Goal: Task Accomplishment & Management: Use online tool/utility

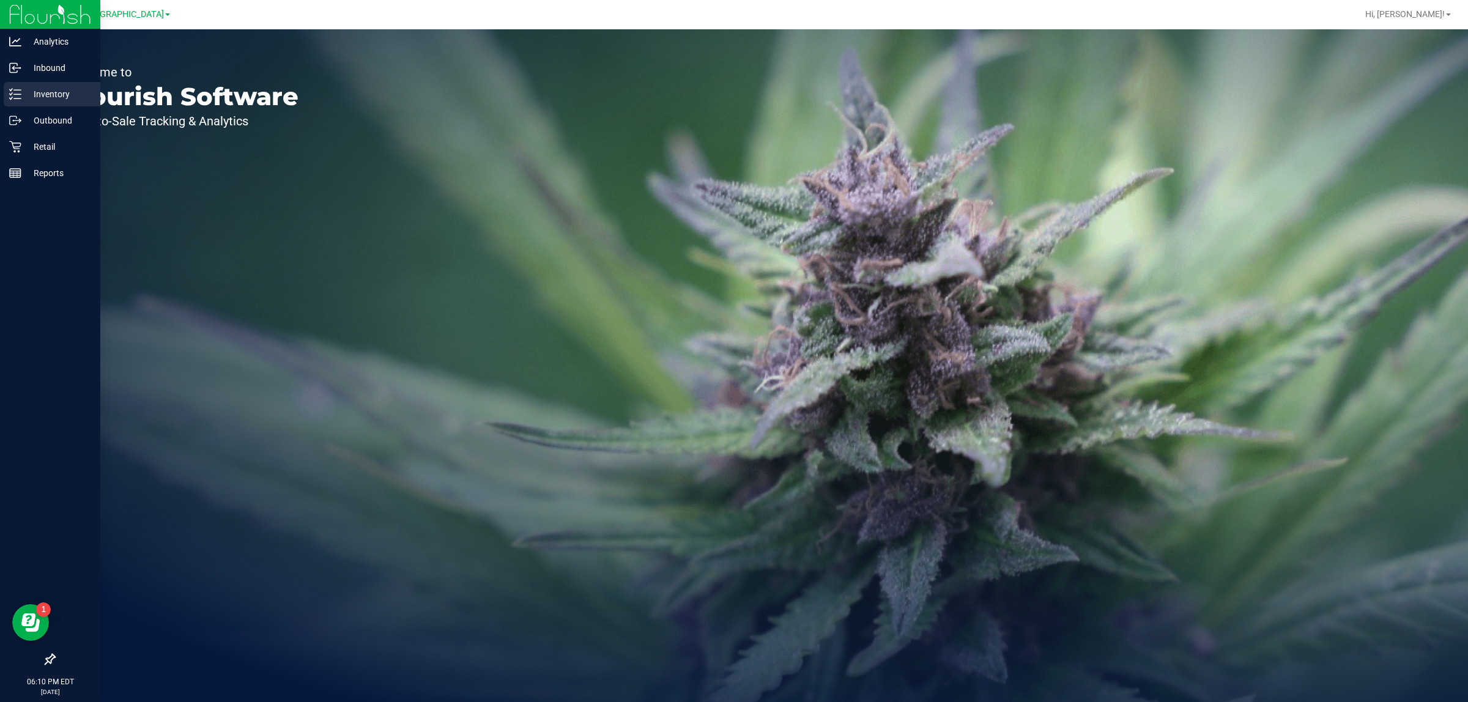
click at [47, 87] on p "Inventory" at bounding box center [57, 94] width 73 height 15
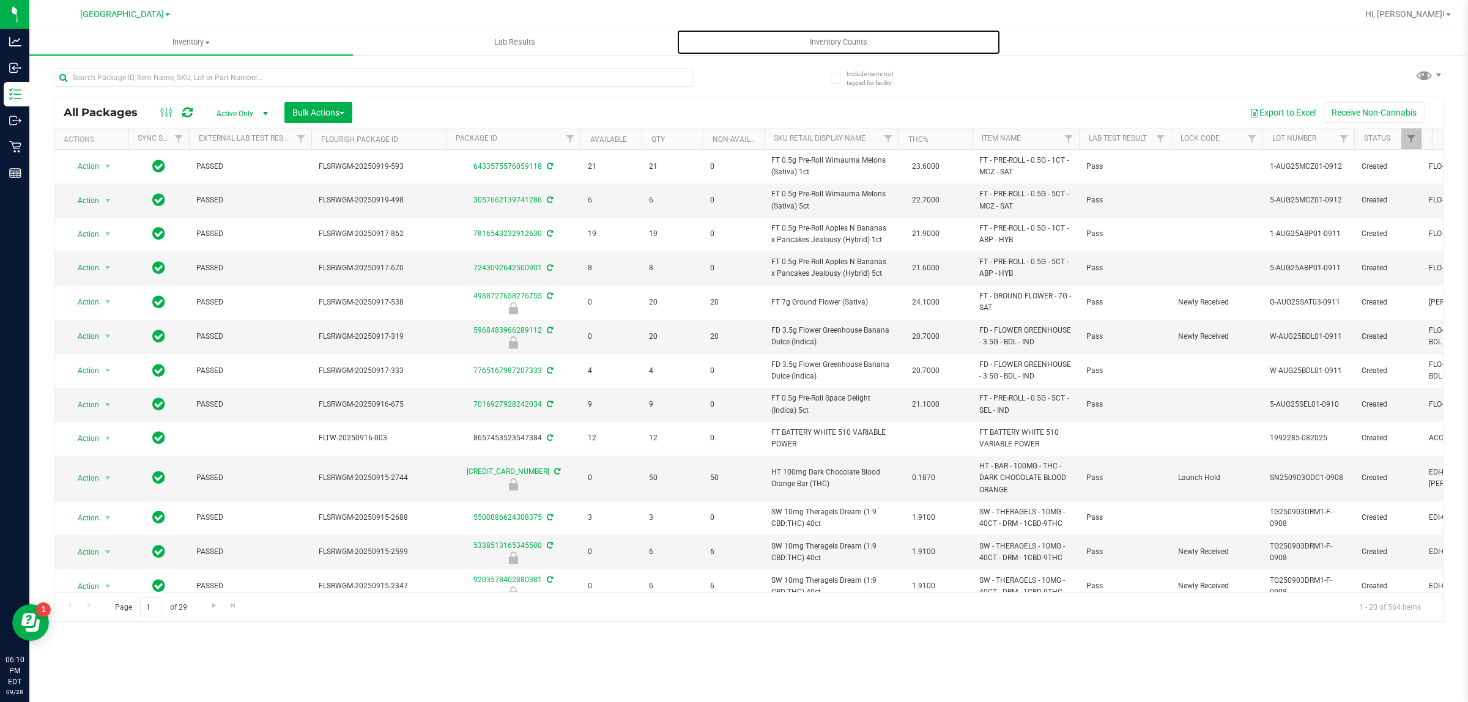
click at [842, 42] on span "Inventory Counts" at bounding box center [838, 42] width 91 height 11
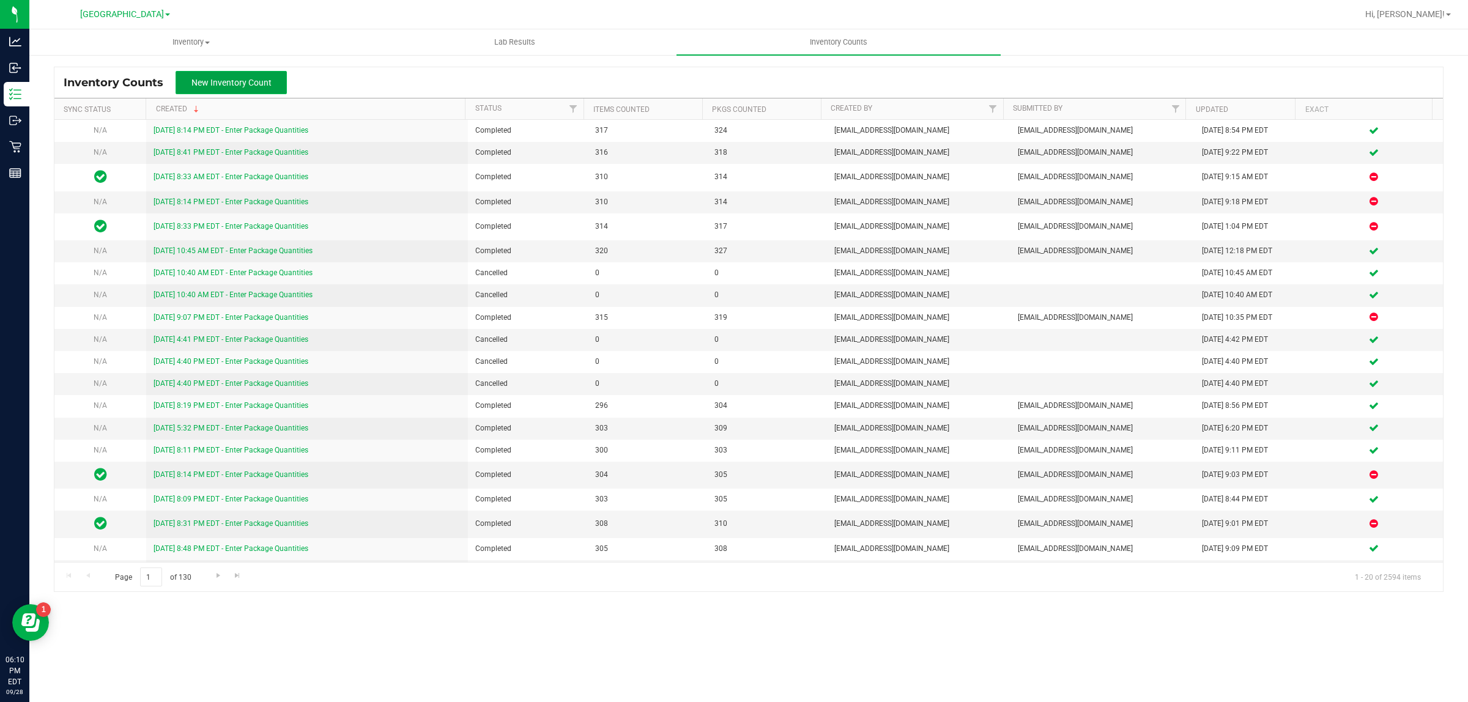
click at [231, 81] on span "New Inventory Count" at bounding box center [231, 83] width 80 height 10
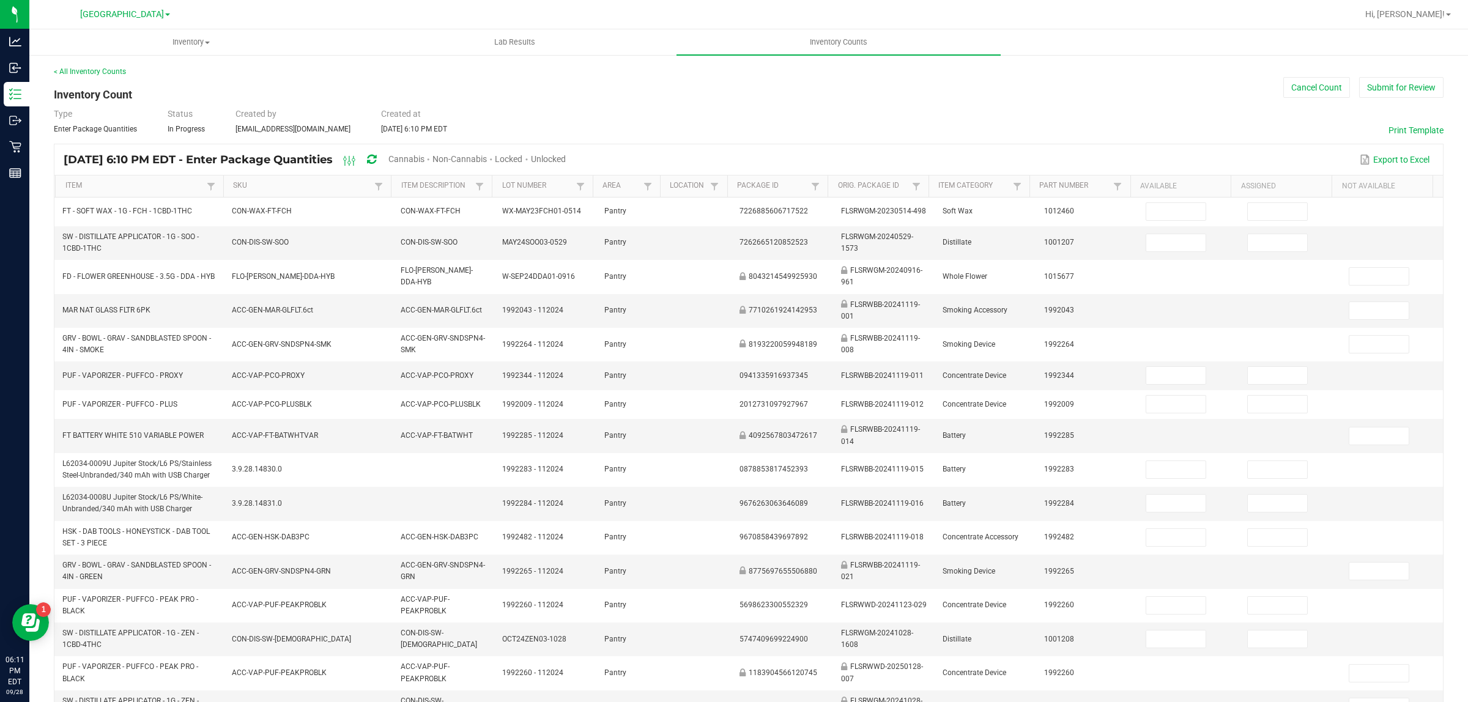
click at [424, 155] on span "Cannabis" at bounding box center [406, 159] width 36 height 10
click at [566, 154] on span "Unlocked" at bounding box center [549, 159] width 35 height 10
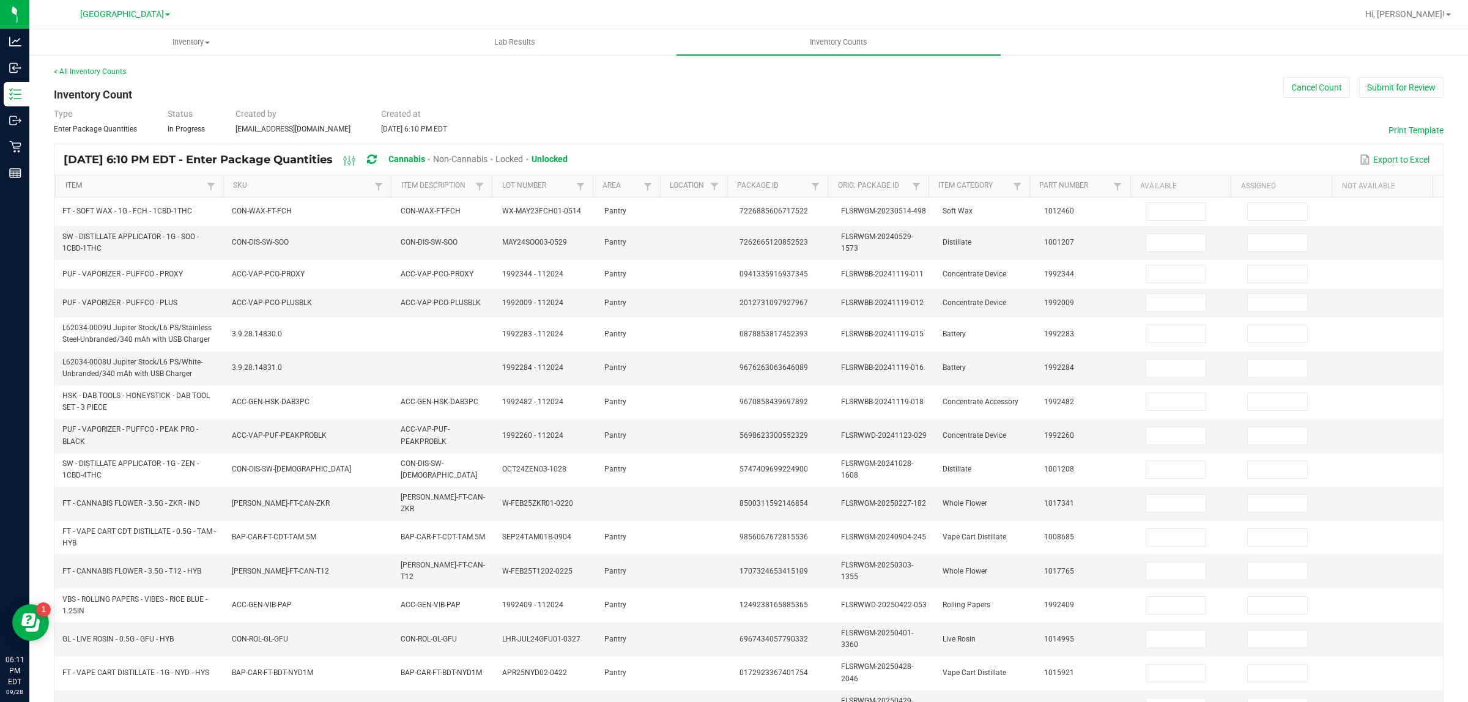
click at [141, 182] on link "Item" at bounding box center [134, 186] width 138 height 10
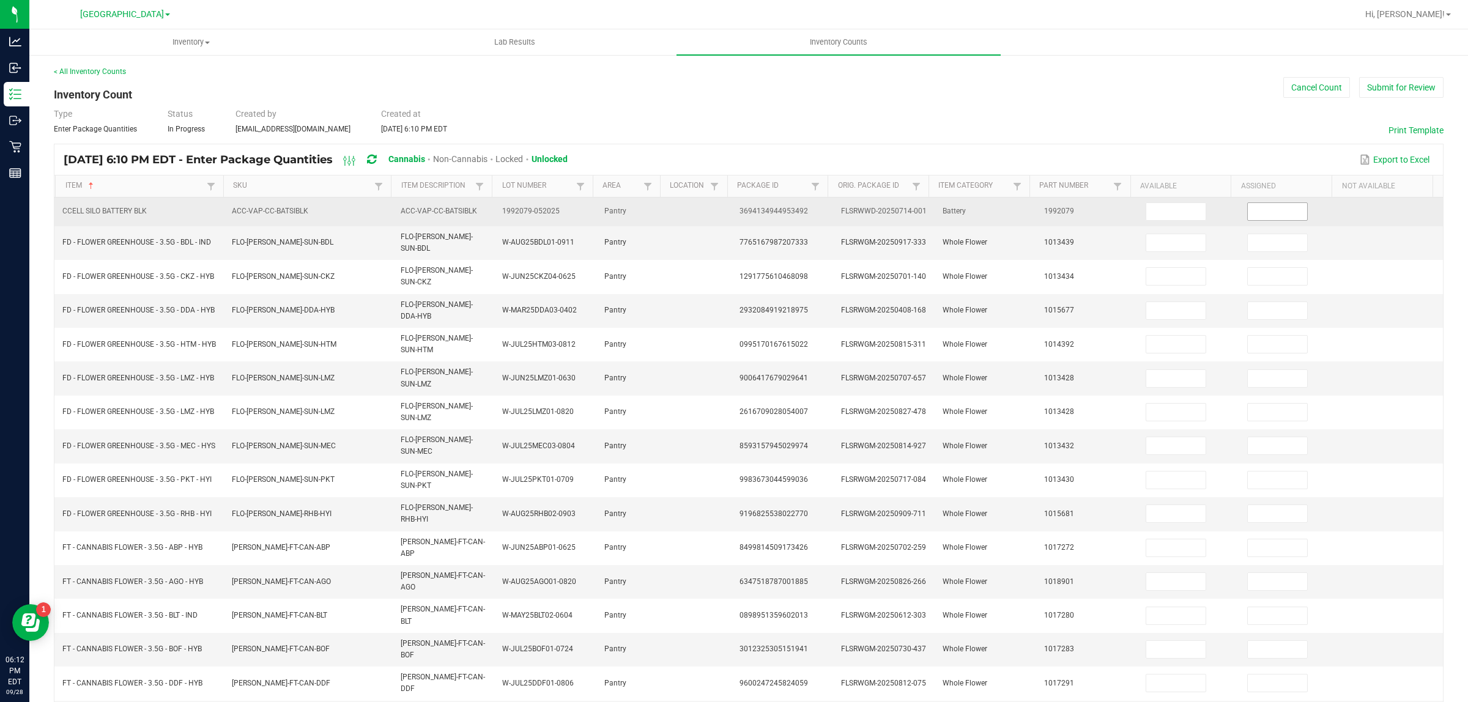
click at [1264, 218] on input at bounding box center [1277, 211] width 59 height 17
type input "0"
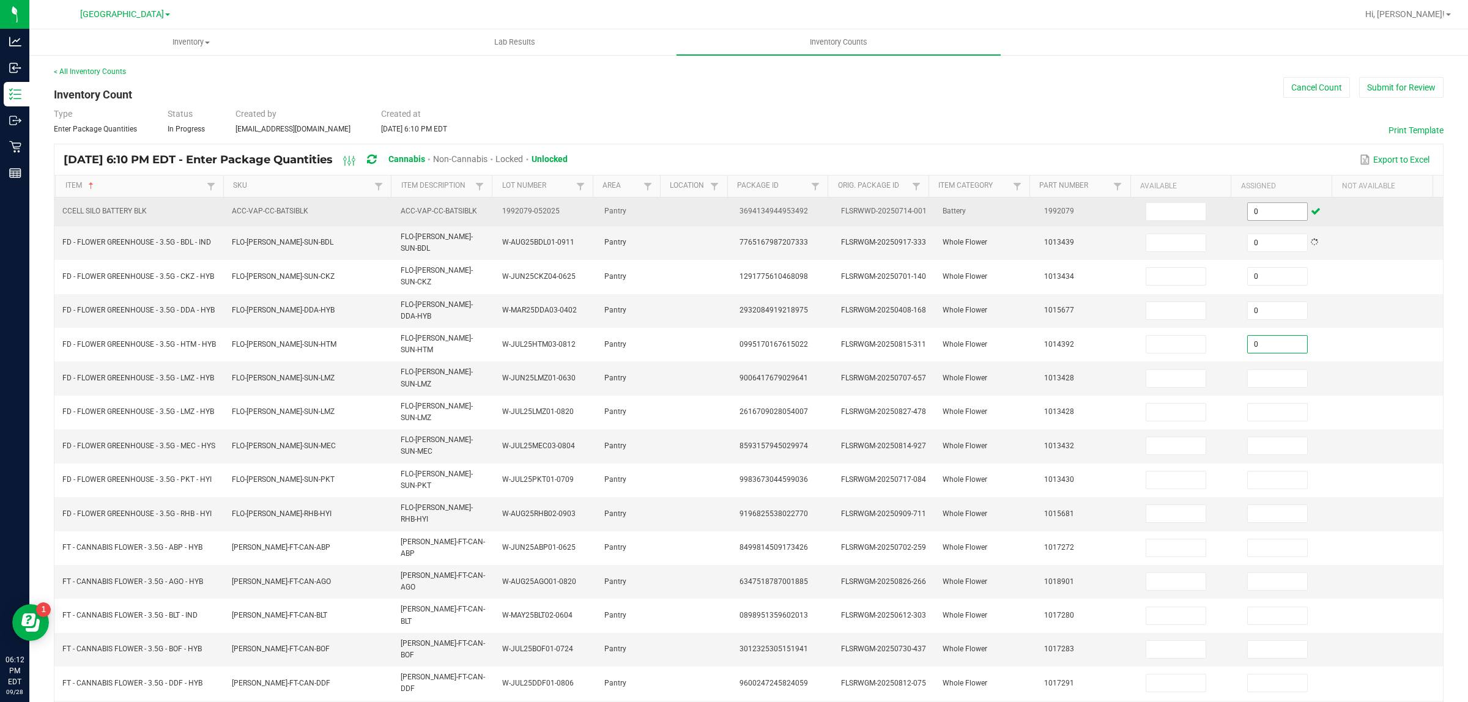
type input "0"
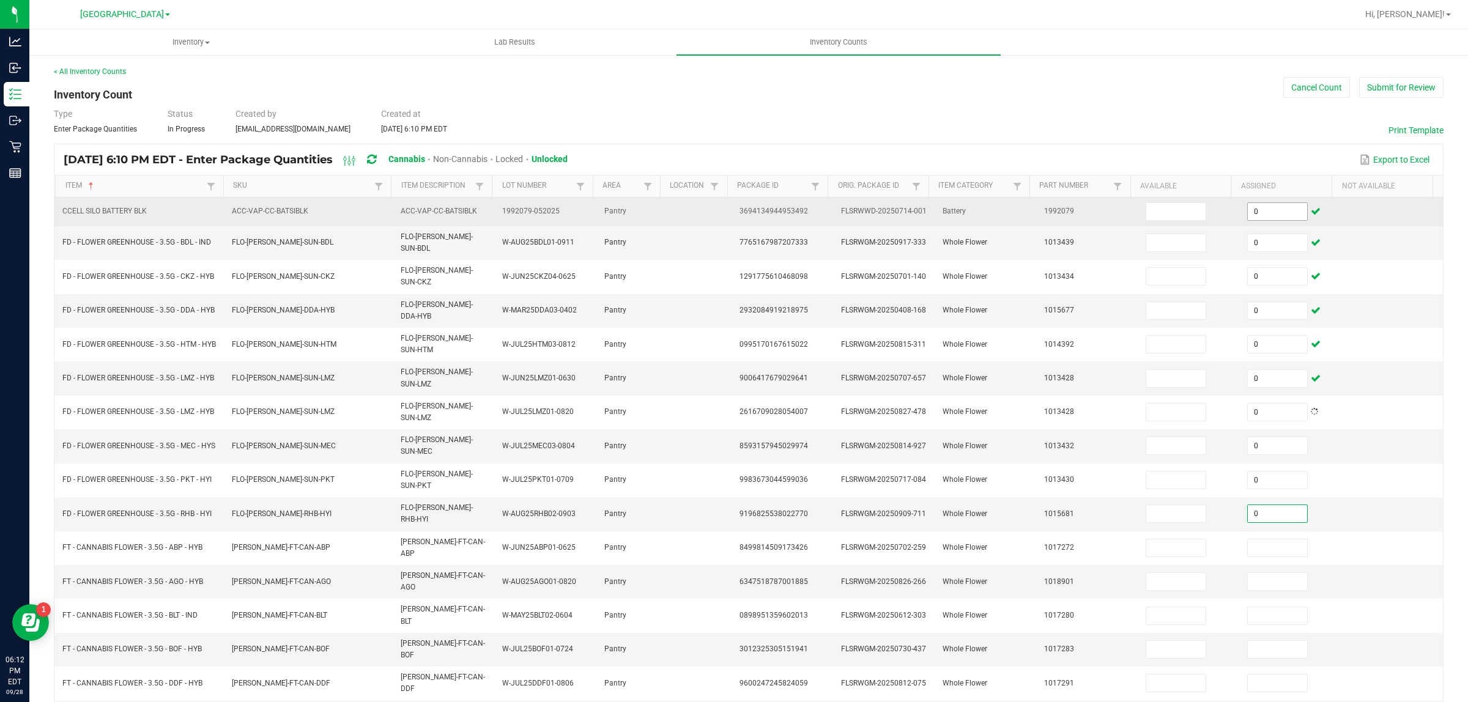
type input "0"
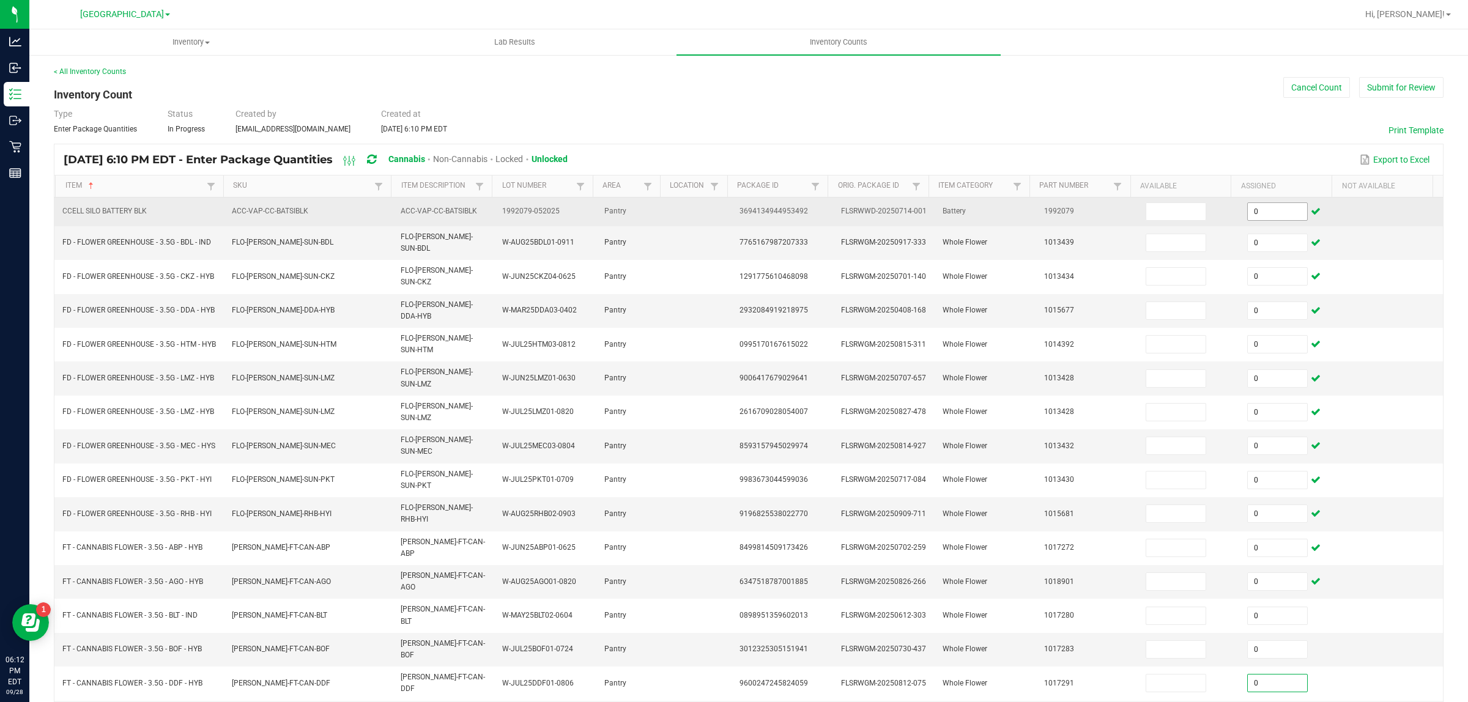
type input "0"
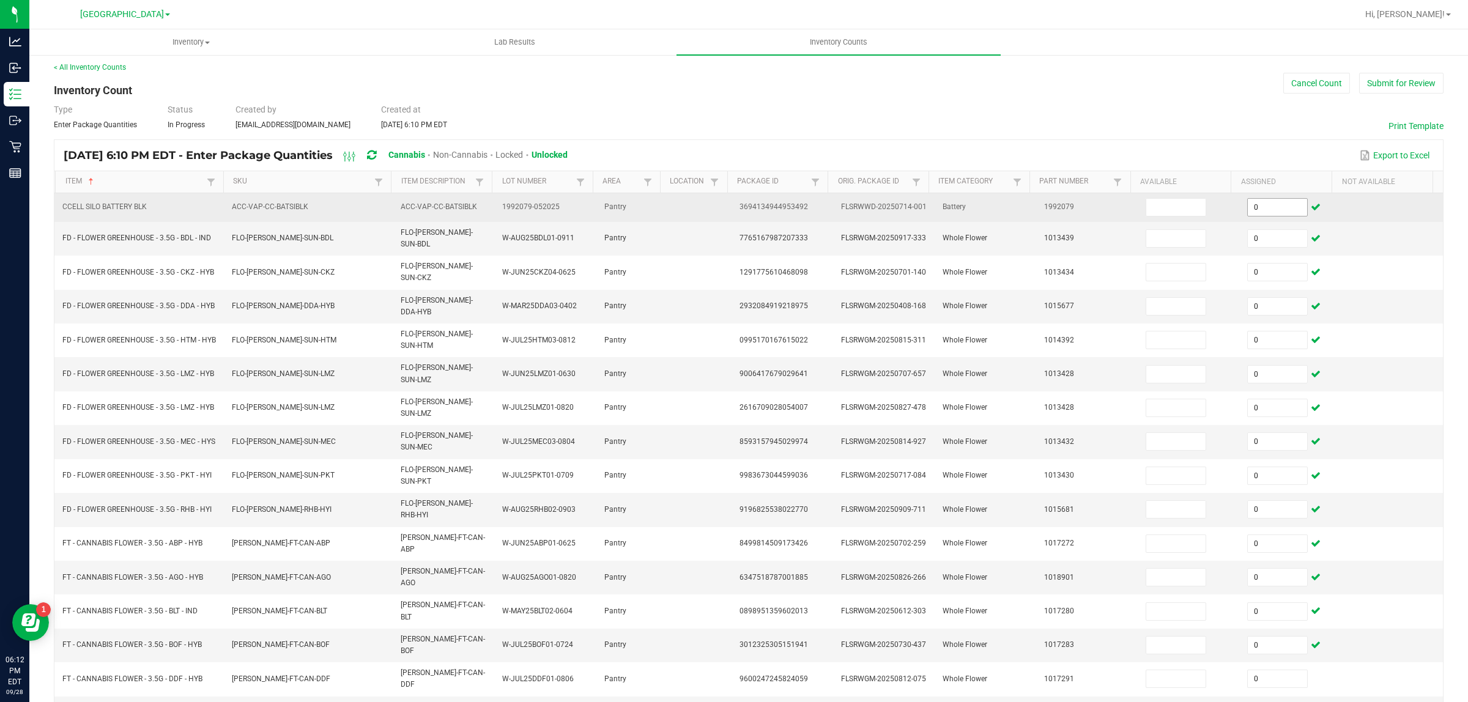
type input "0"
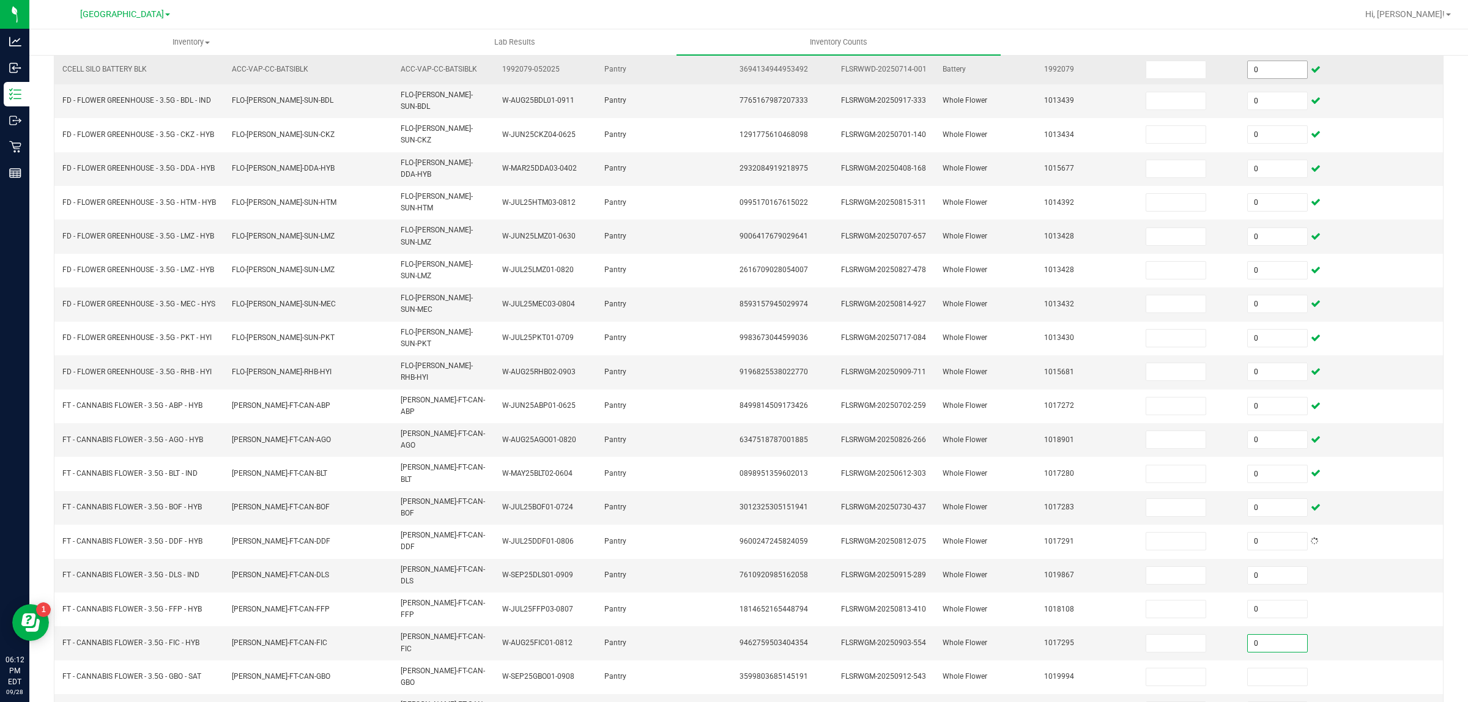
type input "0"
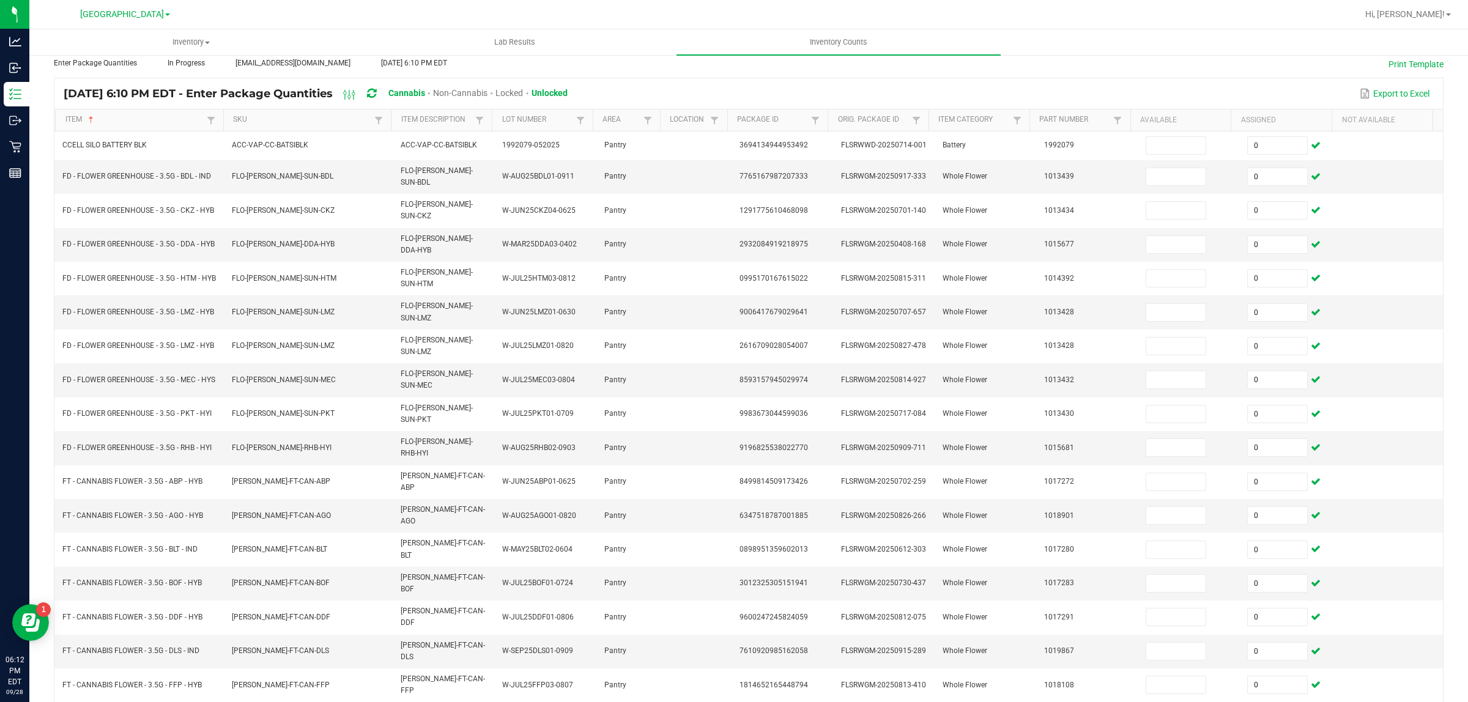
scroll to position [0, 0]
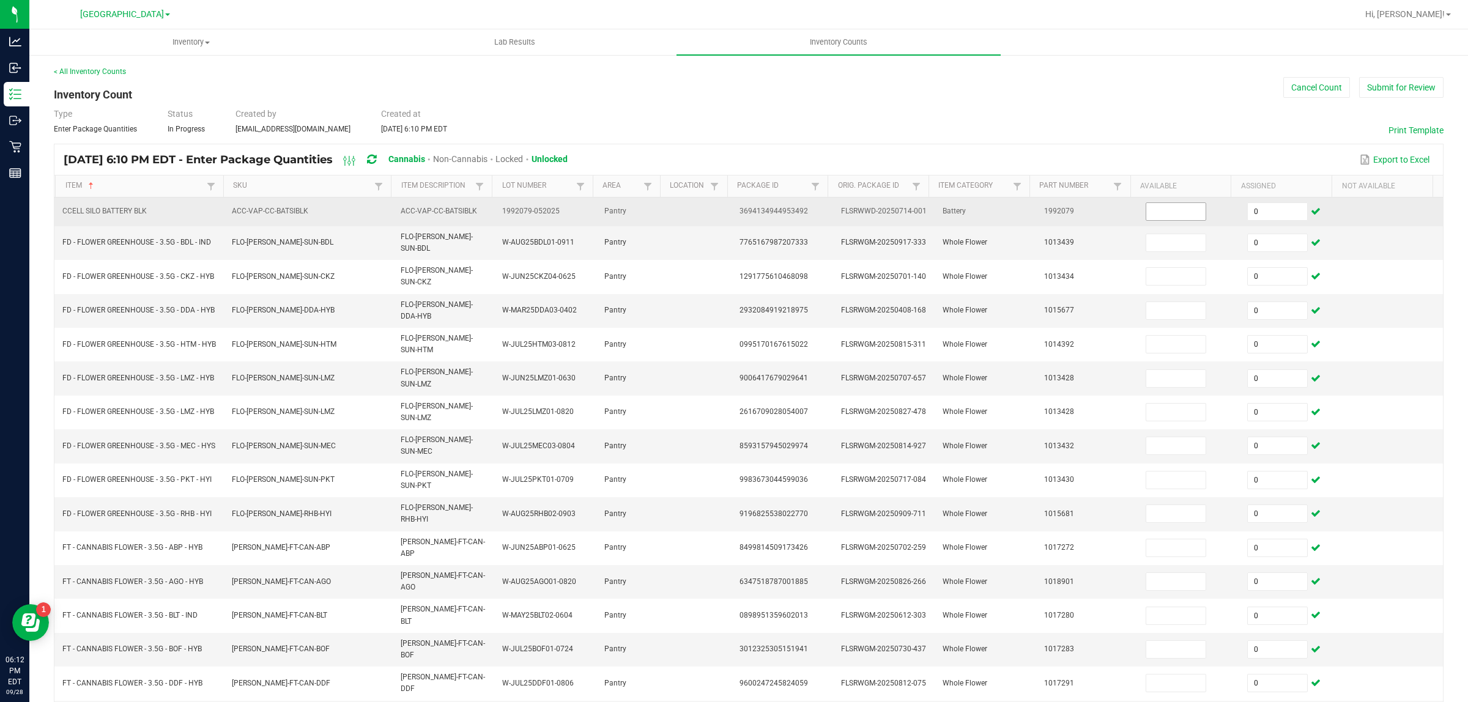
type input "0"
click at [1166, 212] on input at bounding box center [1175, 211] width 59 height 17
type input "1"
type input "4"
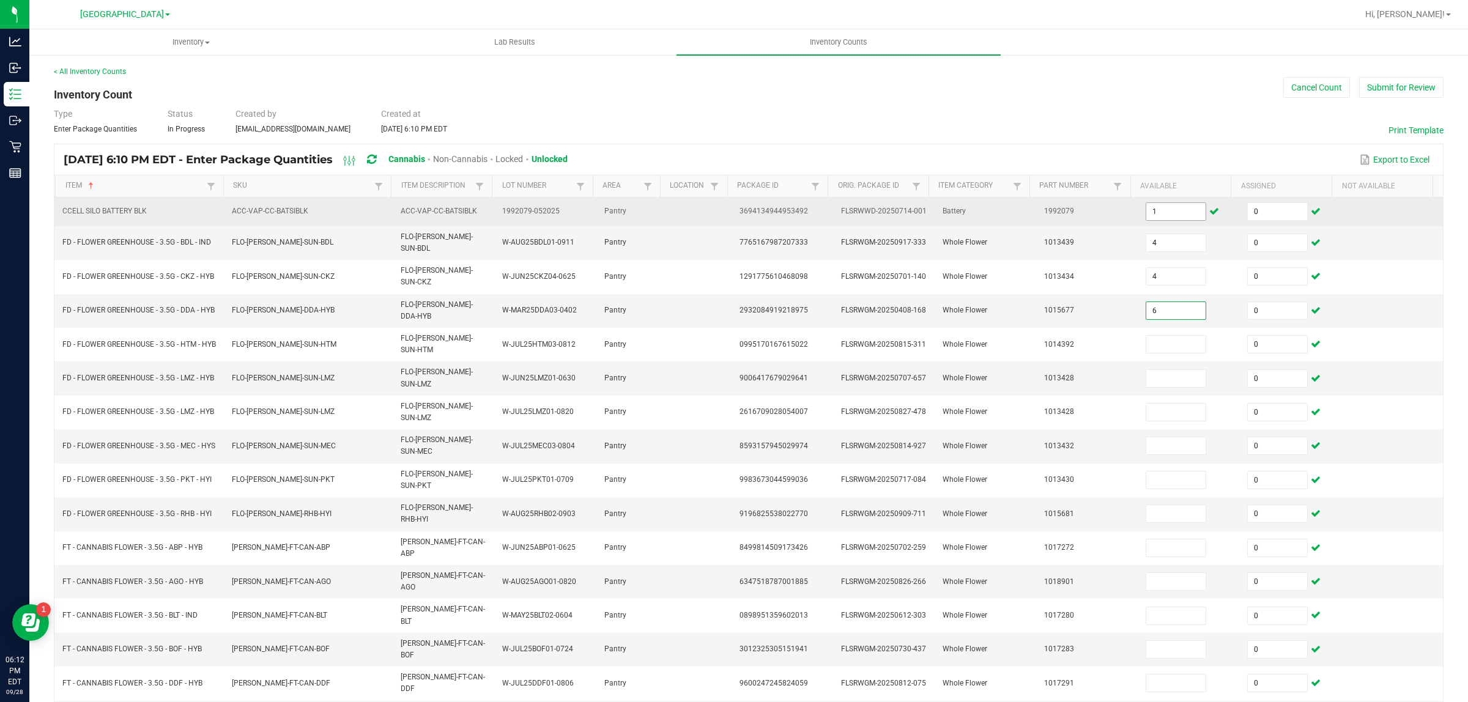
type input "6"
type input "13"
type input "1"
type input "10"
type input "7"
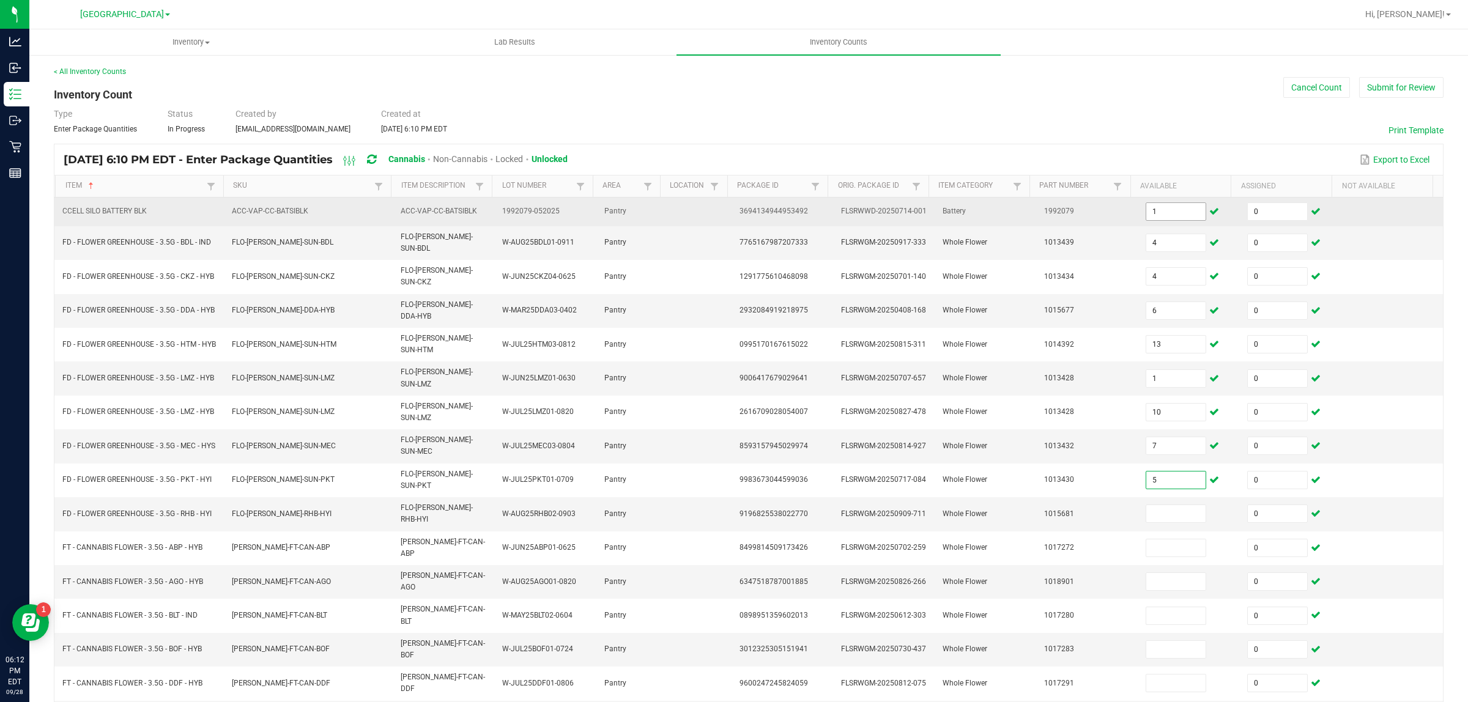
type input "5"
type input "1"
type input "15"
type input "12"
type input "2"
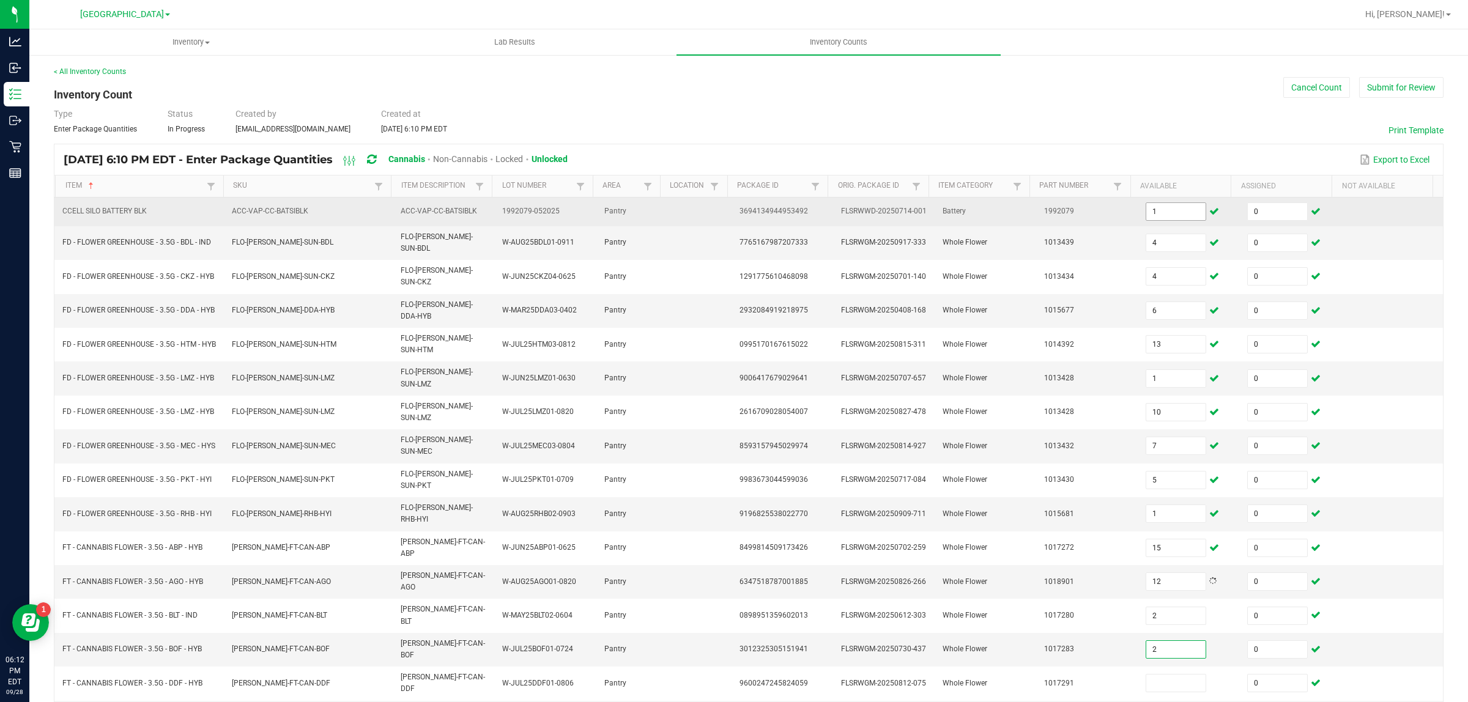
type input "2"
type input "3"
type input "2"
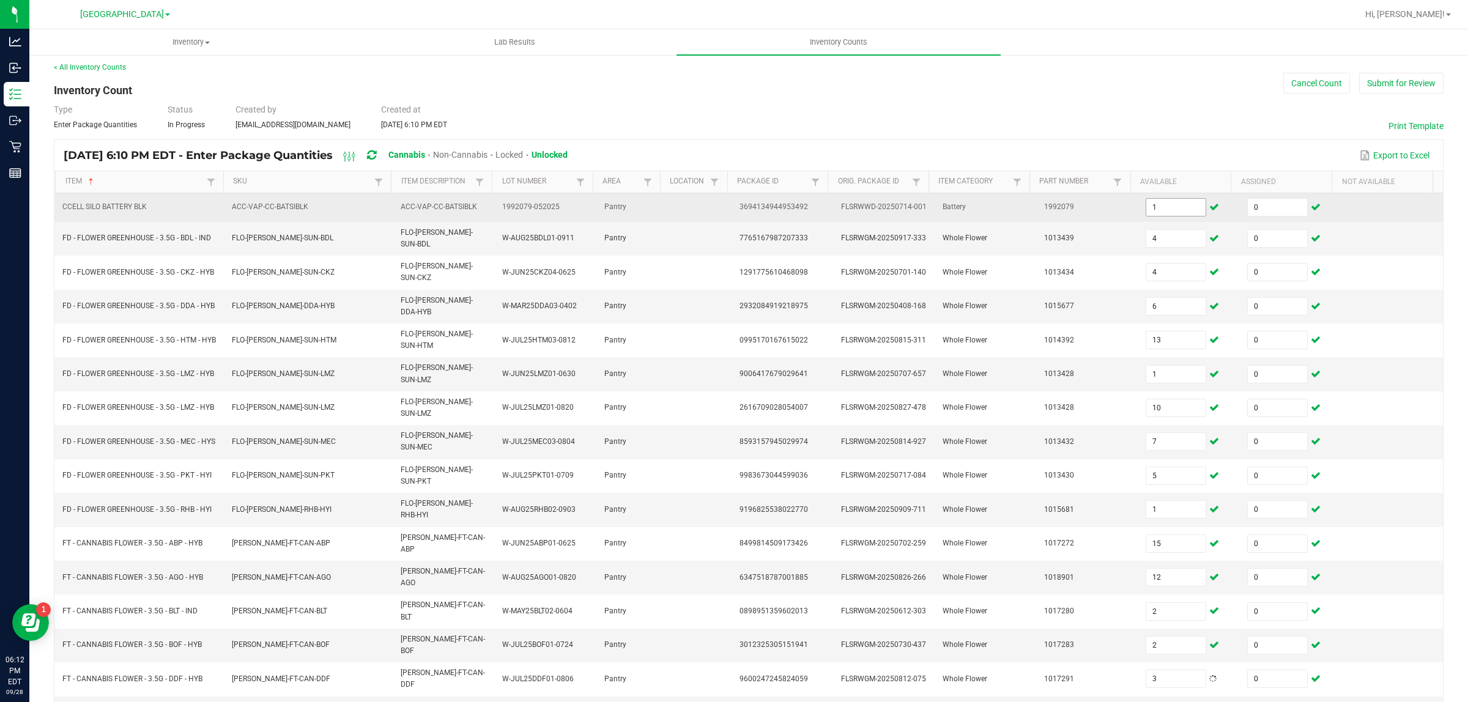
type input "14"
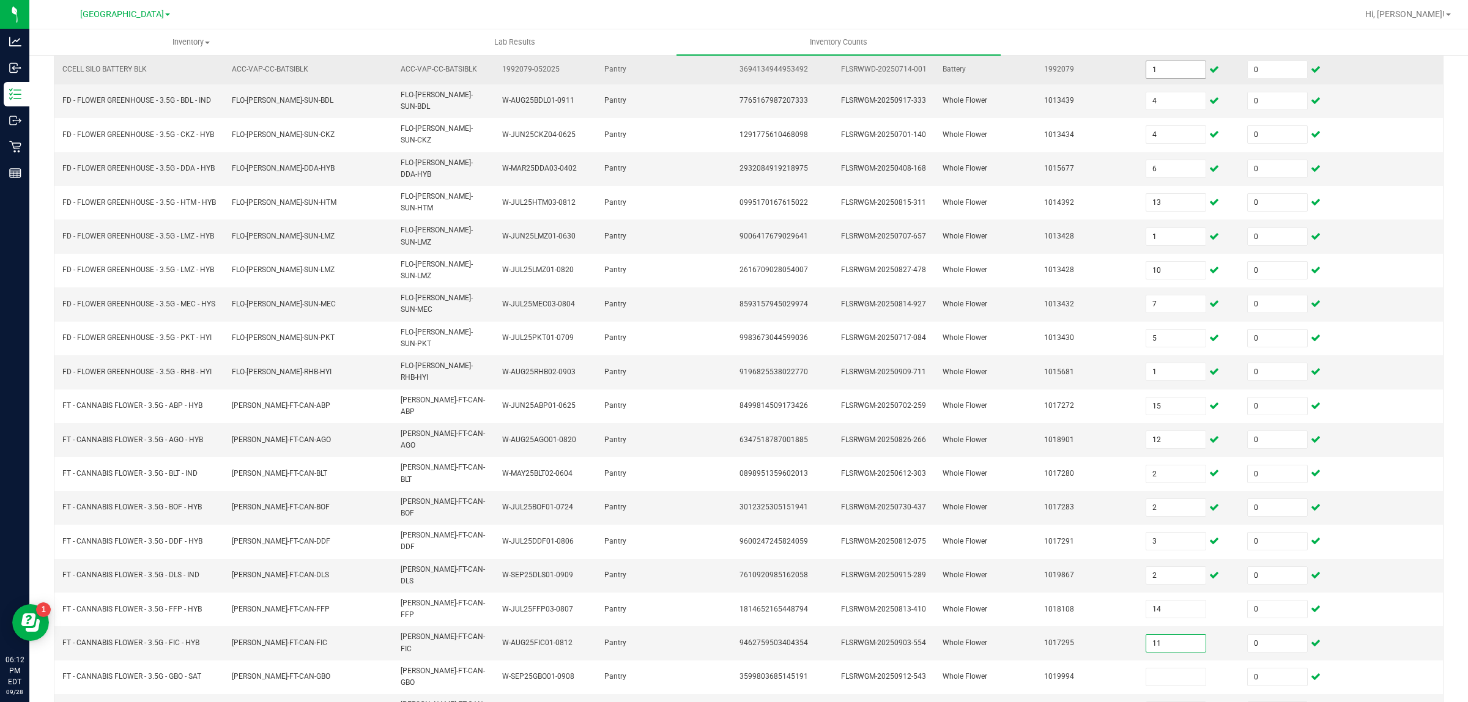
type input "11"
type input "19"
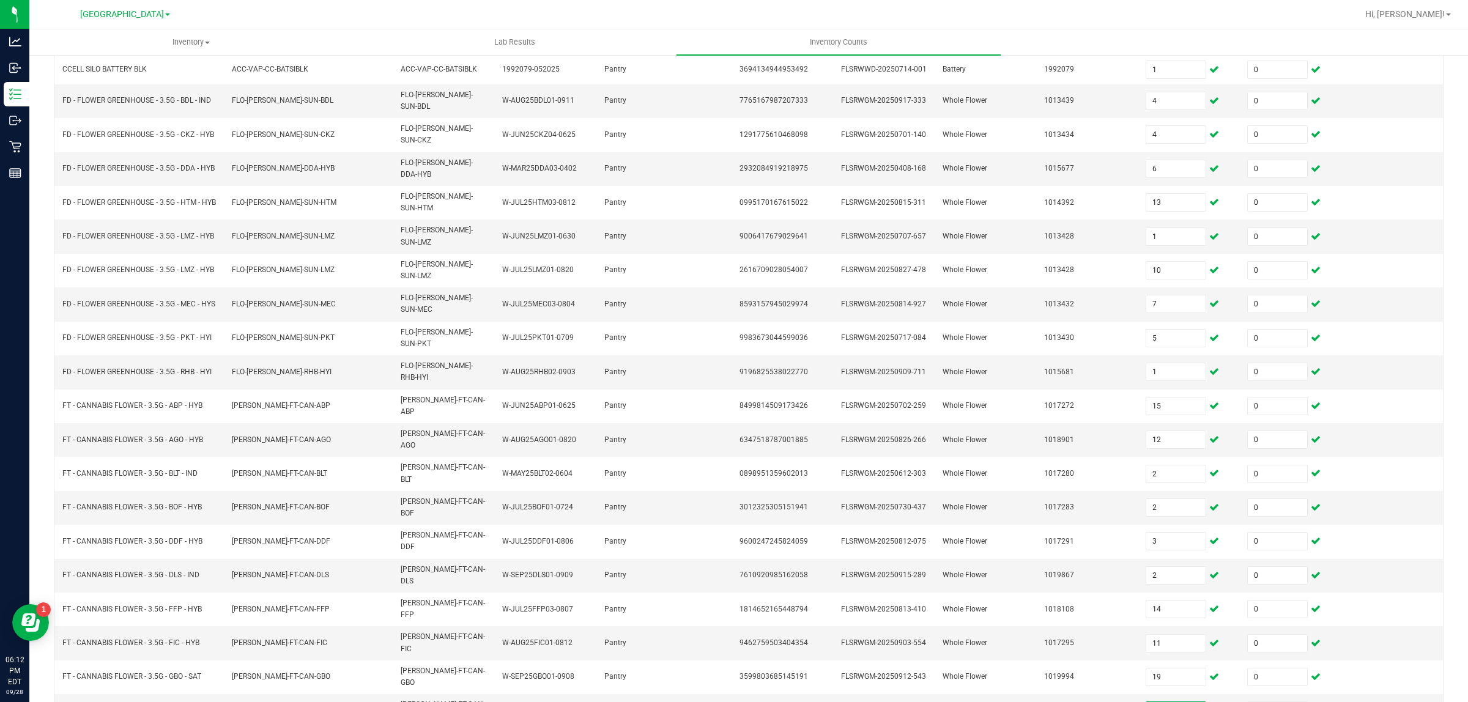
type input "14"
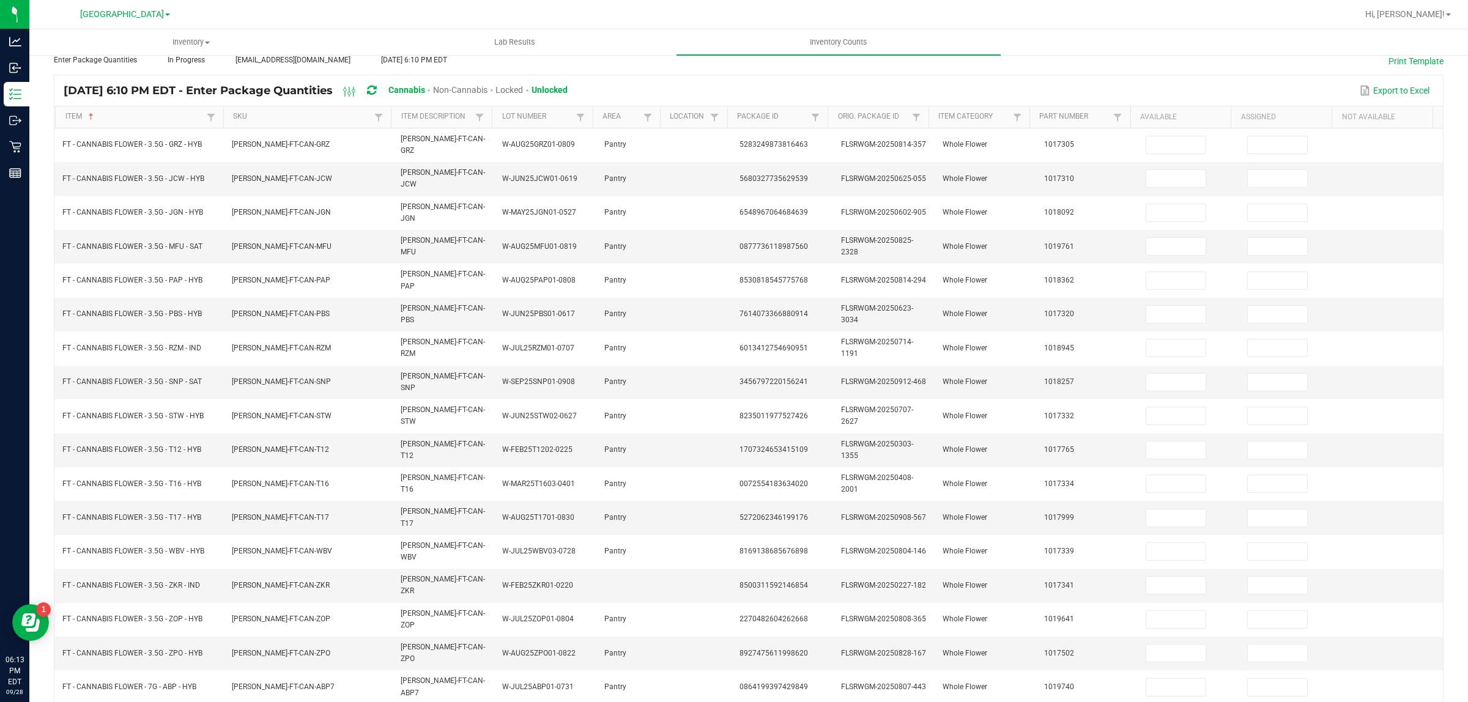
scroll to position [0, 0]
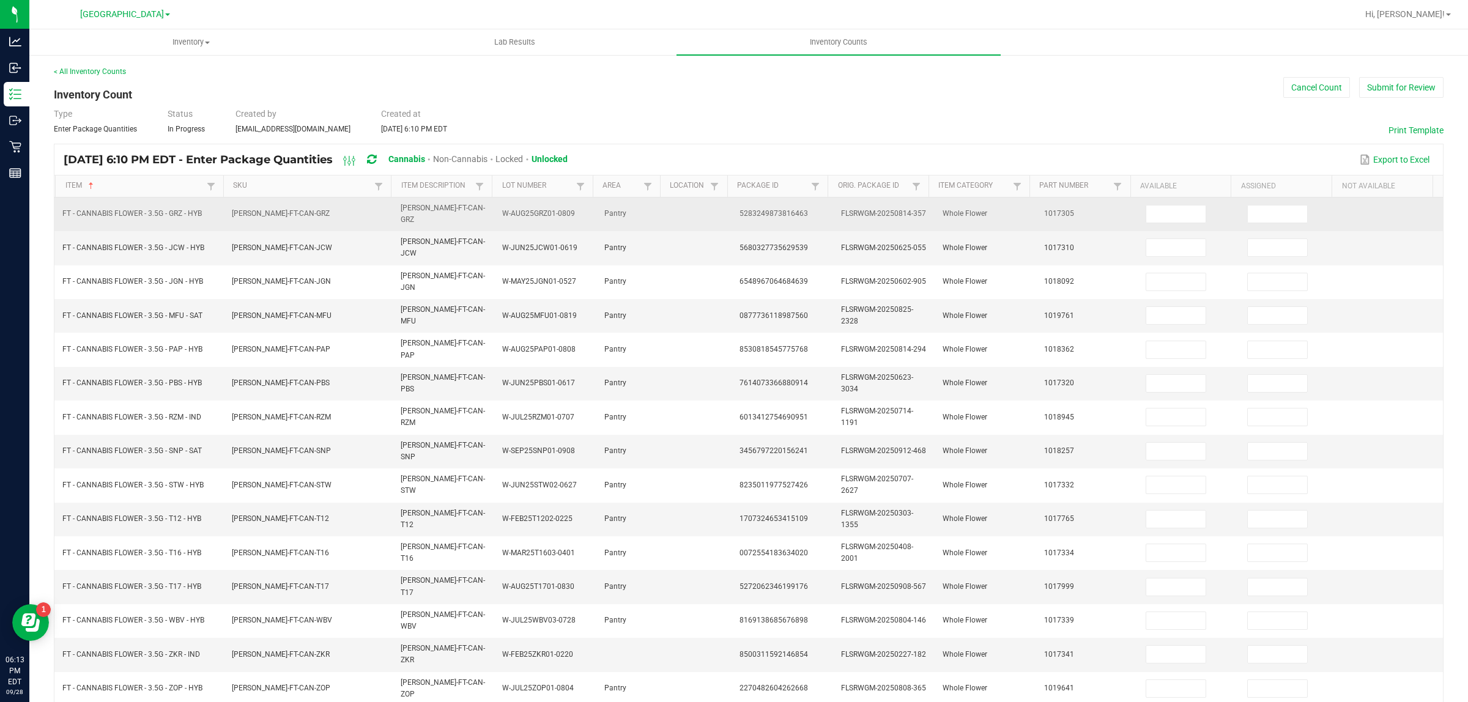
click at [1248, 202] on td at bounding box center [1291, 215] width 102 height 34
click at [1253, 207] on input at bounding box center [1277, 214] width 59 height 17
type input "0"
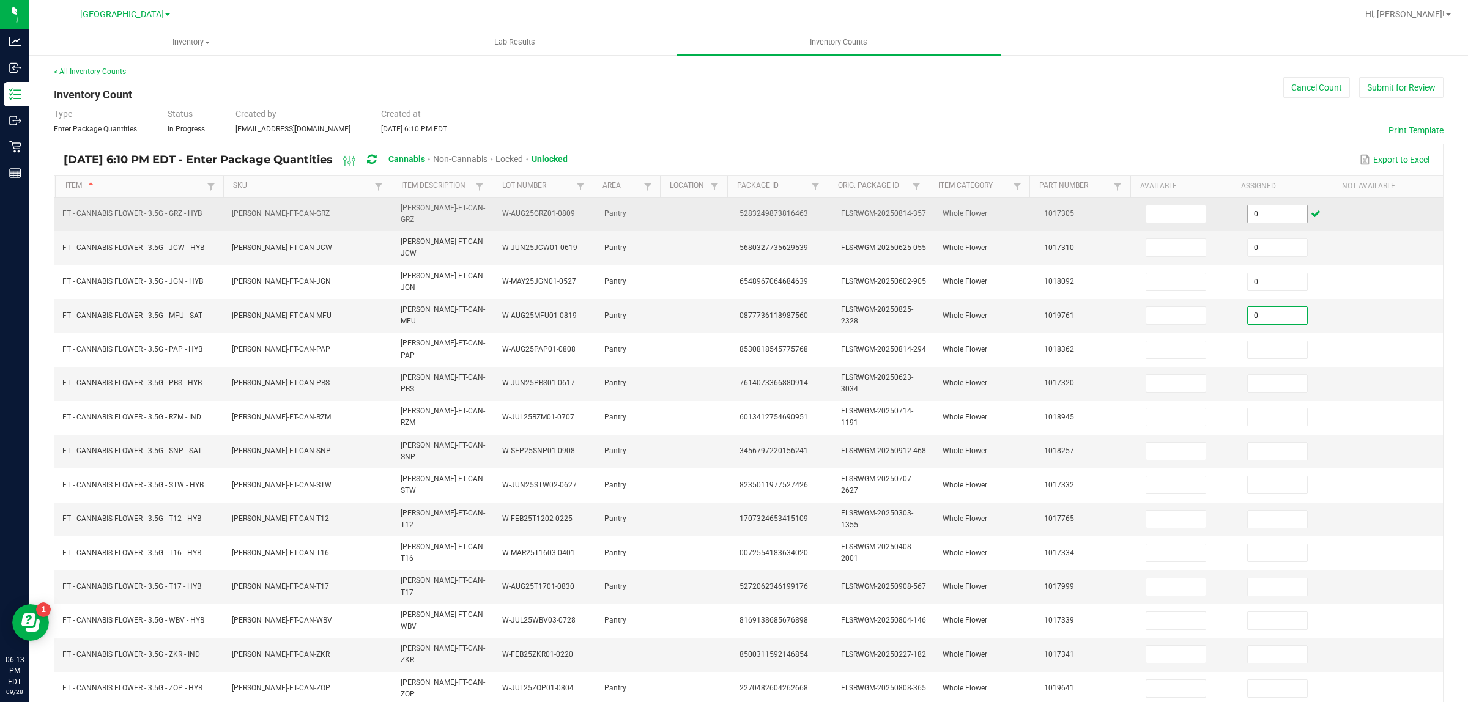
type input "0"
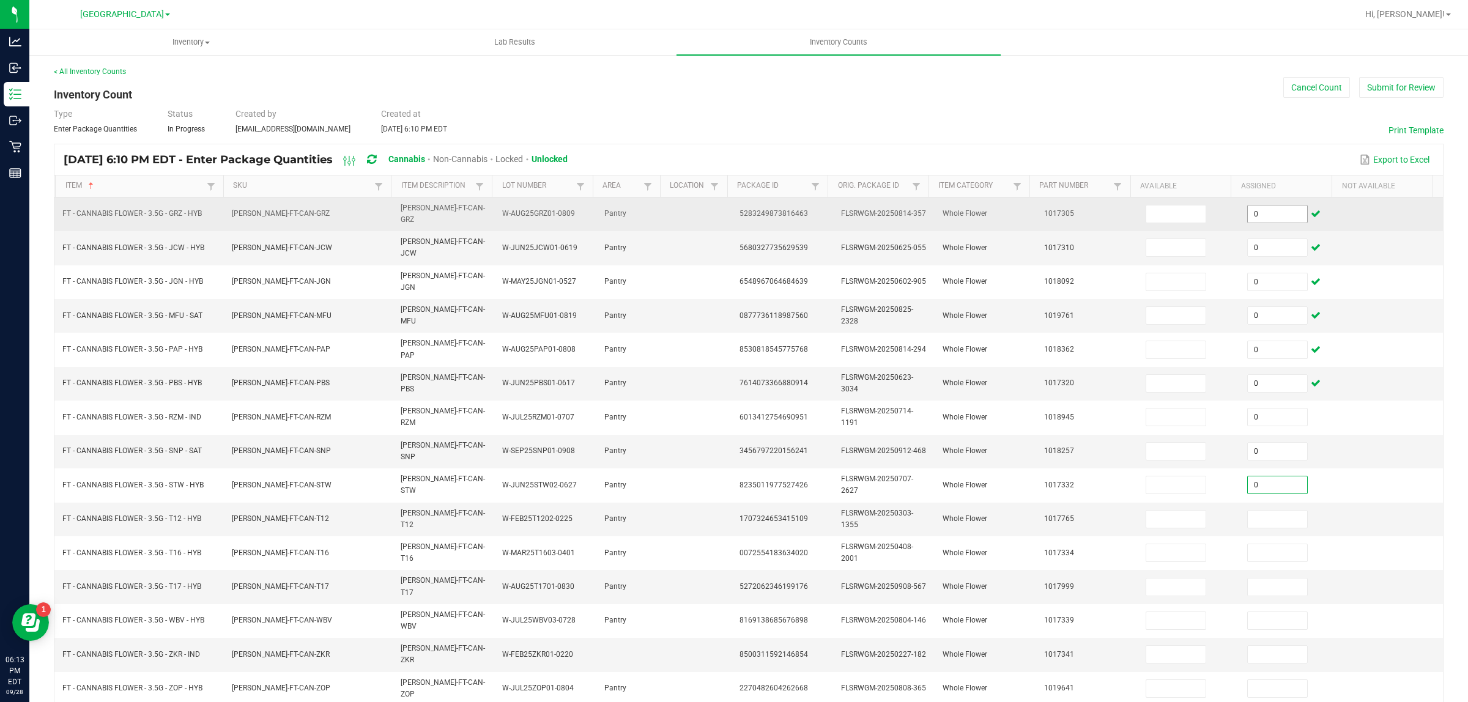
type input "0"
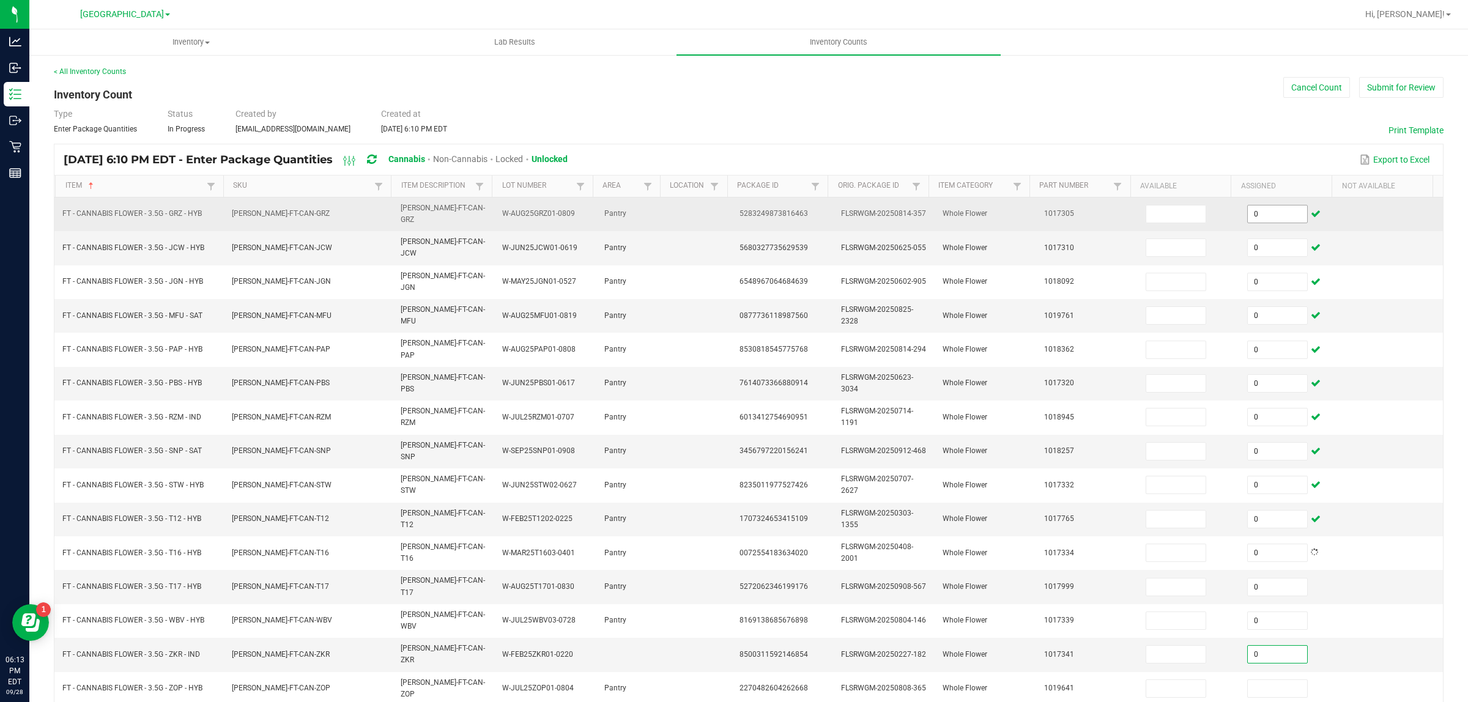
type input "0"
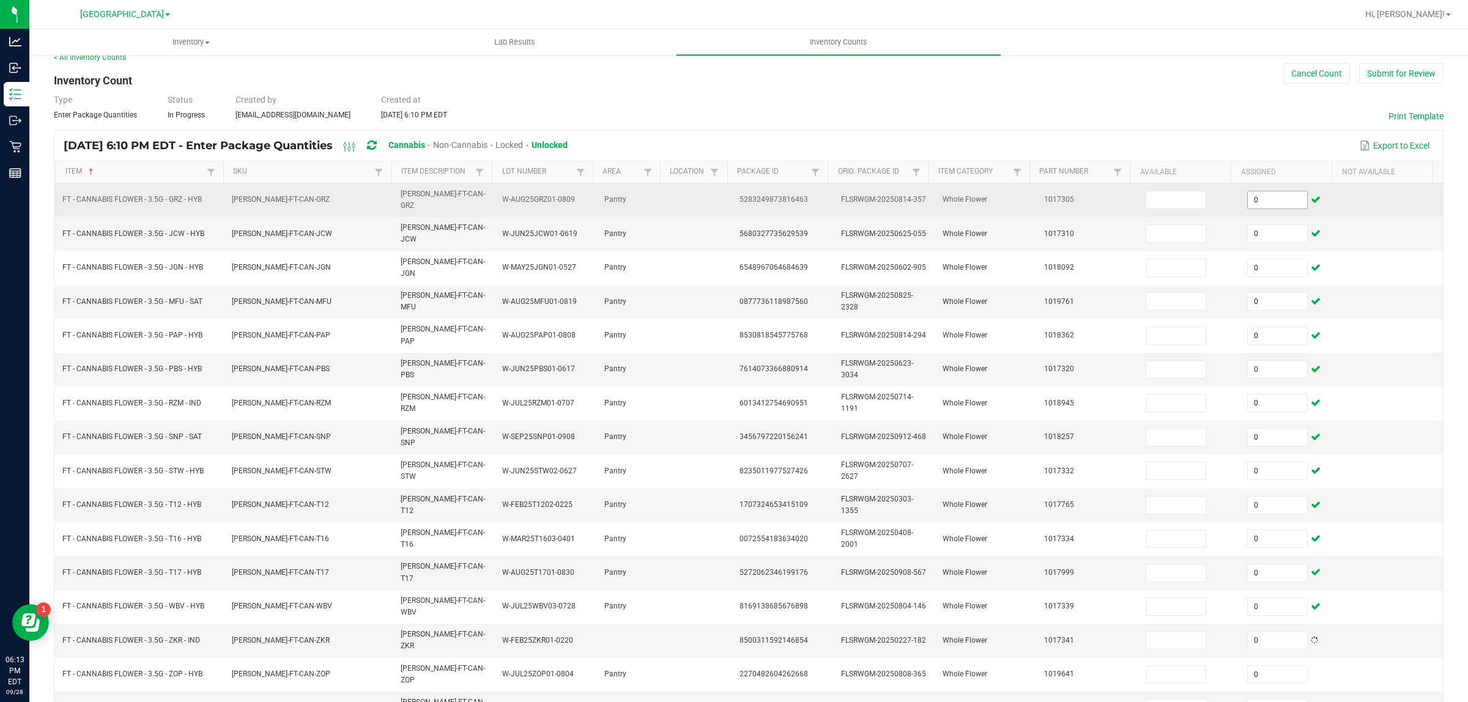
type input "0"
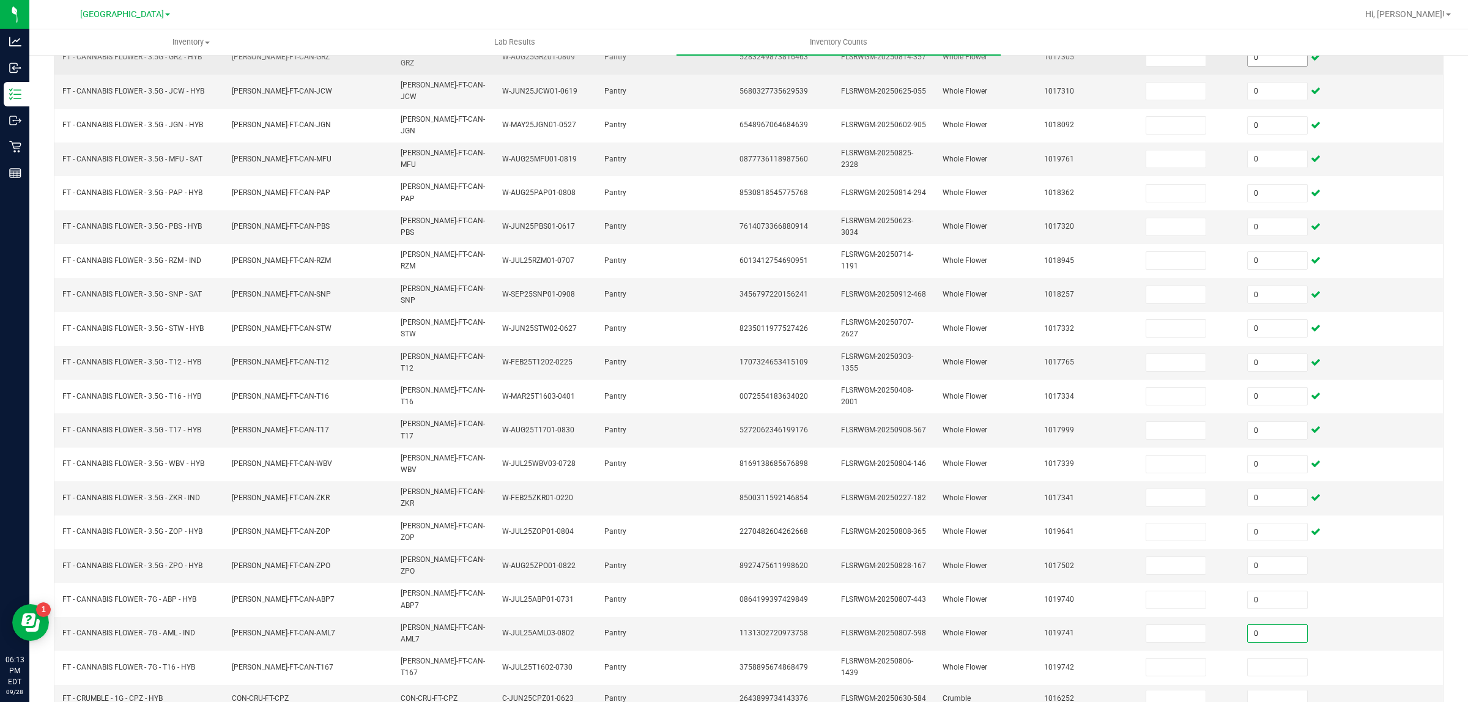
type input "0"
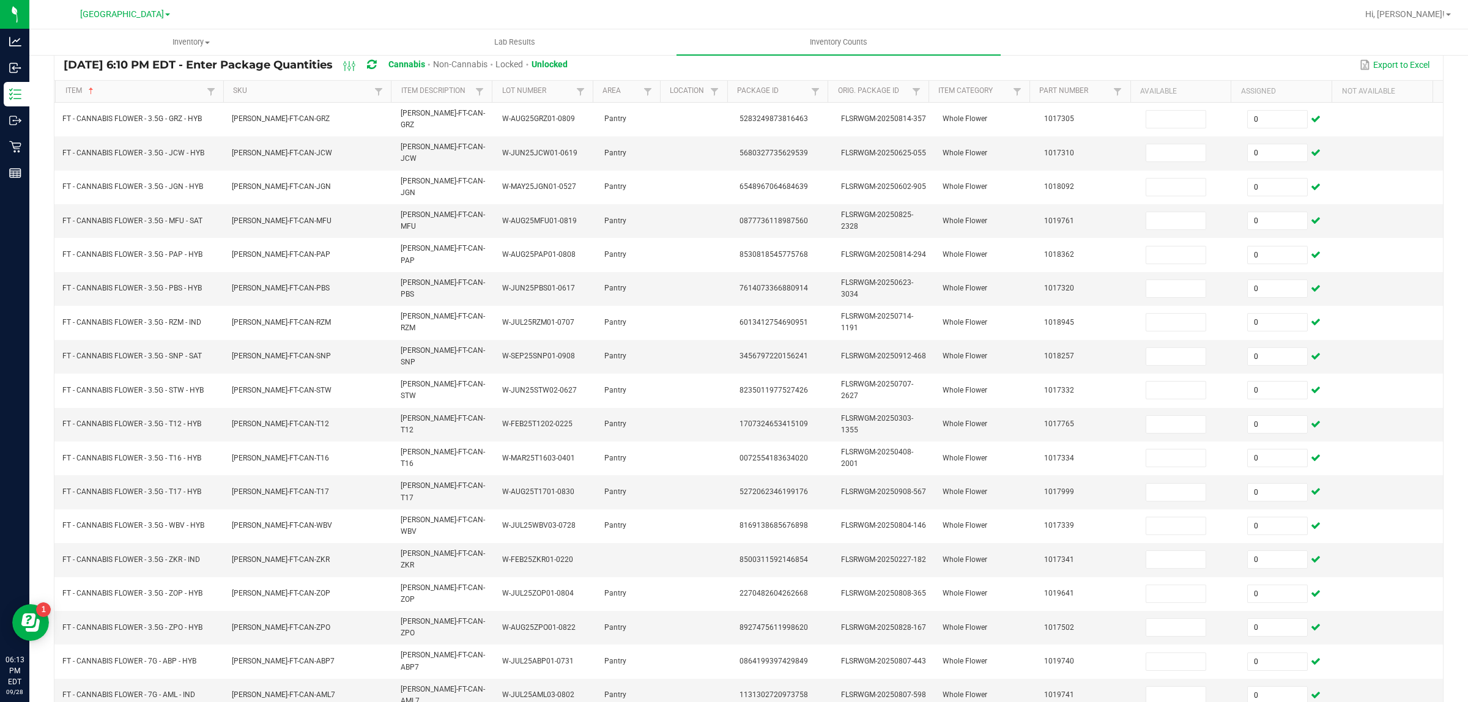
scroll to position [0, 0]
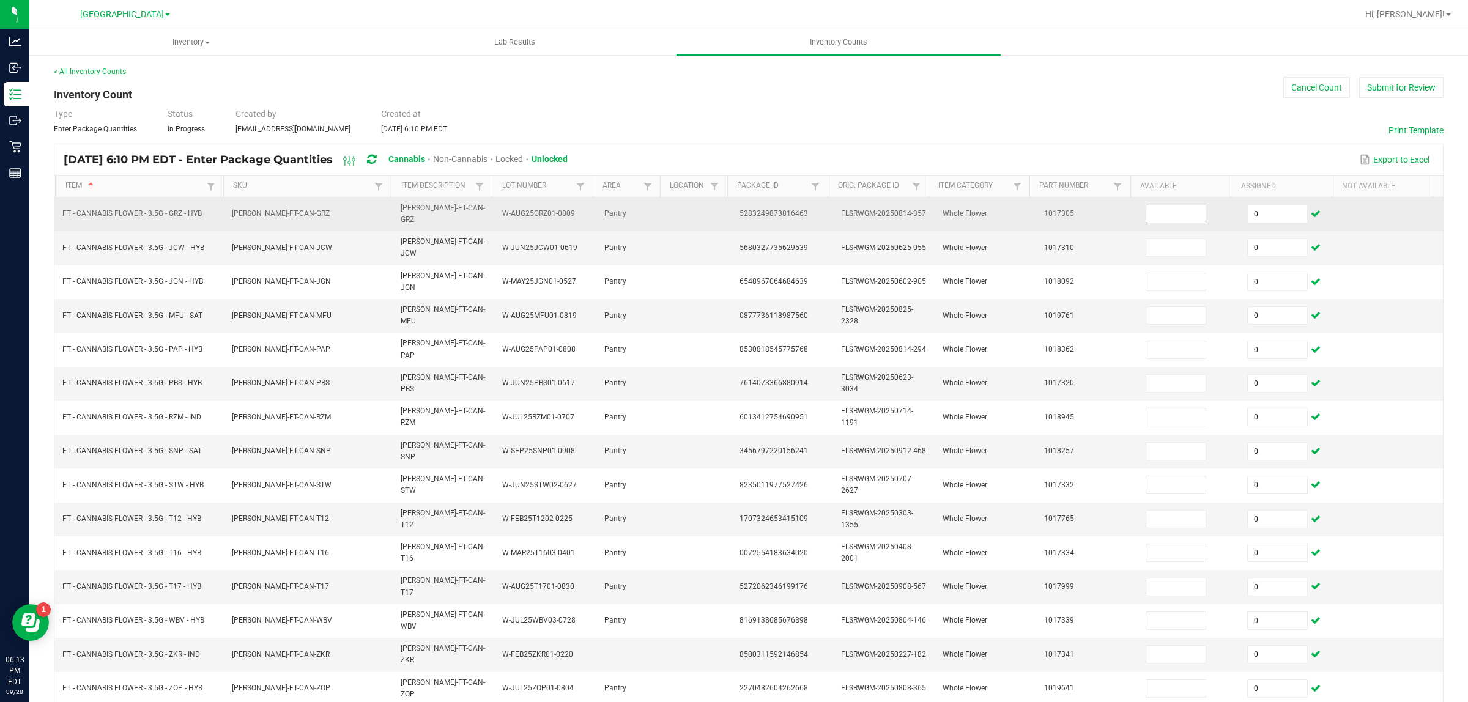
click at [1152, 206] on input at bounding box center [1175, 214] width 59 height 17
type input "2"
type input "5"
type input "16"
type input "3"
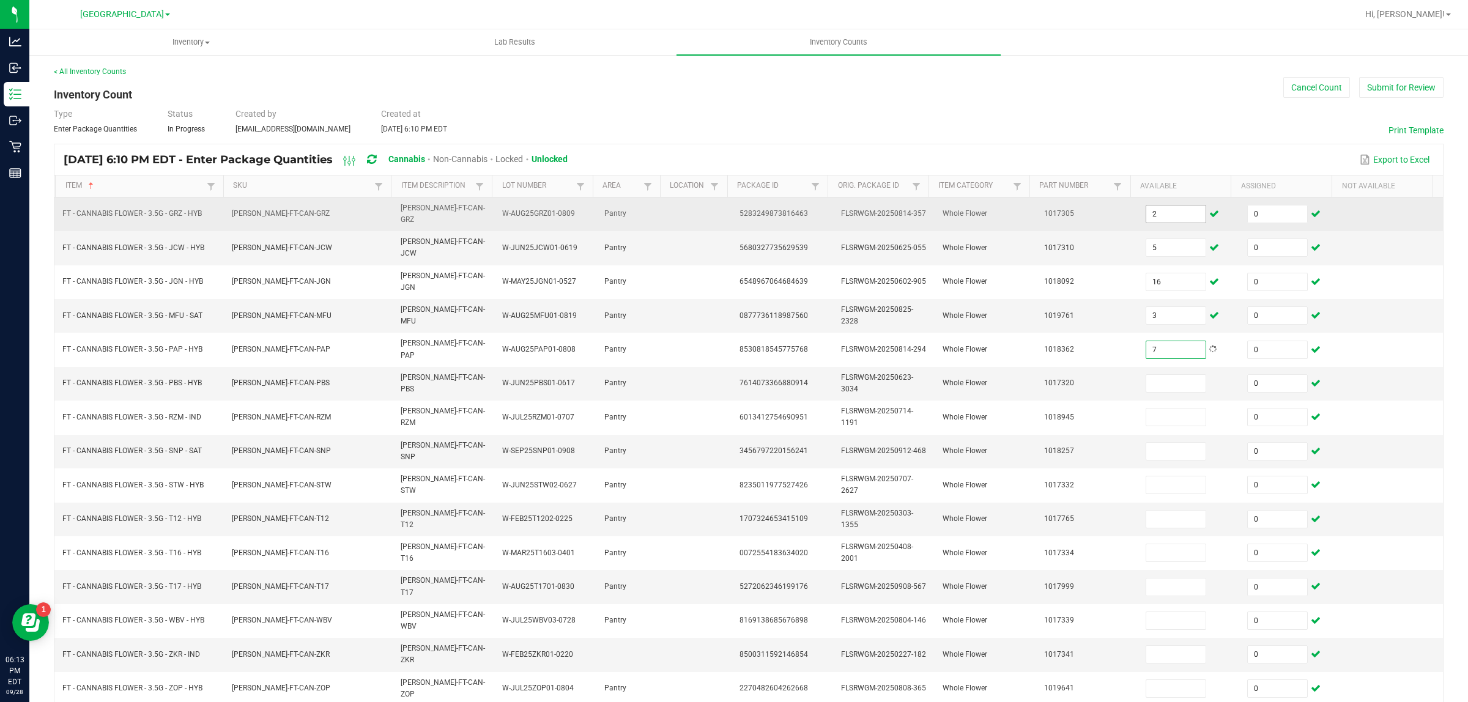
type input "7"
type input "19"
type input "12"
type input "2"
type input "1"
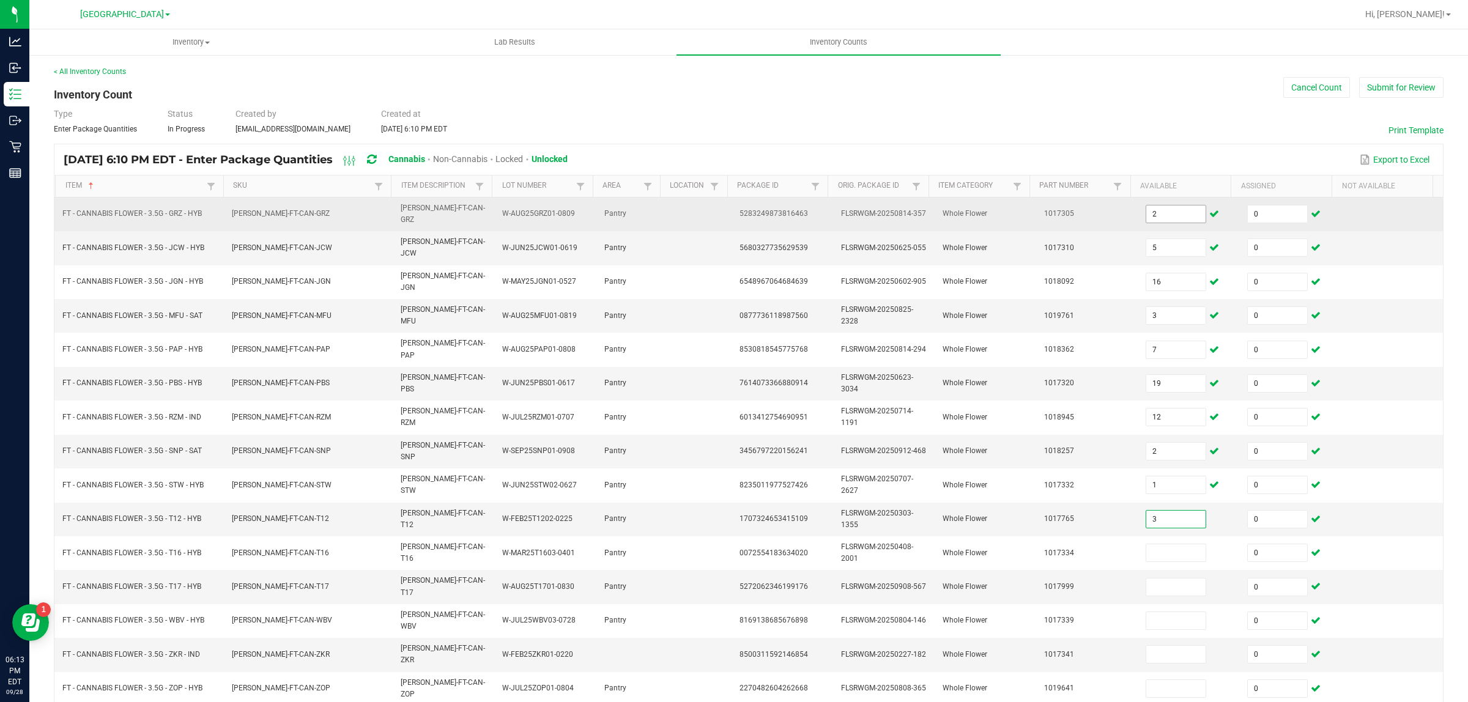
type input "3"
type input "31"
type input "16"
type input "1"
type input "10"
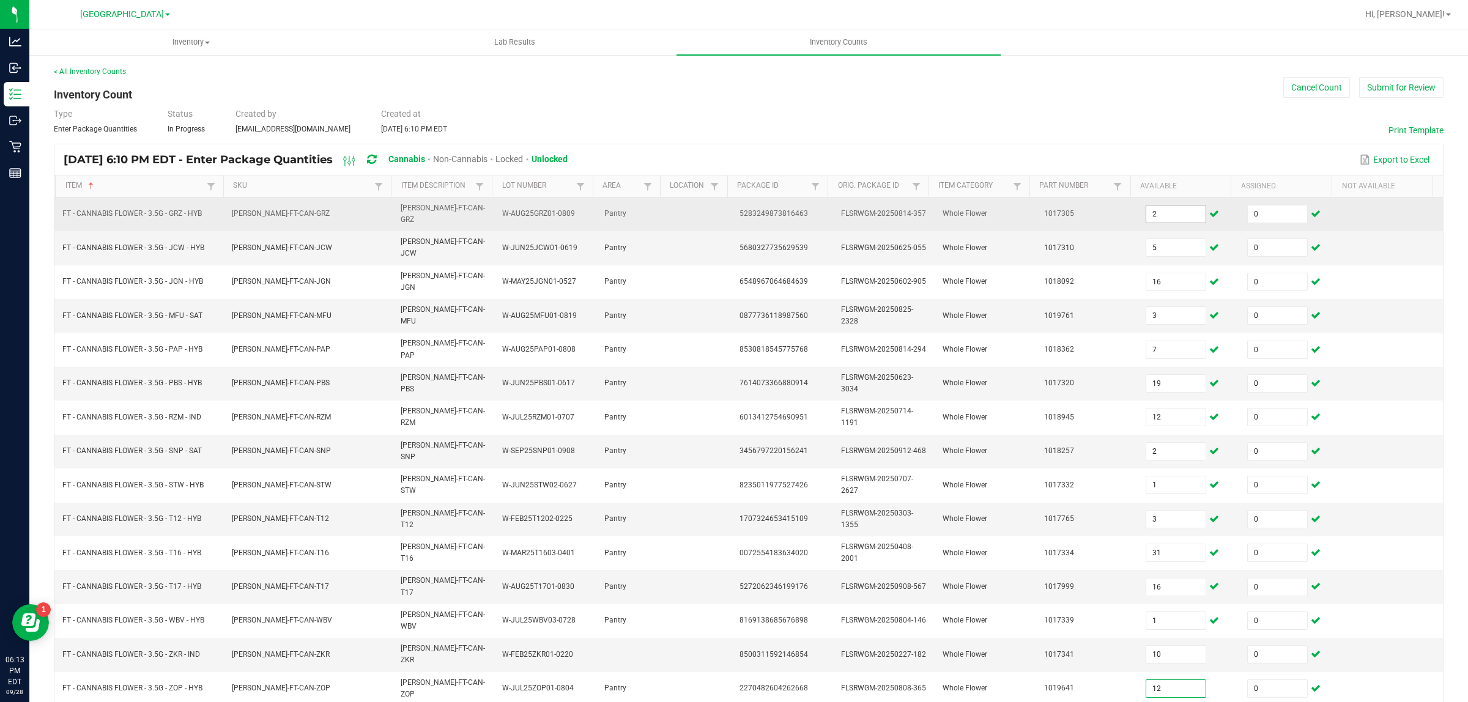
type input "12"
type input "8"
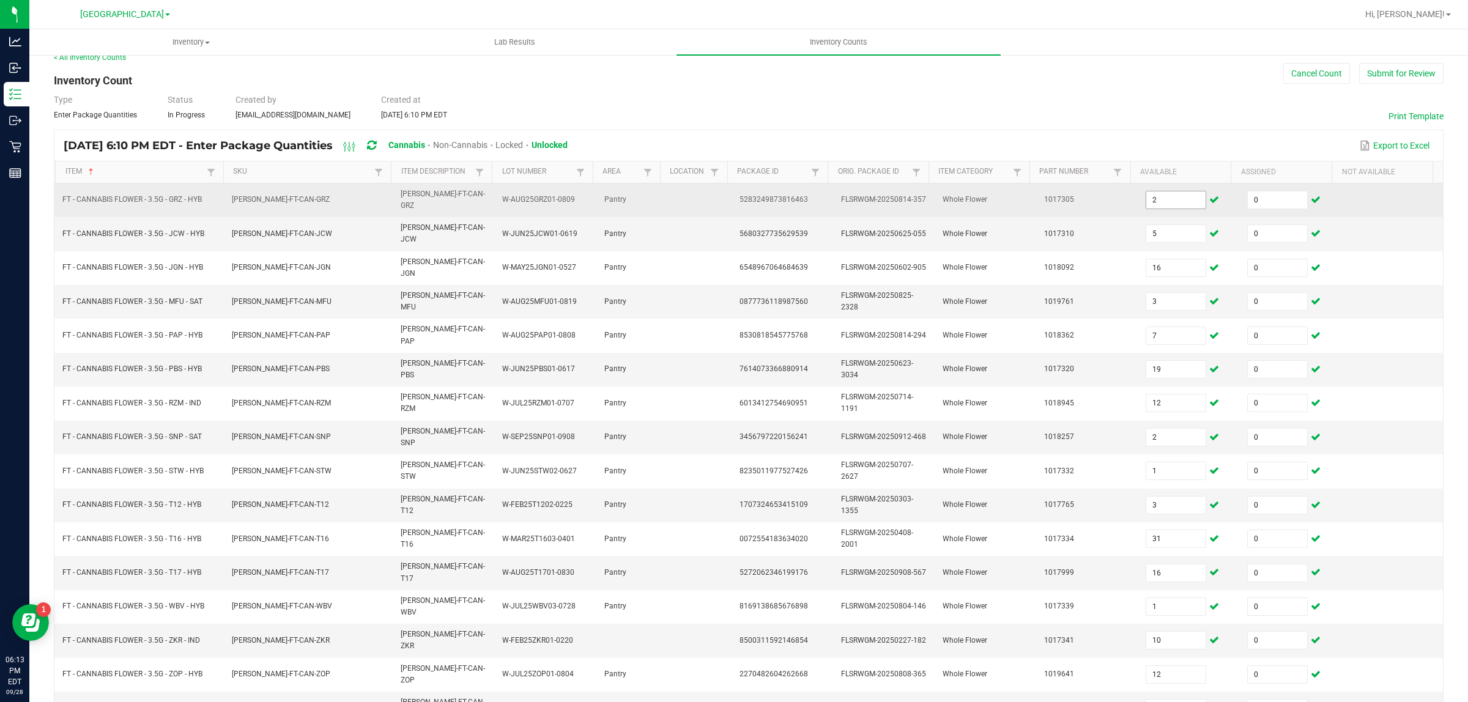
type input "9"
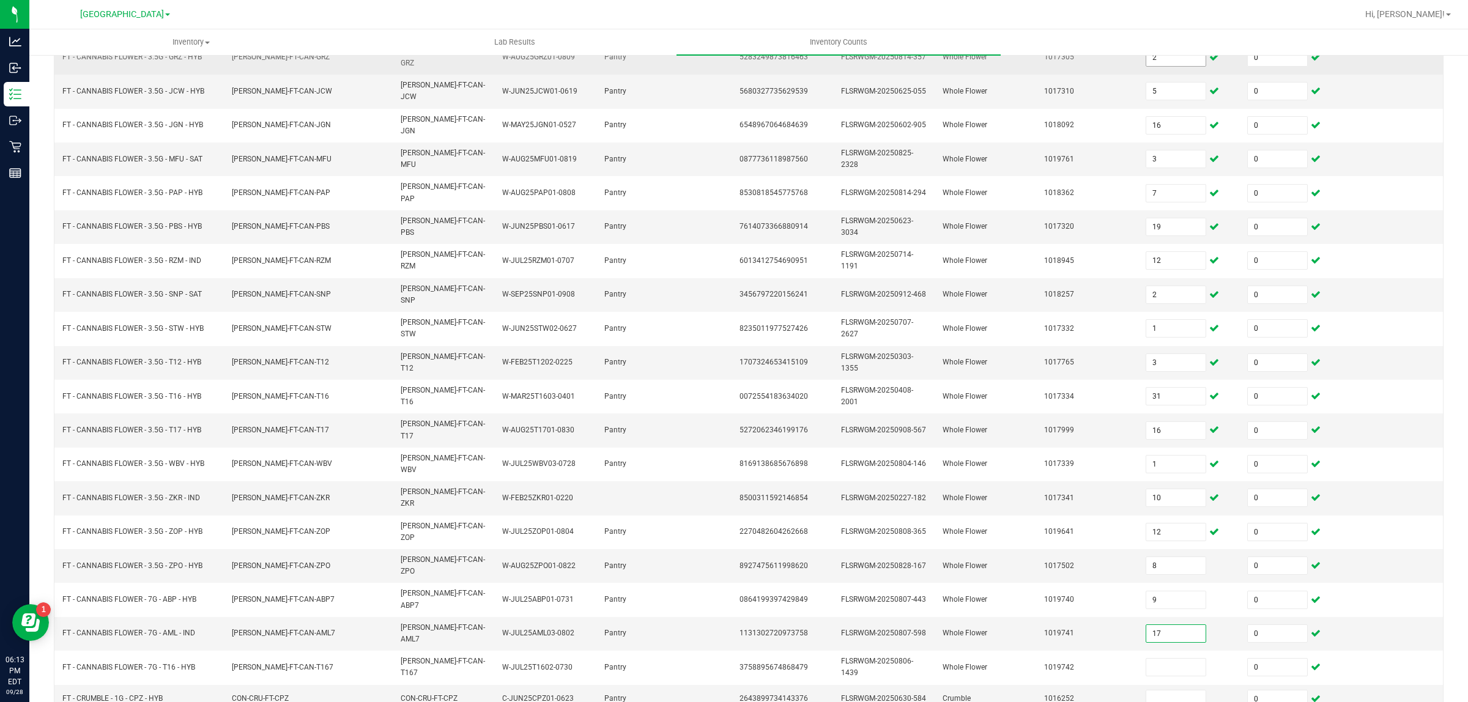
type input "17"
type input "15"
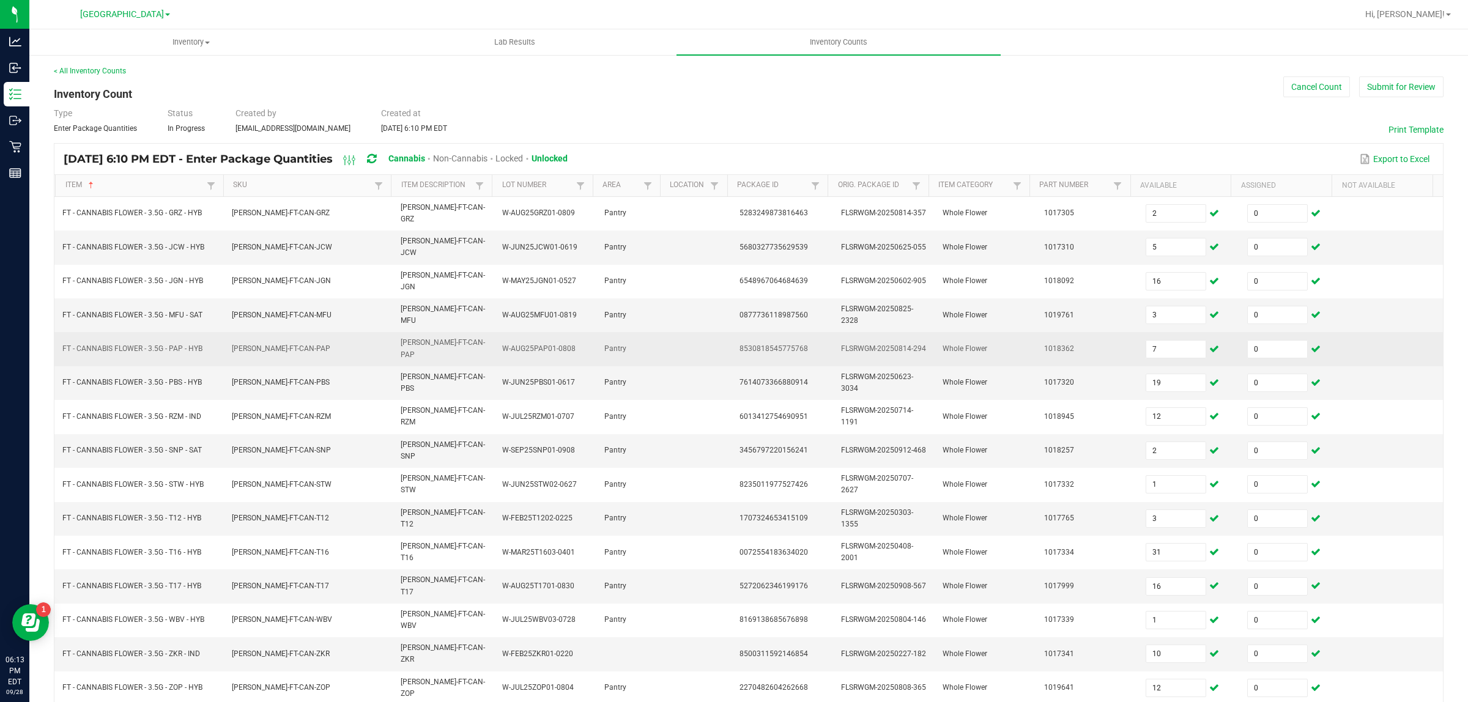
scroll to position [0, 0]
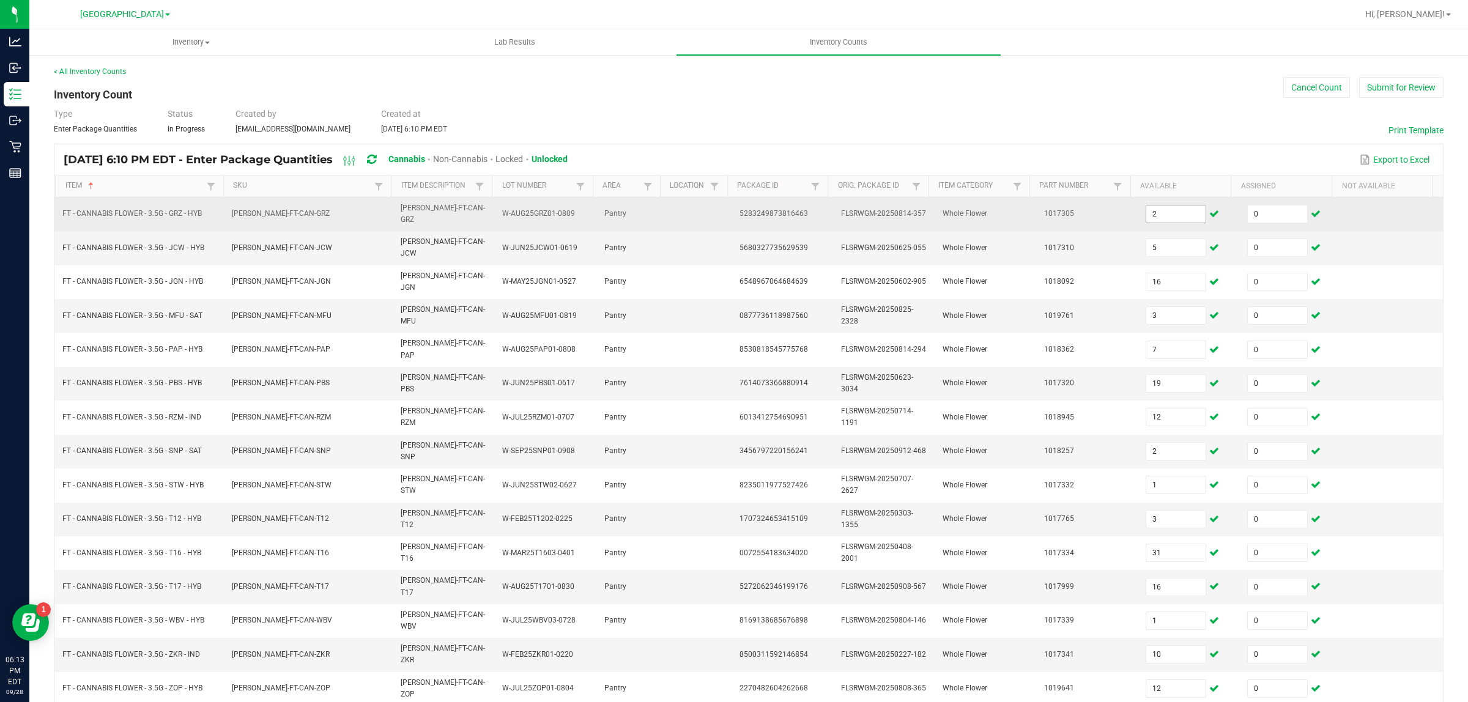
click at [1184, 212] on input "2" at bounding box center [1175, 214] width 59 height 17
type input "16"
type input "19"
type input "12"
type input "3"
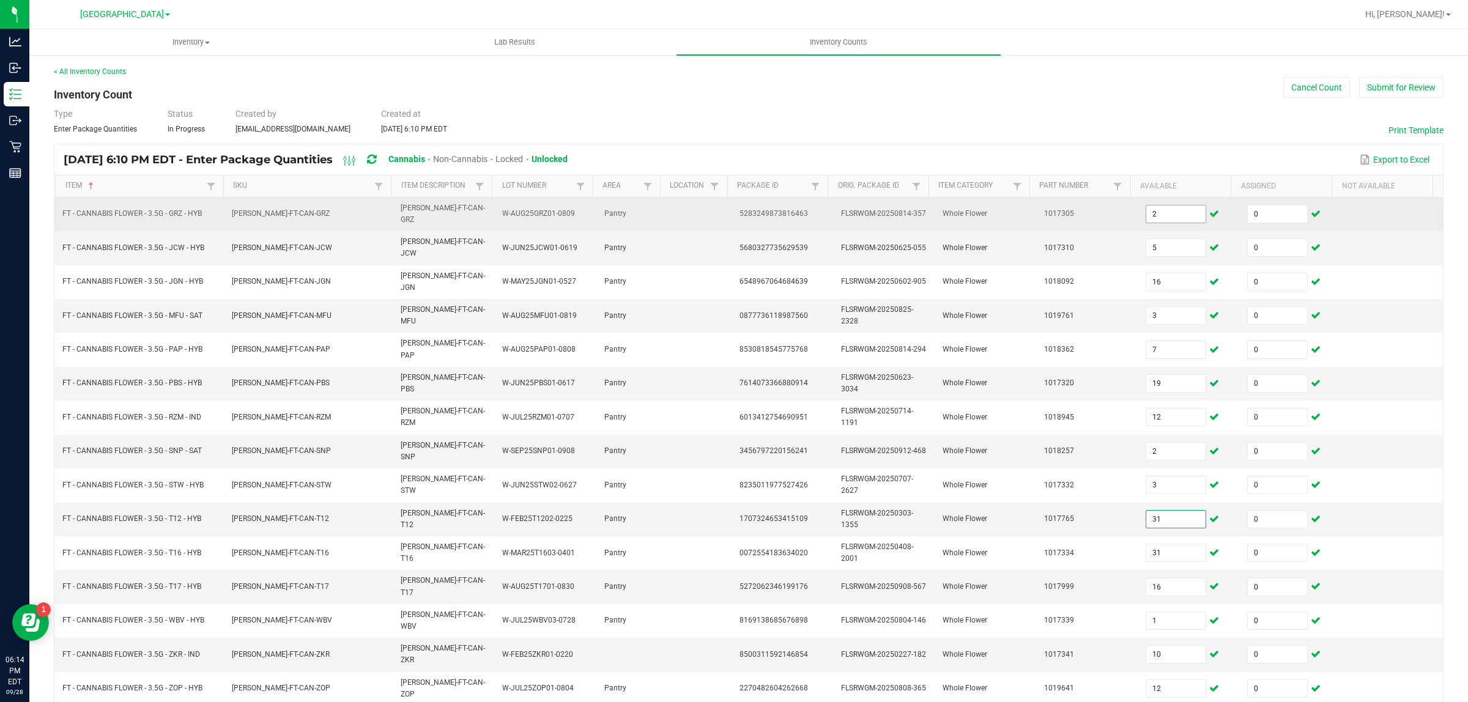
type input "31"
type input "16"
type input "1"
type input "10"
type input "12"
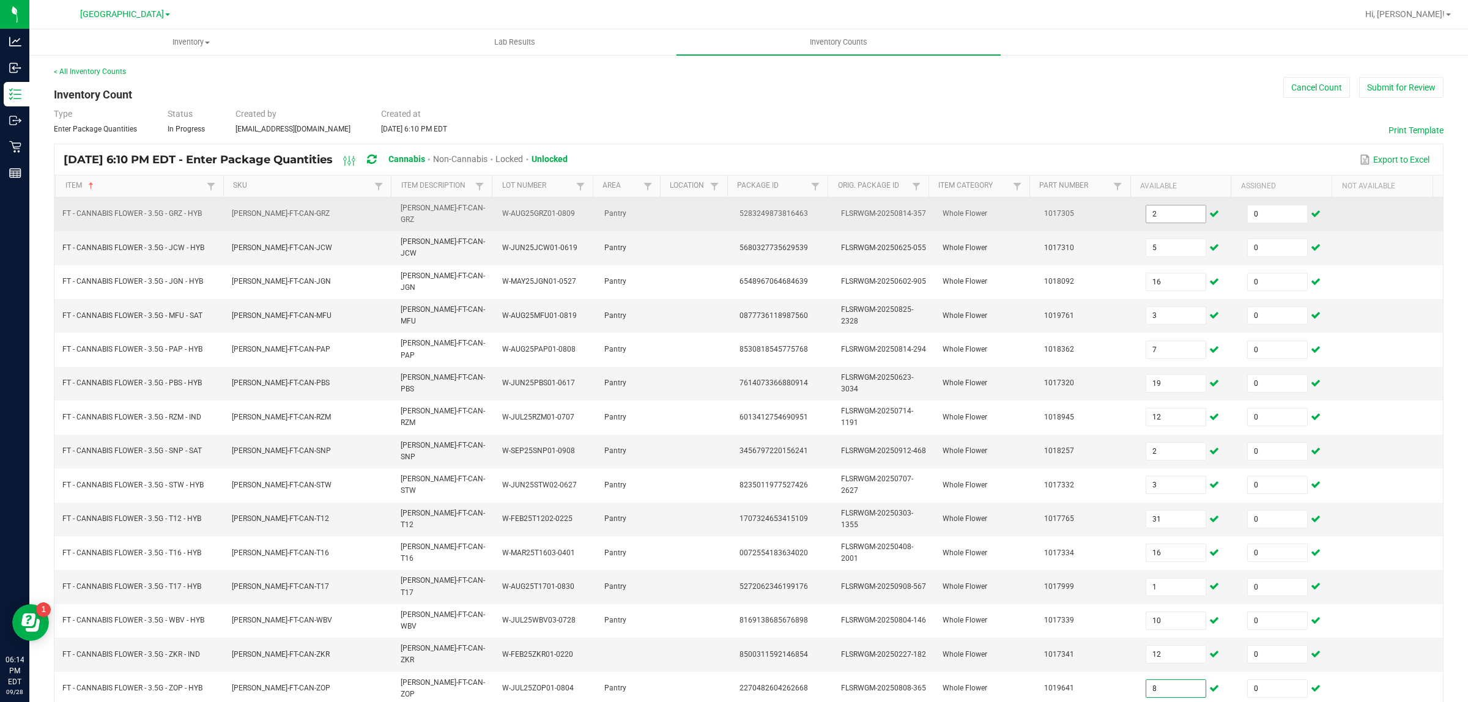
type input "8"
type input "9"
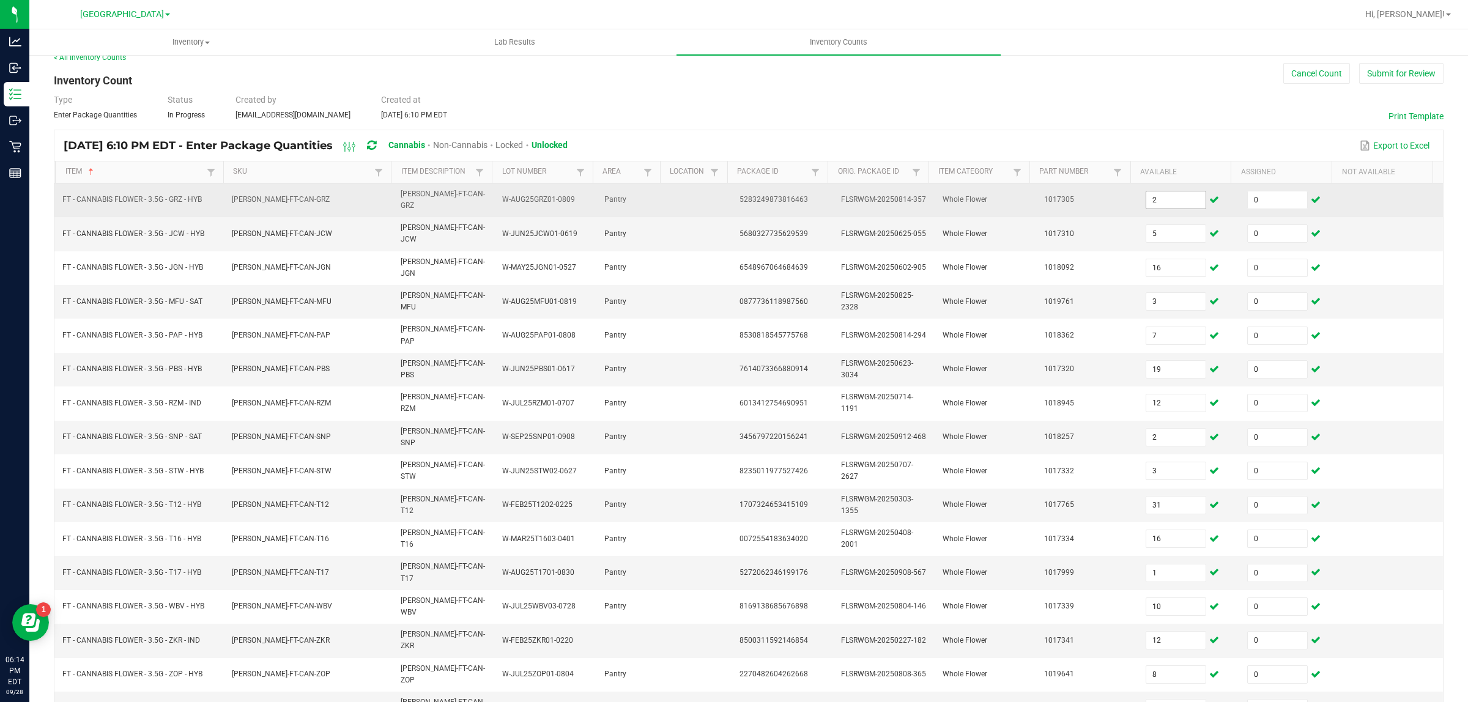
type input "17"
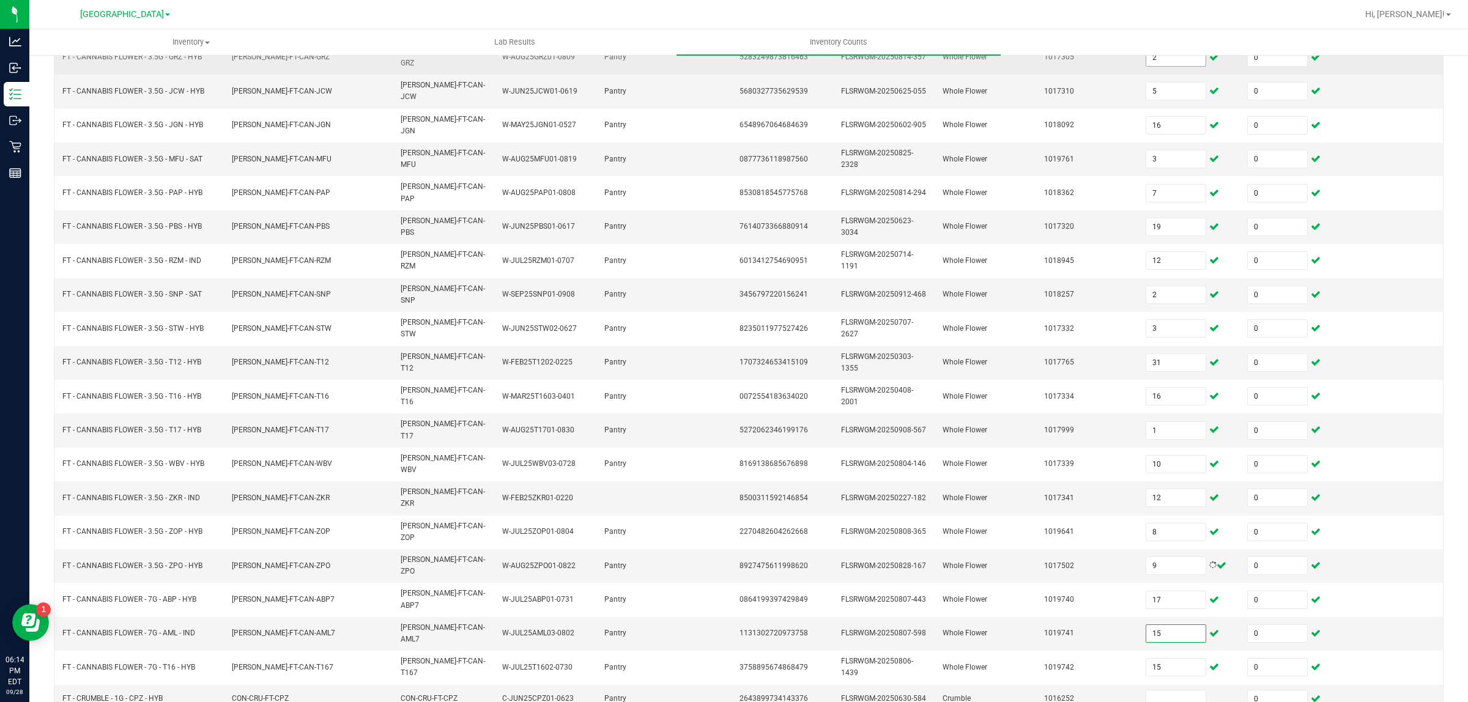
type input "15"
type input "18"
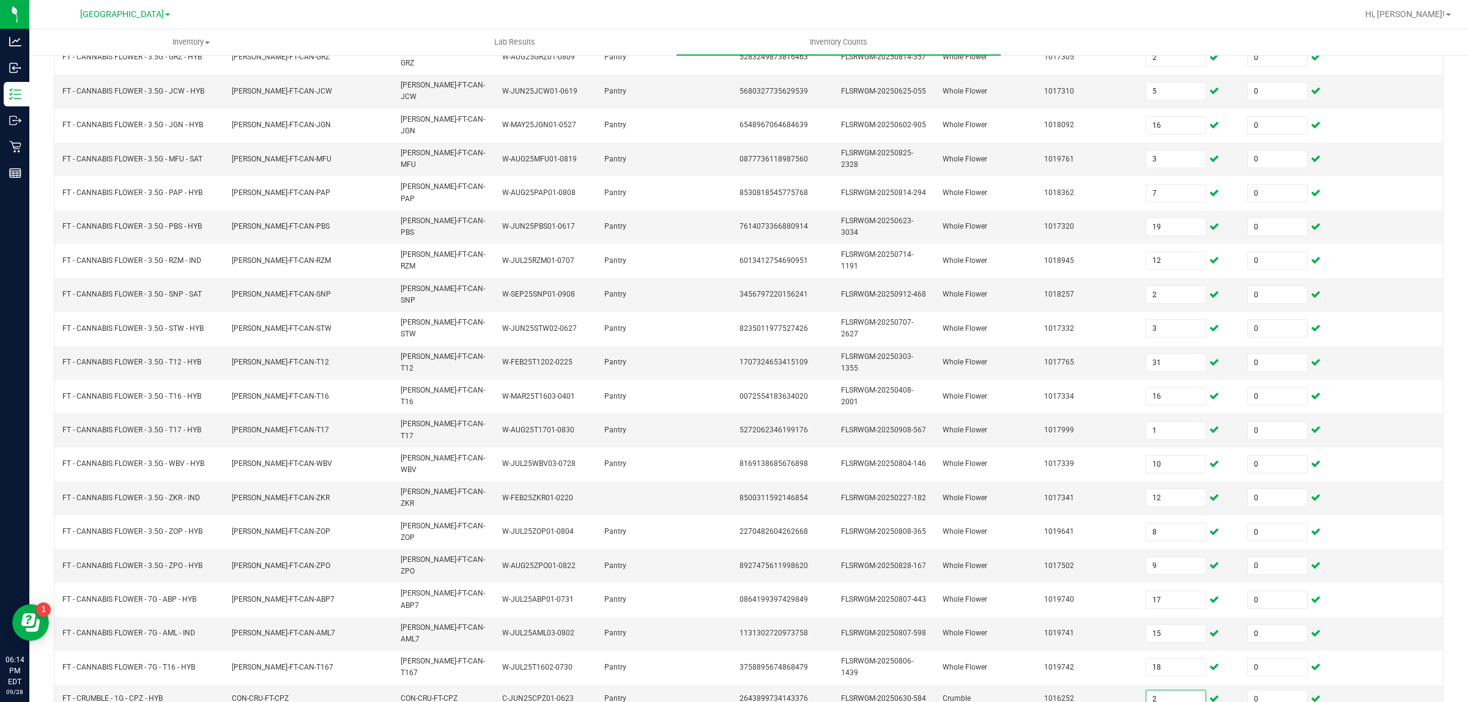
type input "2"
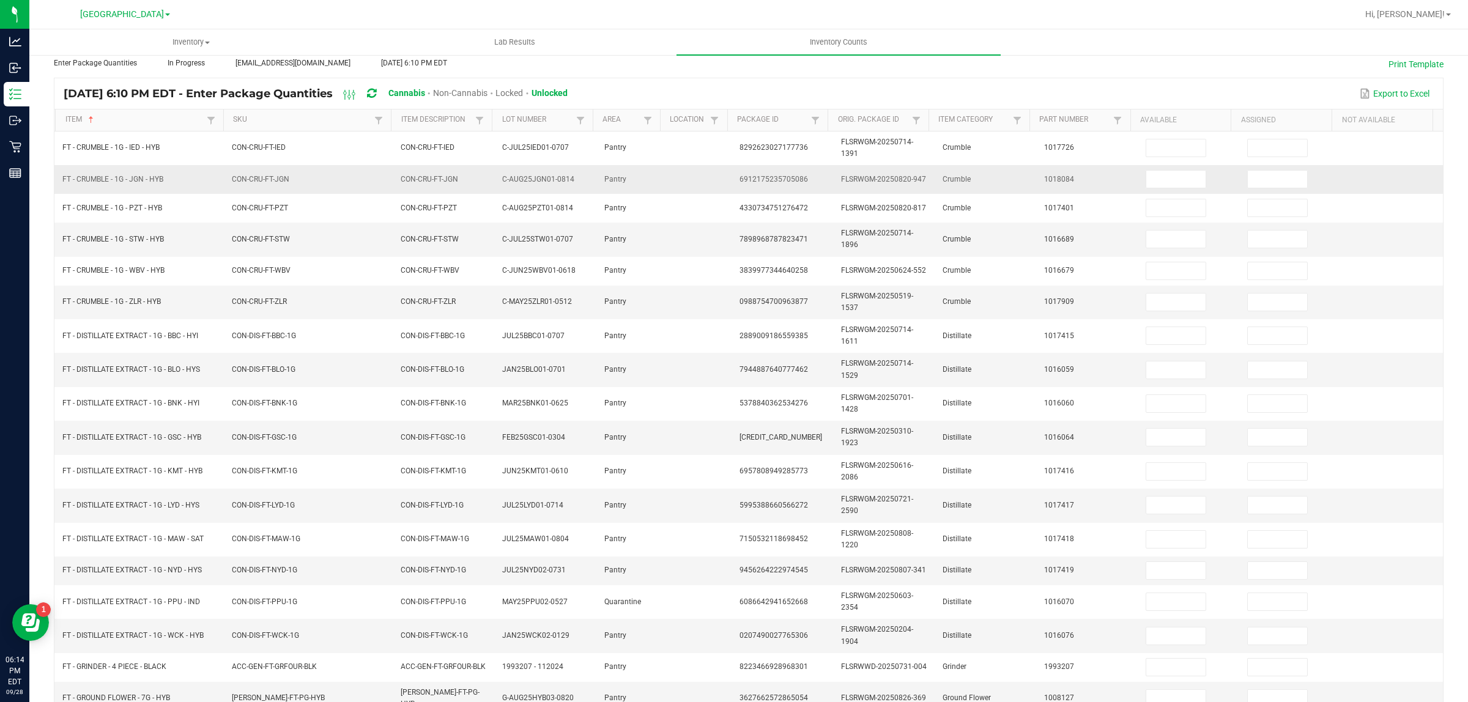
scroll to position [0, 0]
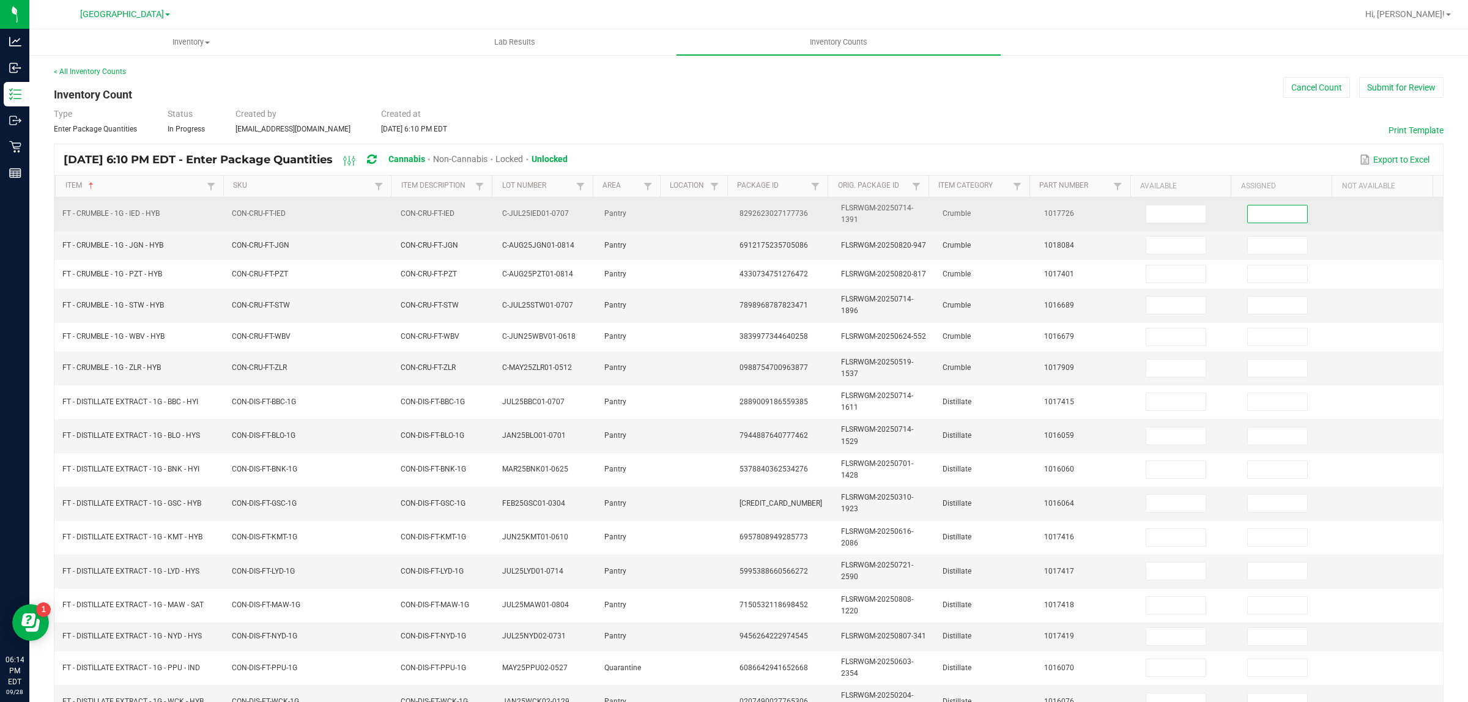
click at [1264, 214] on input at bounding box center [1277, 214] width 59 height 17
type input "0"
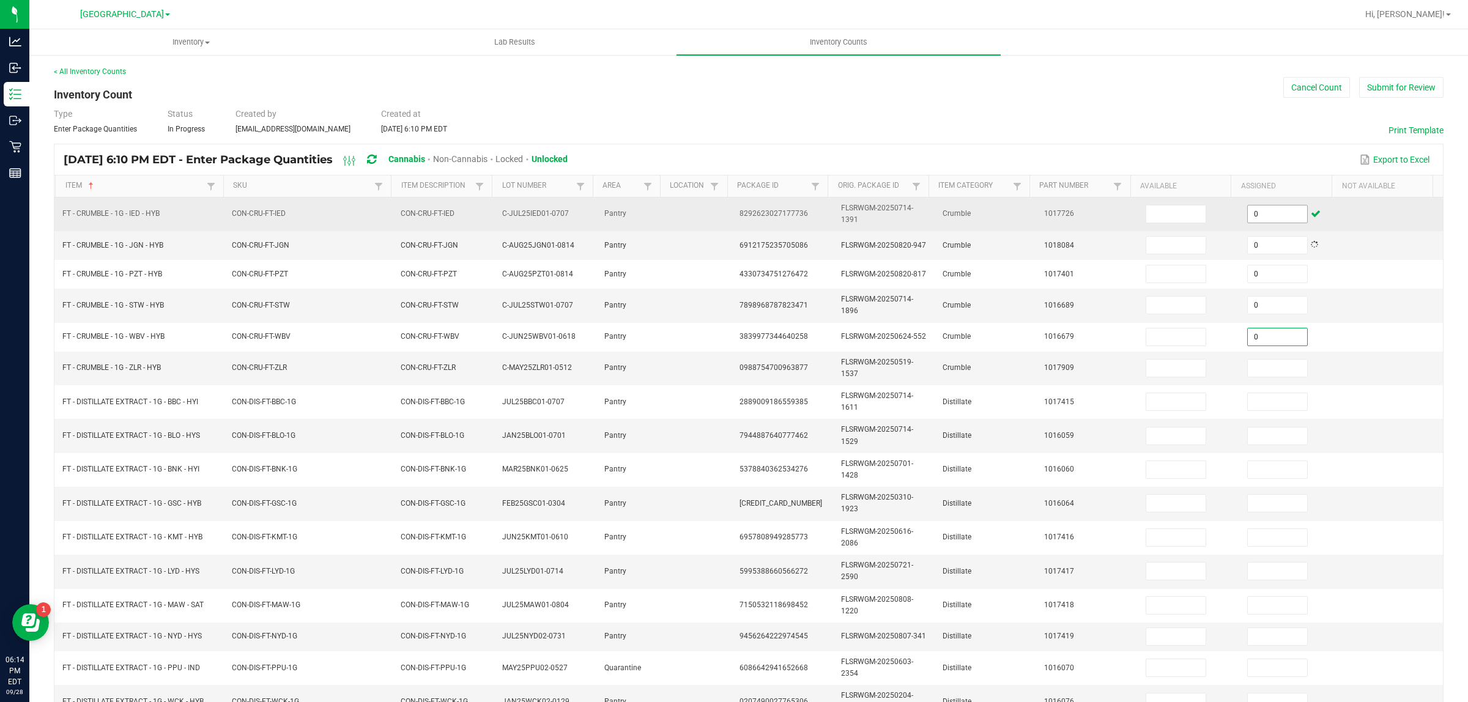
type input "0"
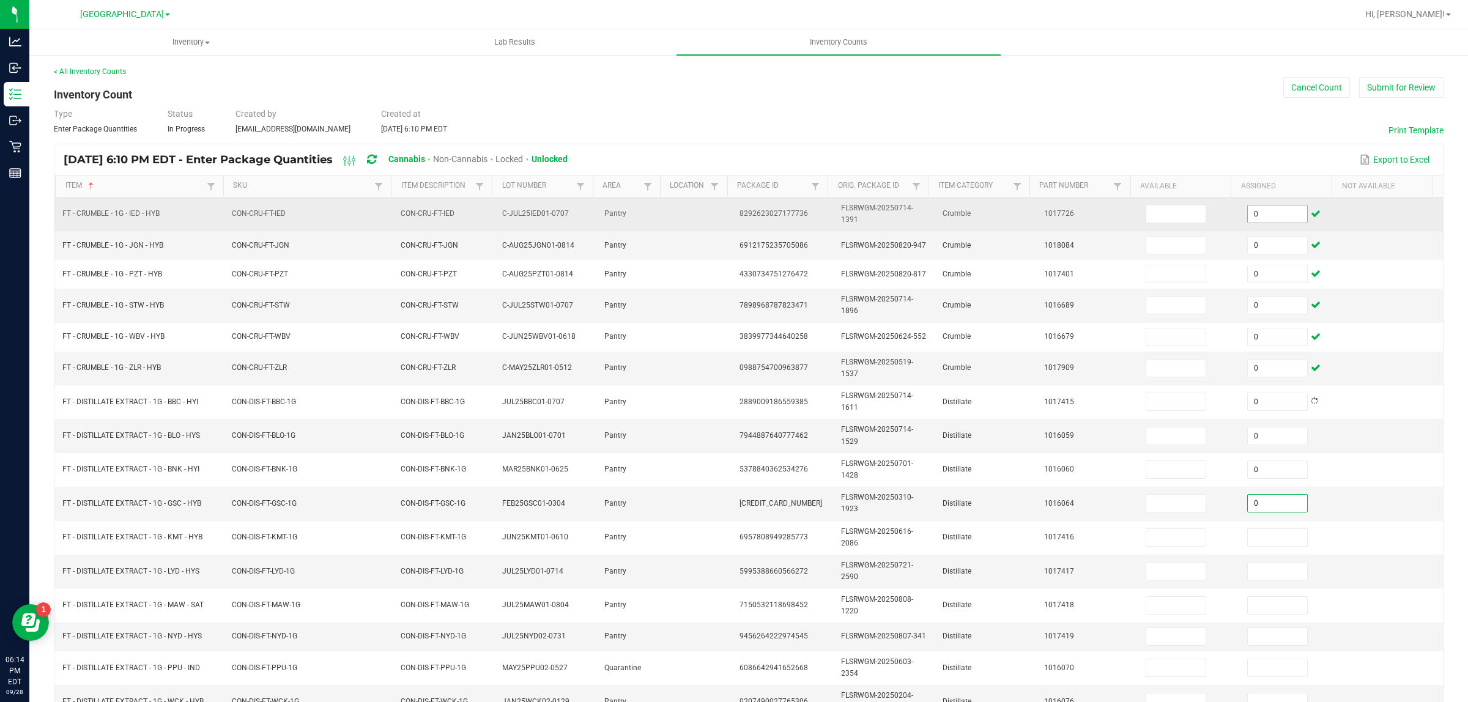
type input "0"
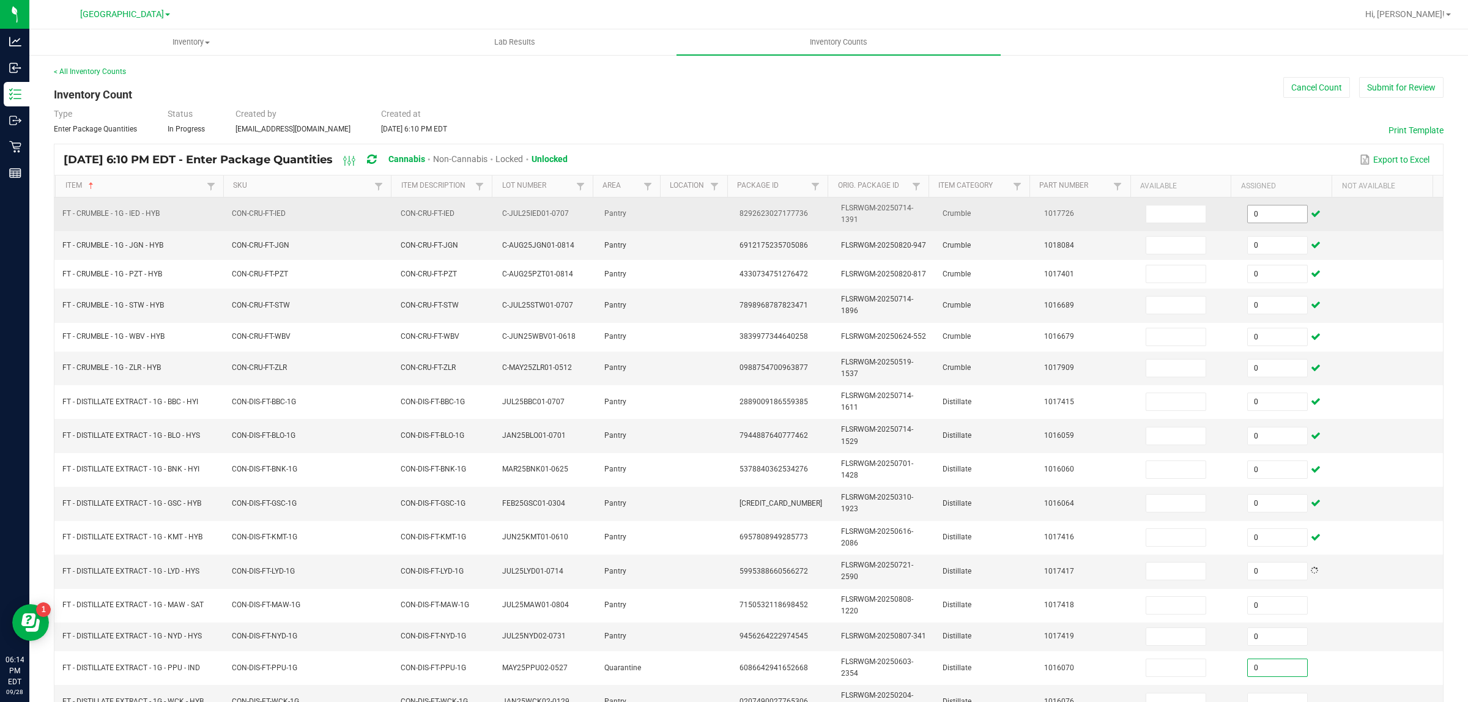
type input "0"
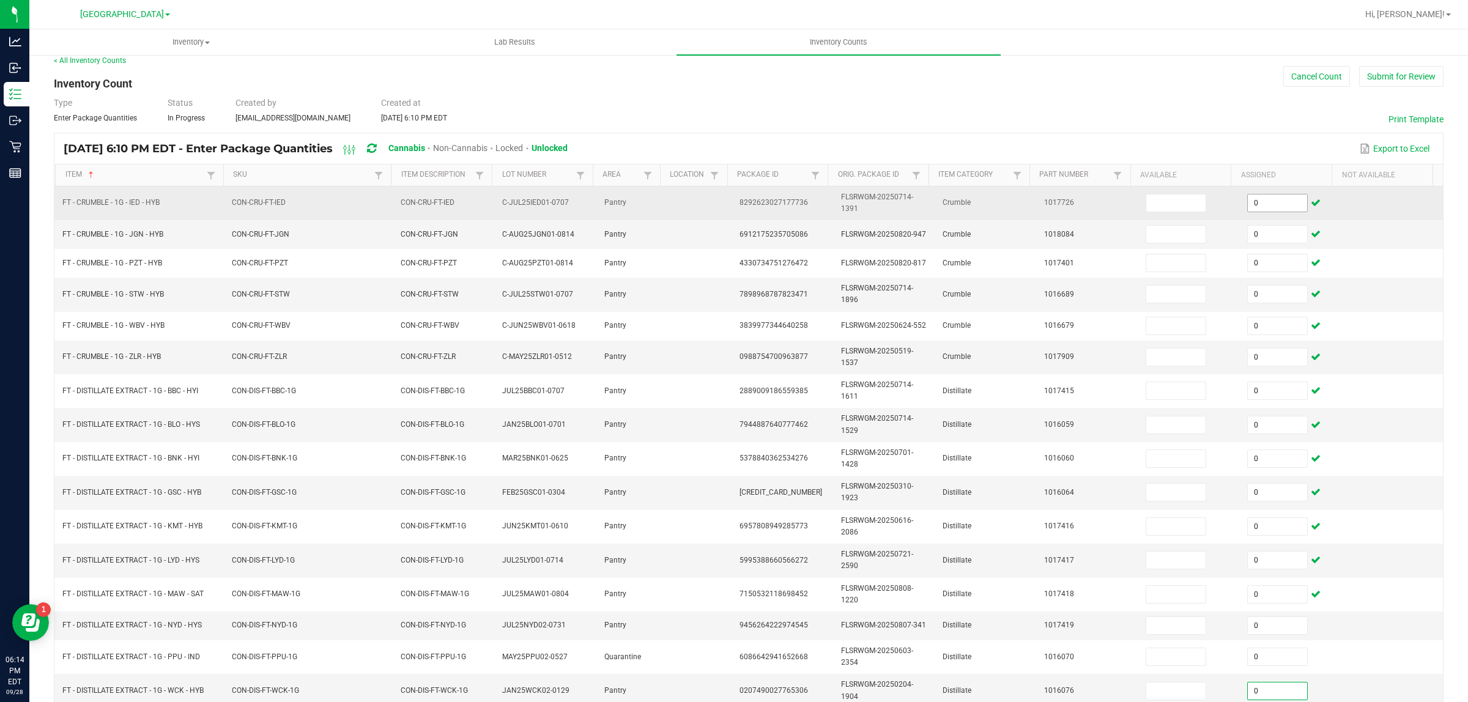
type input "0"
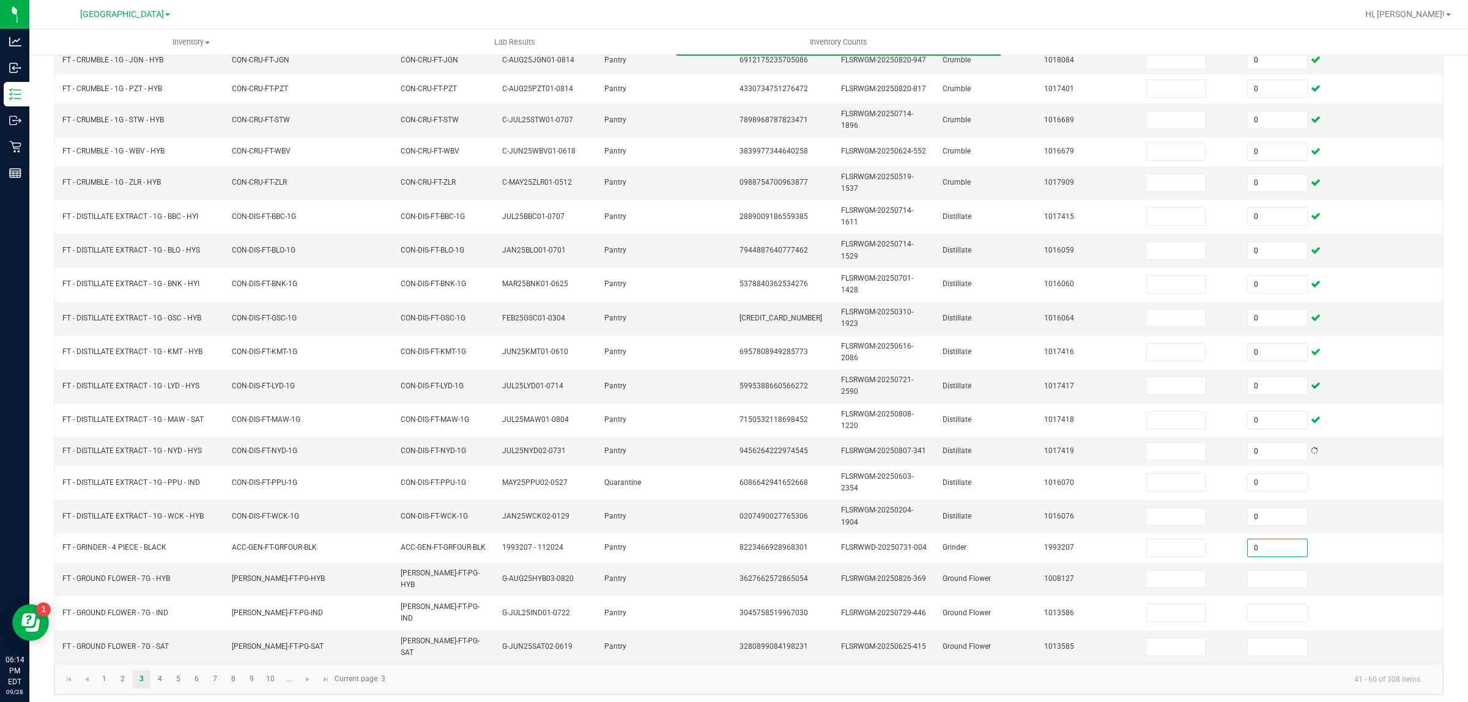
type input "0"
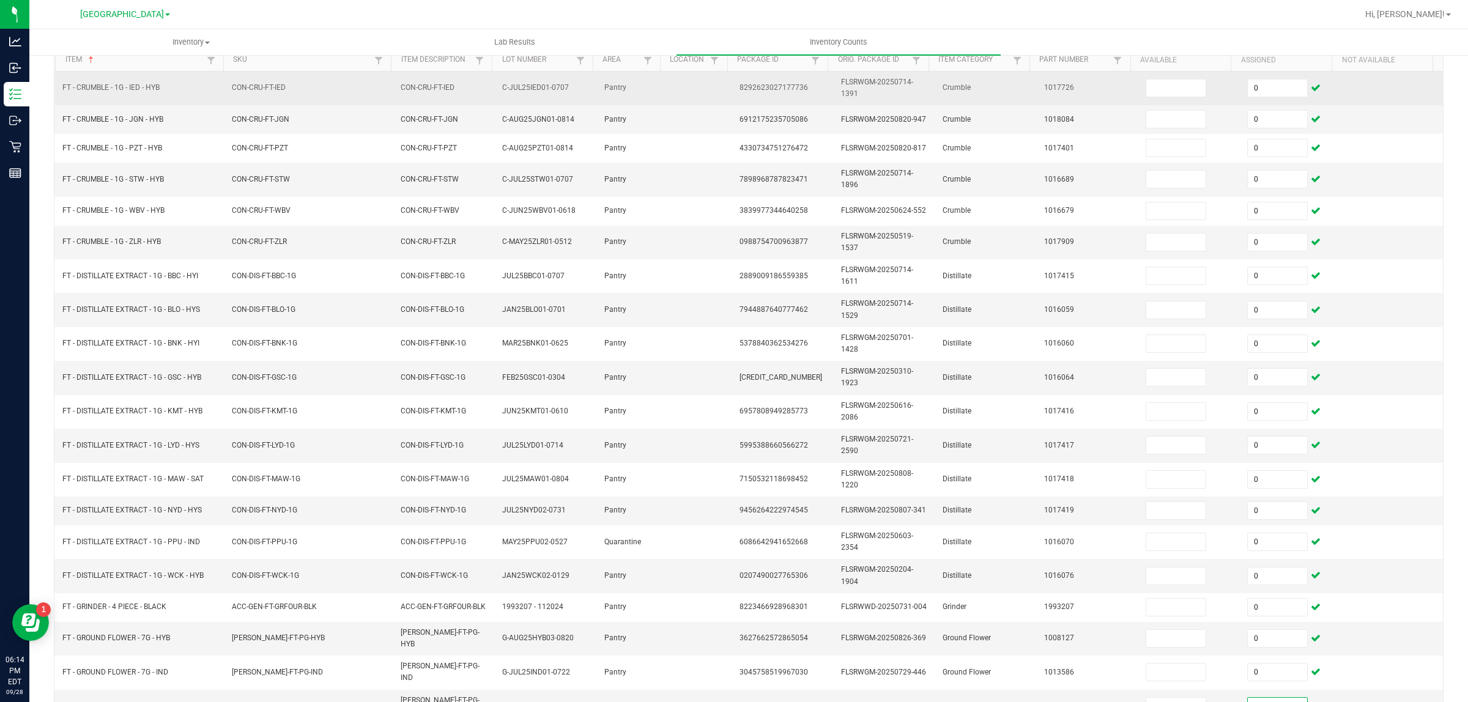
scroll to position [0, 0]
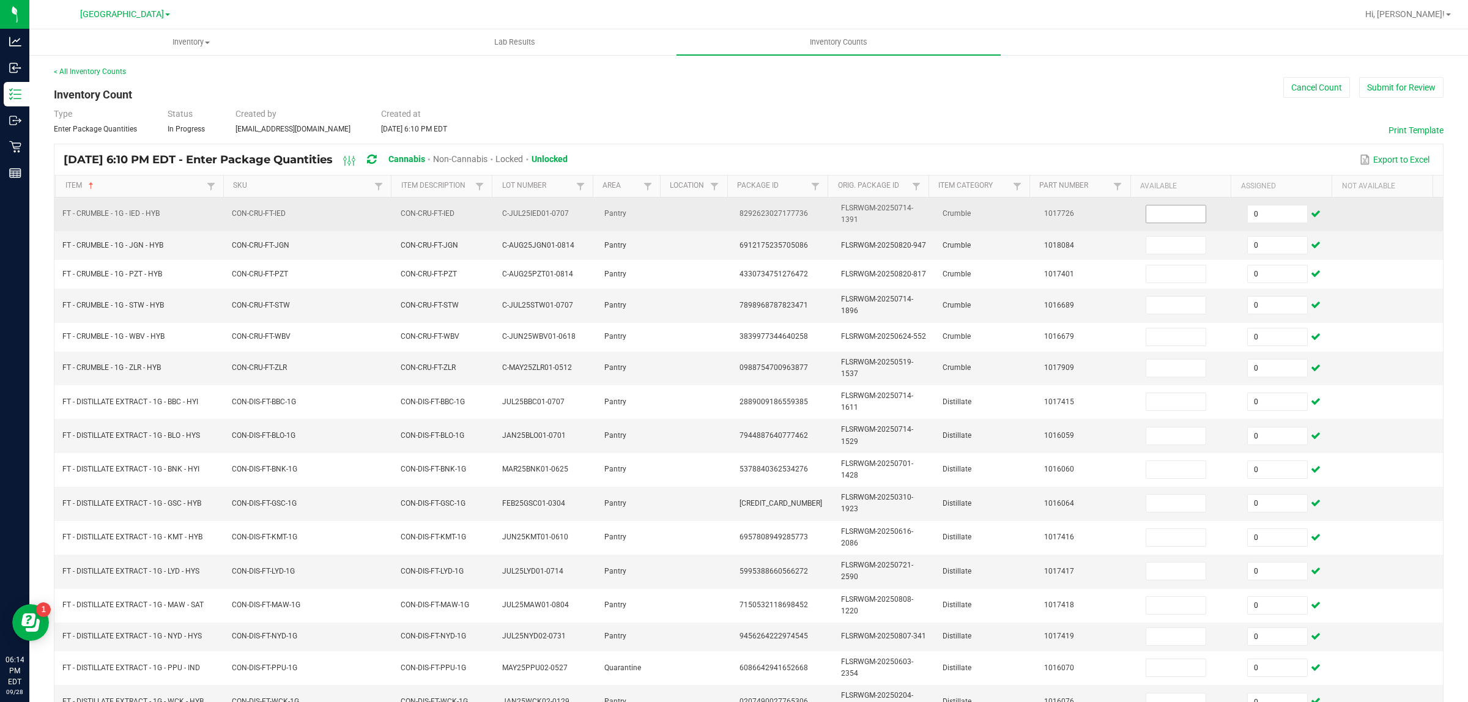
type input "0"
click at [1172, 210] on input at bounding box center [1175, 214] width 59 height 17
type input "6"
type input "2"
type input "3"
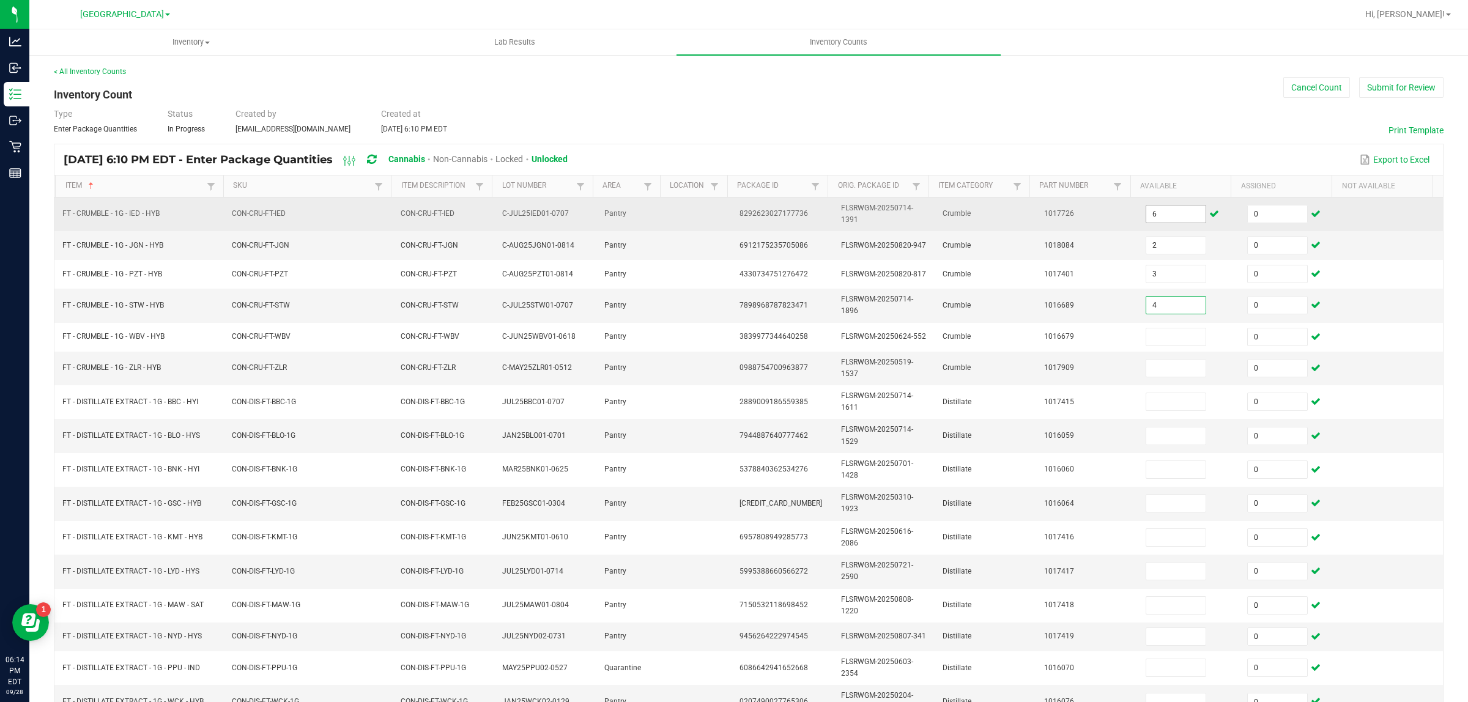
type input "4"
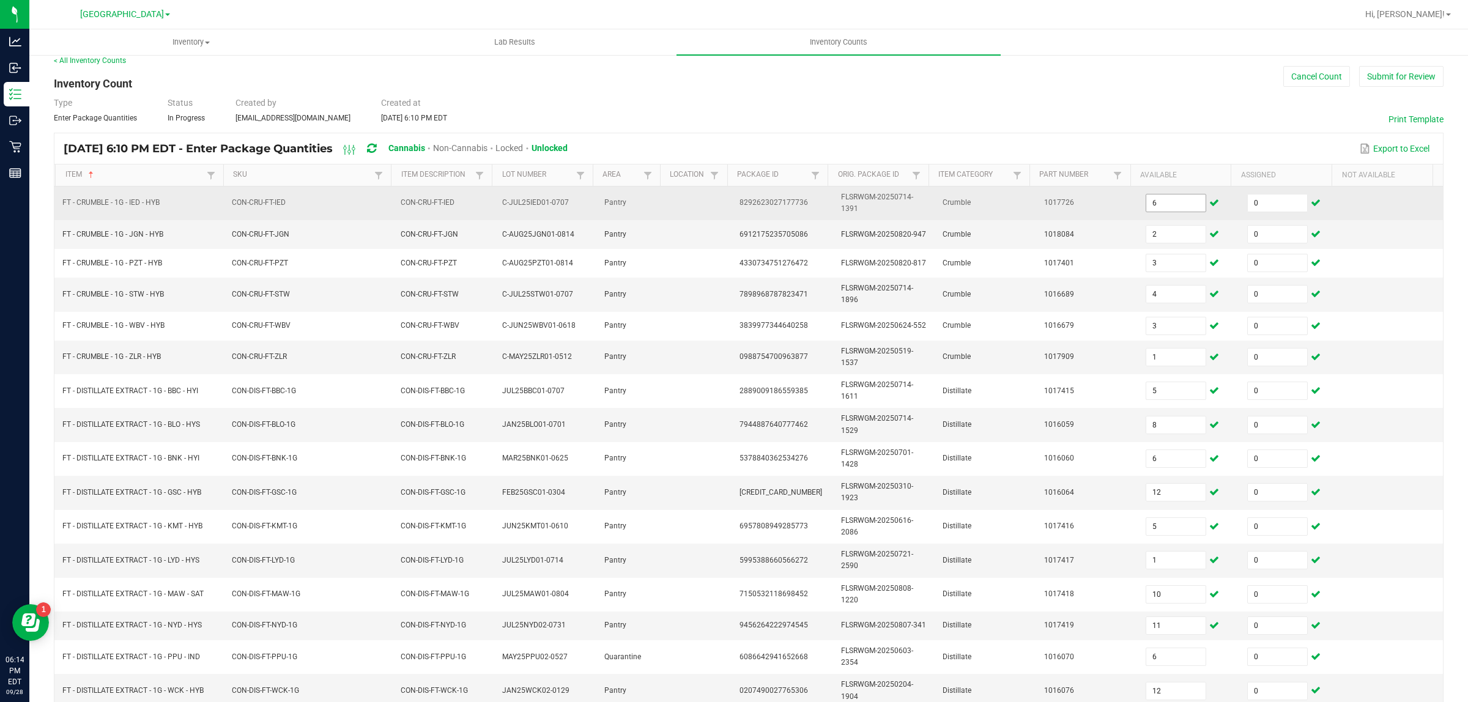
scroll to position [185, 0]
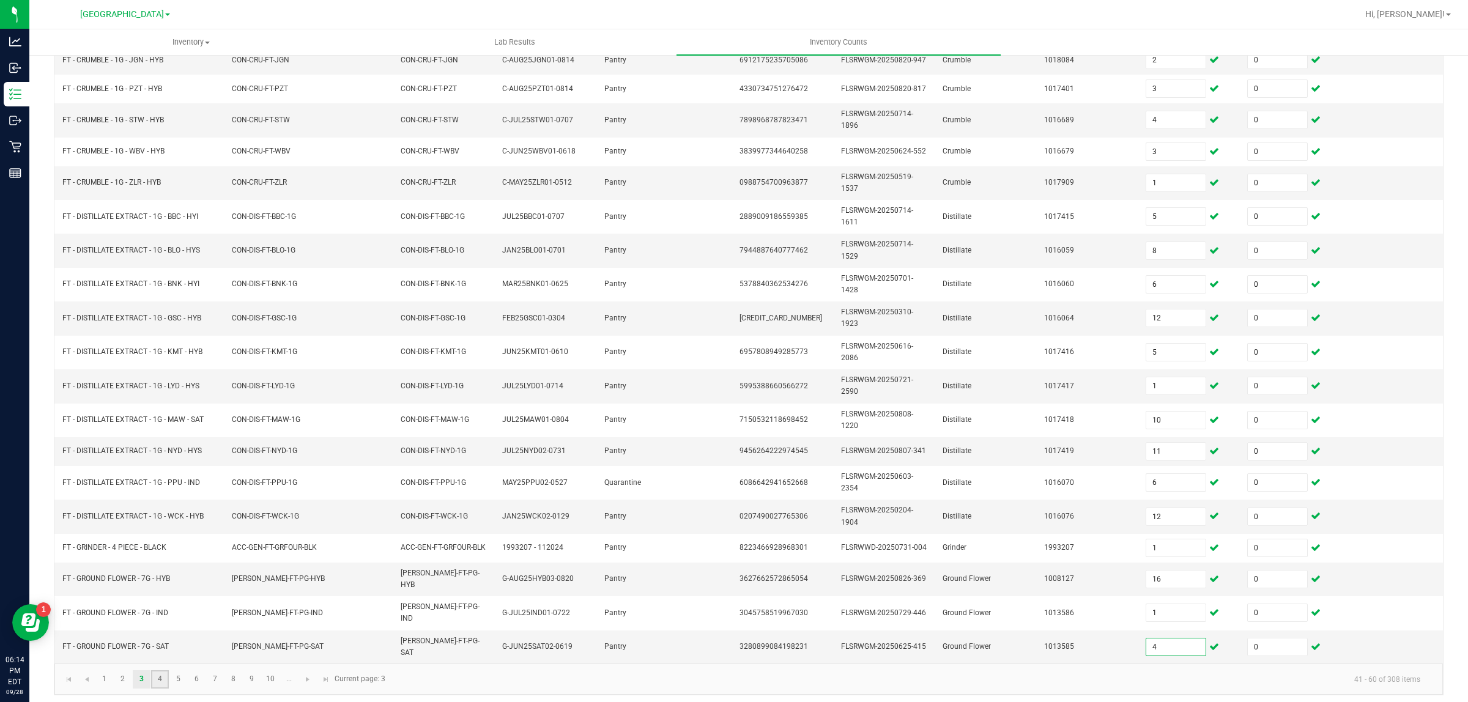
click at [164, 670] on link "4" at bounding box center [160, 679] width 18 height 18
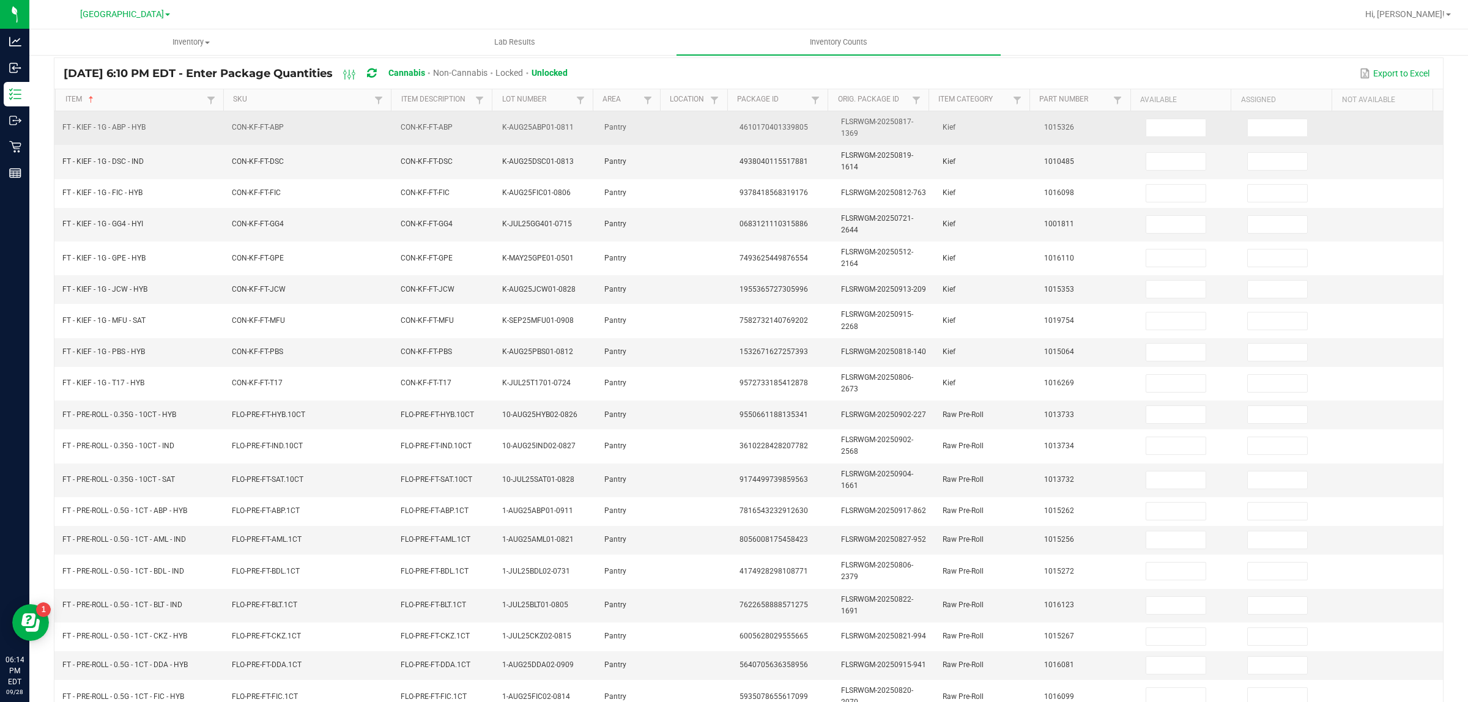
scroll to position [0, 0]
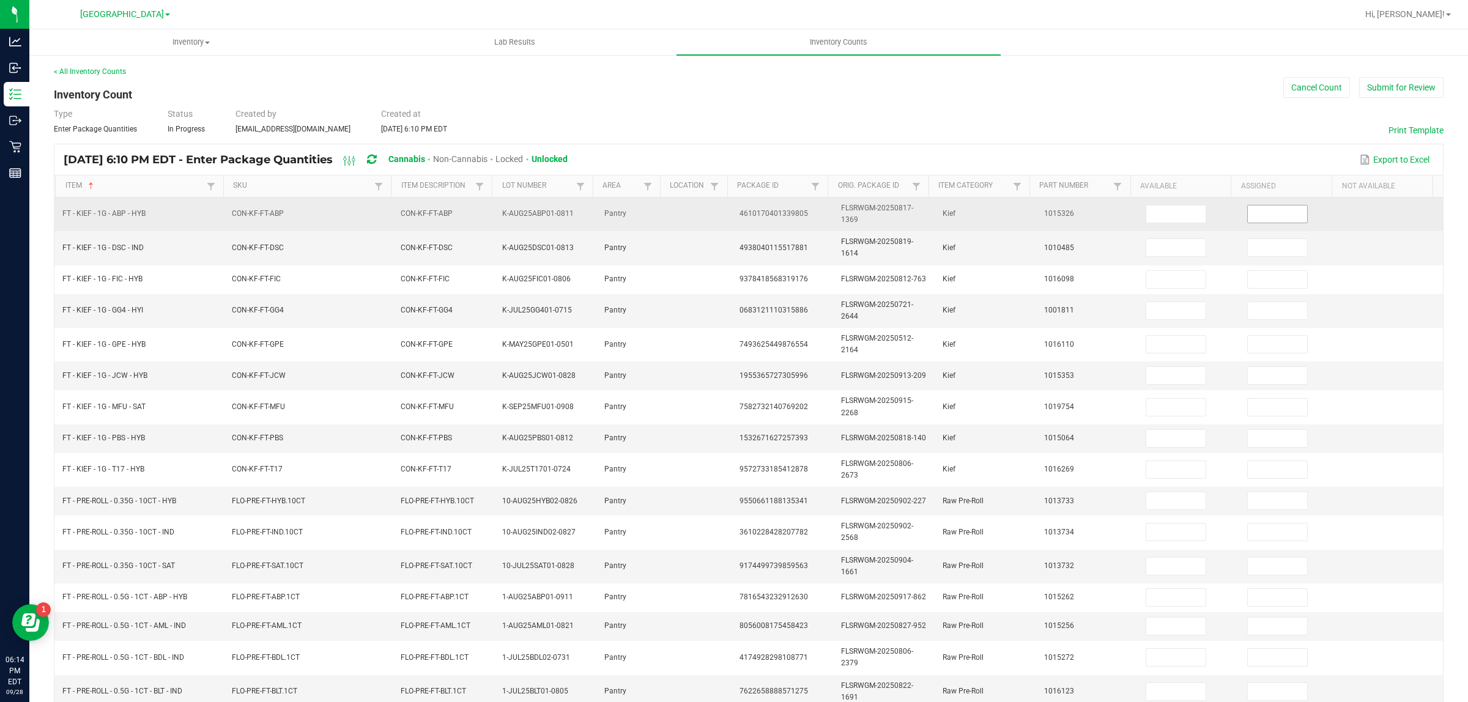
click at [1267, 209] on input at bounding box center [1277, 214] width 59 height 17
click at [1164, 206] on input at bounding box center [1175, 214] width 59 height 17
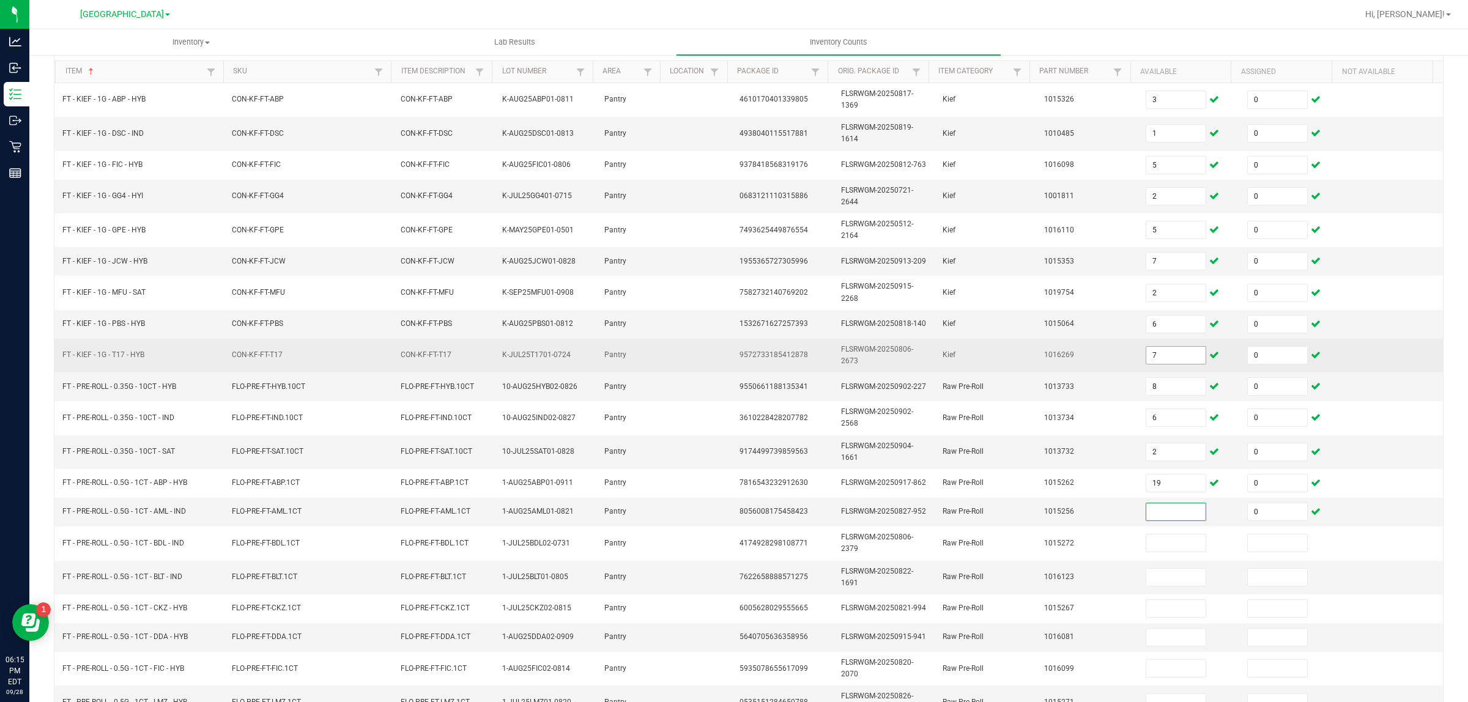
scroll to position [181, 0]
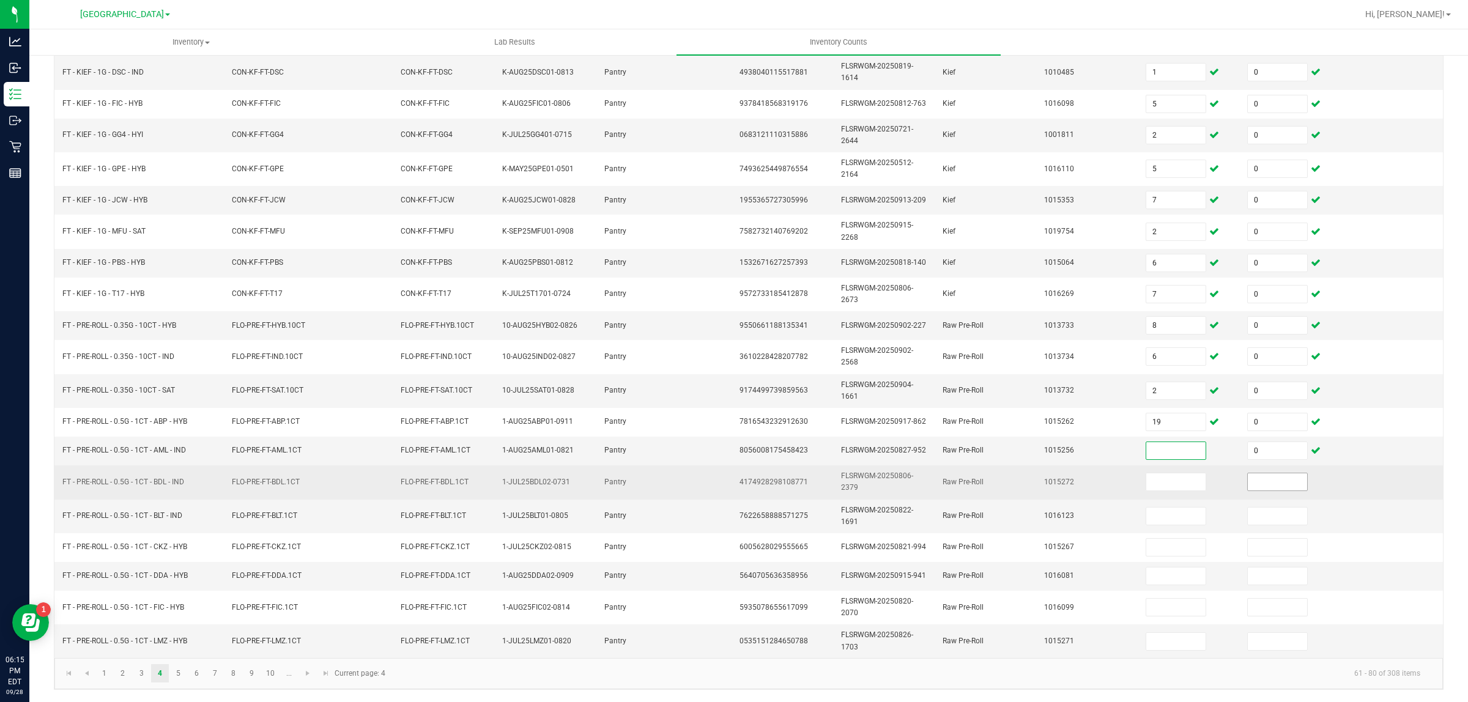
click at [1254, 478] on input at bounding box center [1277, 481] width 59 height 17
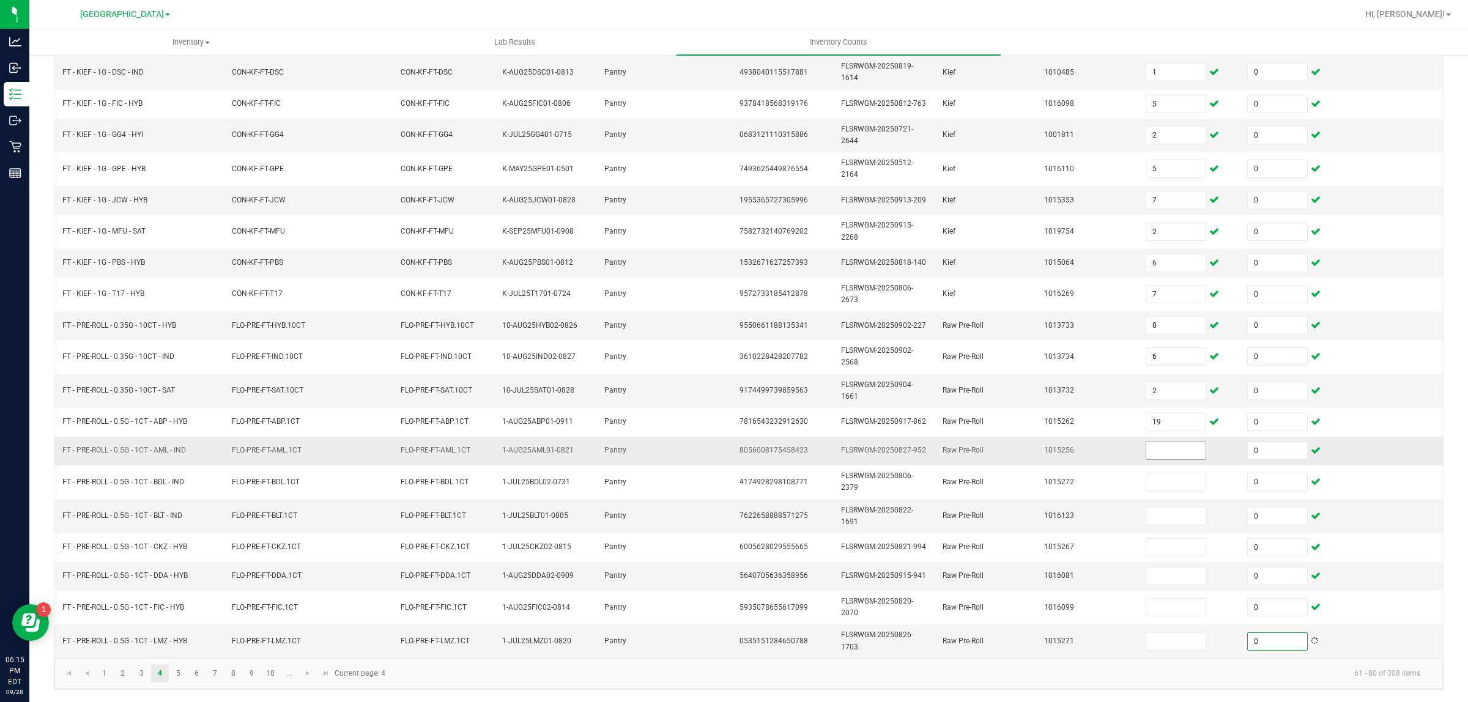
click at [1146, 451] on input at bounding box center [1175, 450] width 59 height 17
click at [183, 676] on link "5" at bounding box center [178, 673] width 18 height 18
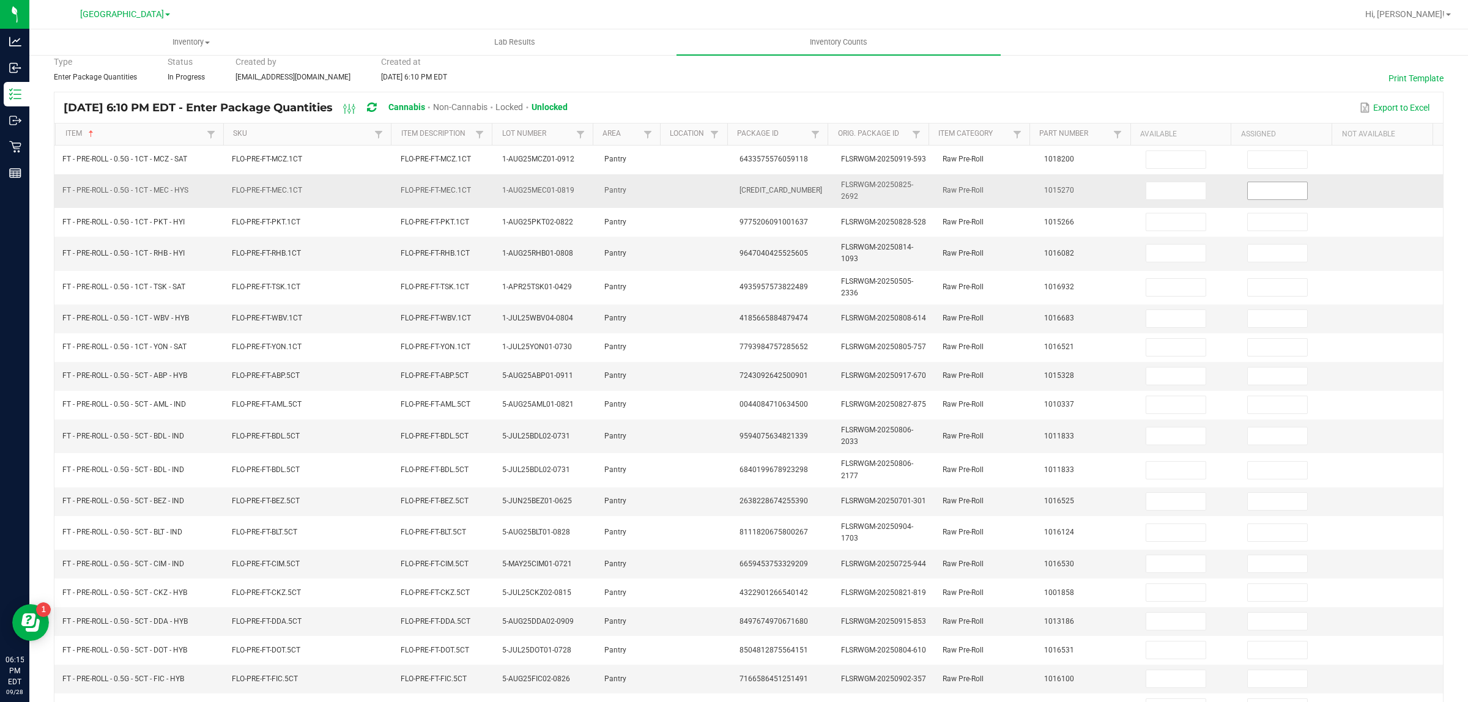
scroll to position [0, 0]
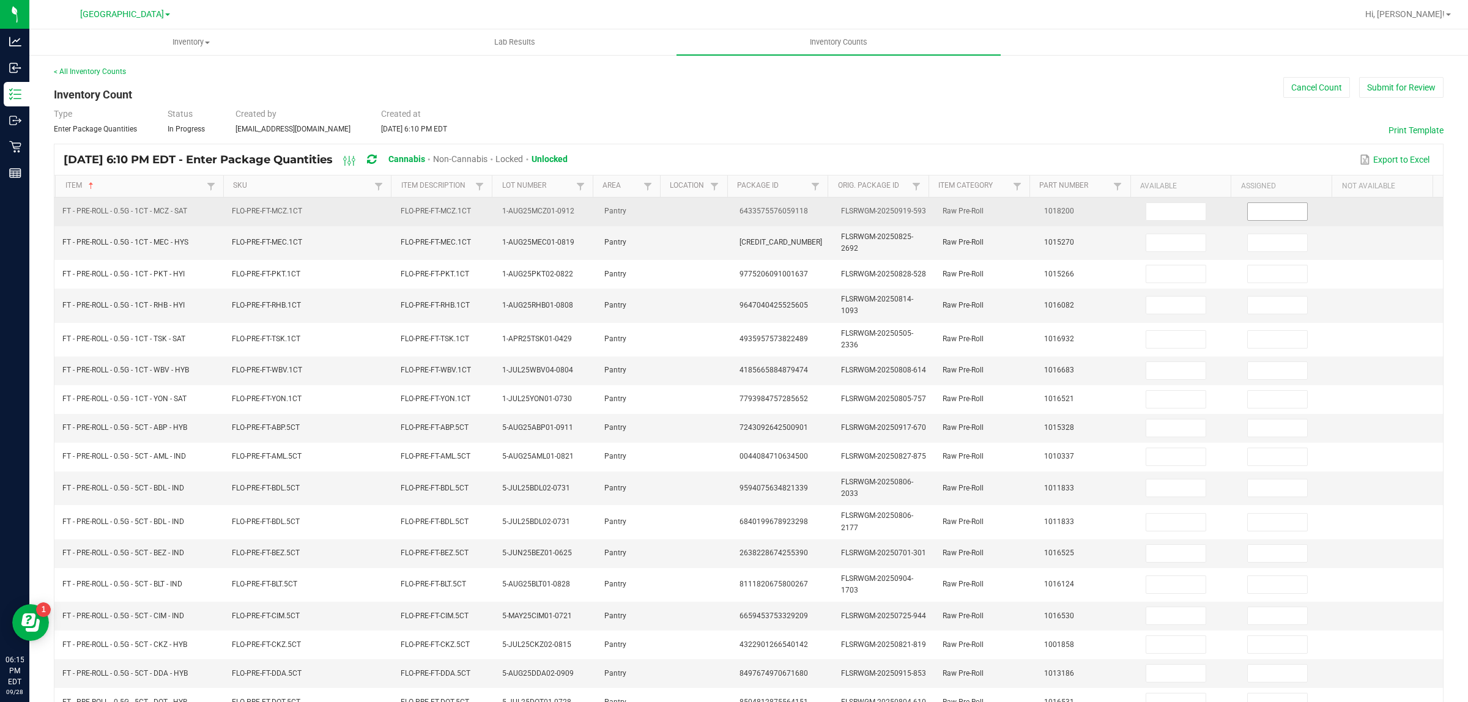
click at [1249, 206] on input at bounding box center [1277, 211] width 59 height 17
click at [1165, 207] on input at bounding box center [1175, 211] width 59 height 17
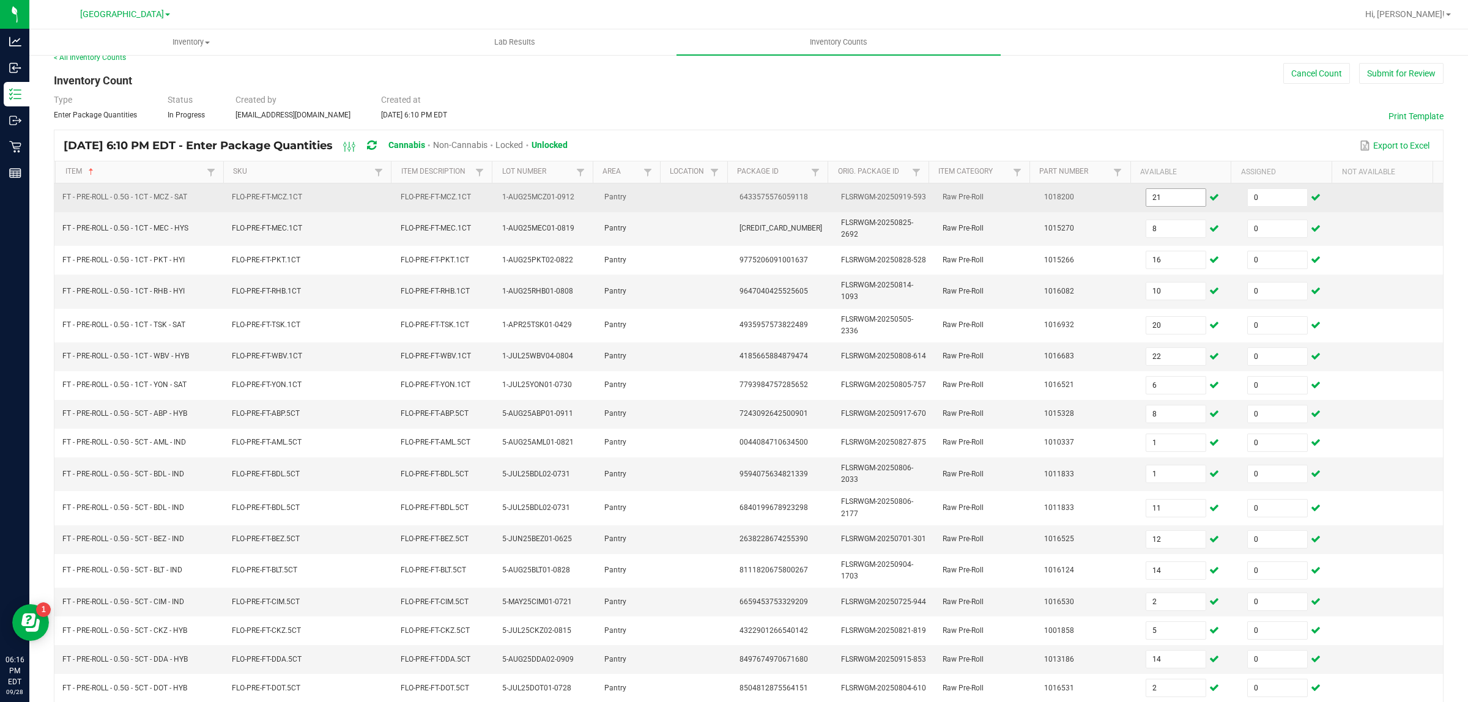
scroll to position [152, 0]
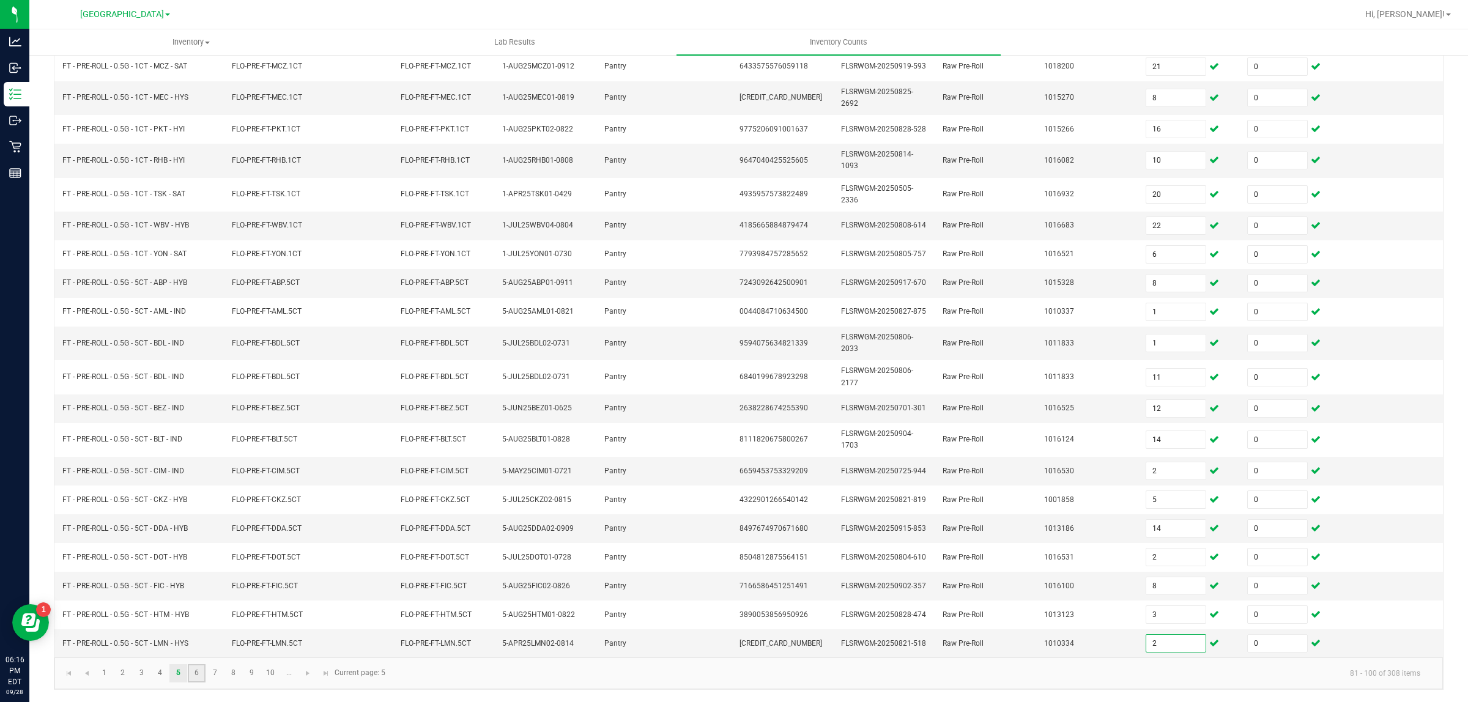
drag, startPoint x: 196, startPoint y: 671, endPoint x: 202, endPoint y: 665, distance: 8.7
click at [196, 671] on link "6" at bounding box center [197, 673] width 18 height 18
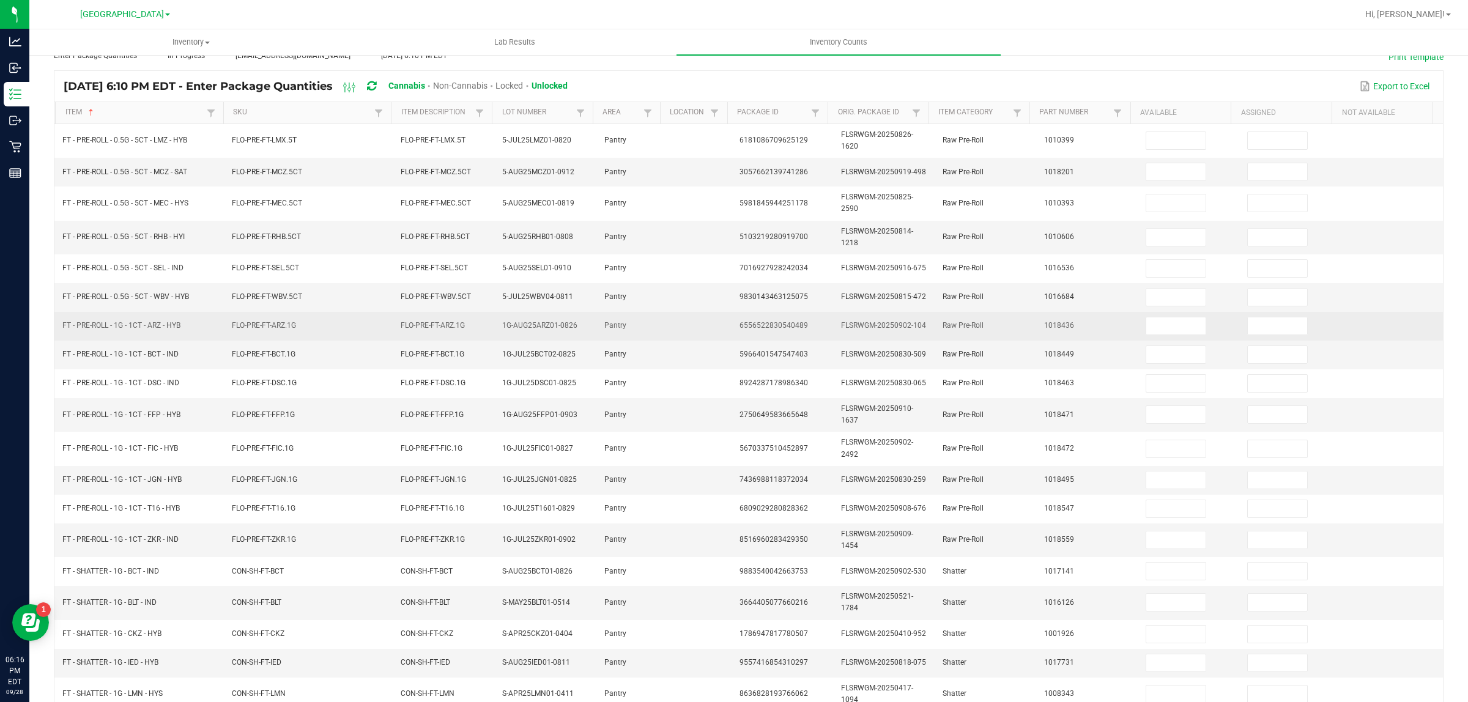
scroll to position [0, 0]
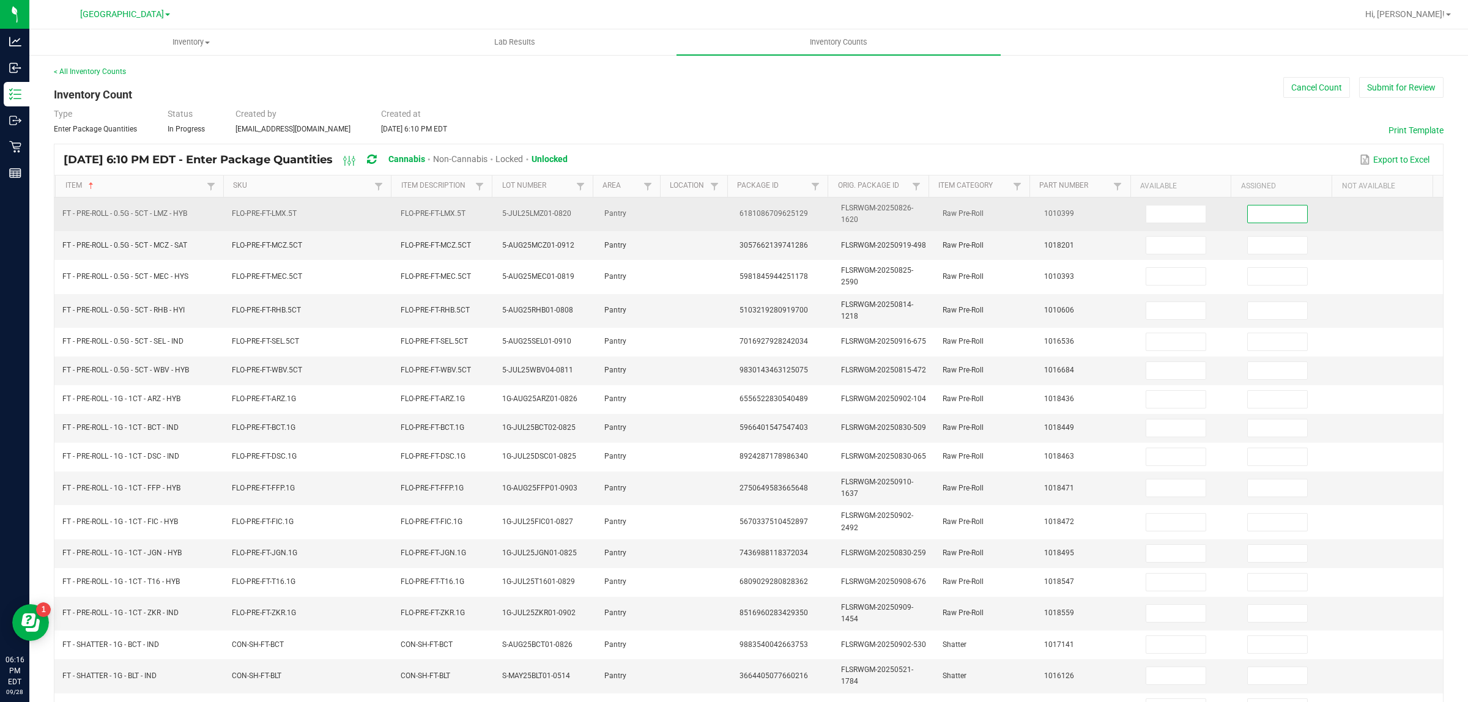
click at [1261, 216] on input at bounding box center [1277, 214] width 59 height 17
click at [1171, 221] on input at bounding box center [1175, 214] width 59 height 17
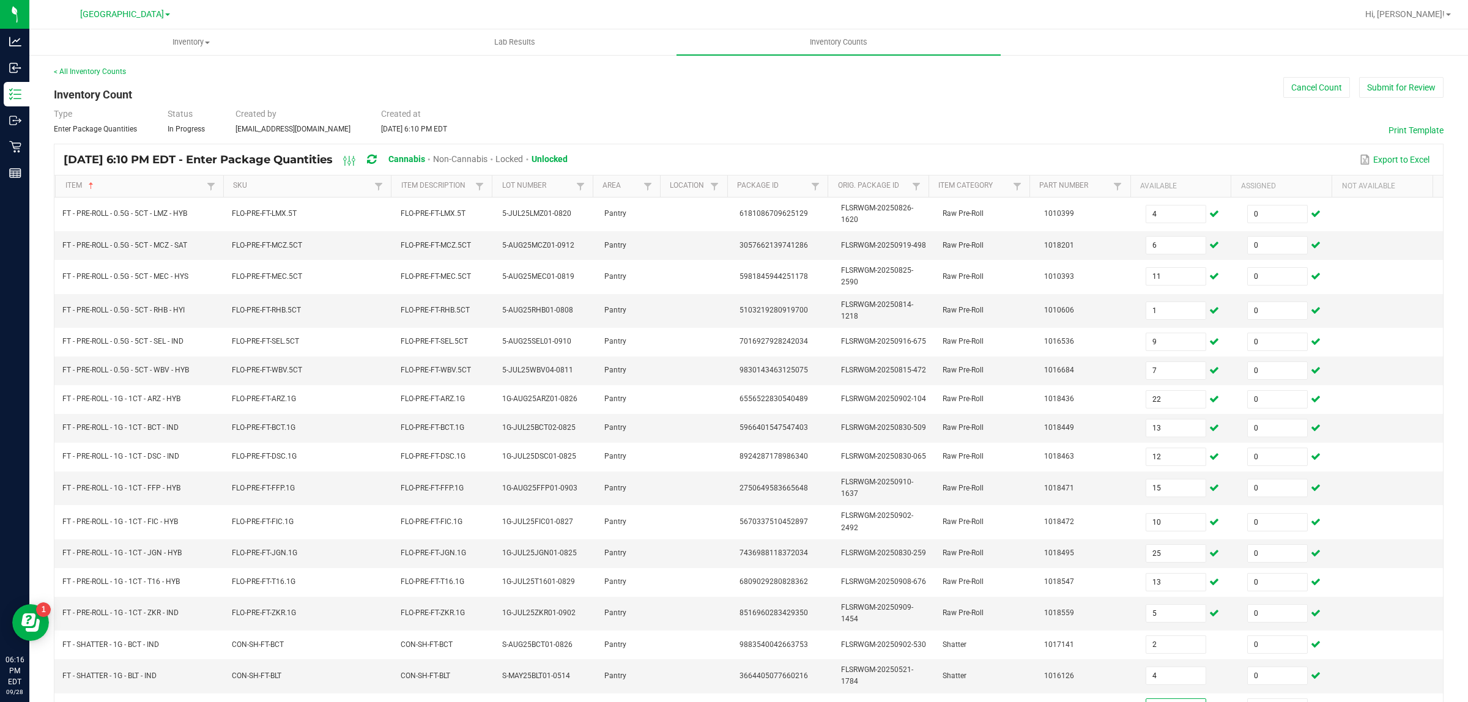
scroll to position [161, 0]
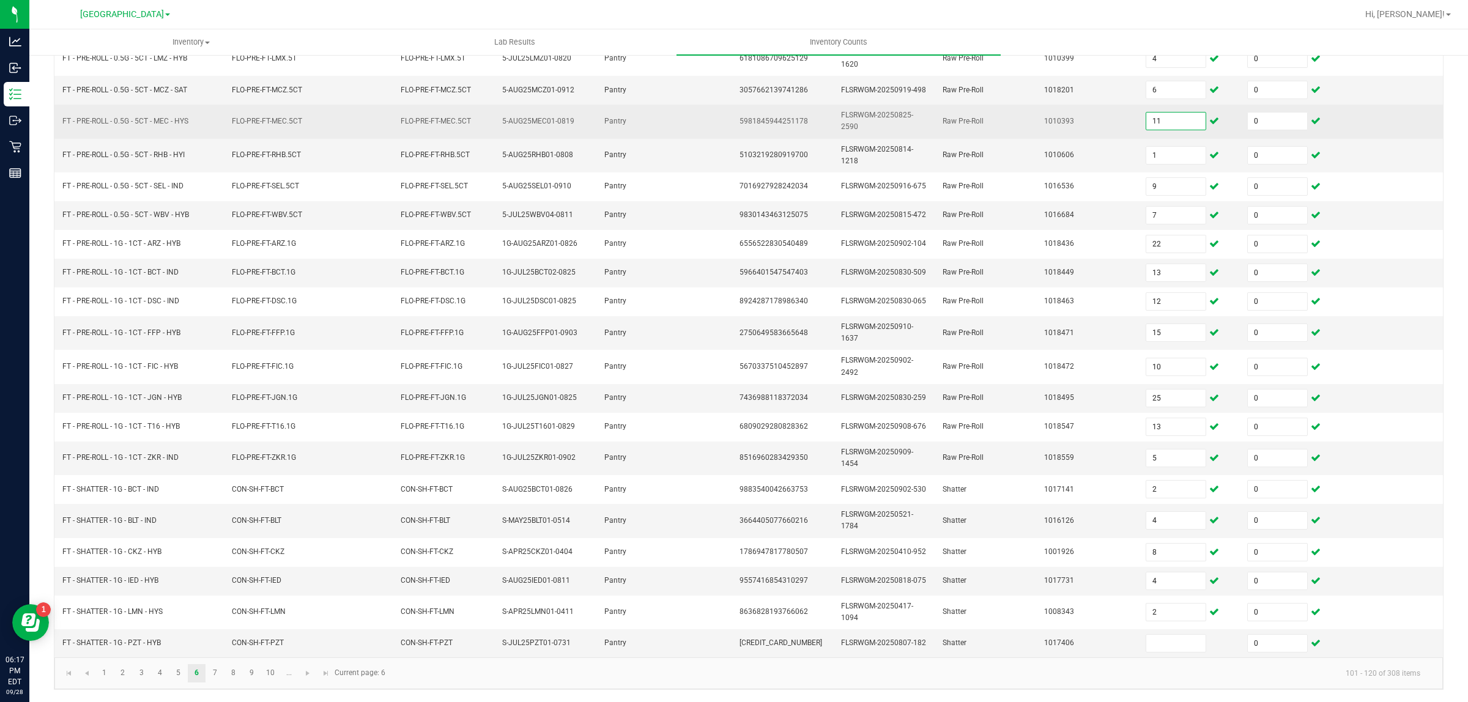
click at [1163, 113] on input "11" at bounding box center [1175, 121] width 59 height 17
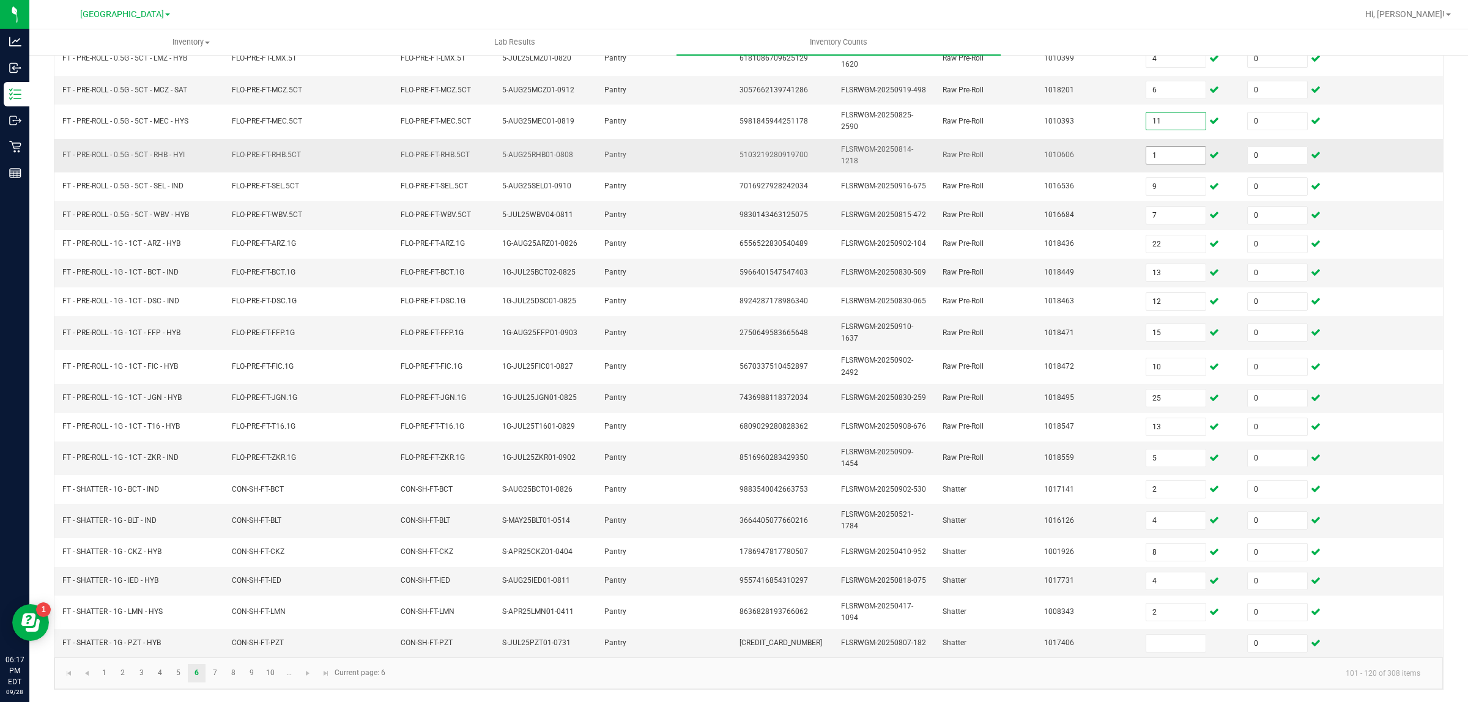
click at [1166, 149] on input "1" at bounding box center [1175, 155] width 59 height 17
click at [221, 677] on link "7" at bounding box center [215, 673] width 18 height 18
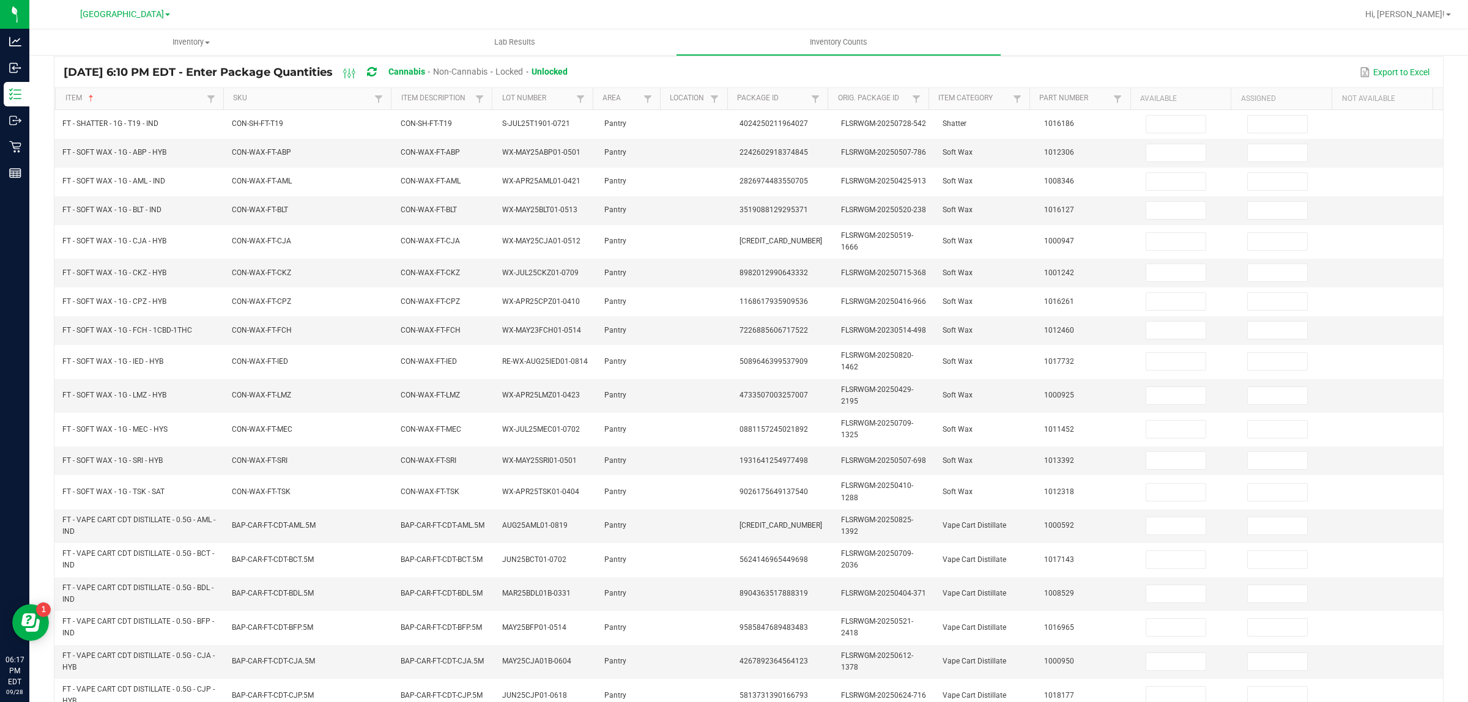
scroll to position [0, 0]
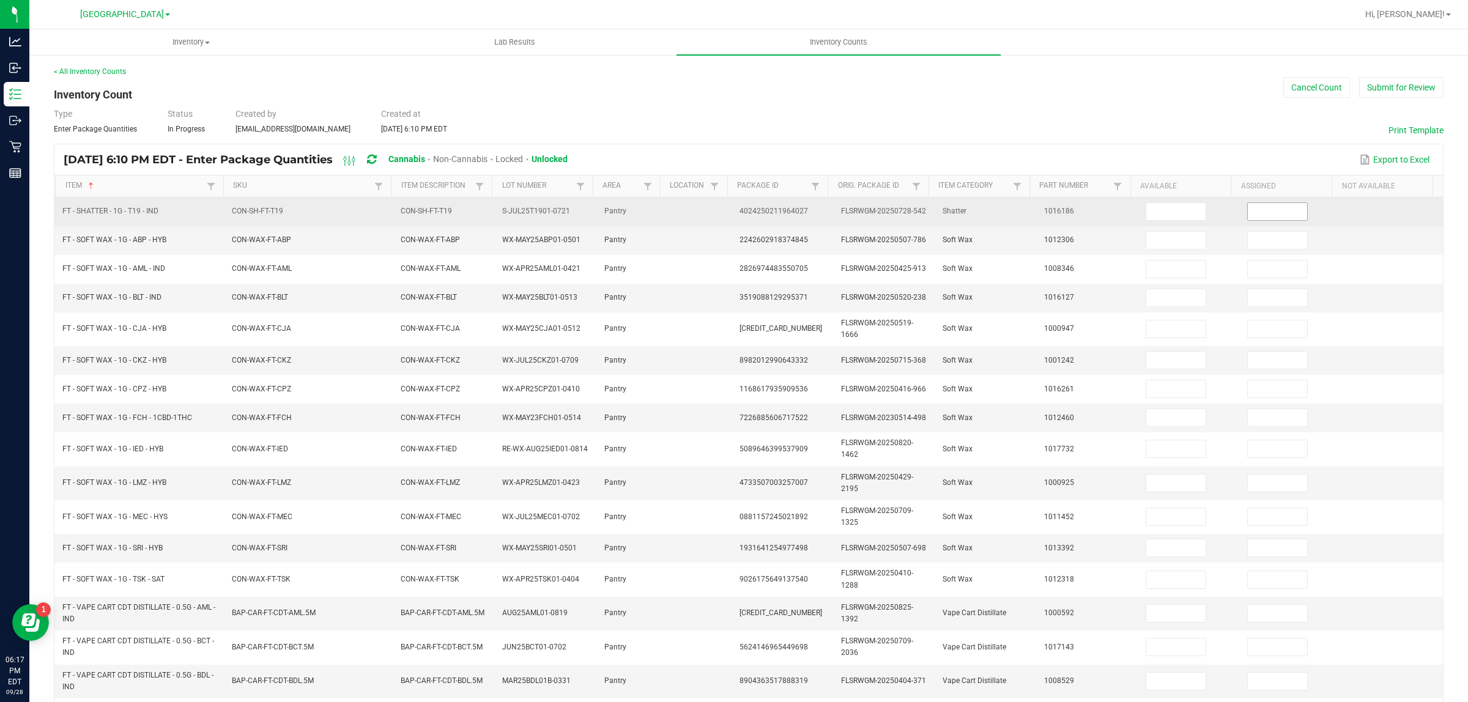
click at [1261, 205] on input at bounding box center [1277, 211] width 59 height 17
click at [1174, 206] on input at bounding box center [1175, 211] width 59 height 17
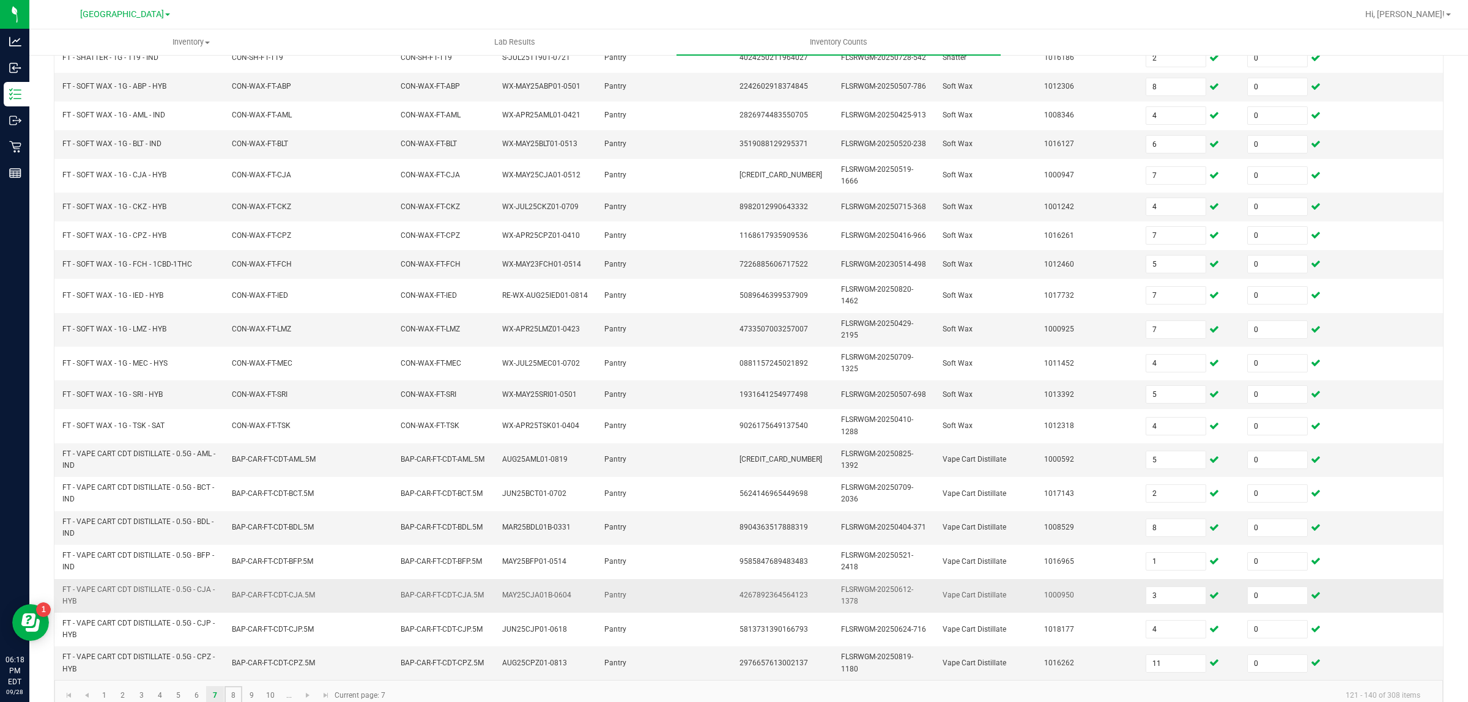
scroll to position [181, 0]
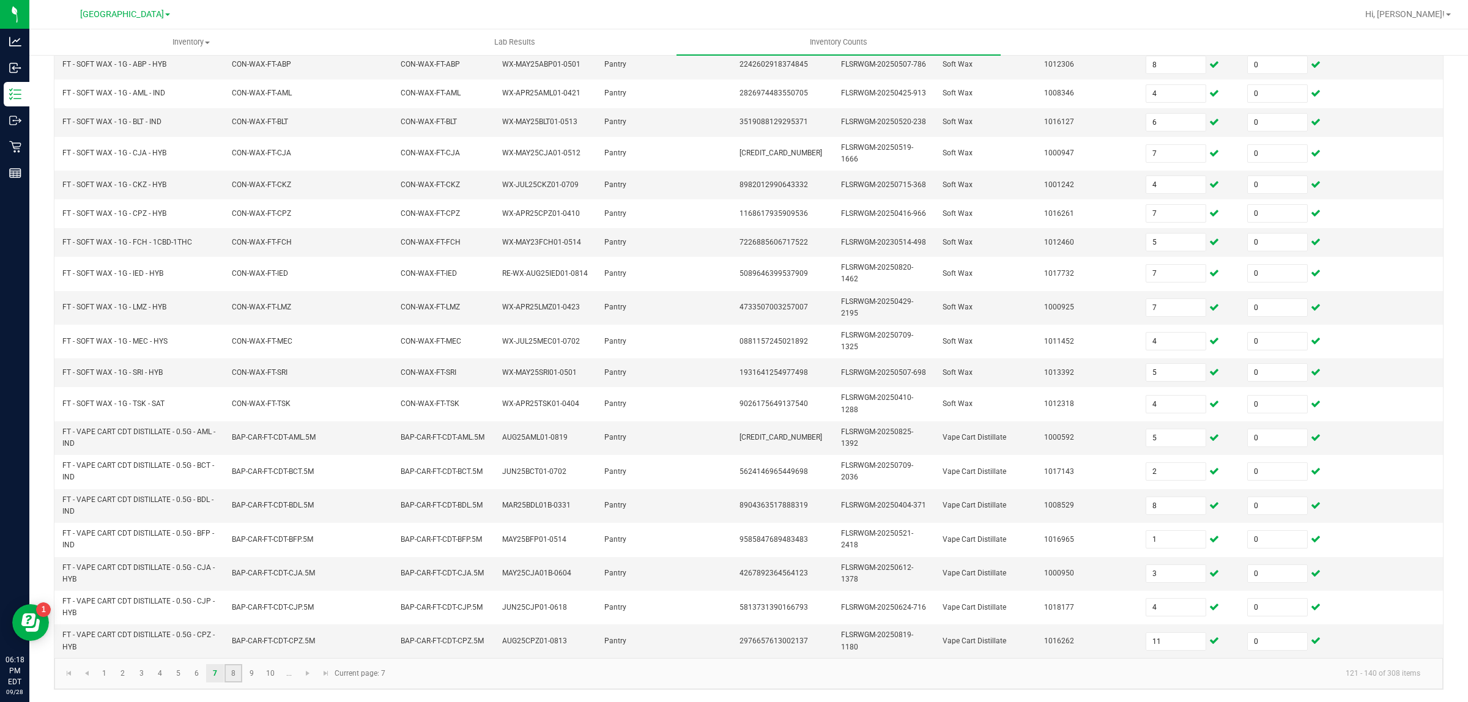
click at [227, 669] on link "8" at bounding box center [233, 673] width 18 height 18
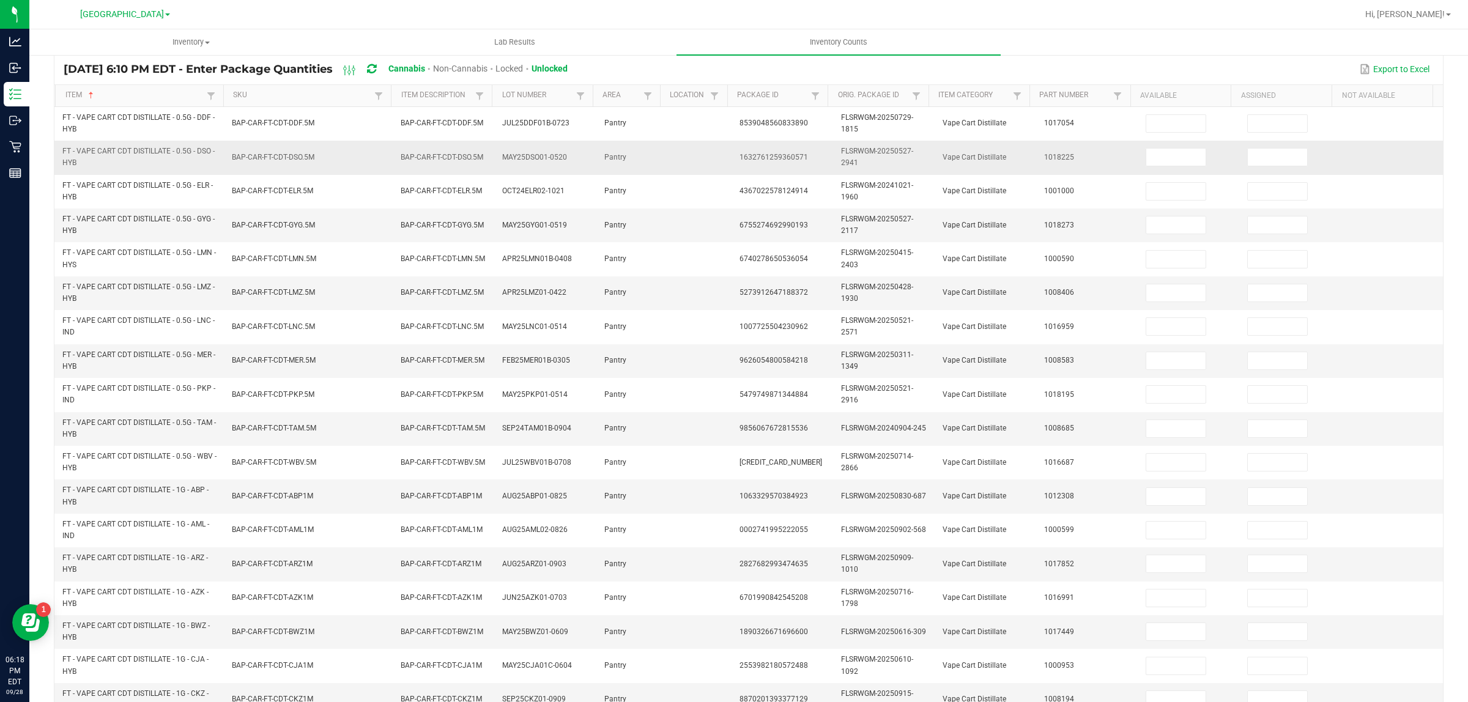
scroll to position [0, 0]
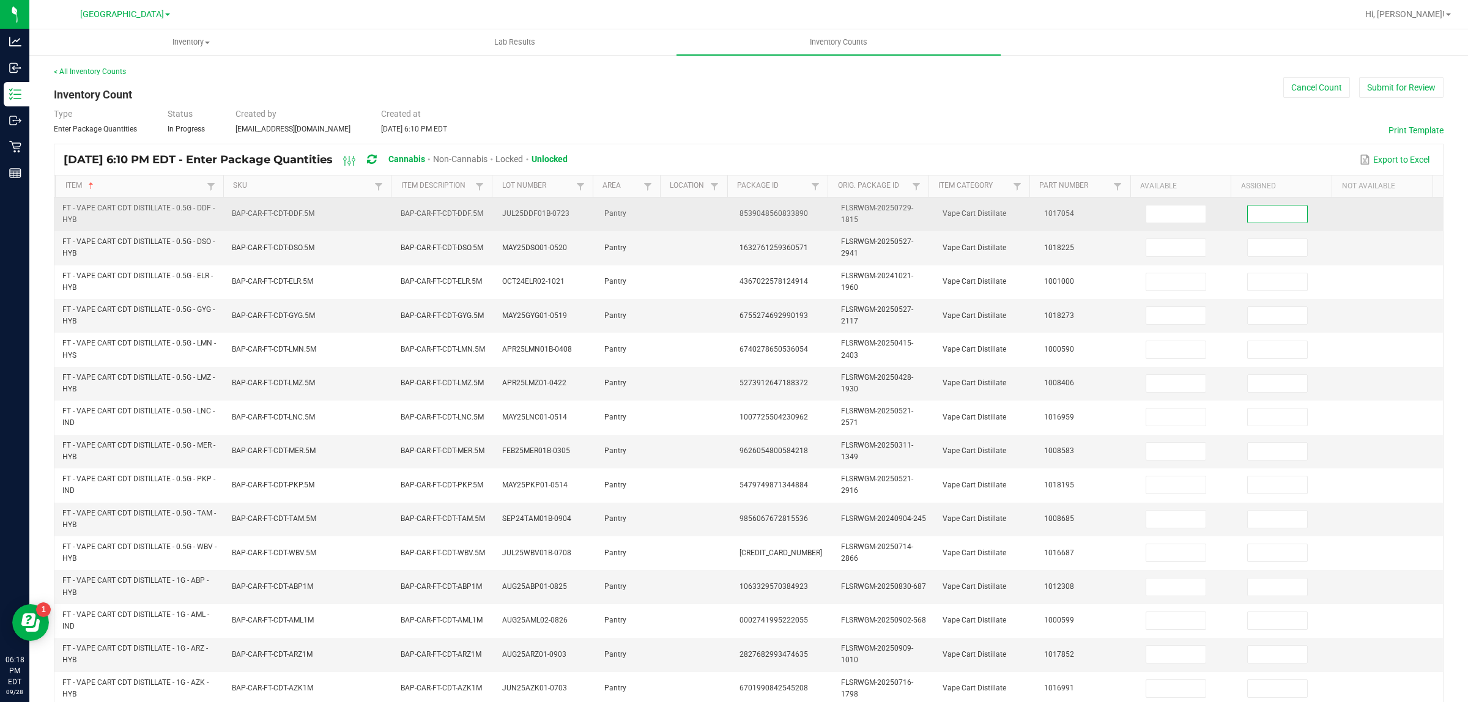
click at [1248, 208] on input at bounding box center [1277, 214] width 59 height 17
click at [1158, 215] on input at bounding box center [1175, 214] width 59 height 17
click at [1169, 221] on input at bounding box center [1175, 214] width 59 height 17
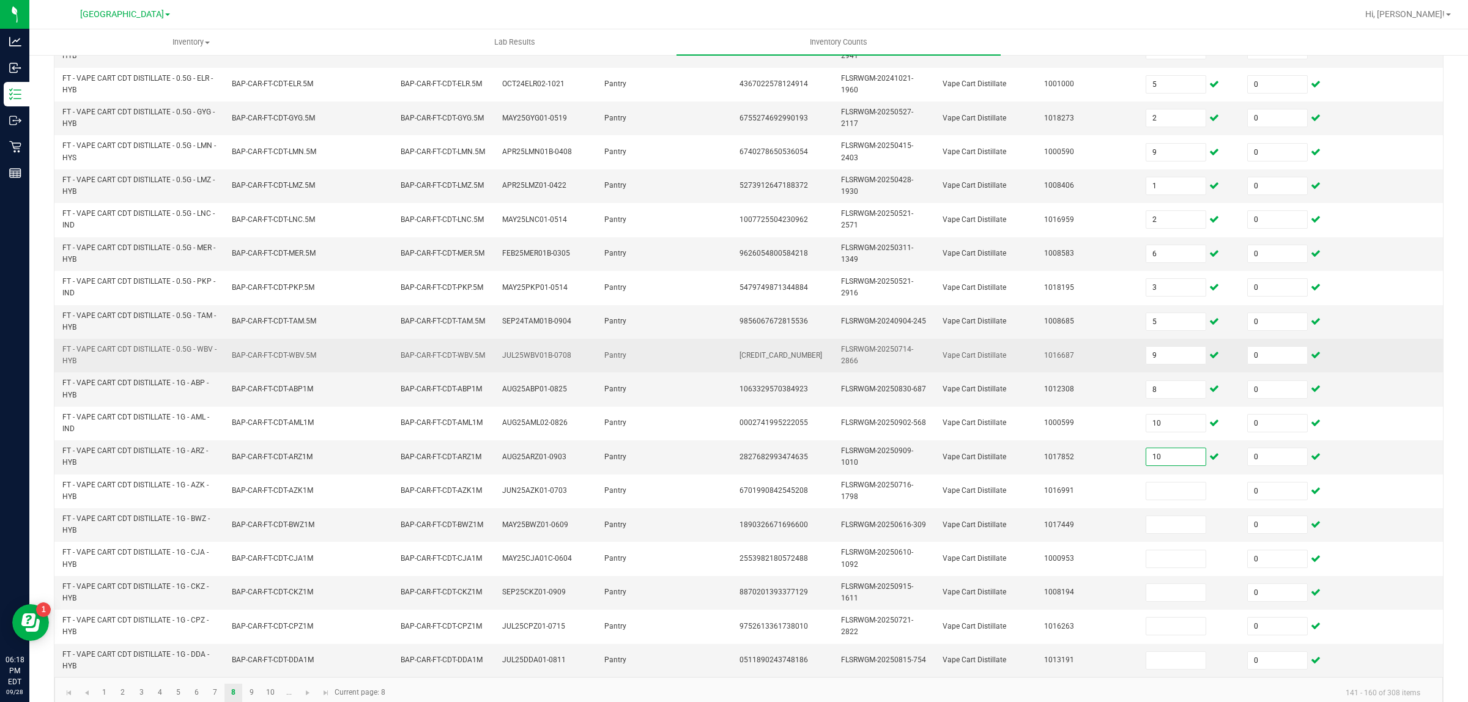
scroll to position [219, 0]
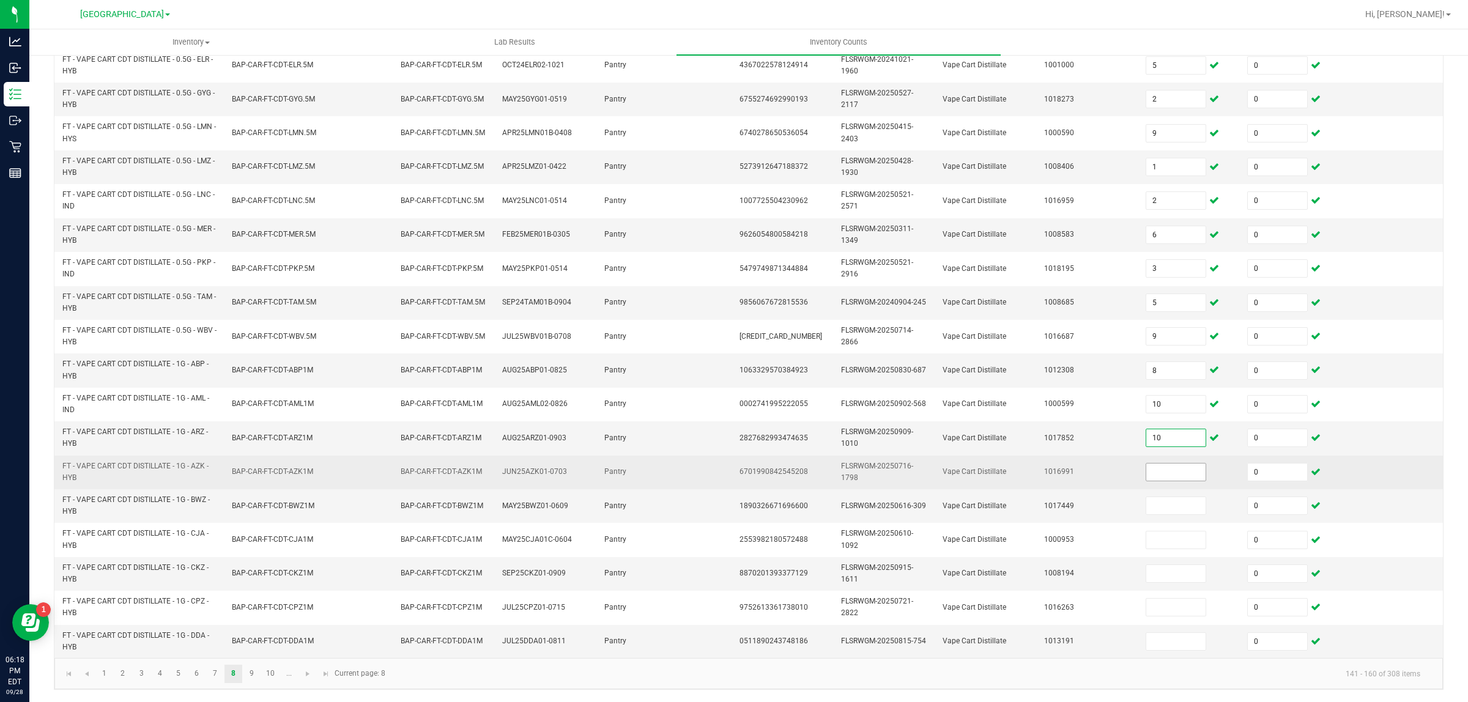
click at [1146, 469] on input at bounding box center [1175, 472] width 59 height 17
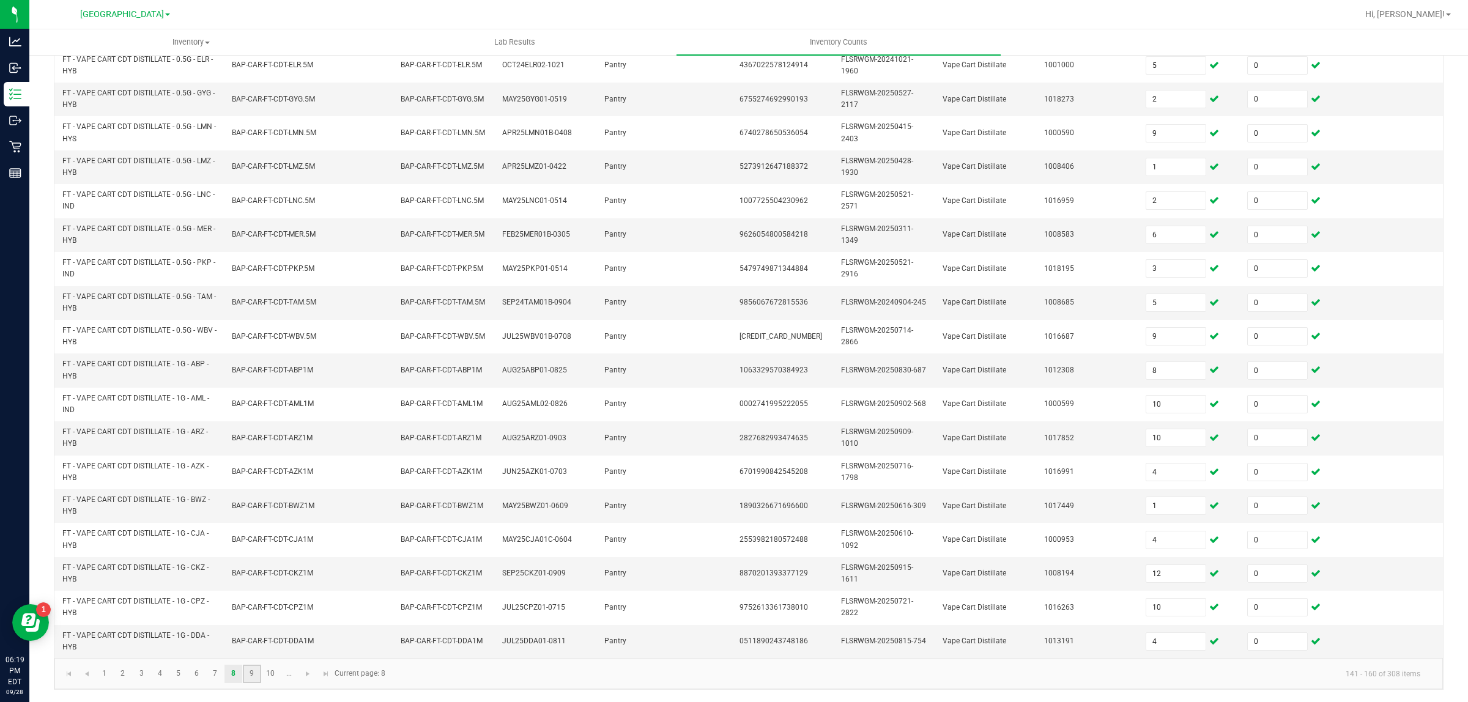
click at [248, 673] on link "9" at bounding box center [252, 674] width 18 height 18
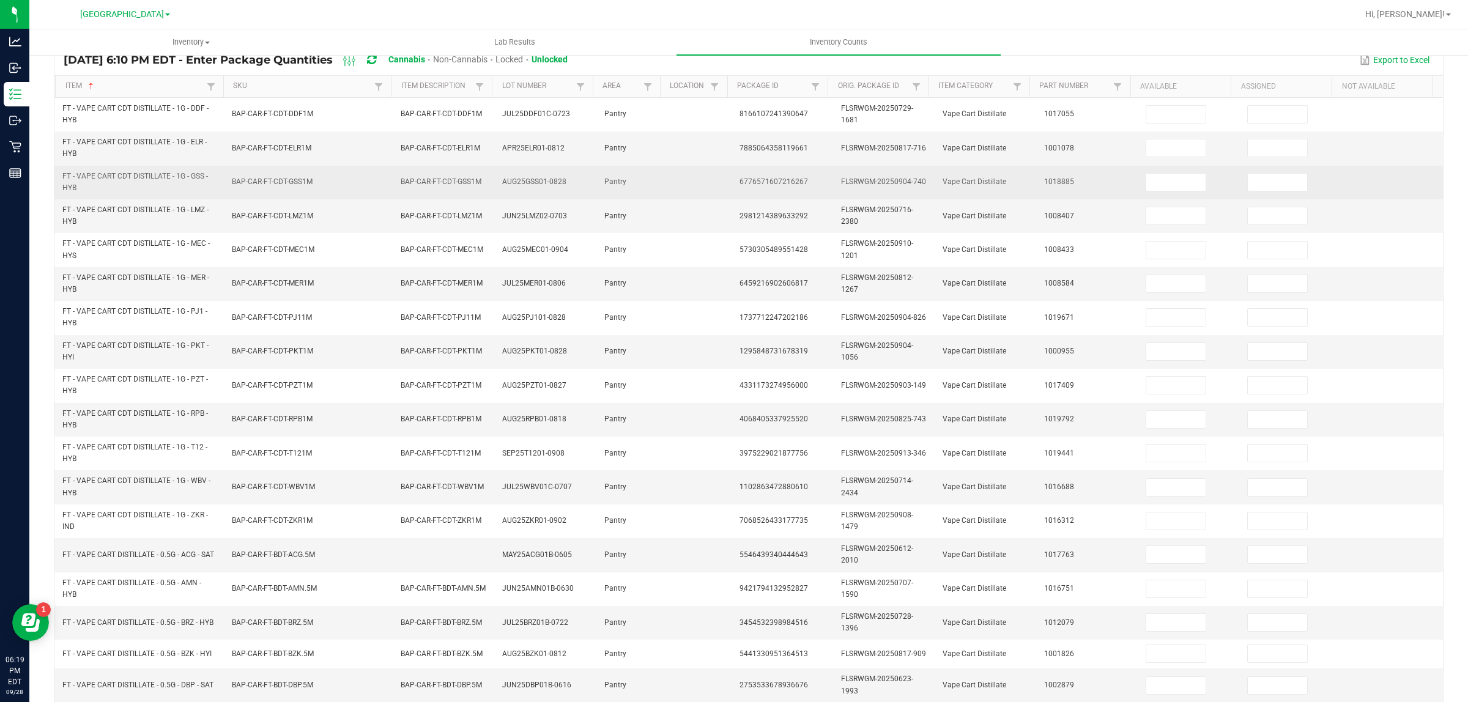
scroll to position [0, 0]
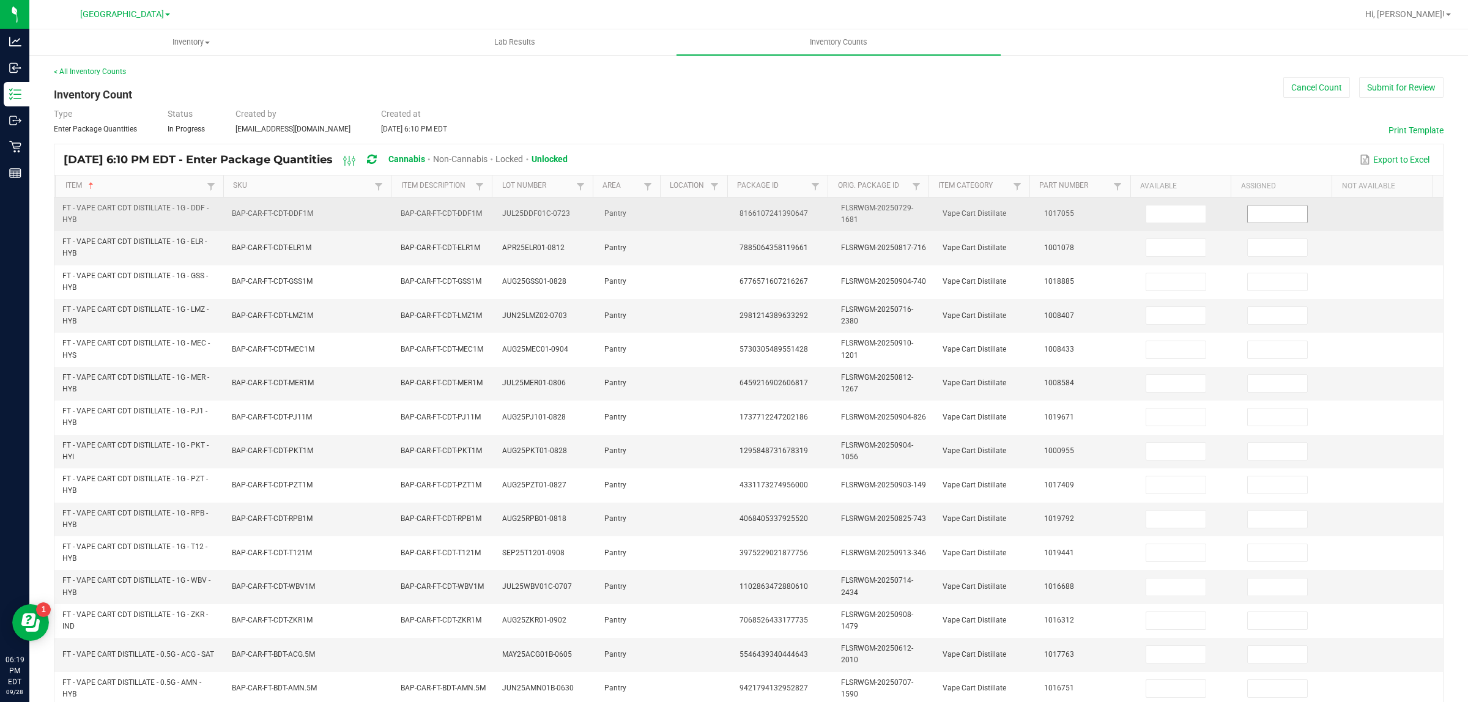
click at [1260, 212] on input at bounding box center [1277, 214] width 59 height 17
click at [1146, 215] on input at bounding box center [1175, 214] width 59 height 17
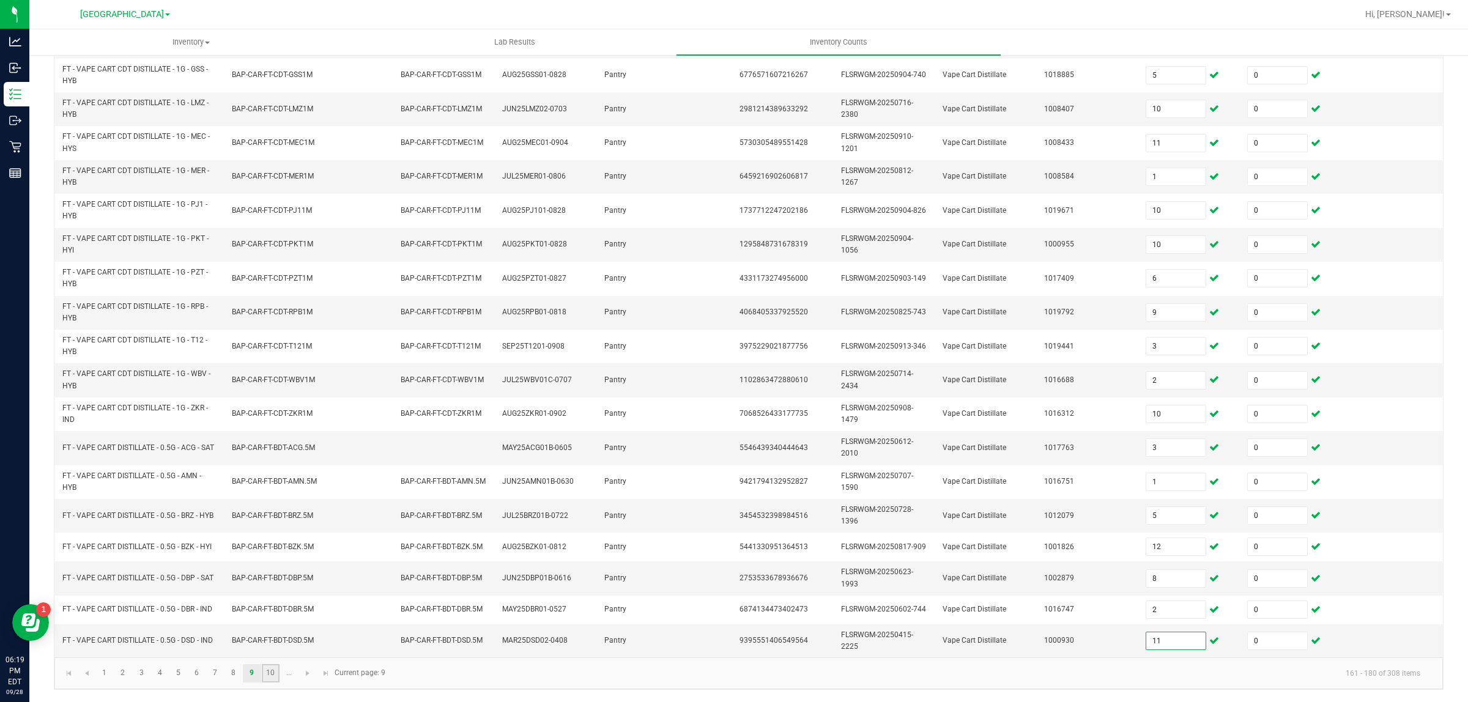
click at [272, 676] on link "10" at bounding box center [271, 673] width 18 height 18
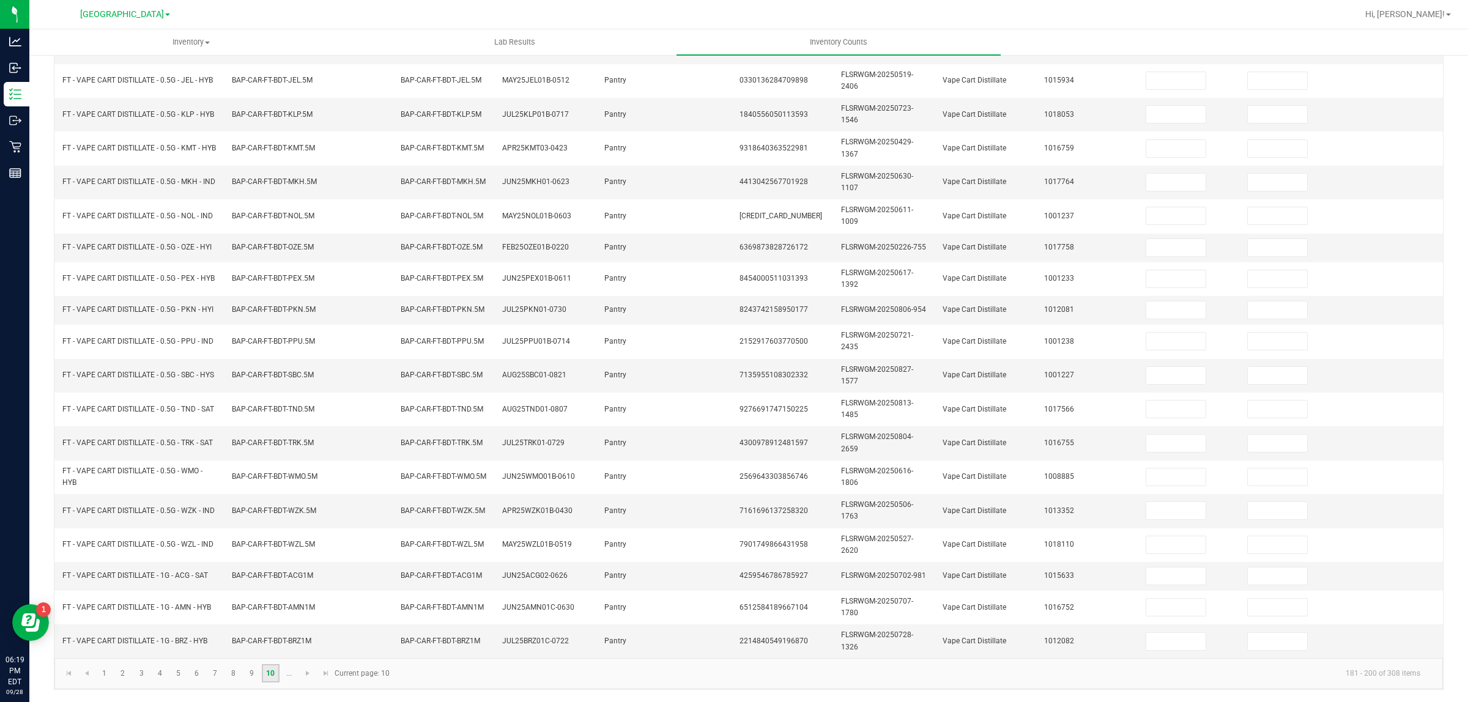
scroll to position [0, 0]
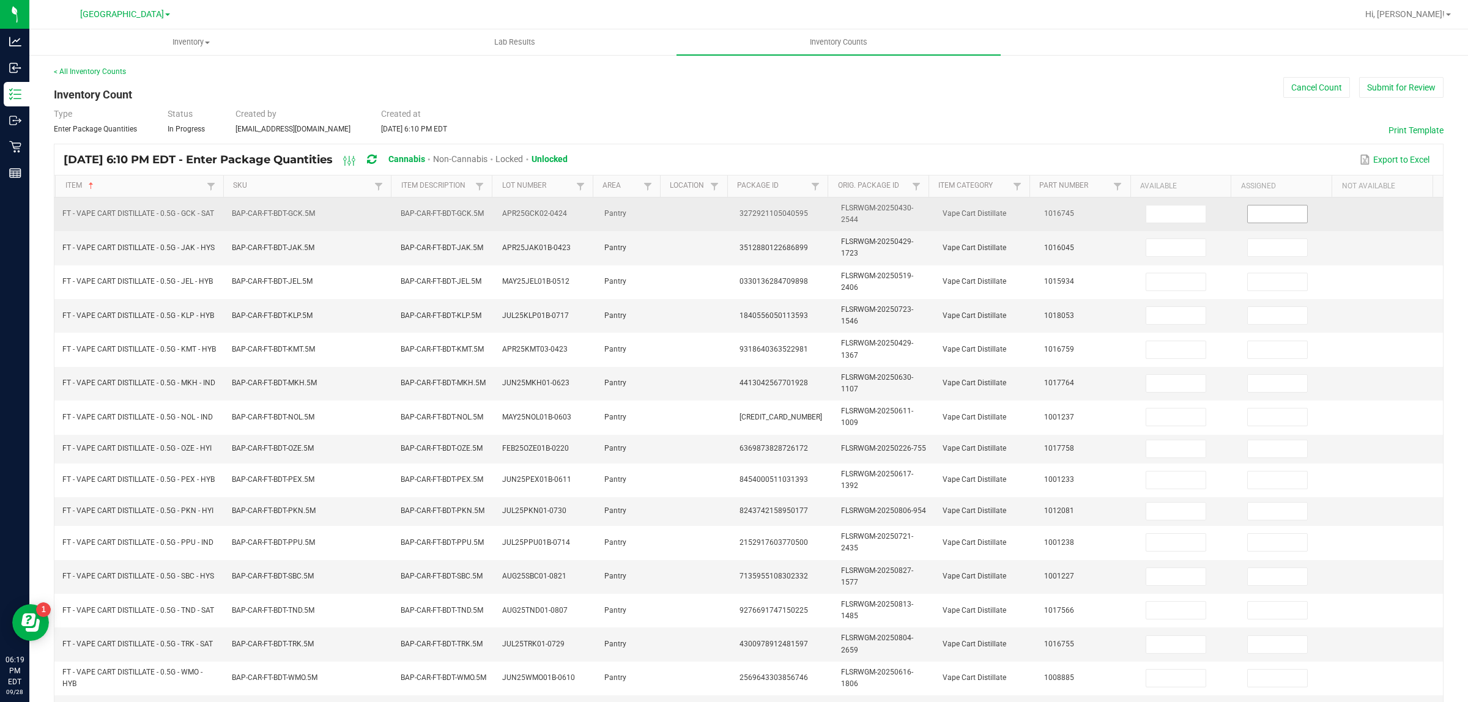
click at [1253, 215] on input at bounding box center [1277, 214] width 59 height 17
click at [1157, 212] on input at bounding box center [1175, 214] width 59 height 17
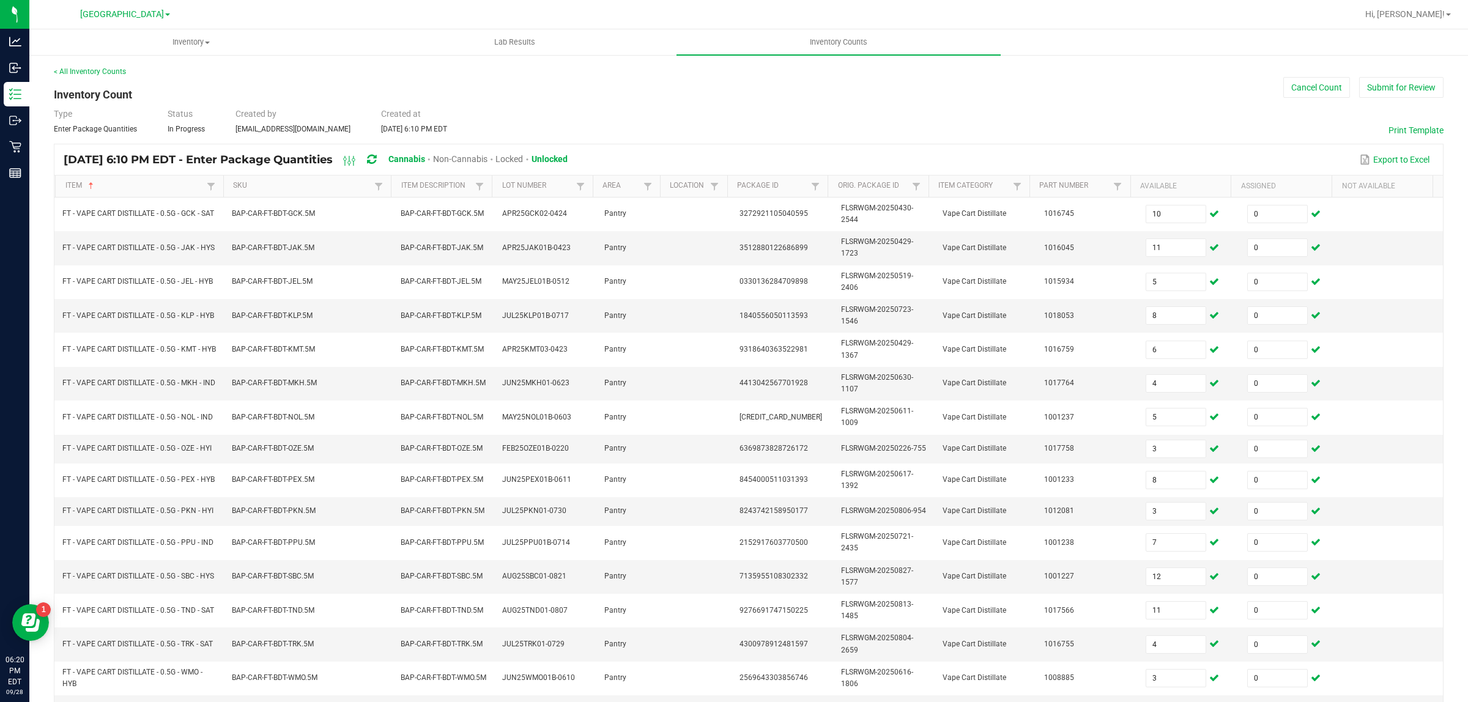
scroll to position [205, 0]
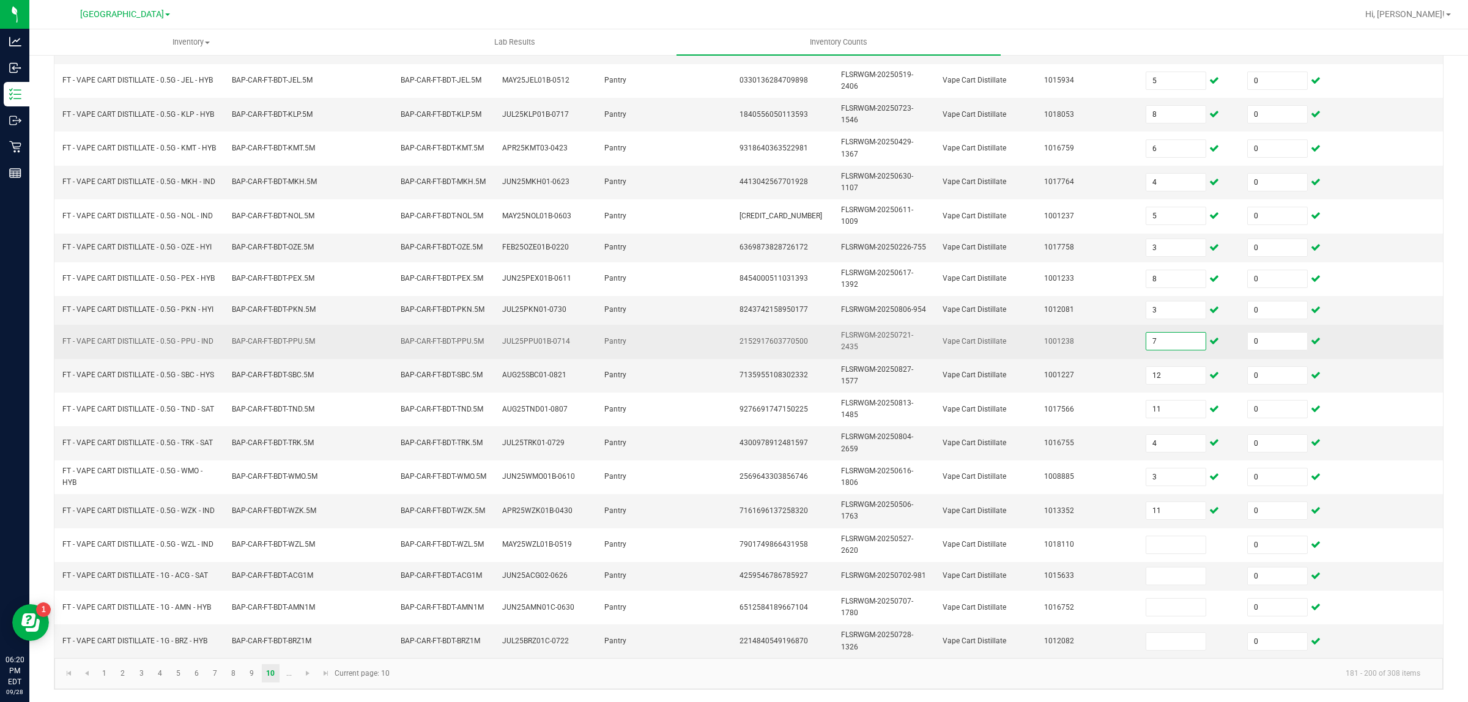
click at [1169, 335] on input "7" at bounding box center [1175, 341] width 59 height 17
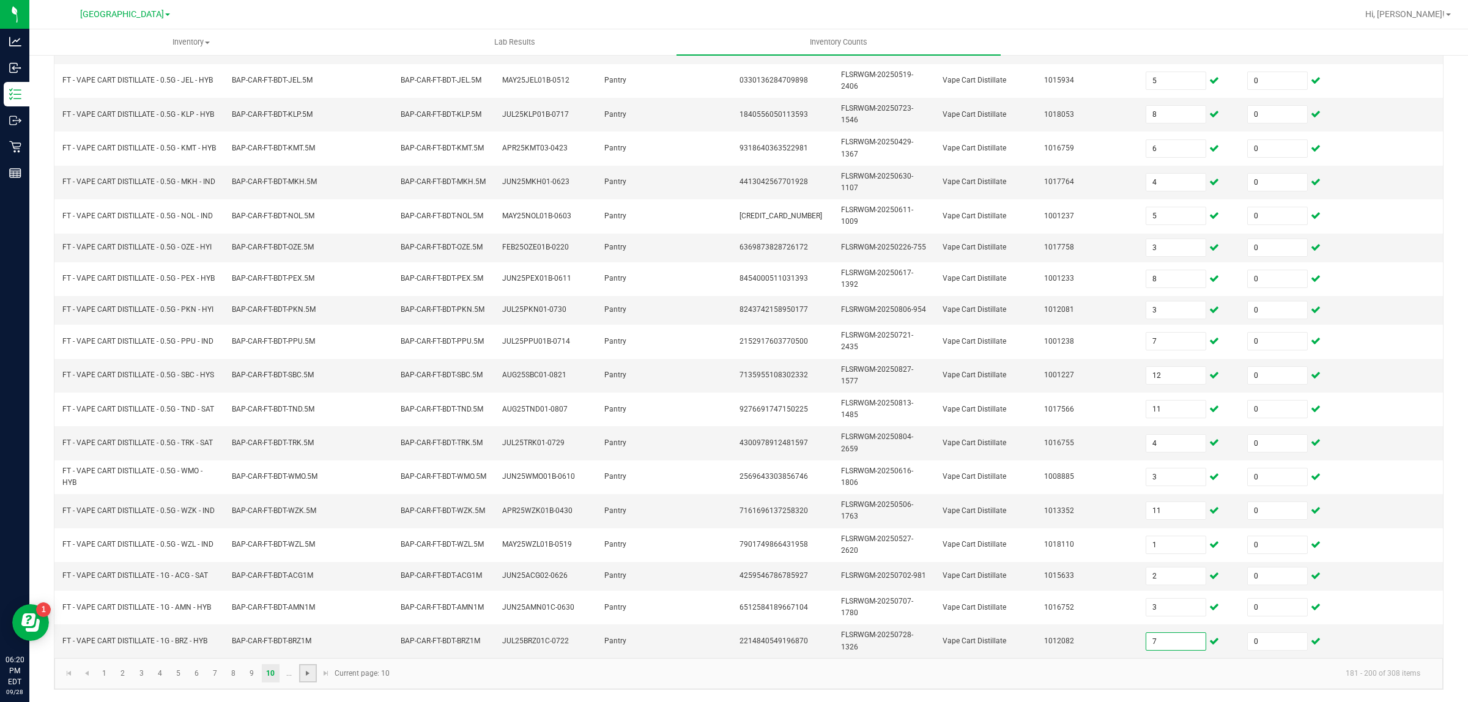
click at [309, 670] on span "Go to the next page" at bounding box center [308, 674] width 10 height 10
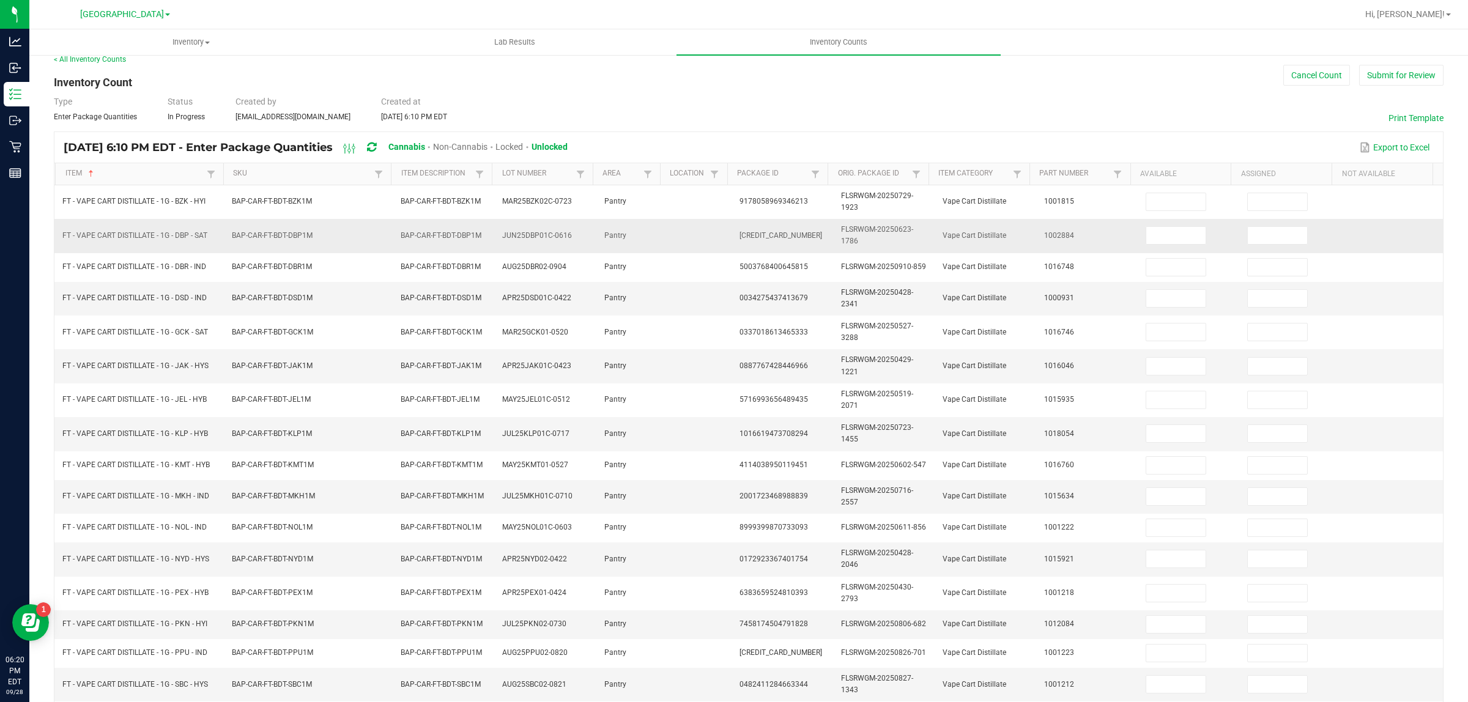
scroll to position [0, 0]
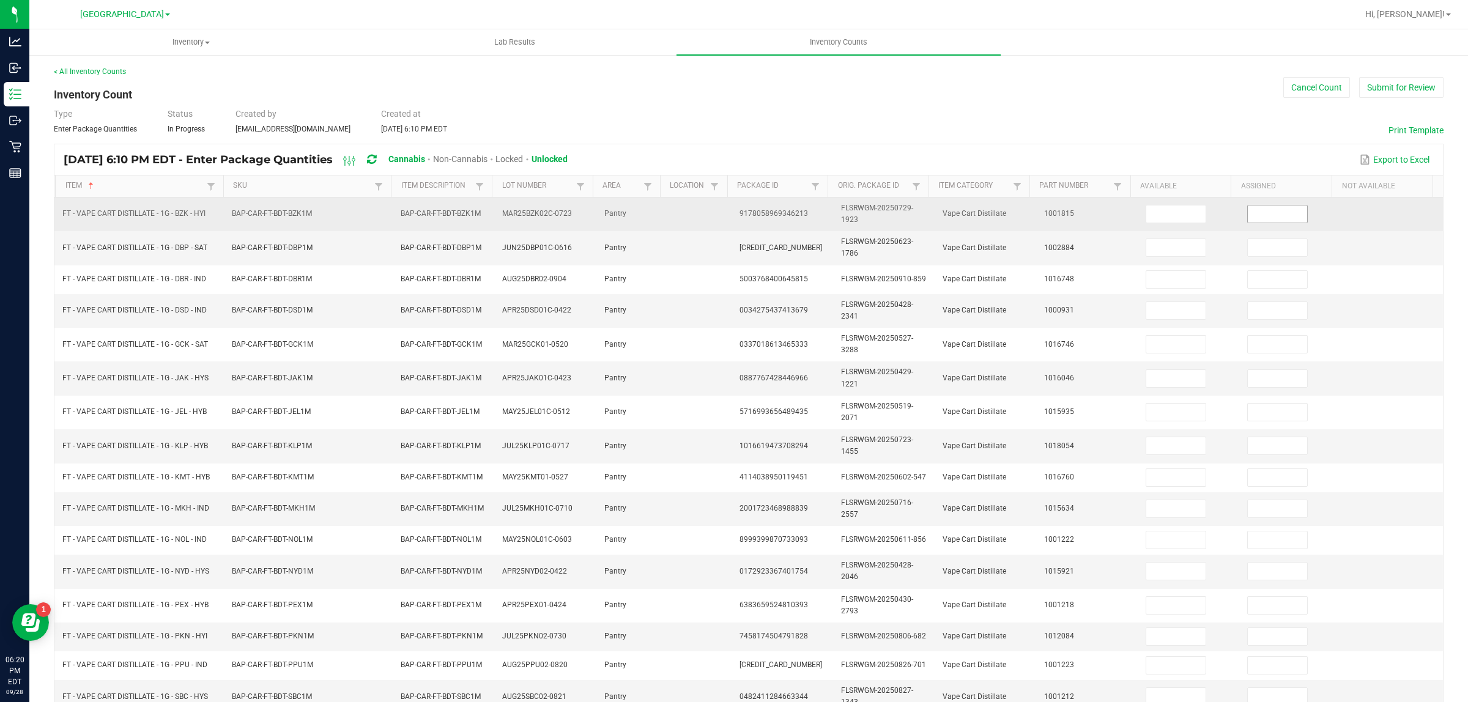
click at [1248, 219] on input at bounding box center [1277, 214] width 59 height 17
click at [1171, 214] on input at bounding box center [1175, 214] width 59 height 17
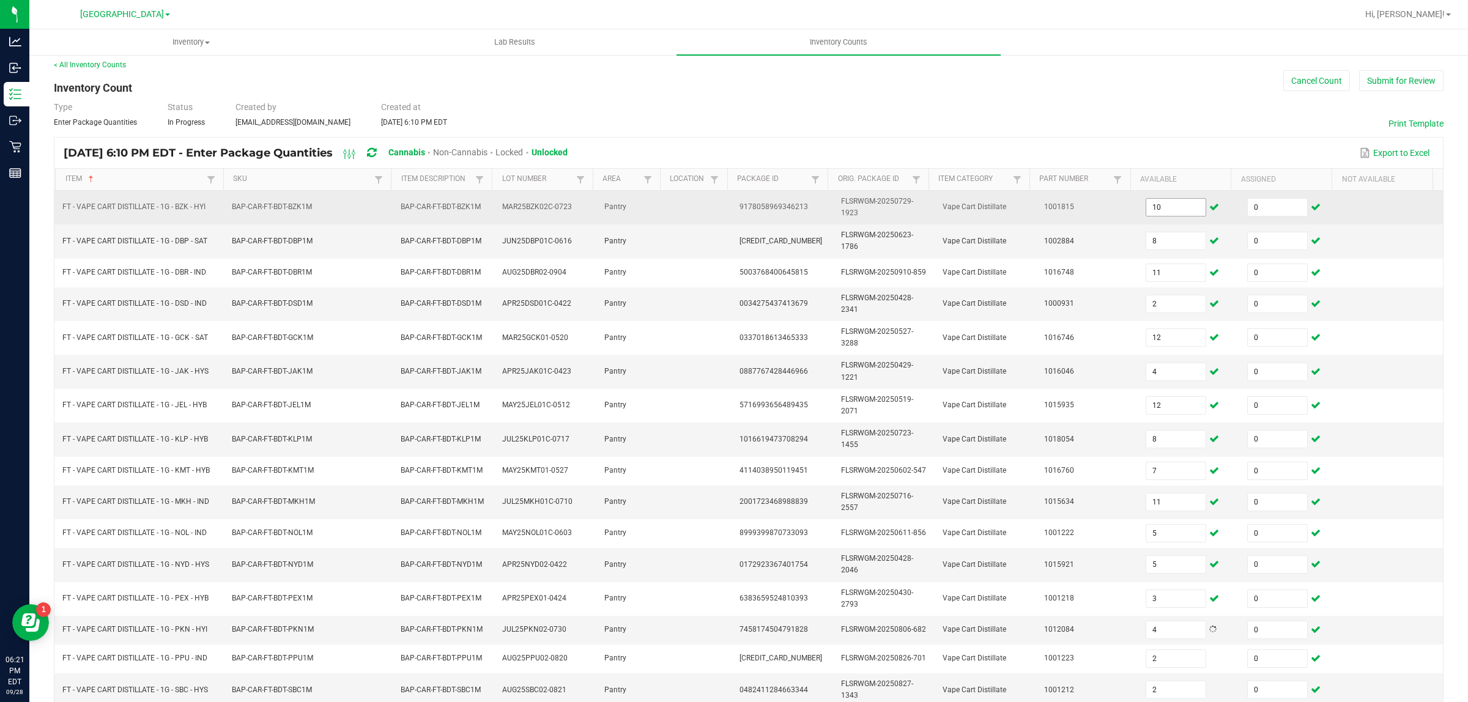
scroll to position [190, 0]
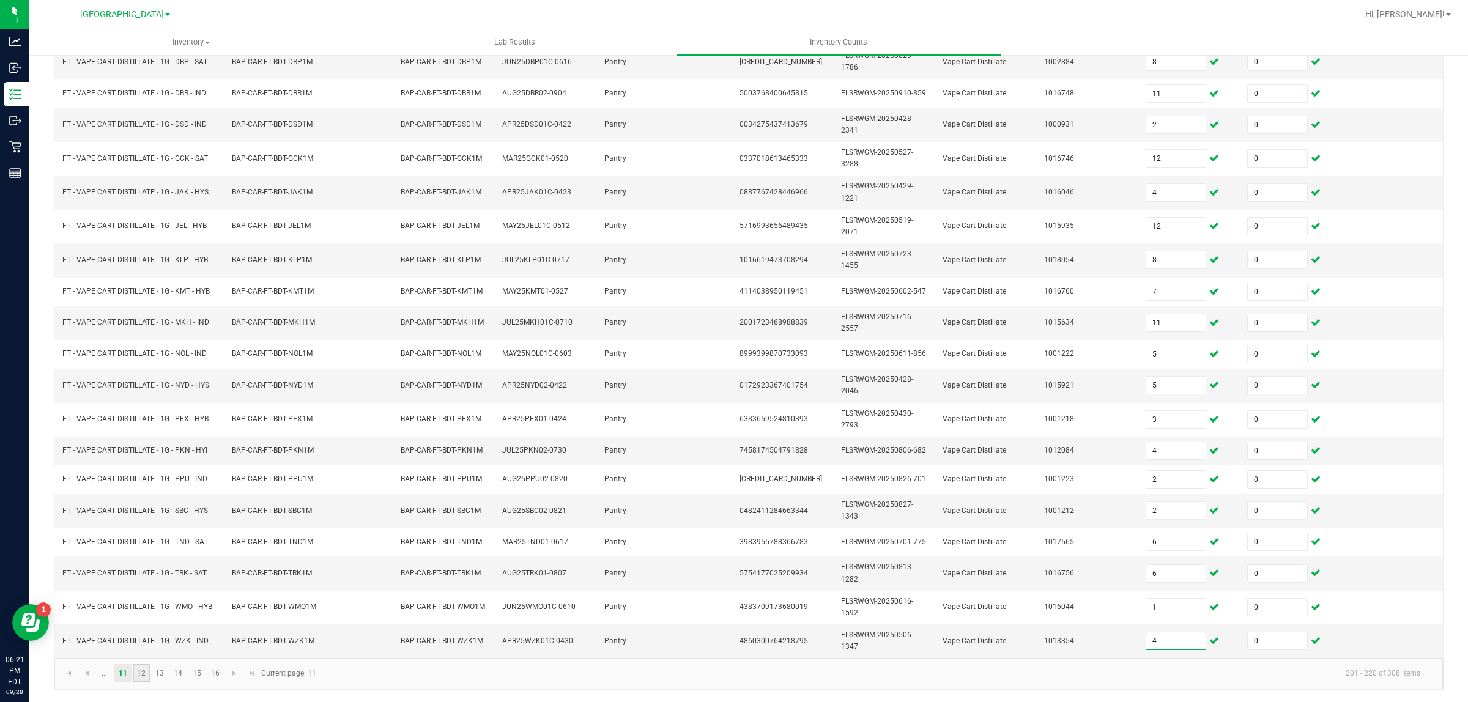
click at [141, 670] on link "12" at bounding box center [142, 673] width 18 height 18
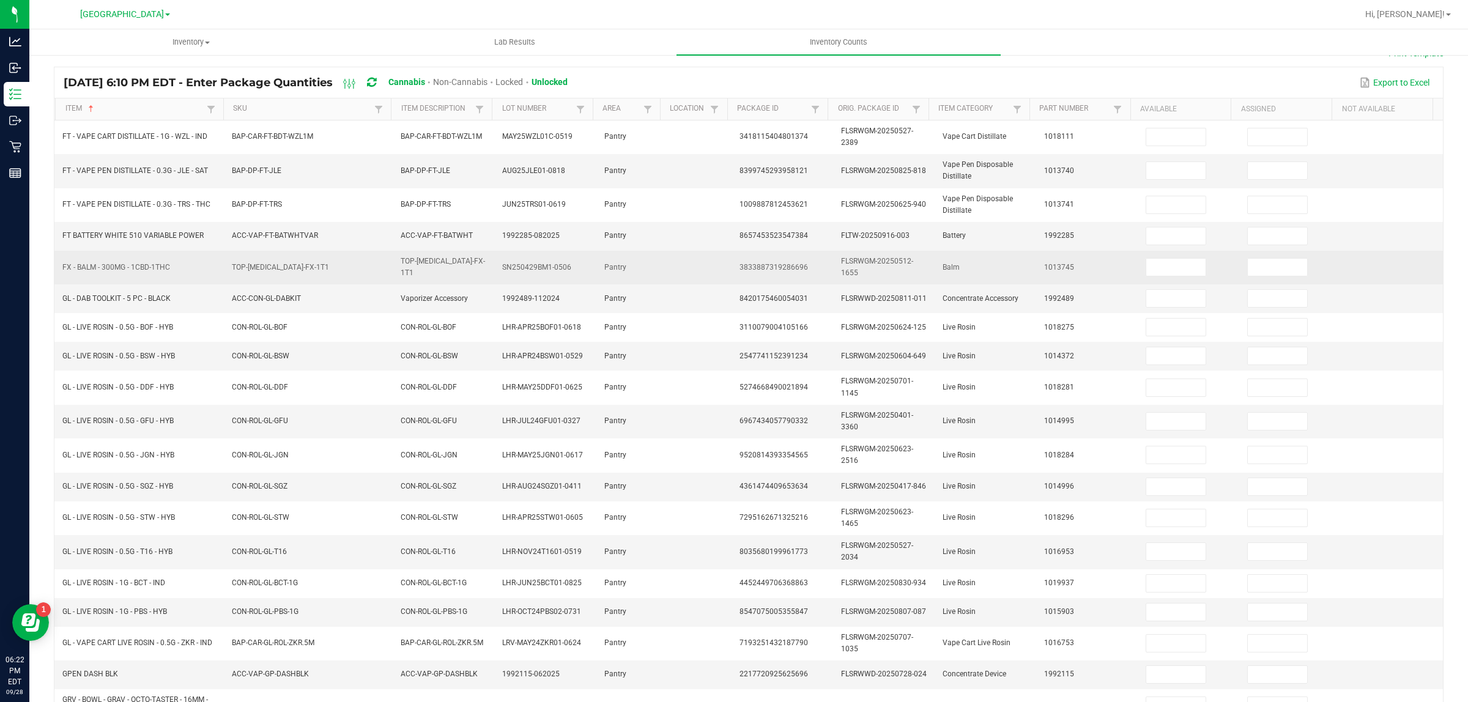
scroll to position [0, 0]
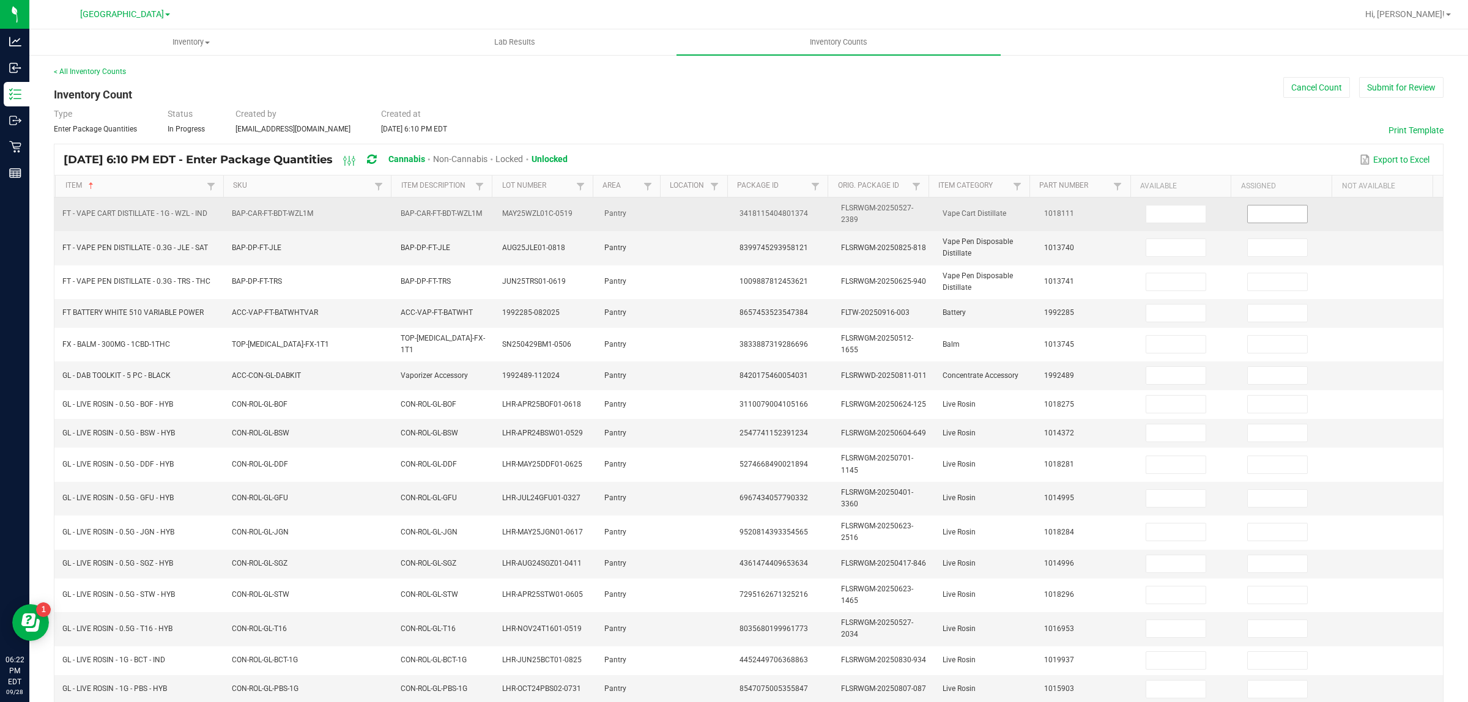
click at [1264, 217] on input at bounding box center [1277, 214] width 59 height 17
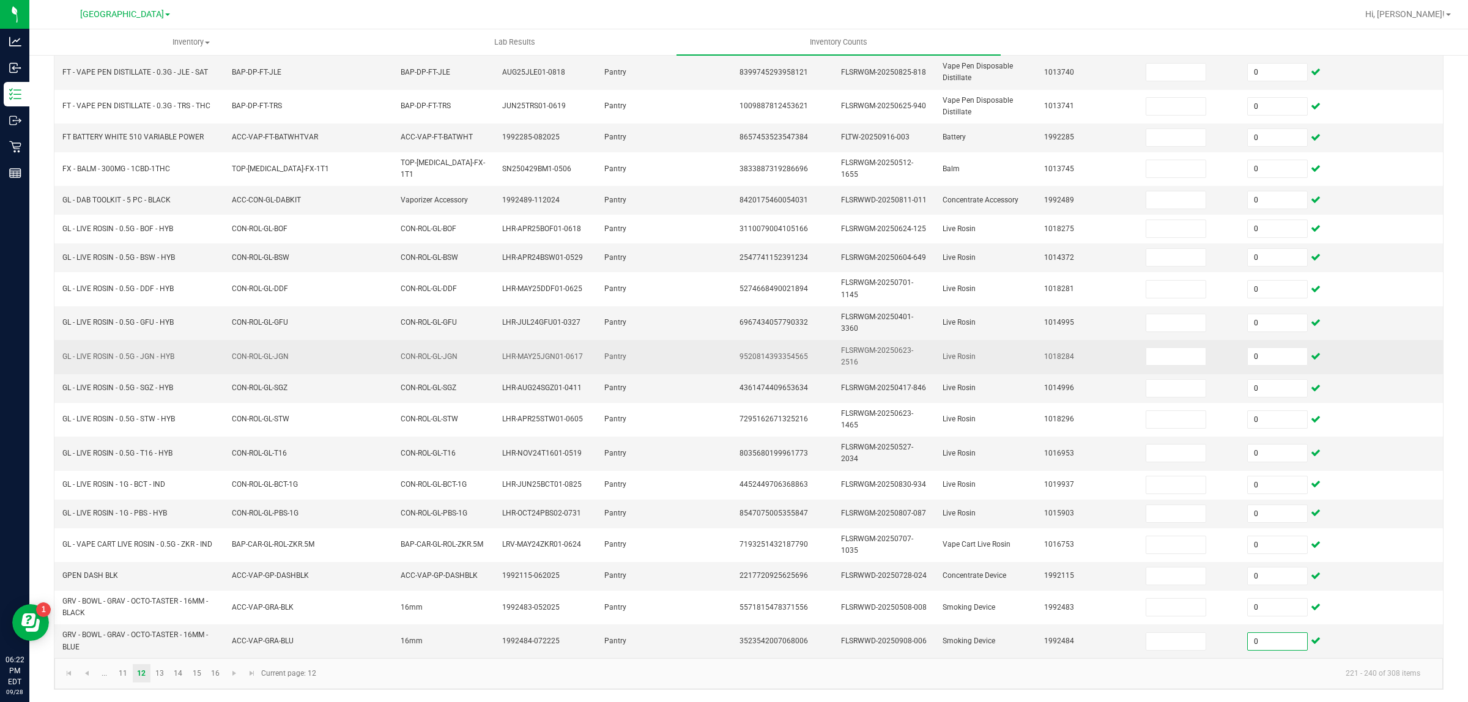
click at [1065, 370] on td "1018284" at bounding box center [1088, 357] width 102 height 34
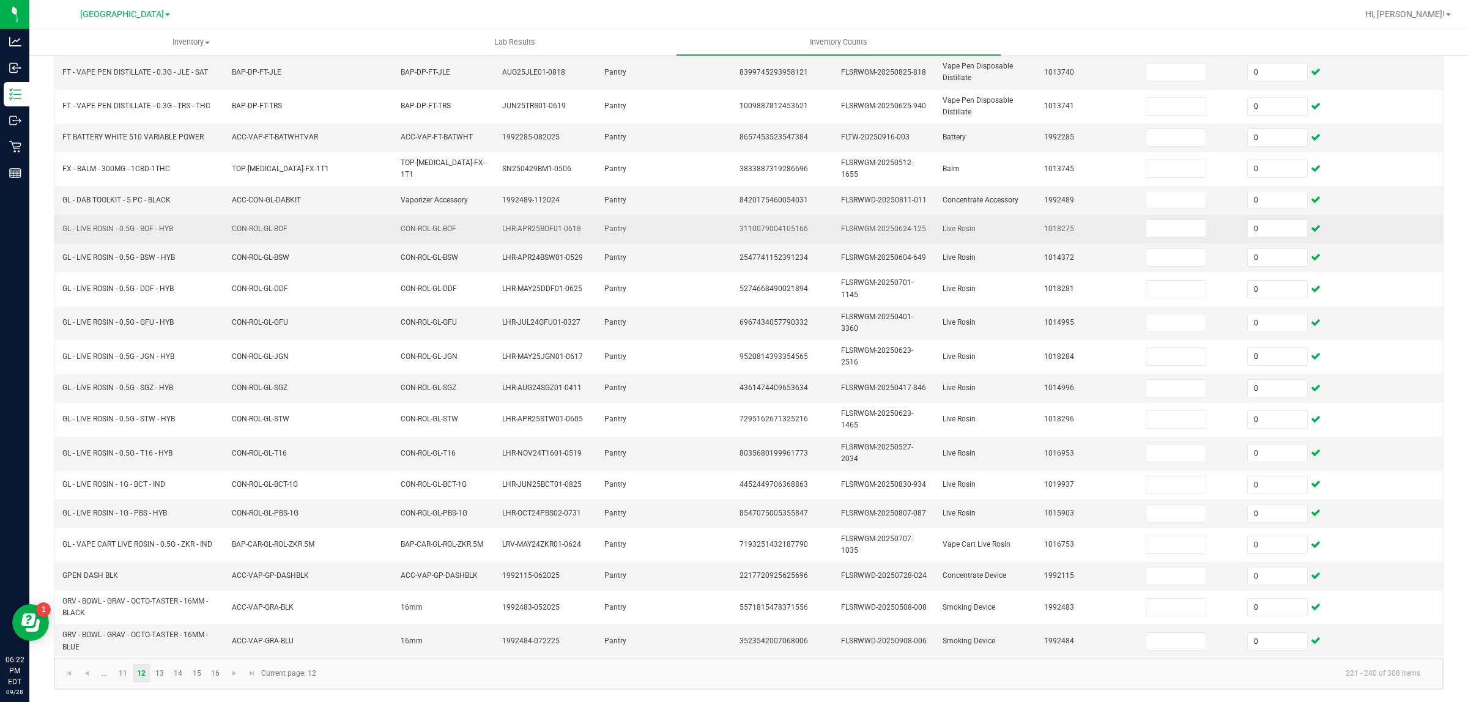
scroll to position [0, 0]
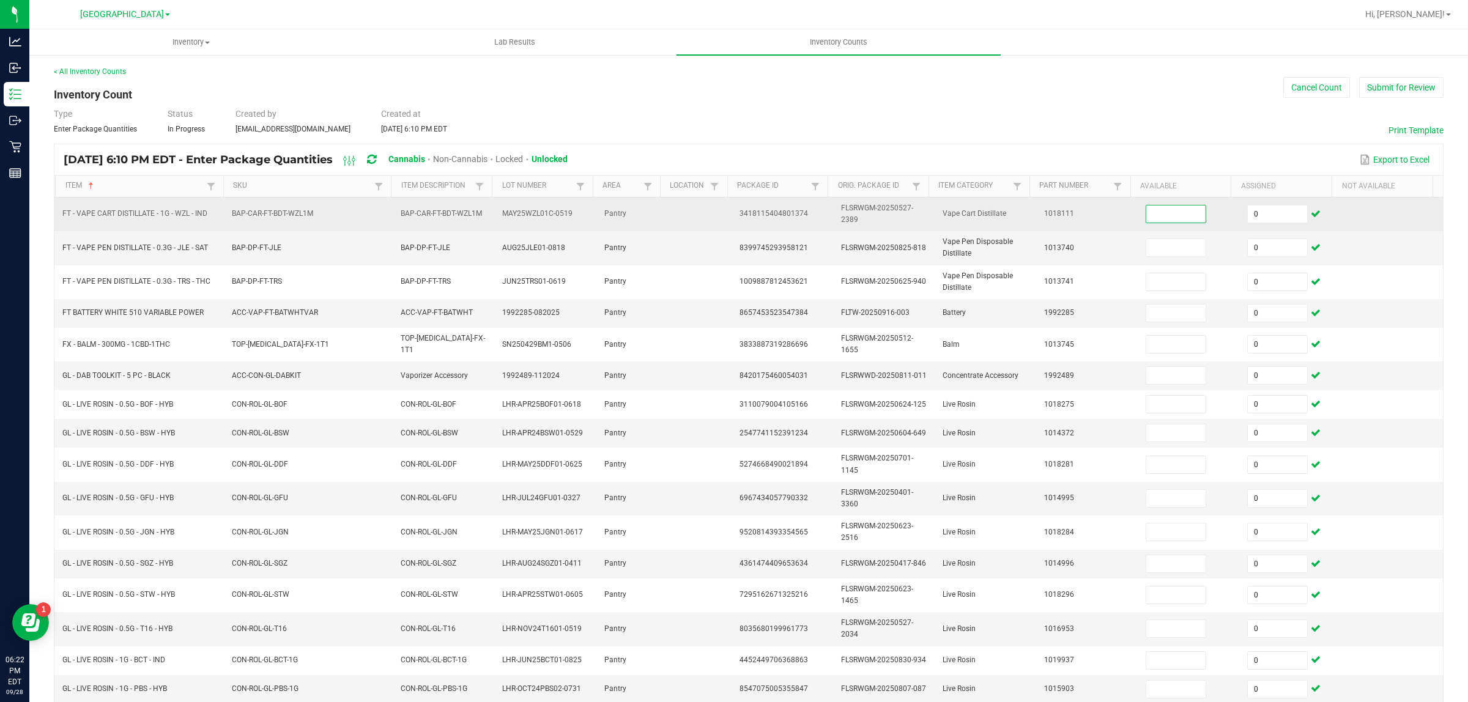
click at [1176, 221] on input at bounding box center [1175, 214] width 59 height 17
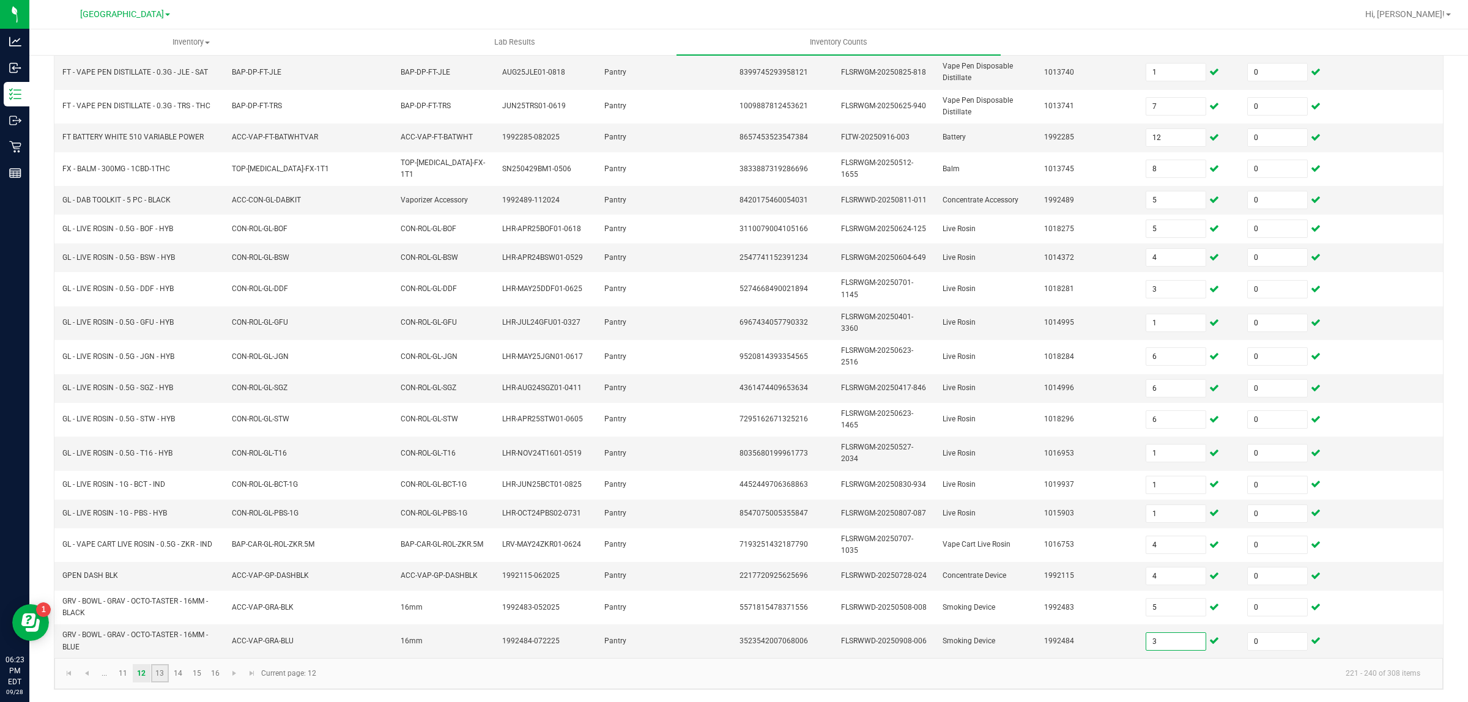
click at [158, 676] on link "13" at bounding box center [160, 673] width 18 height 18
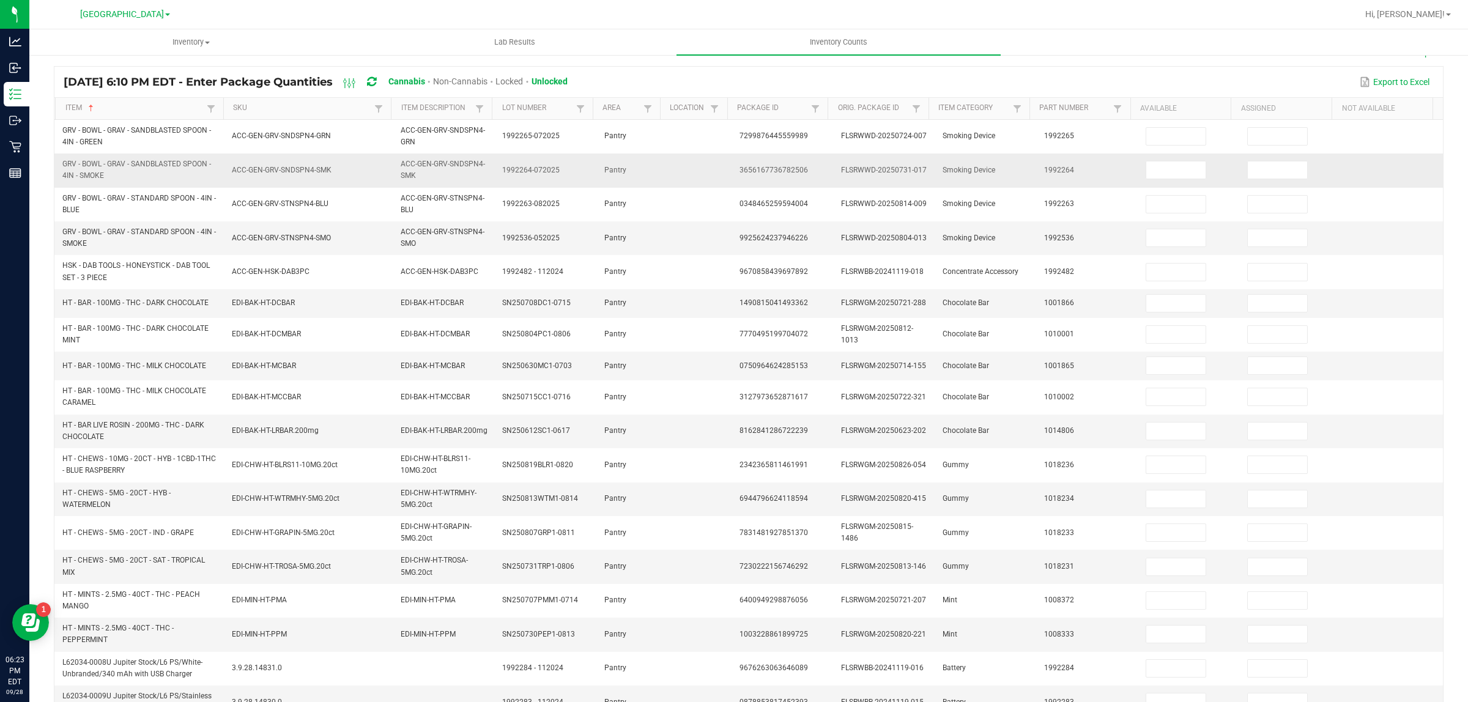
scroll to position [0, 0]
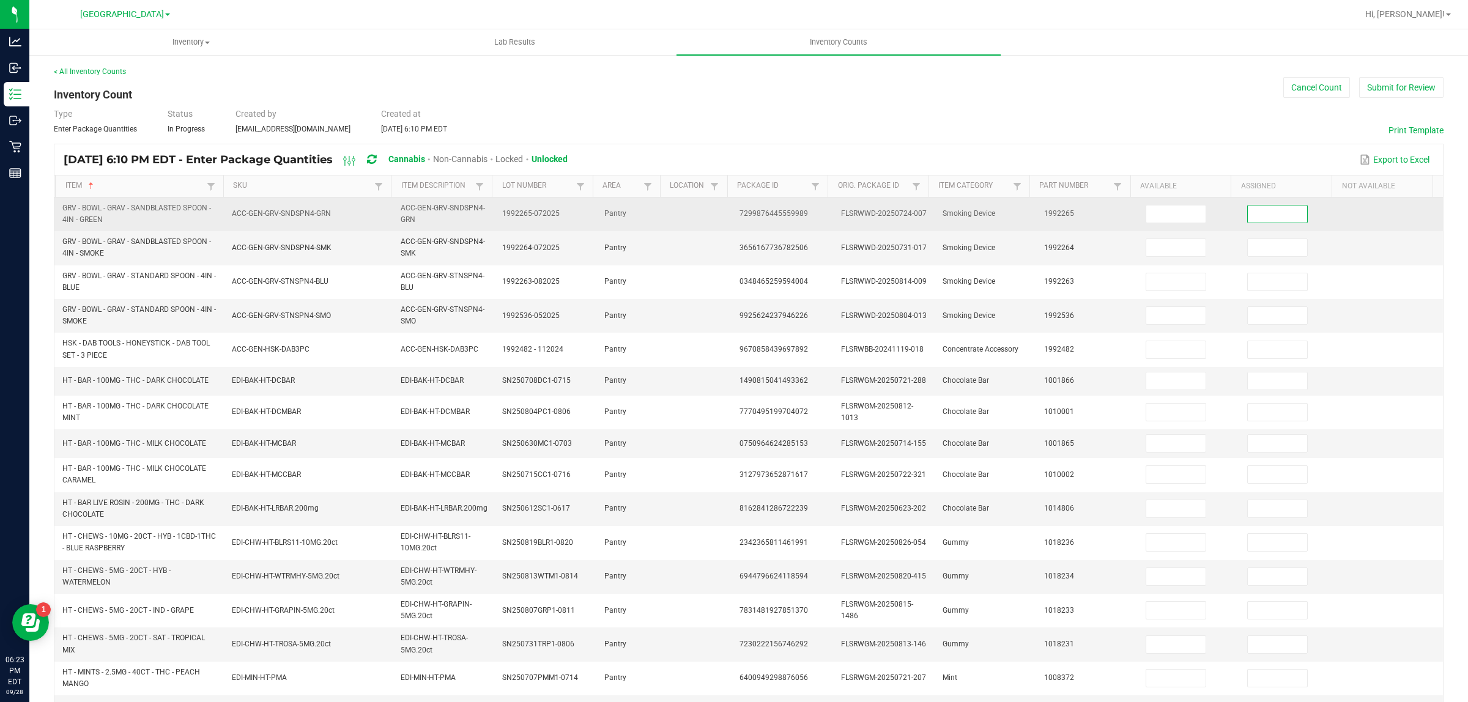
click at [1248, 216] on input at bounding box center [1277, 214] width 59 height 17
click at [1146, 217] on input at bounding box center [1175, 214] width 59 height 17
click at [1172, 212] on input "1" at bounding box center [1175, 214] width 59 height 17
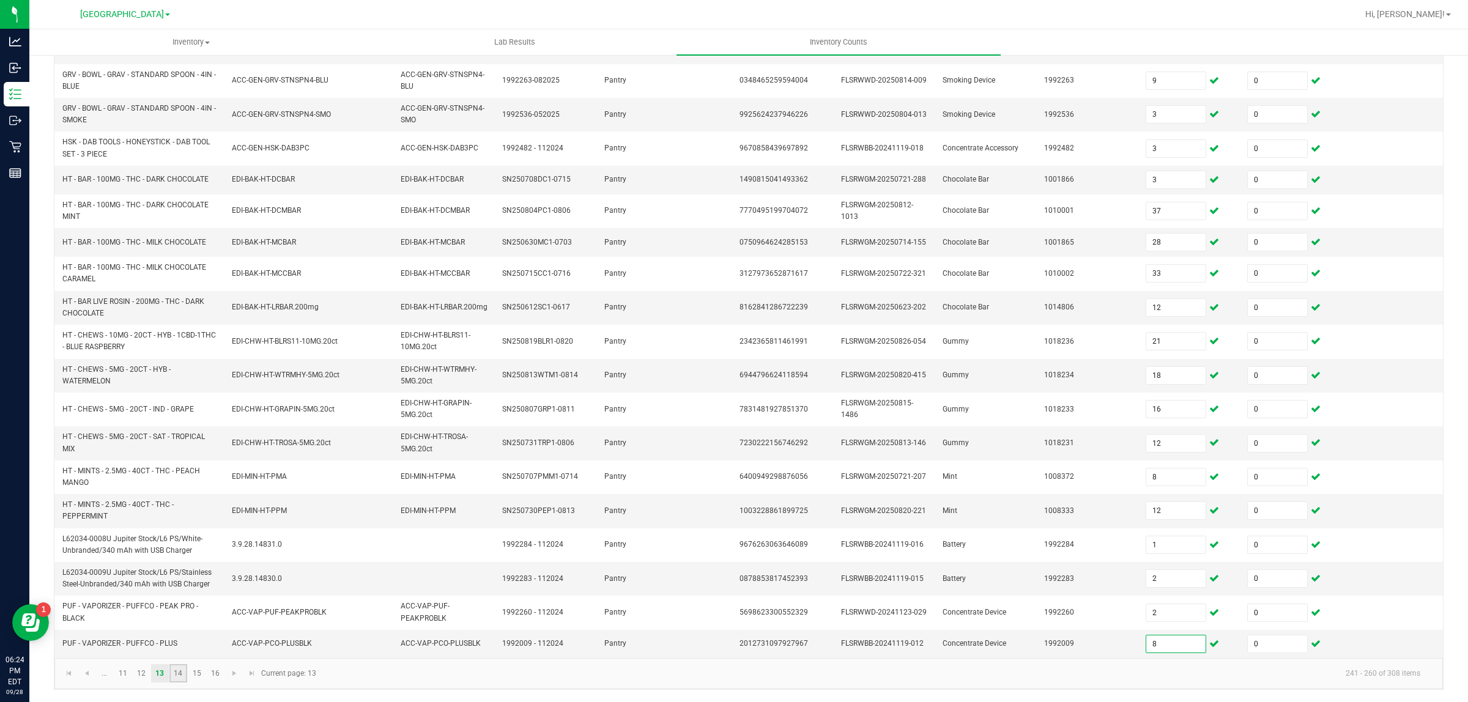
click at [171, 671] on link "14" at bounding box center [178, 673] width 18 height 18
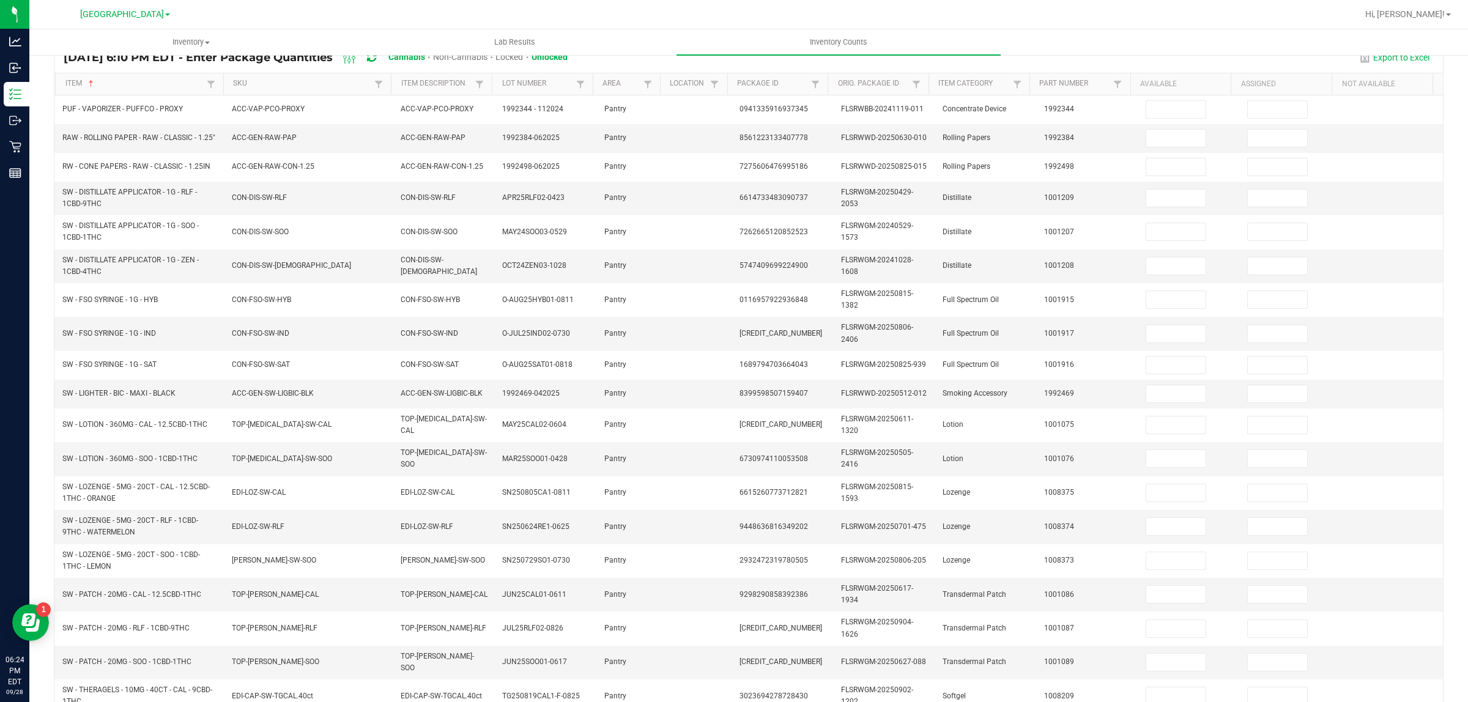
scroll to position [0, 0]
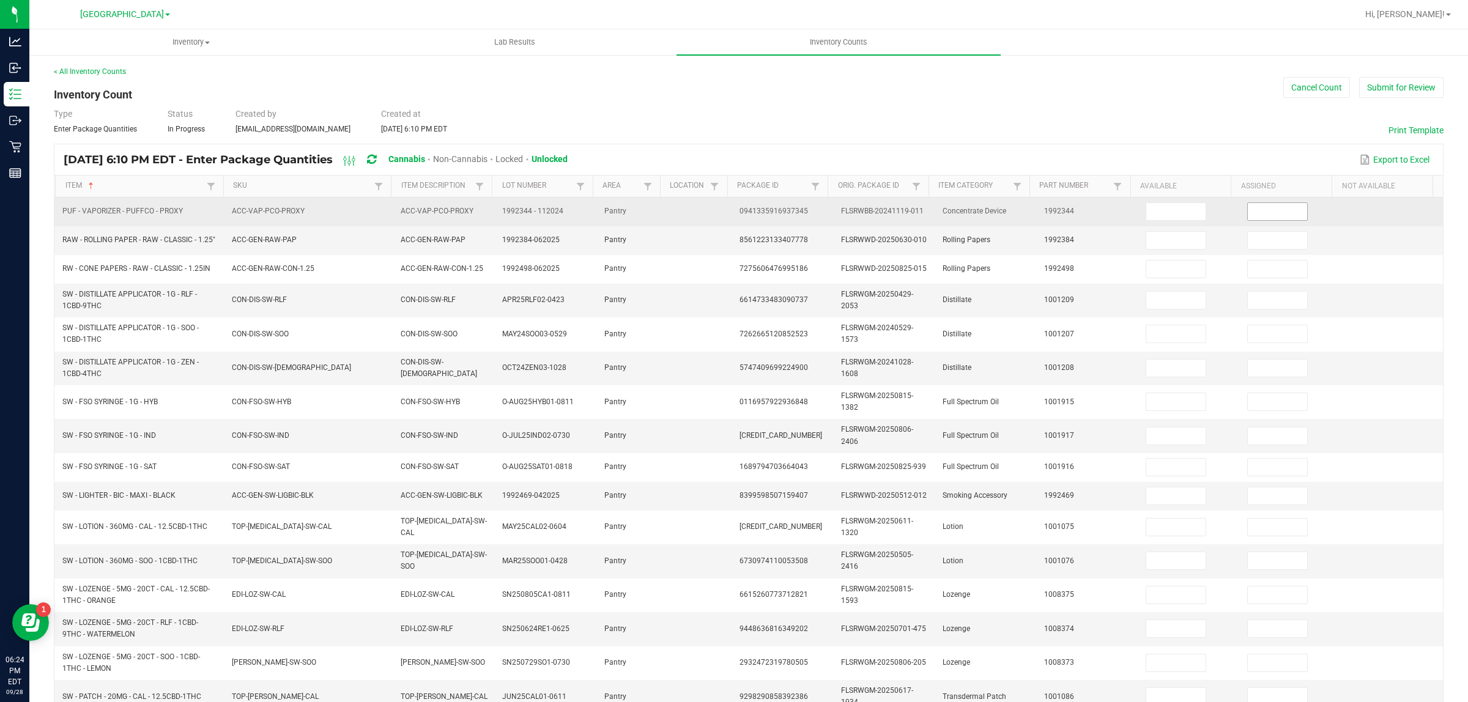
click at [1267, 212] on input at bounding box center [1277, 211] width 59 height 17
click at [1175, 210] on input at bounding box center [1175, 211] width 59 height 17
click at [1158, 208] on input "8" at bounding box center [1175, 211] width 59 height 17
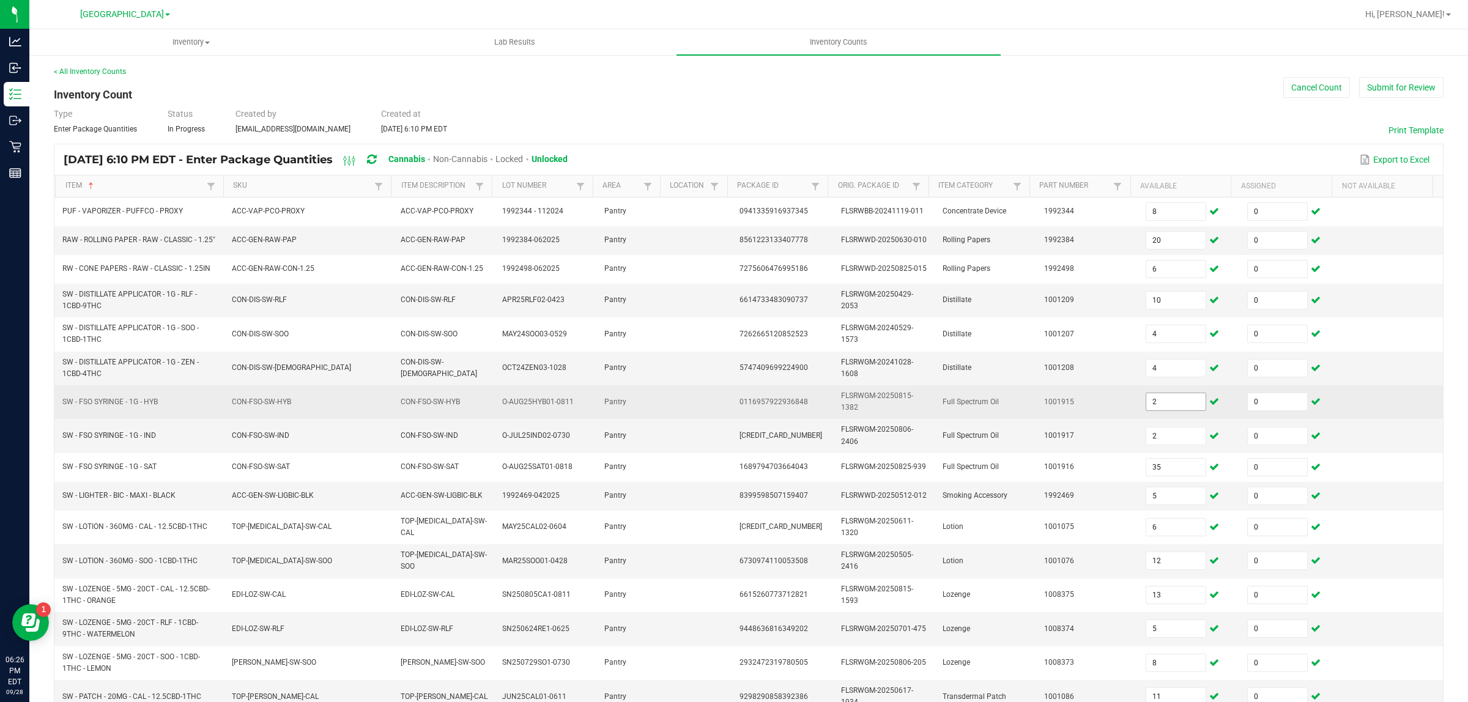
click at [1150, 405] on input "2" at bounding box center [1175, 401] width 59 height 17
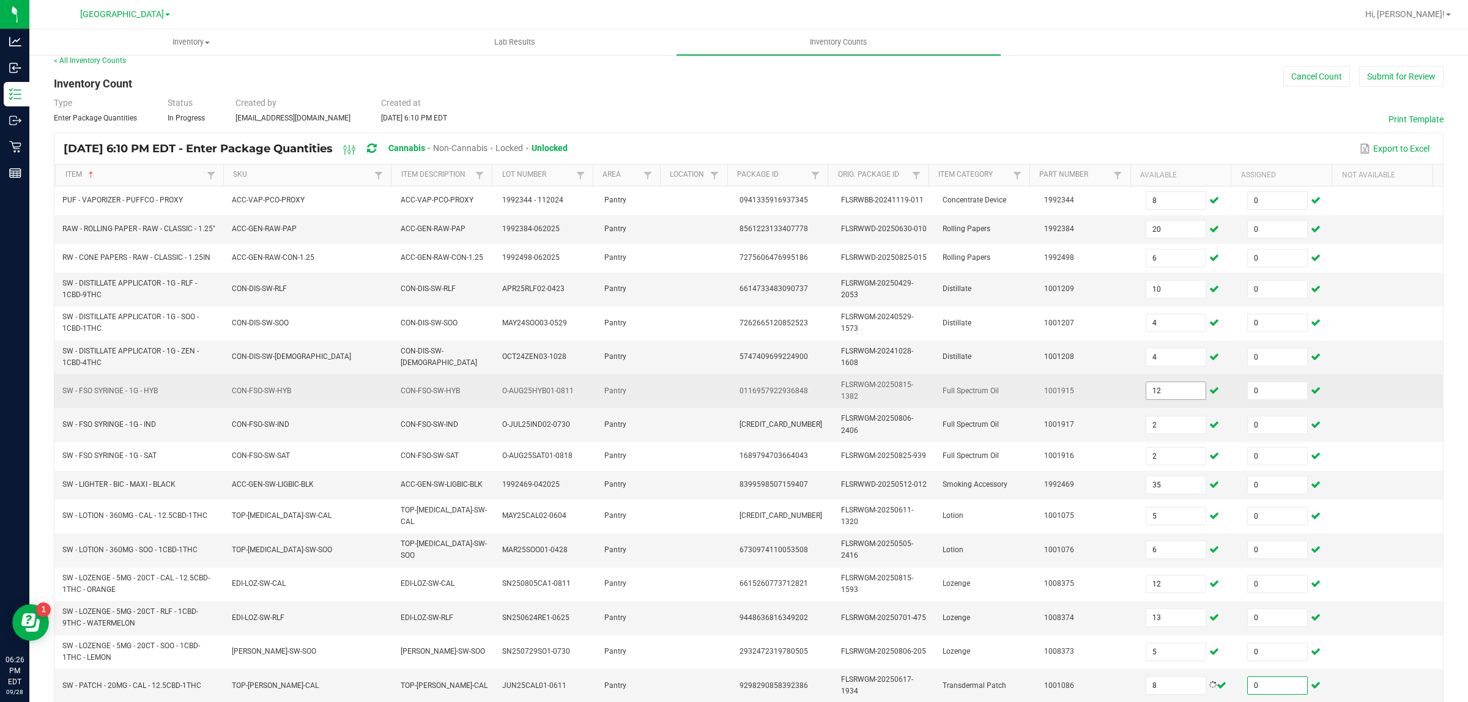
scroll to position [196, 0]
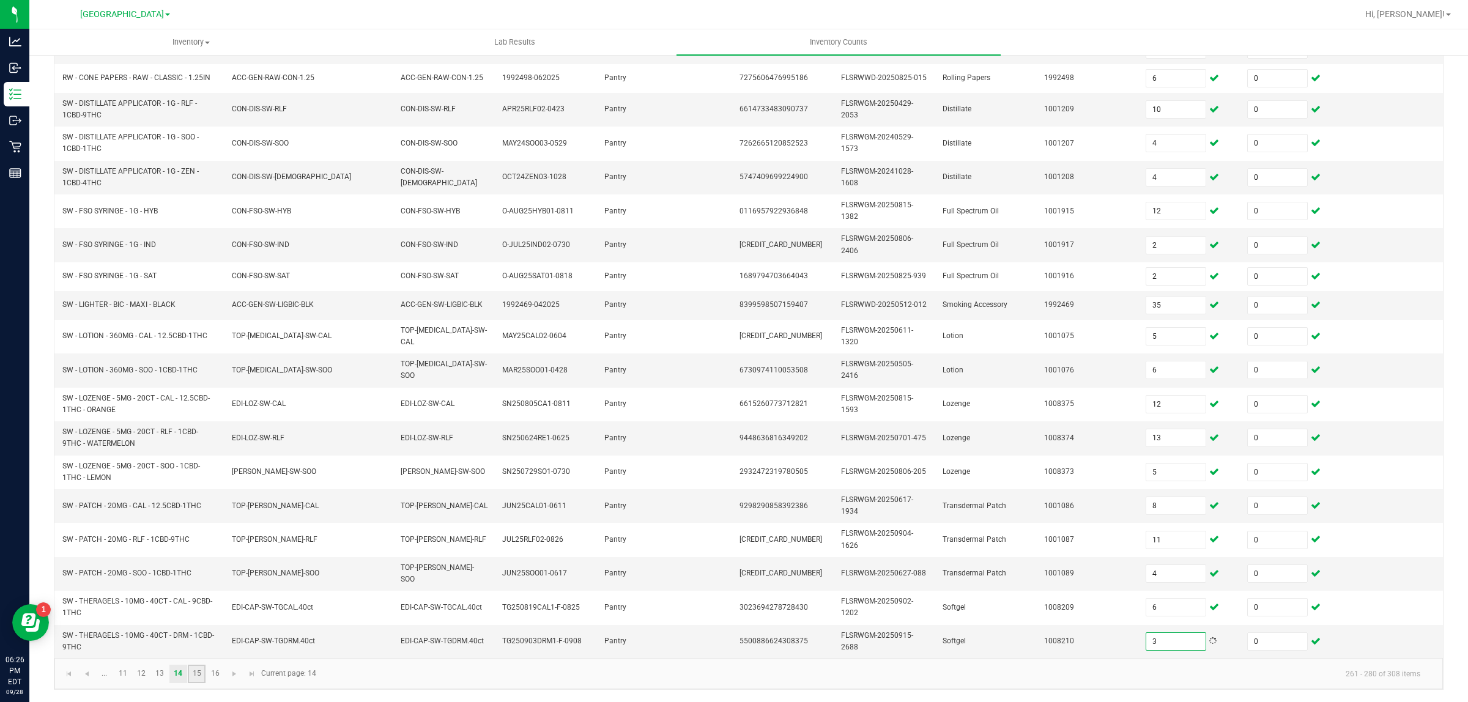
click at [194, 674] on link "15" at bounding box center [197, 674] width 18 height 18
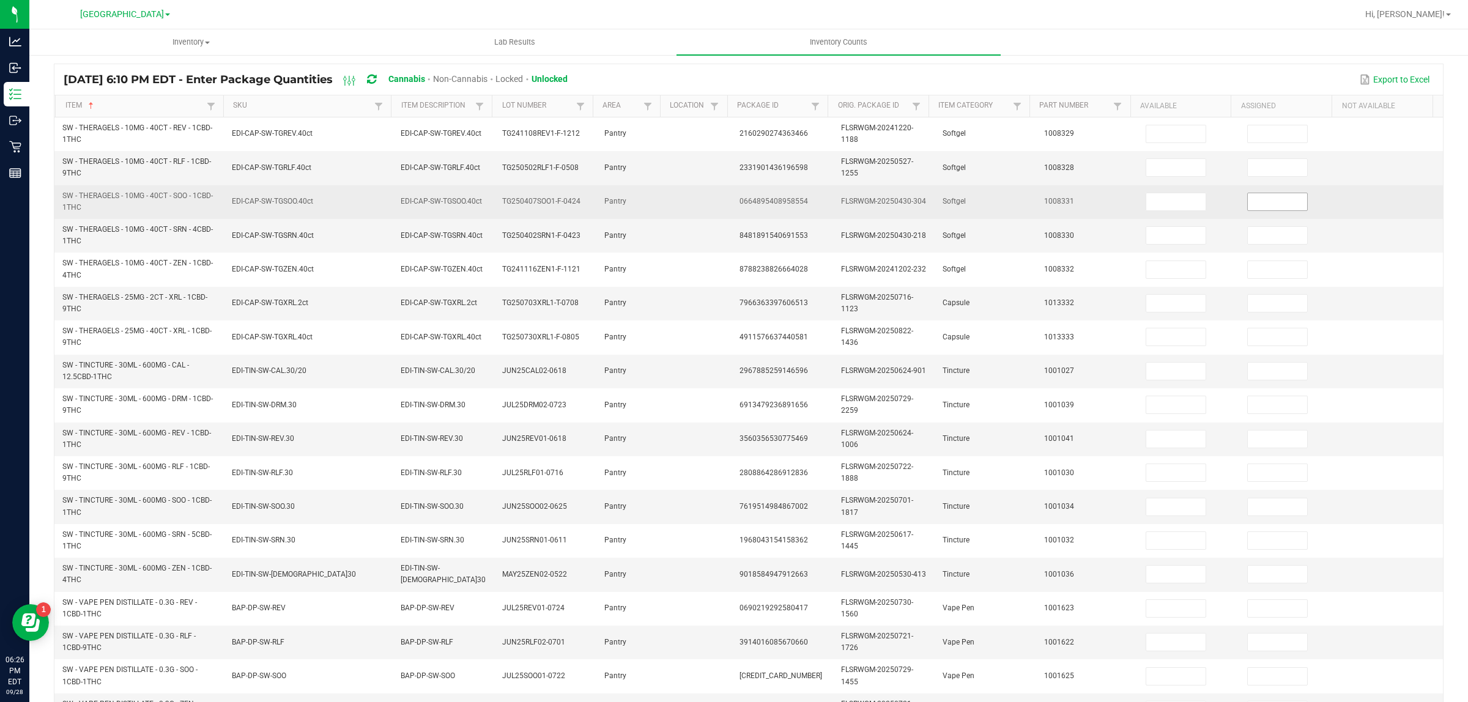
scroll to position [0, 0]
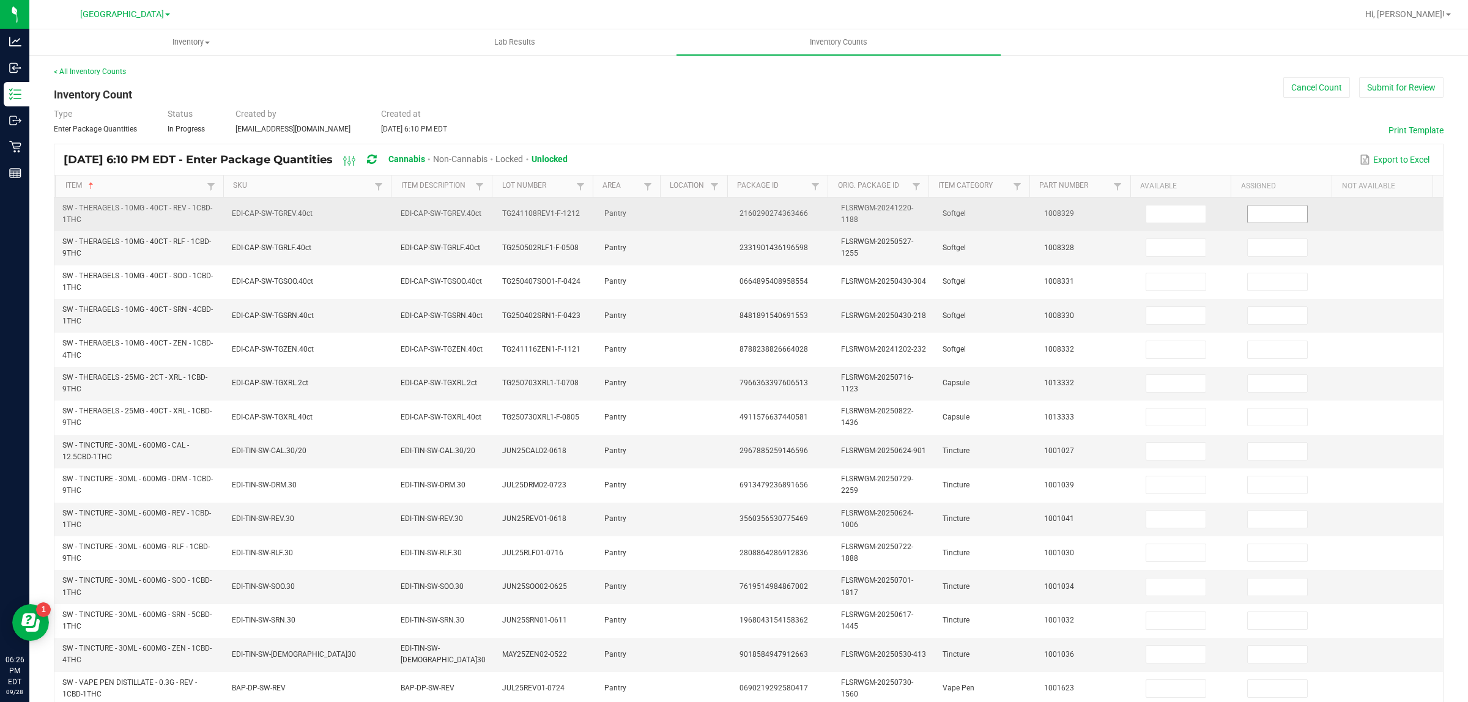
click at [1248, 215] on input at bounding box center [1277, 214] width 59 height 17
click at [1172, 217] on input at bounding box center [1175, 214] width 59 height 17
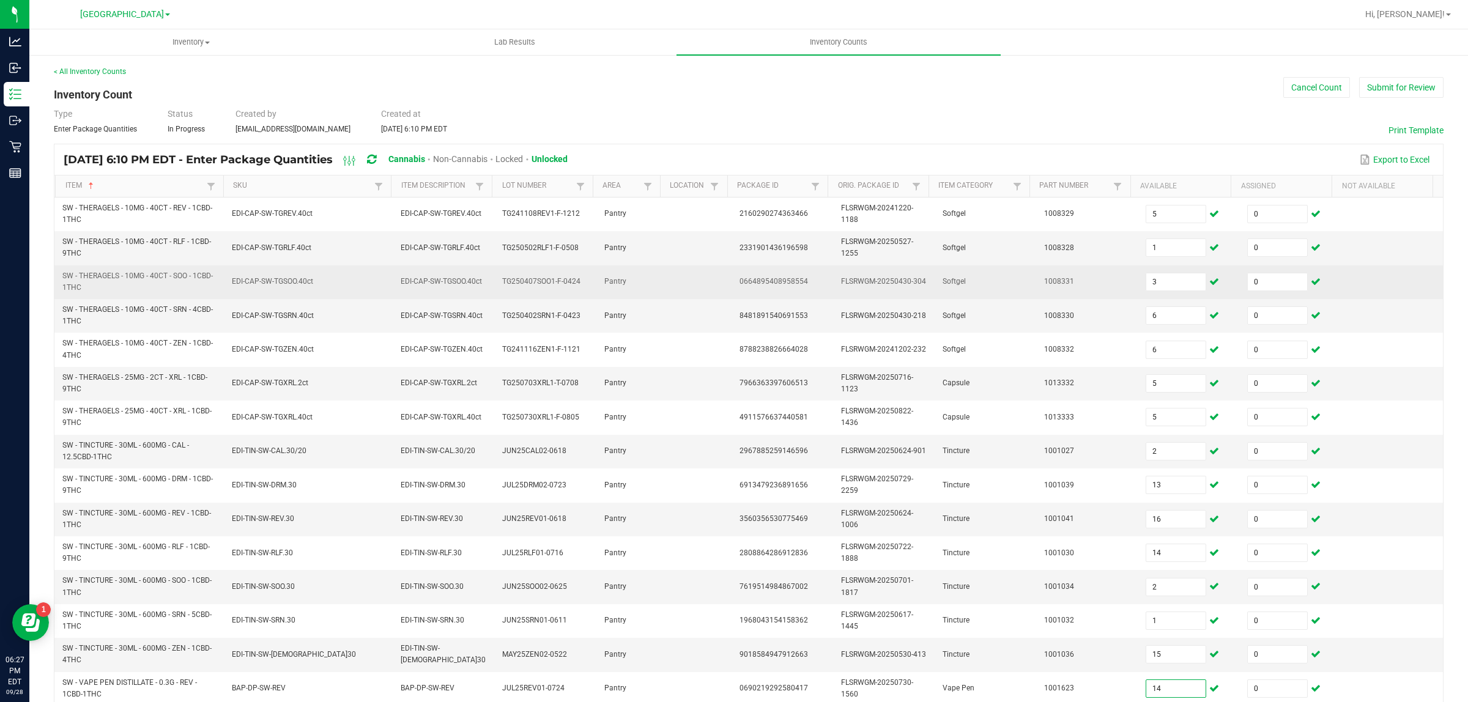
scroll to position [219, 0]
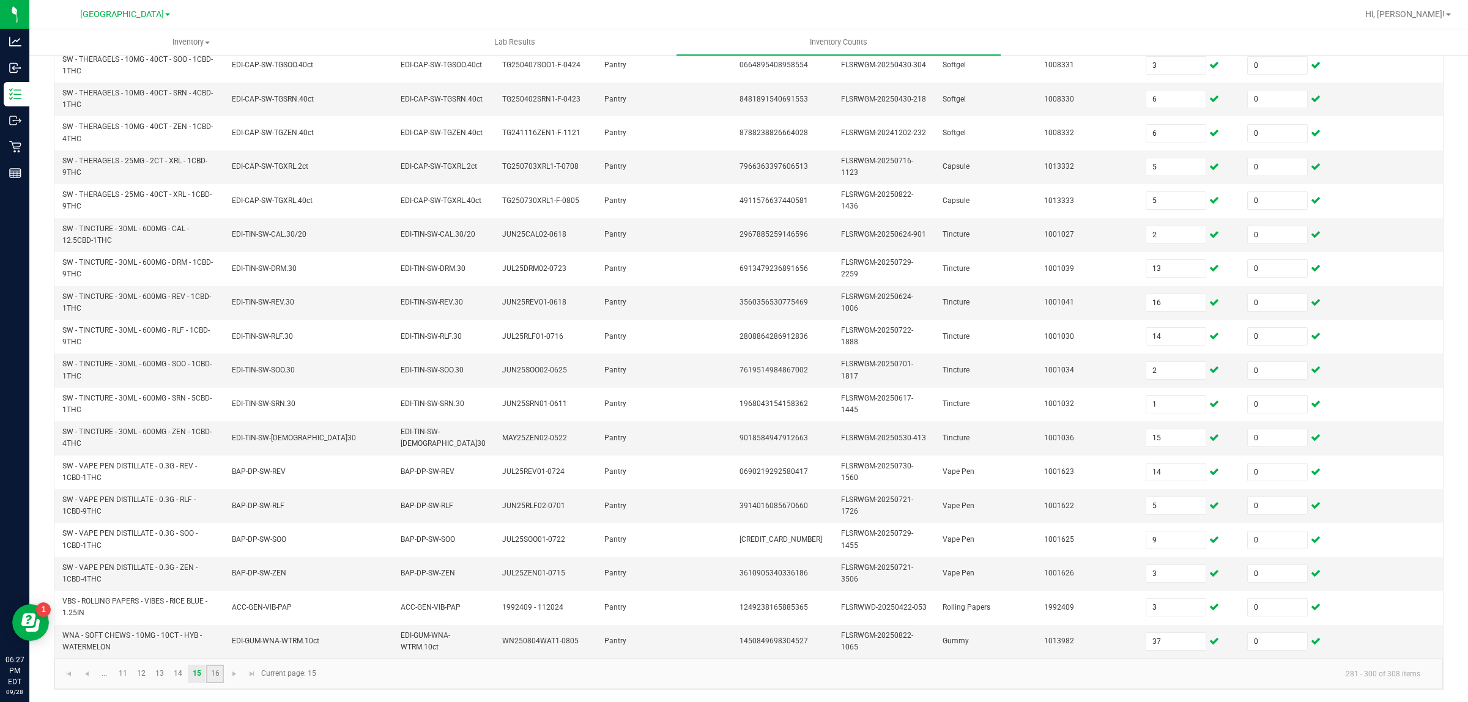
click at [215, 670] on link "16" at bounding box center [215, 674] width 18 height 18
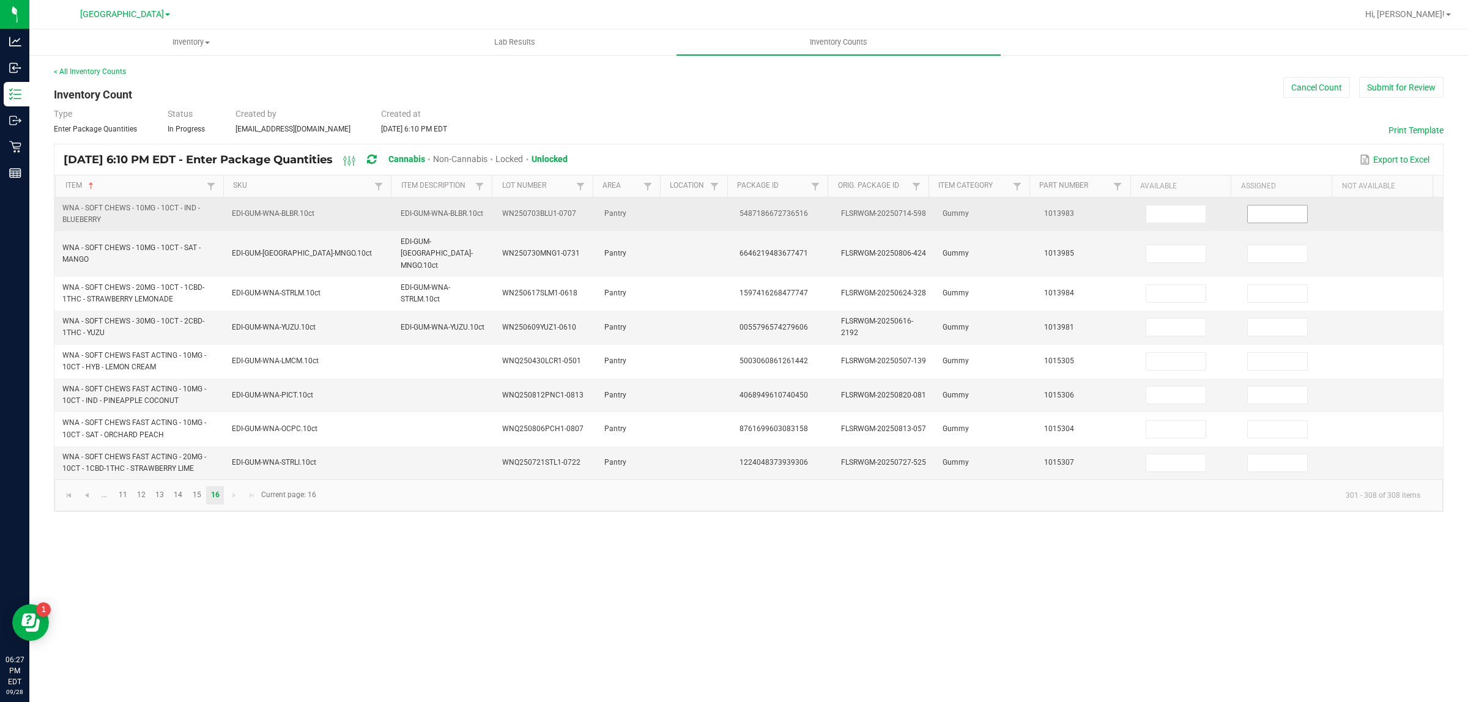
click at [1268, 218] on input at bounding box center [1277, 214] width 59 height 17
click at [1157, 214] on input at bounding box center [1175, 214] width 59 height 17
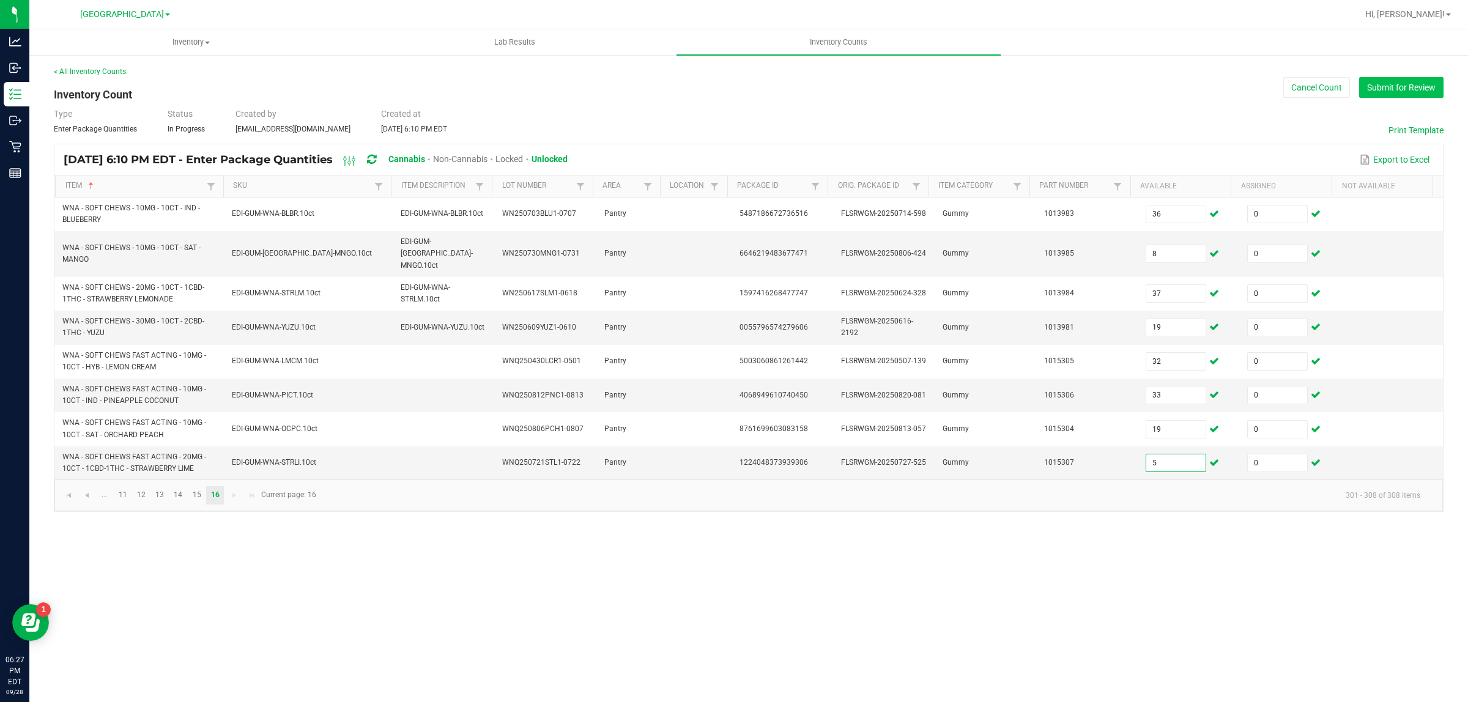
click at [1383, 78] on button "Submit for Review" at bounding box center [1401, 87] width 84 height 21
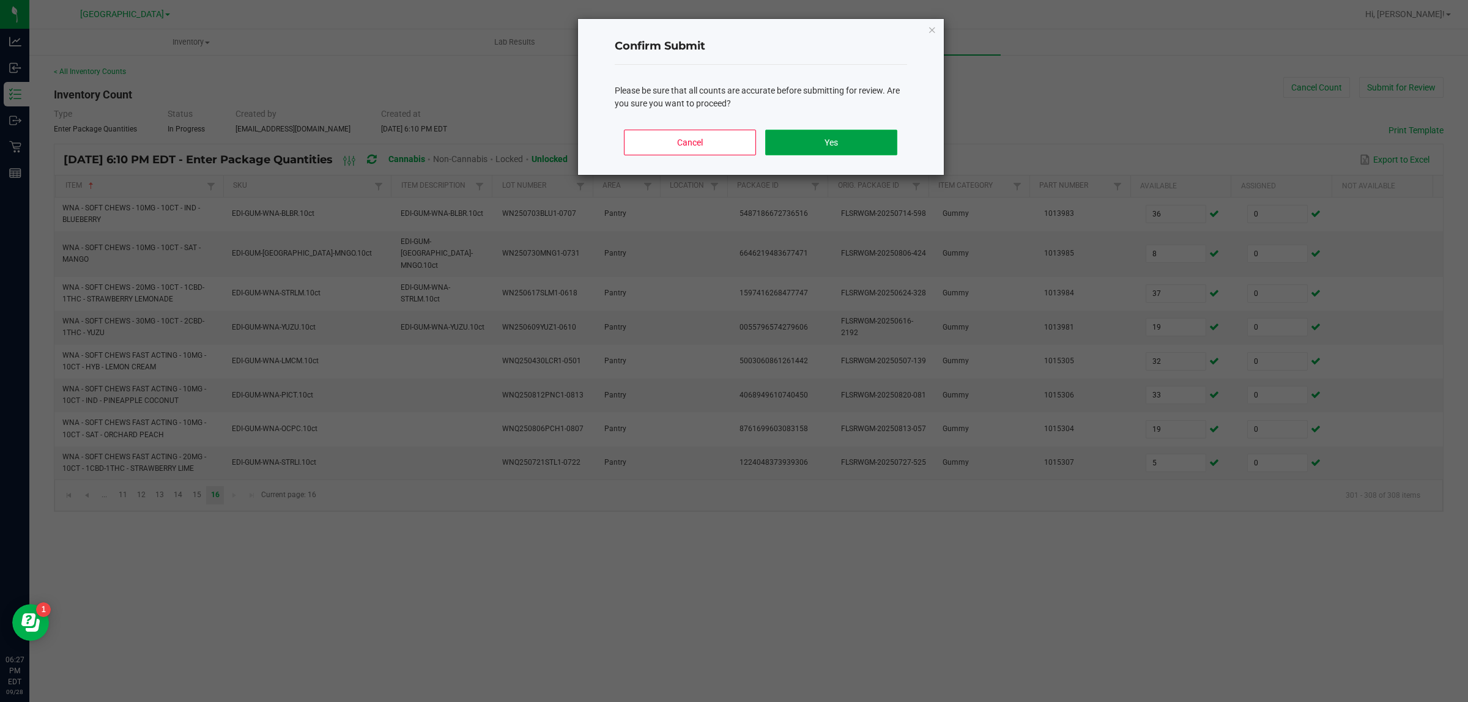
click at [847, 139] on button "Yes" at bounding box center [831, 143] width 132 height 26
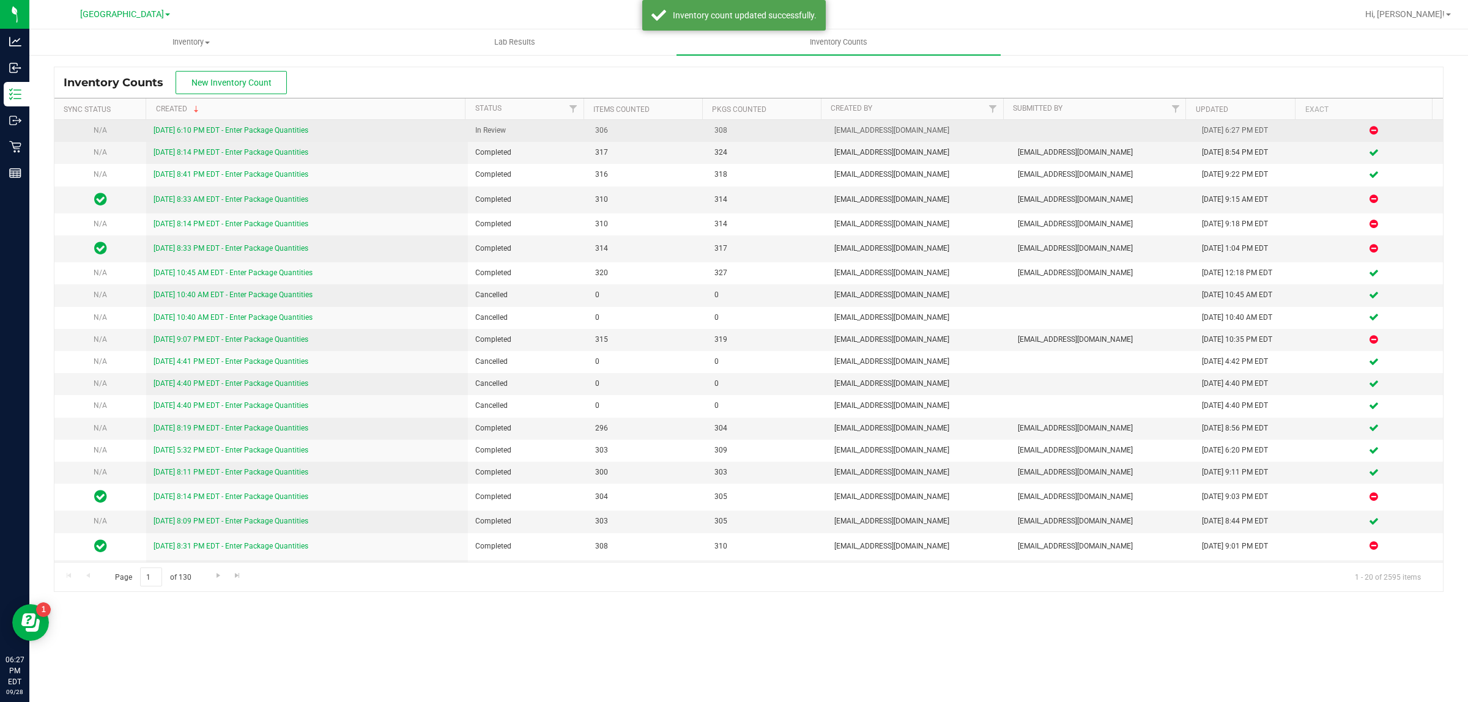
click at [206, 132] on link "9/28/25 6:10 PM EDT - Enter Package Quantities" at bounding box center [231, 130] width 155 height 9
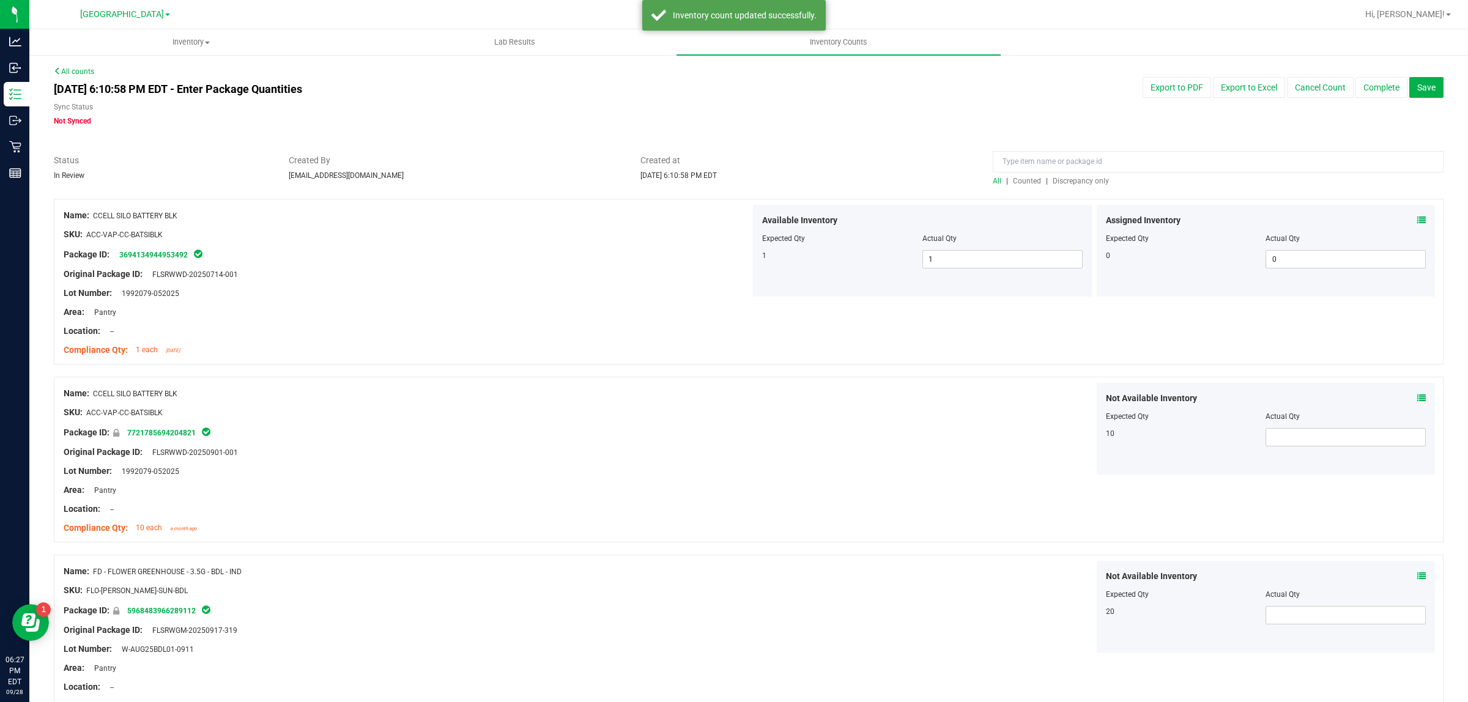
click at [1062, 182] on span "Discrepancy only" at bounding box center [1081, 181] width 56 height 9
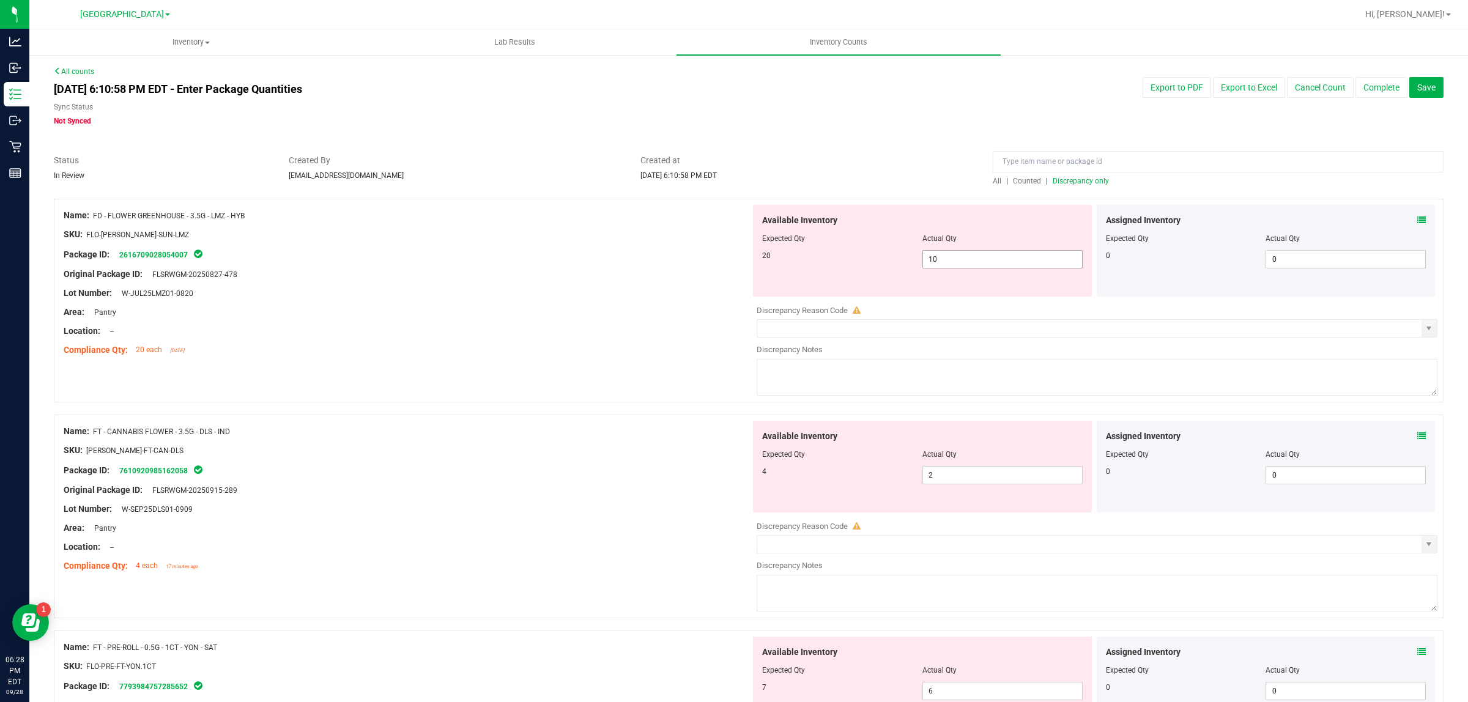
drag, startPoint x: 1006, startPoint y: 264, endPoint x: 621, endPoint y: 289, distance: 386.2
click at [793, 273] on div "Available Inventory Expected Qty Actual Qty 20 10 10" at bounding box center [922, 251] width 339 height 92
click at [533, 270] on ng-container "Original Package ID: FLSRWGM-20250827-478" at bounding box center [407, 271] width 687 height 19
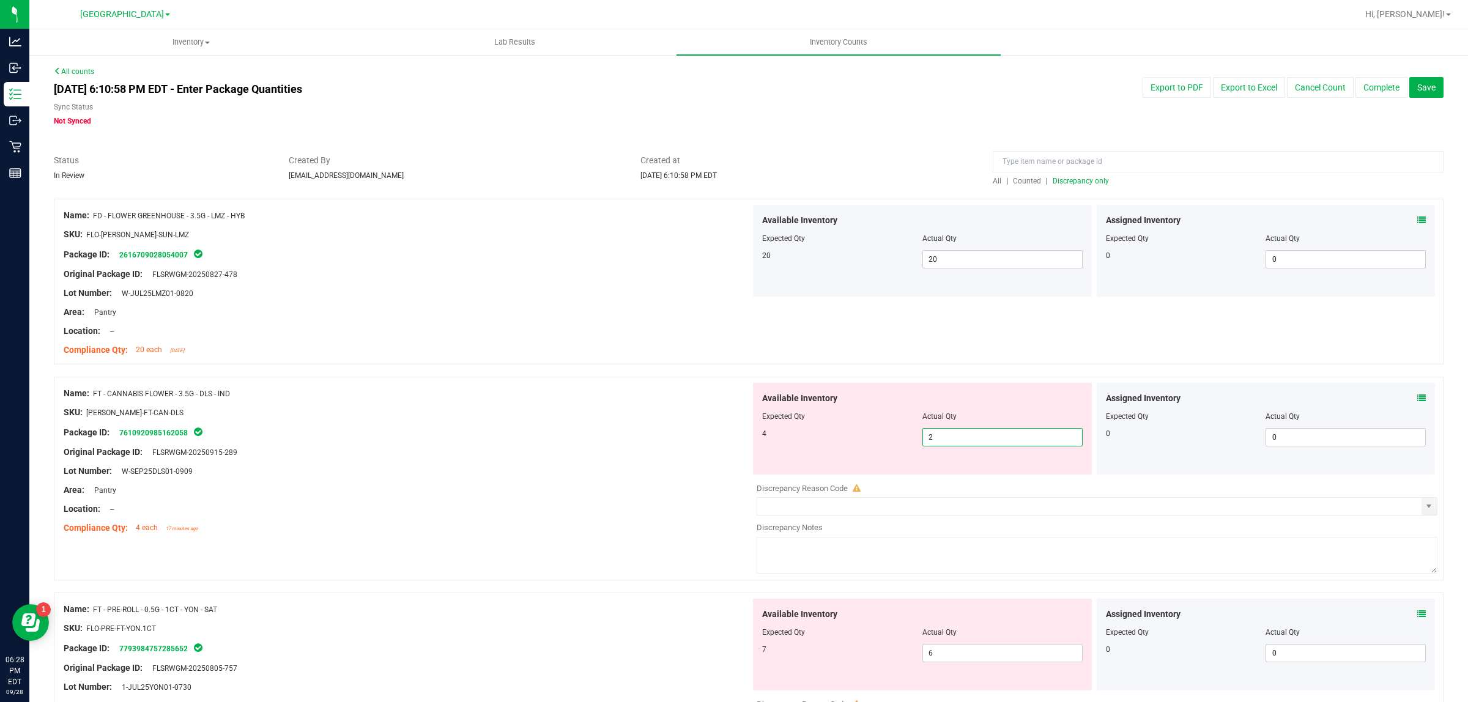
drag, startPoint x: 757, startPoint y: 436, endPoint x: 675, endPoint y: 450, distance: 83.7
click at [631, 426] on div "Name: FT - CANNABIS FLOWER - 3.5G - DLS - IND SKU: FLO-BUD-FT-CAN-DLS Package I…" at bounding box center [749, 479] width 1390 height 204
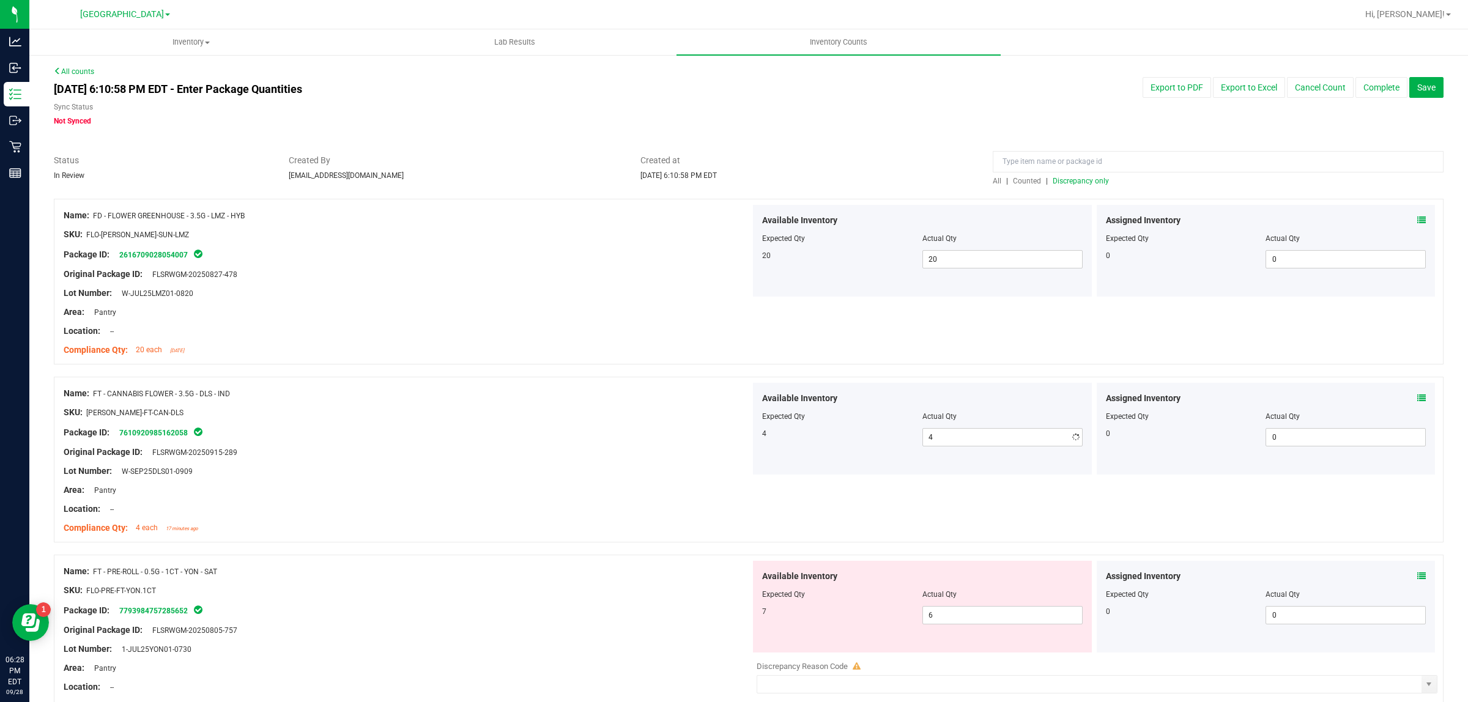
click at [543, 428] on div "Package ID: 7610920985162058" at bounding box center [407, 432] width 687 height 15
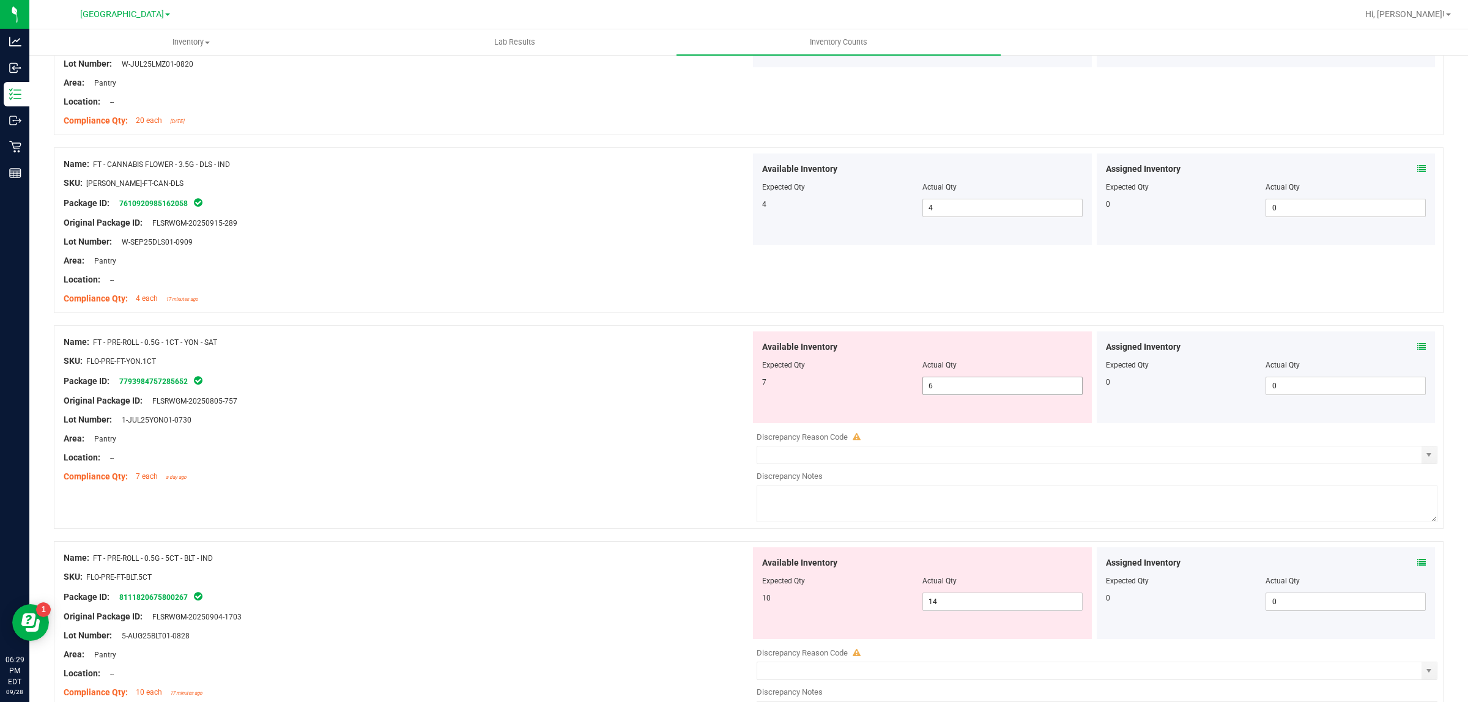
click at [993, 390] on span "6 6" at bounding box center [1002, 386] width 160 height 18
click at [624, 486] on div "Name: FT - PRE-ROLL - 0.5G - 1CT - YON - SAT SKU: FLO-PRE-FT-YON.1CT Package ID…" at bounding box center [407, 410] width 687 height 156
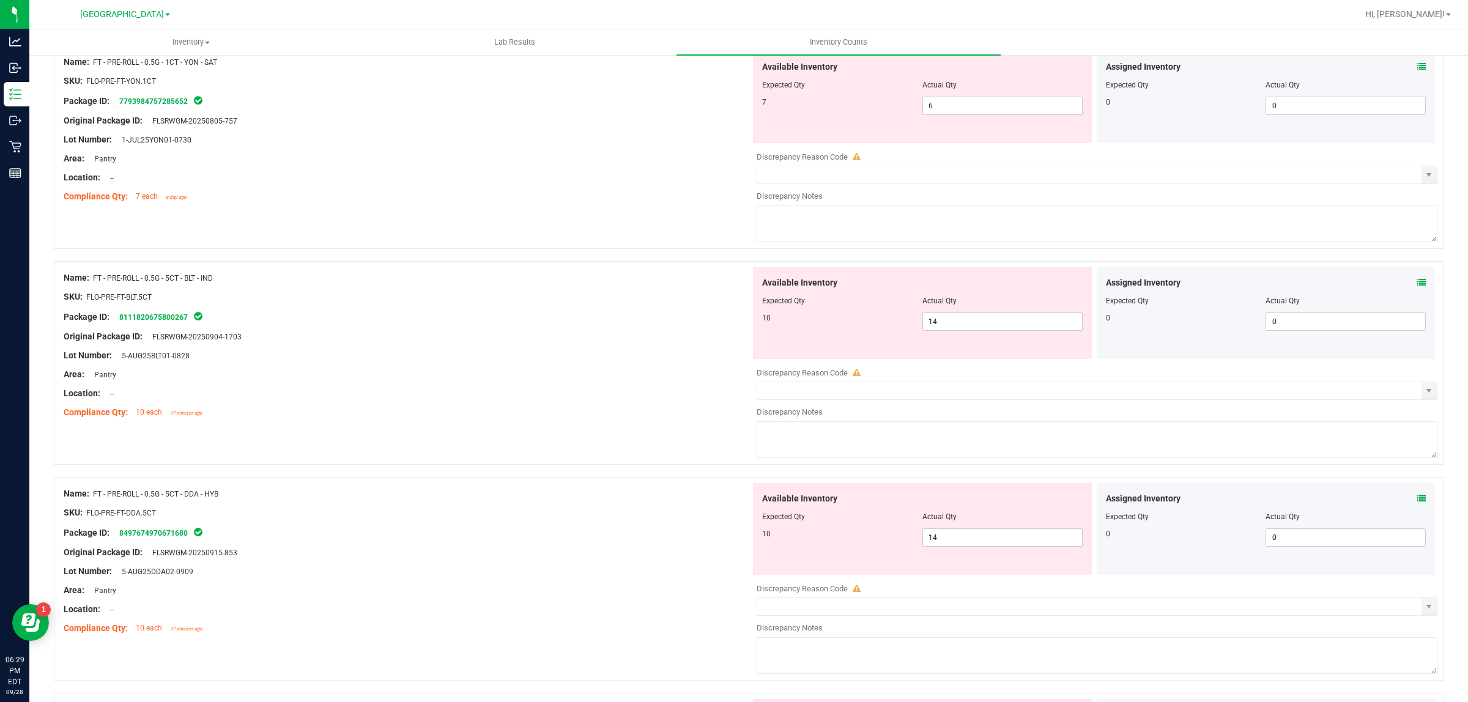
scroll to position [535, 0]
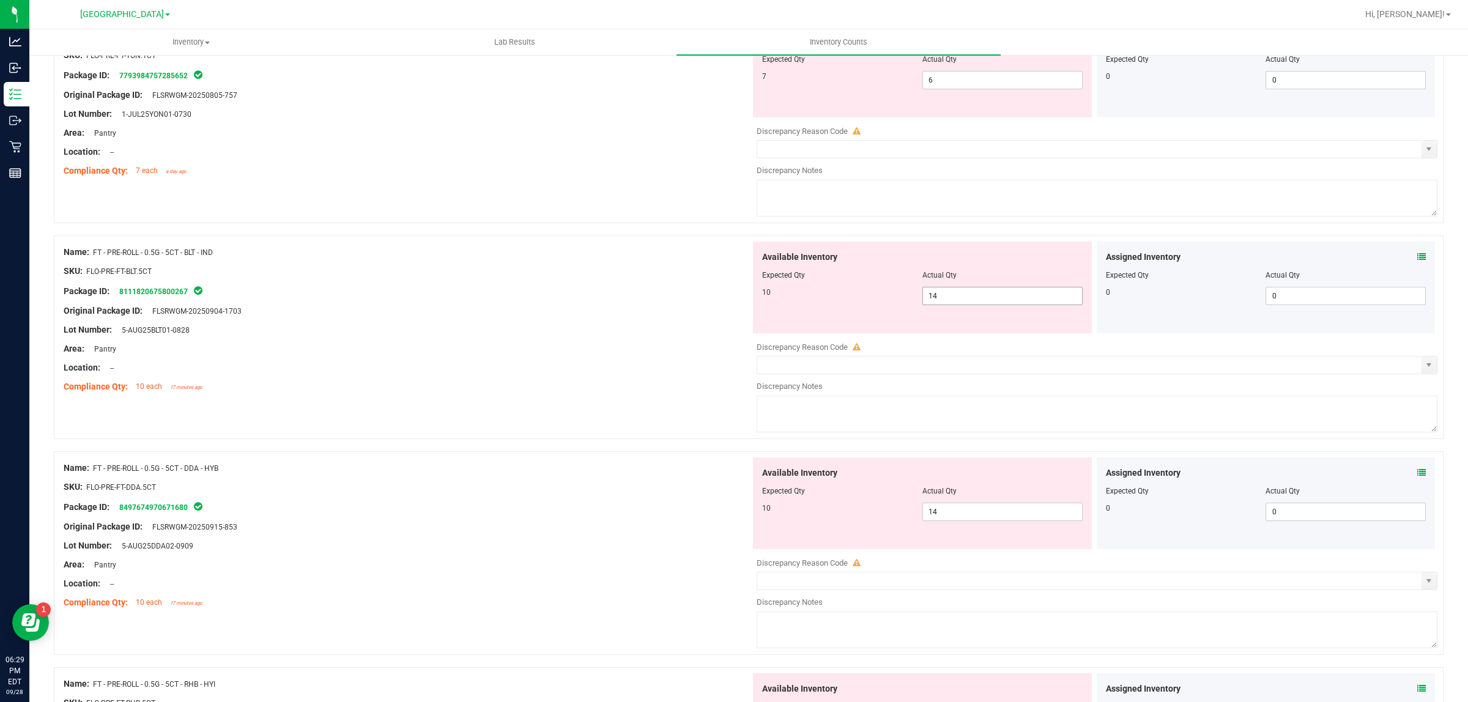
click at [976, 305] on span "14 14" at bounding box center [1002, 296] width 160 height 18
click at [308, 372] on div "Location: --" at bounding box center [407, 367] width 687 height 13
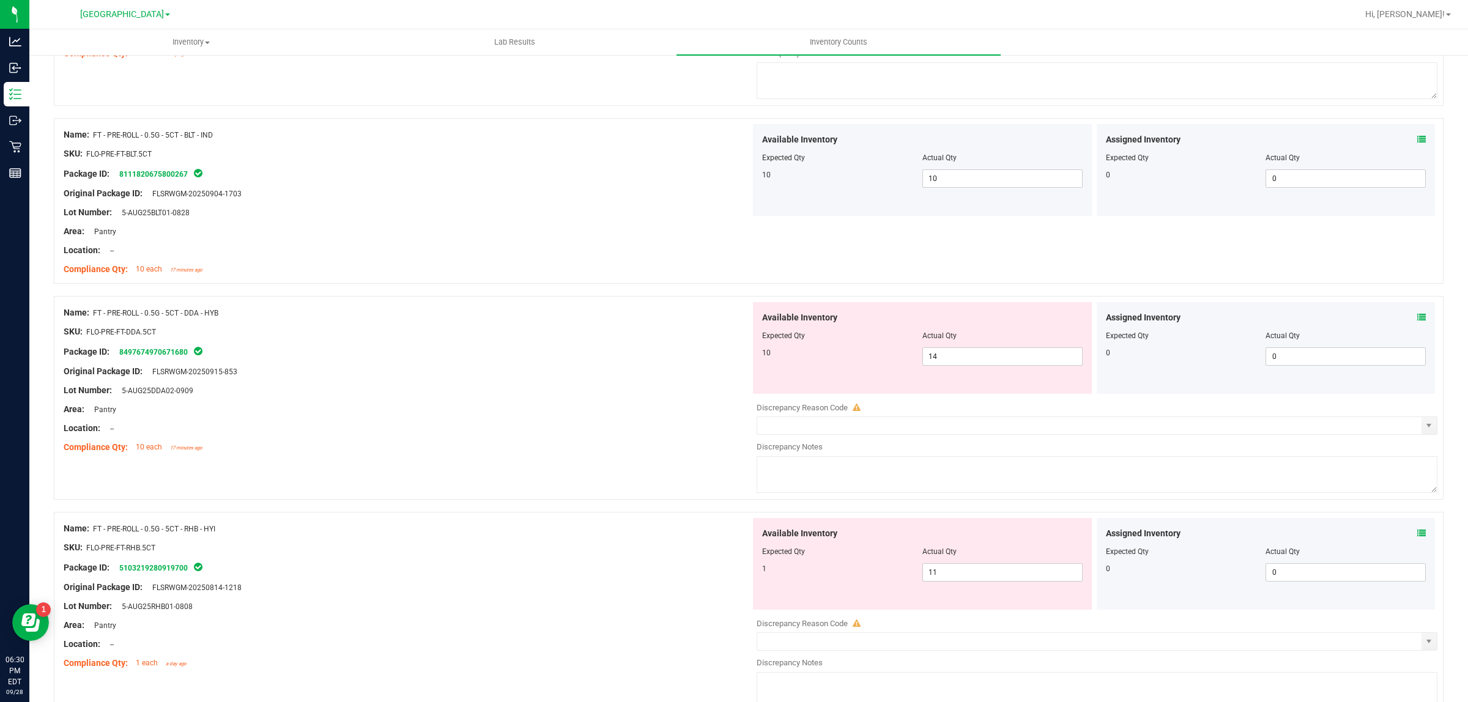
scroll to position [765, 0]
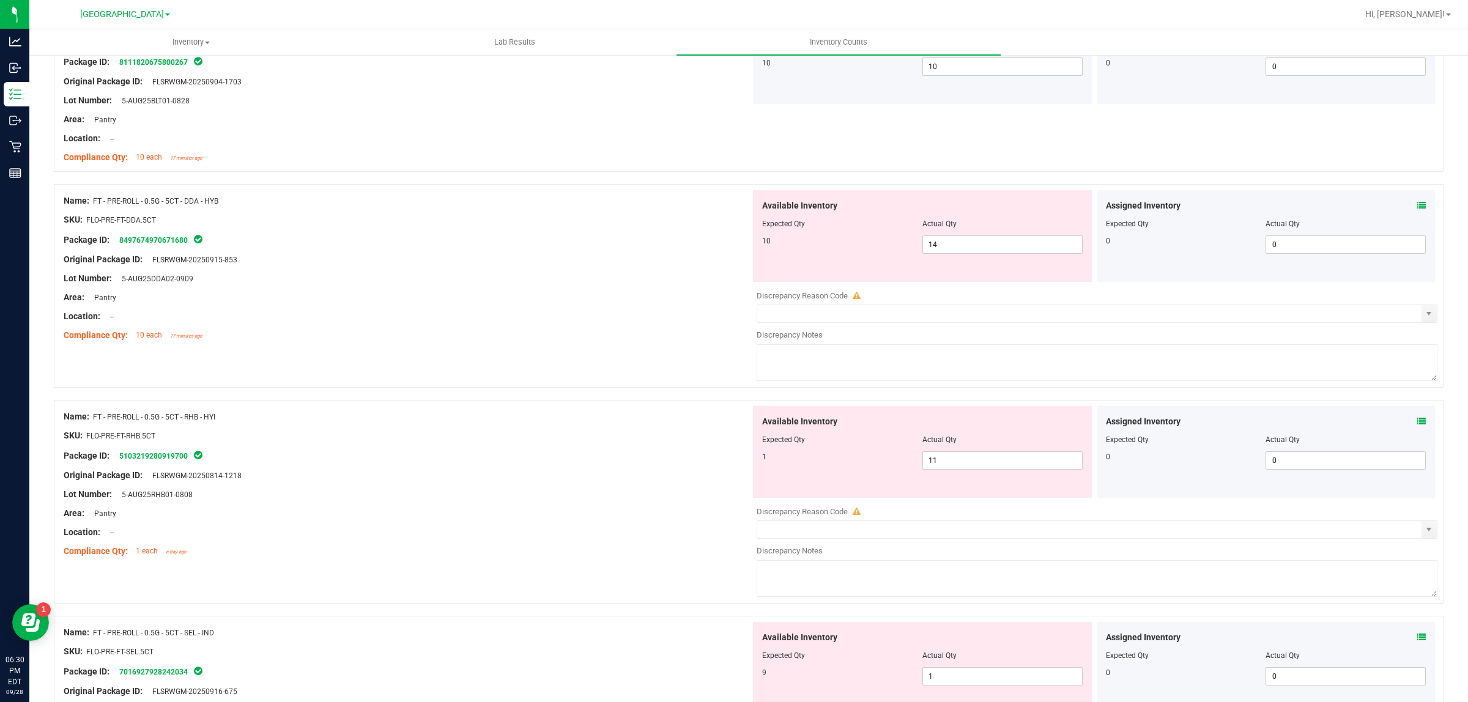
click at [447, 306] on div at bounding box center [407, 307] width 687 height 6
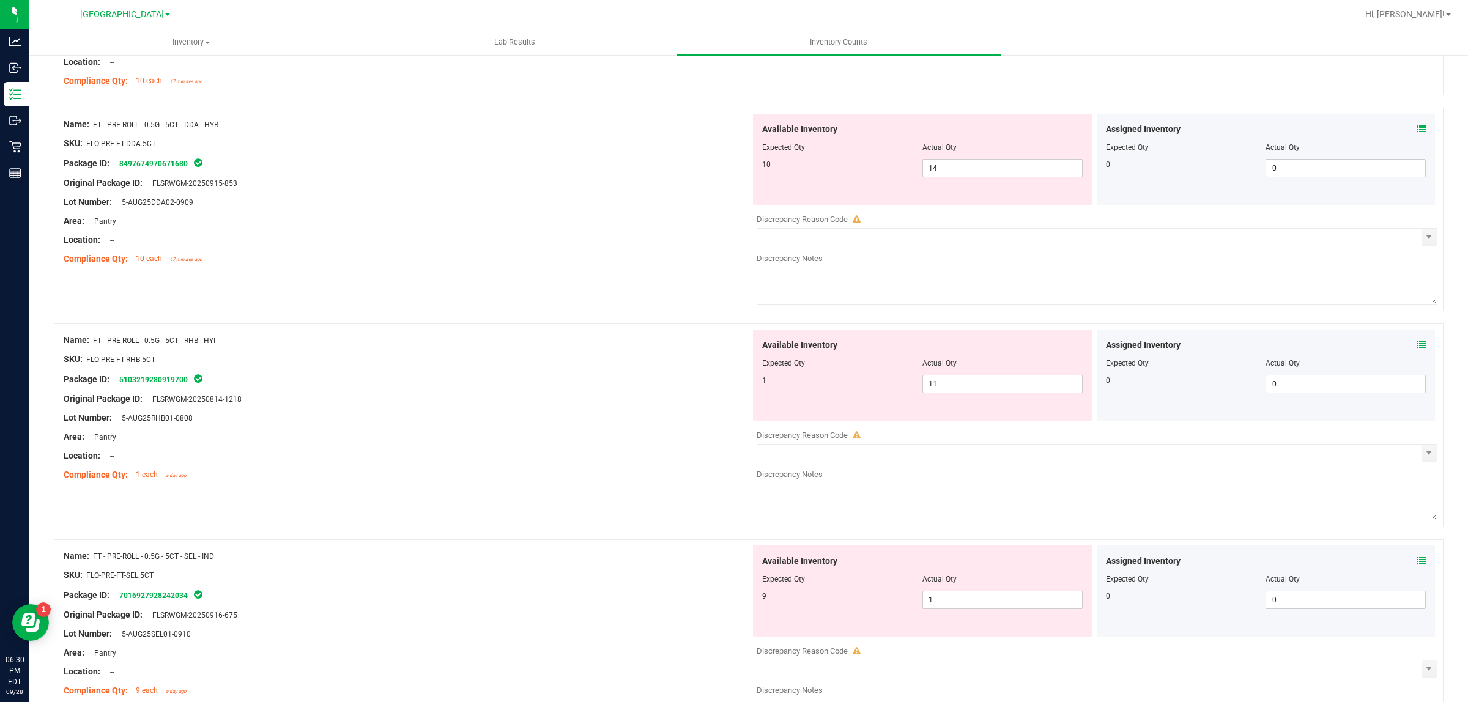
click at [459, 315] on div at bounding box center [749, 317] width 1390 height 12
click at [942, 168] on span "14 14" at bounding box center [1002, 168] width 160 height 18
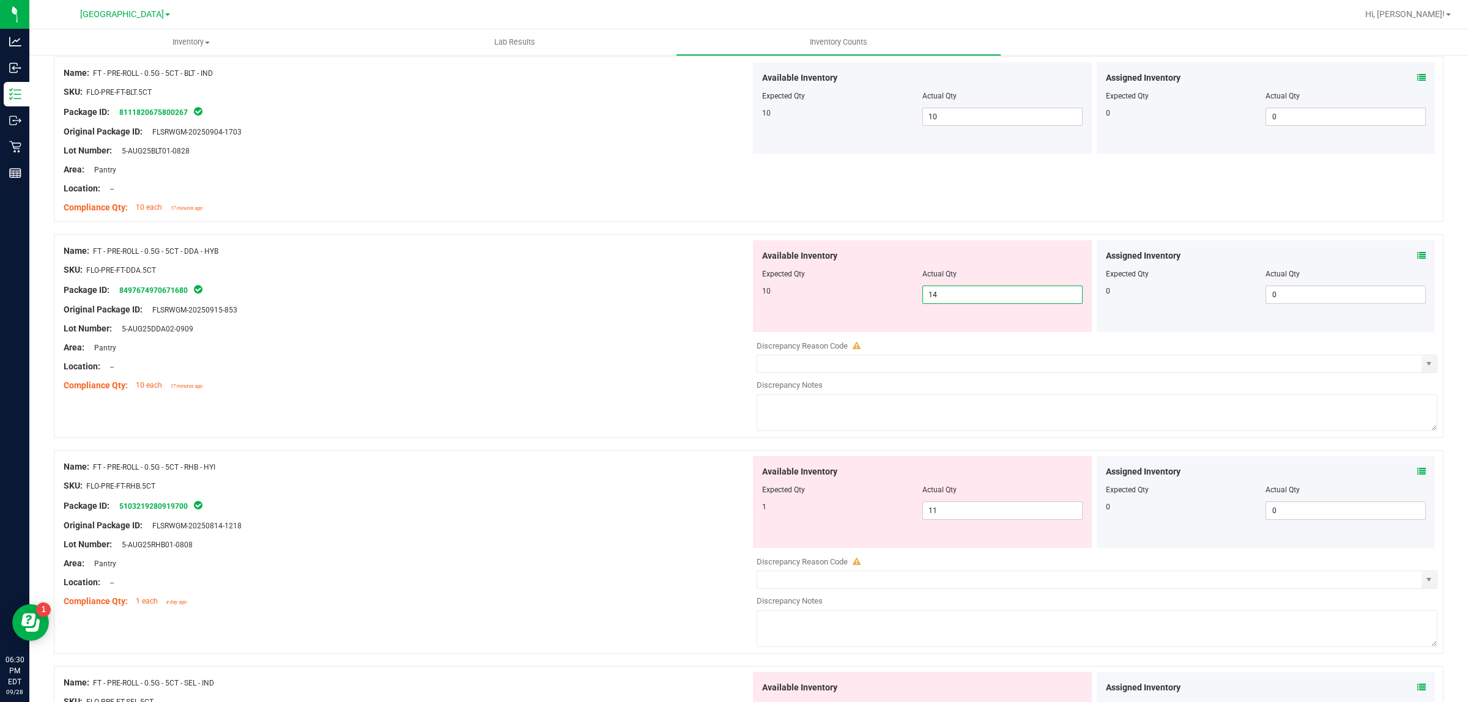
scroll to position [688, 0]
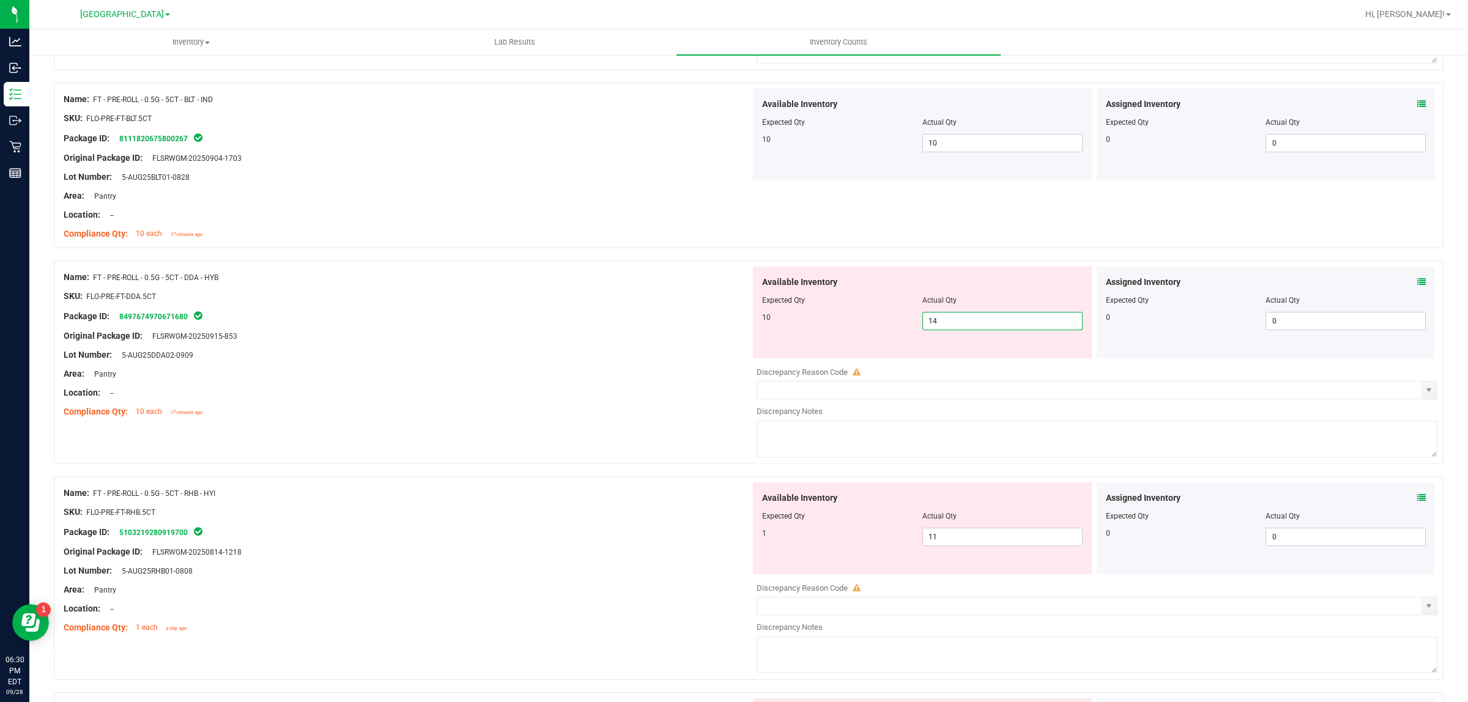
click at [552, 337] on div "Original Package ID: FLSRWGM-20250915-853" at bounding box center [407, 336] width 687 height 13
click at [996, 326] on span "14 14" at bounding box center [1002, 321] width 160 height 18
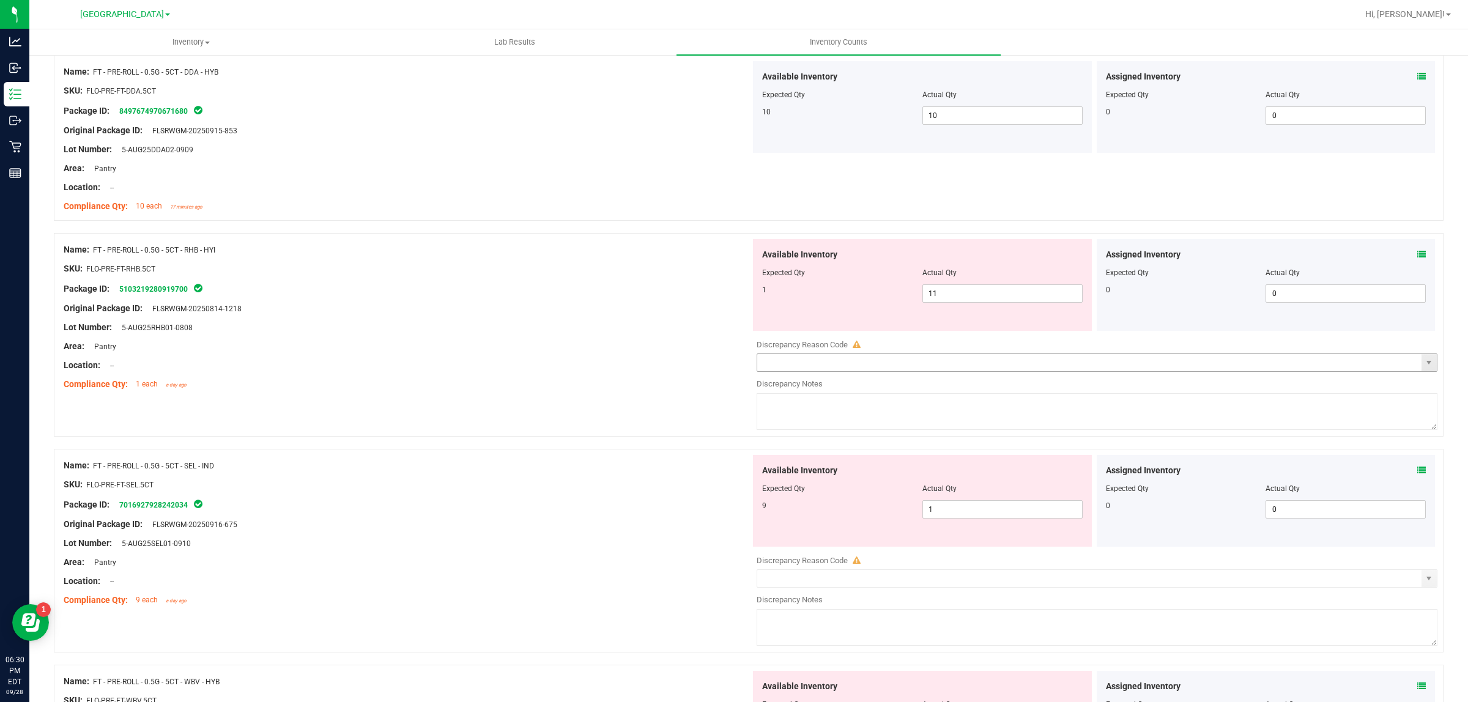
scroll to position [994, 0]
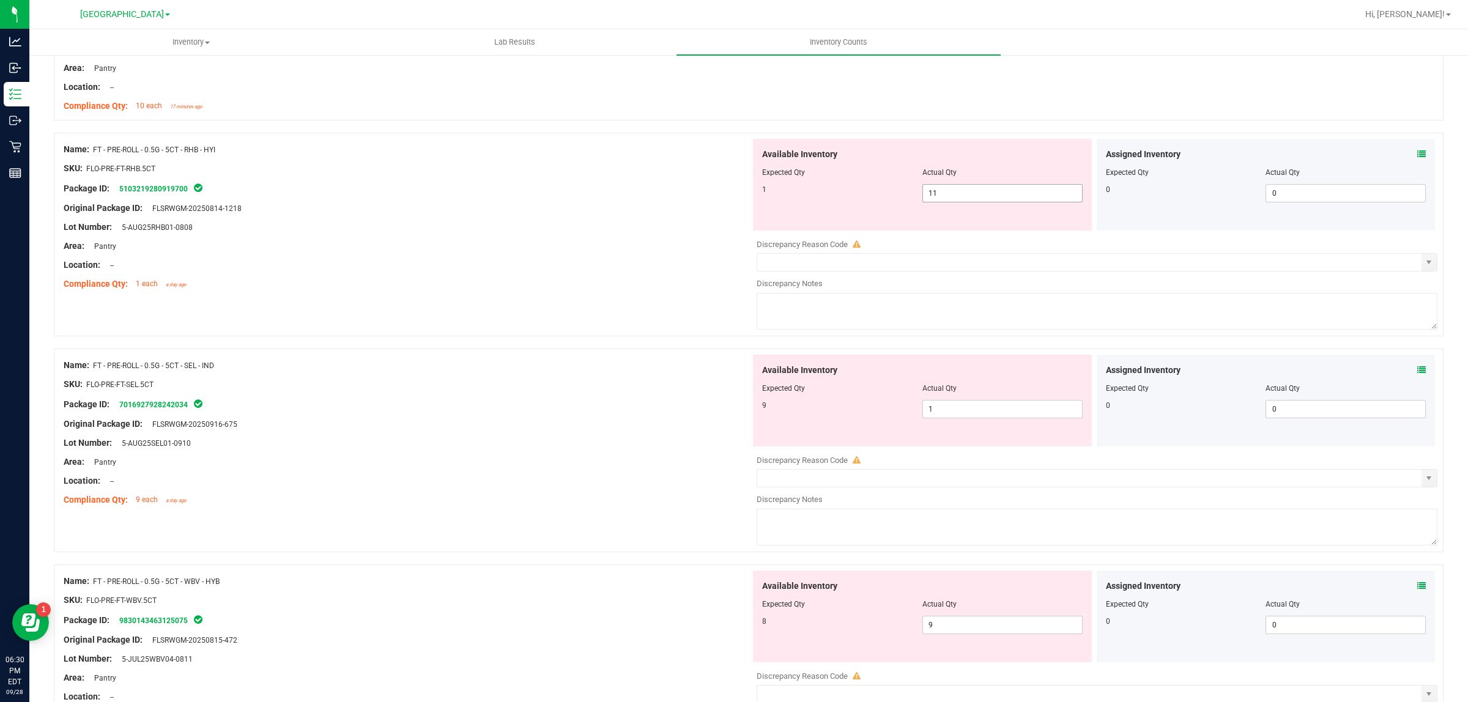
click at [951, 190] on span "11 11" at bounding box center [1002, 193] width 160 height 18
click at [639, 446] on div "Name: FT - PRE-ROLL - 0.5G - 5CT - SEL - IND SKU: FLO-PRE-FT-SEL.5CT Package ID…" at bounding box center [407, 433] width 687 height 156
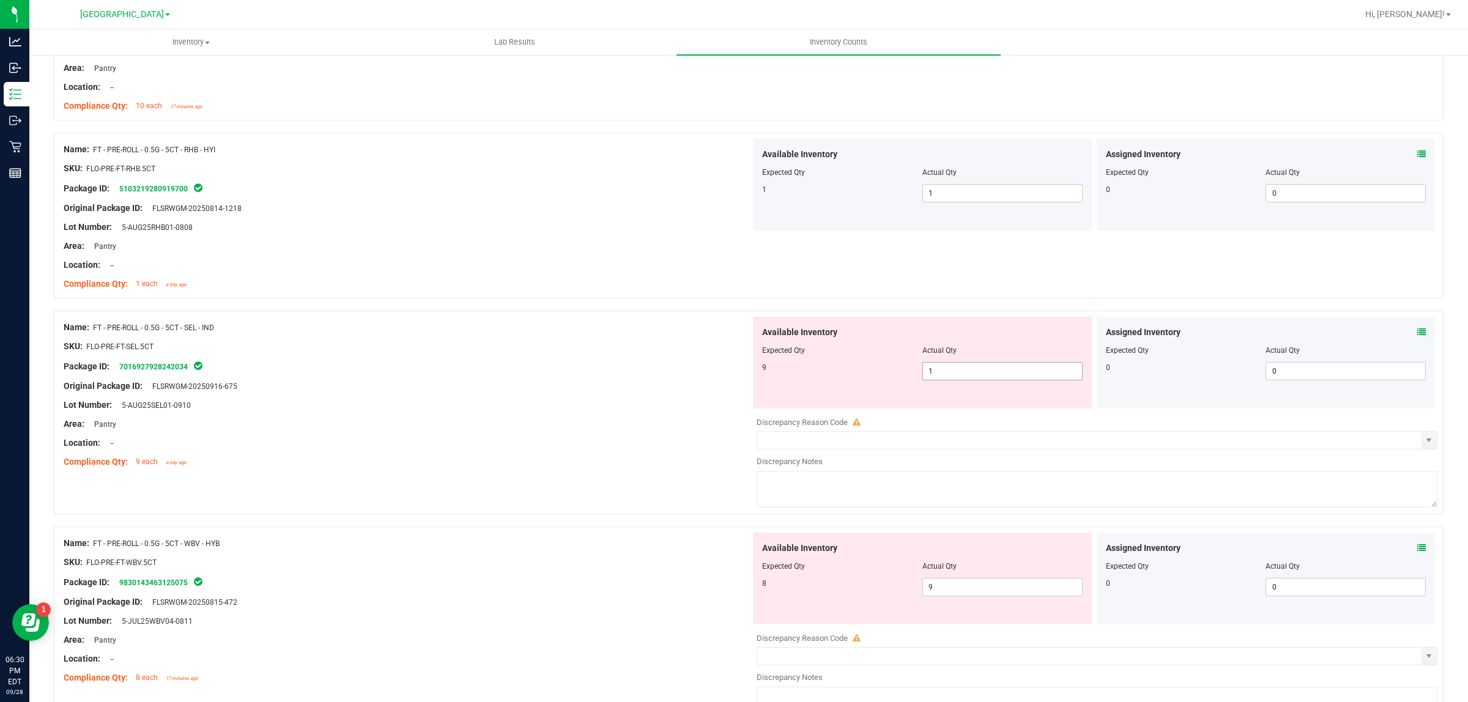
click at [955, 372] on span "1 1" at bounding box center [1002, 371] width 160 height 18
click at [639, 478] on div "Name: FT - PRE-ROLL - 0.5G - 5CT - SEL - IND SKU: FLO-PRE-FT-SEL.5CT Package ID…" at bounding box center [749, 413] width 1390 height 204
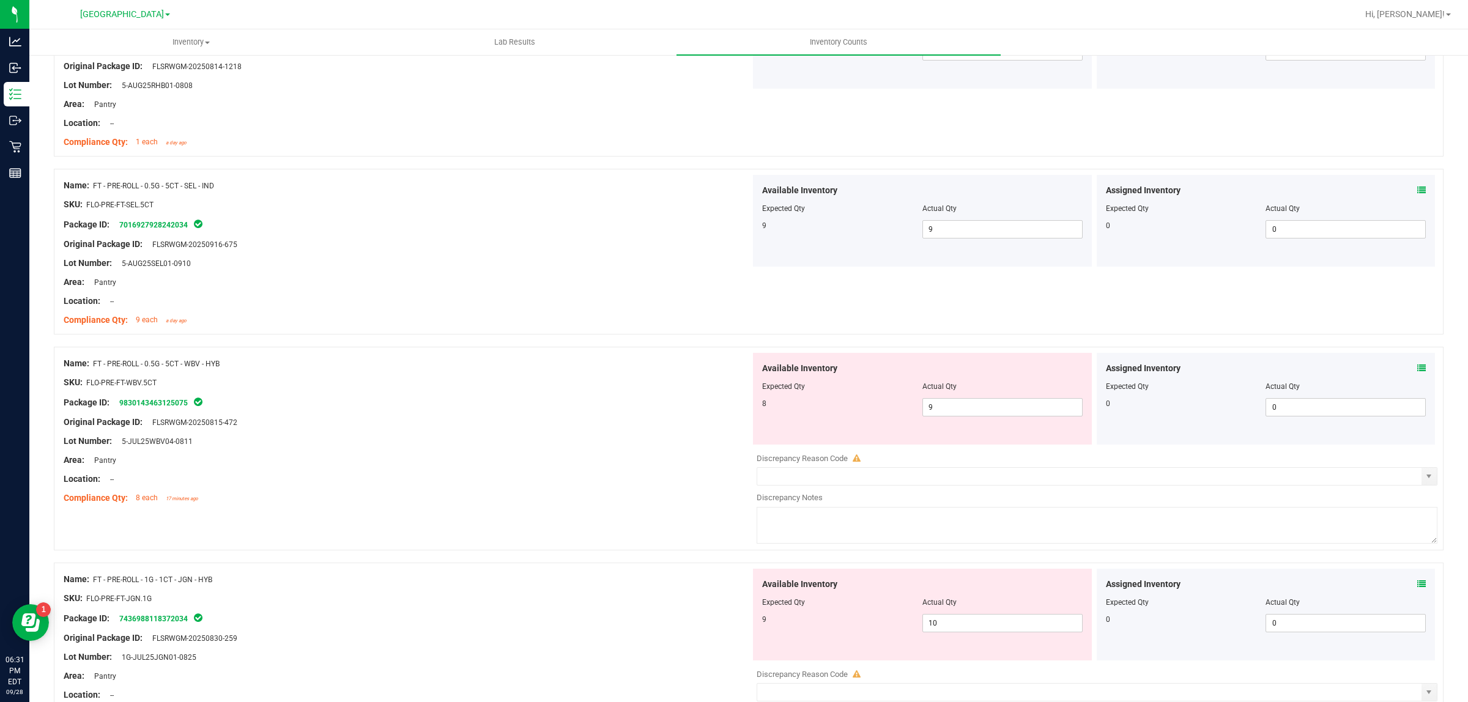
scroll to position [1300, 0]
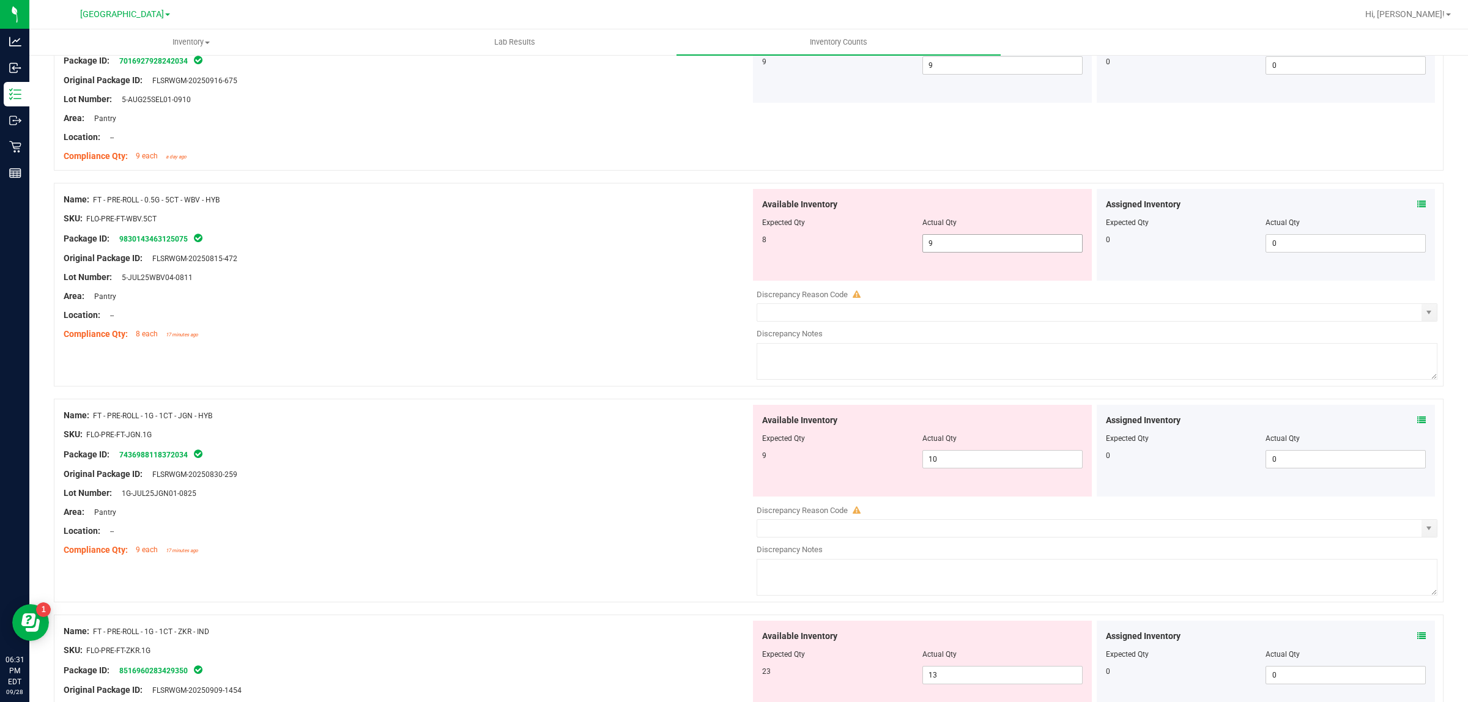
click at [954, 245] on span "9 9" at bounding box center [1002, 243] width 160 height 18
click at [438, 251] on div at bounding box center [407, 249] width 687 height 6
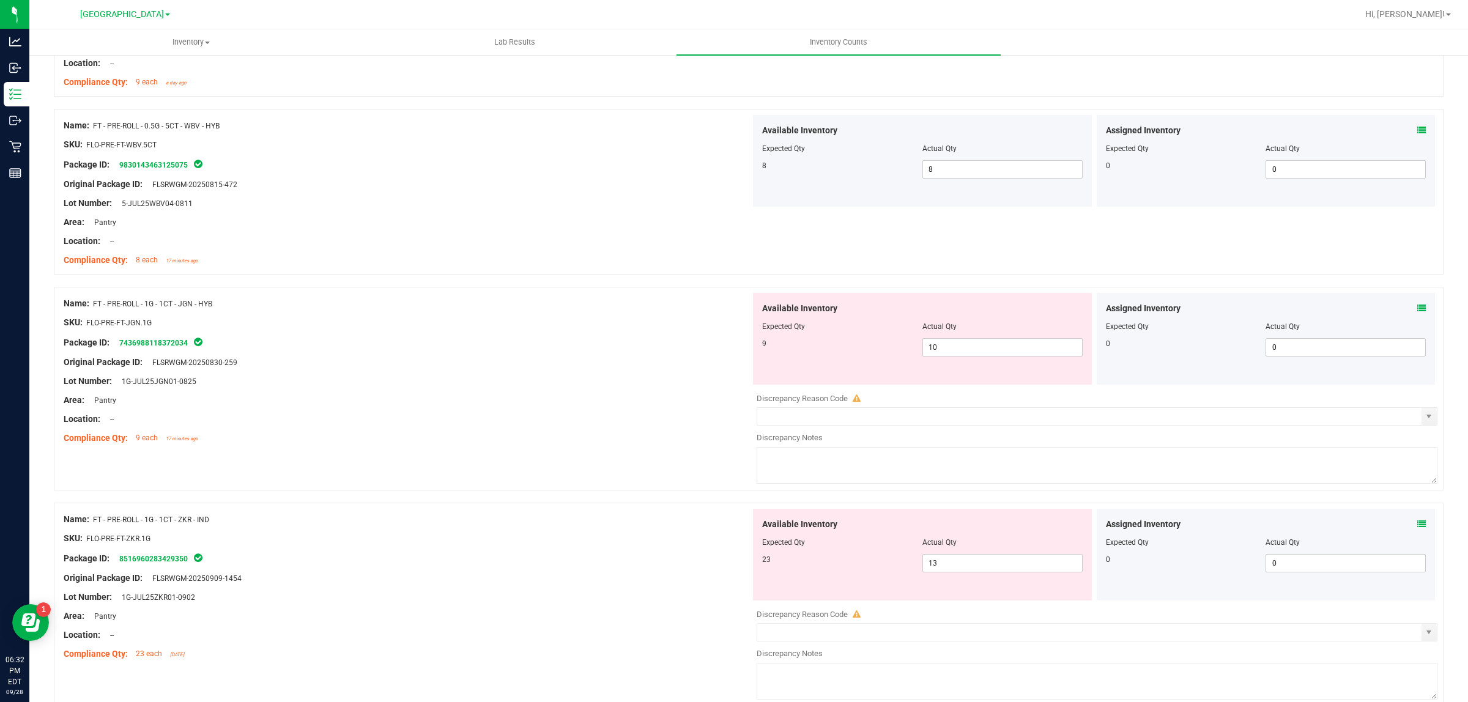
scroll to position [1529, 0]
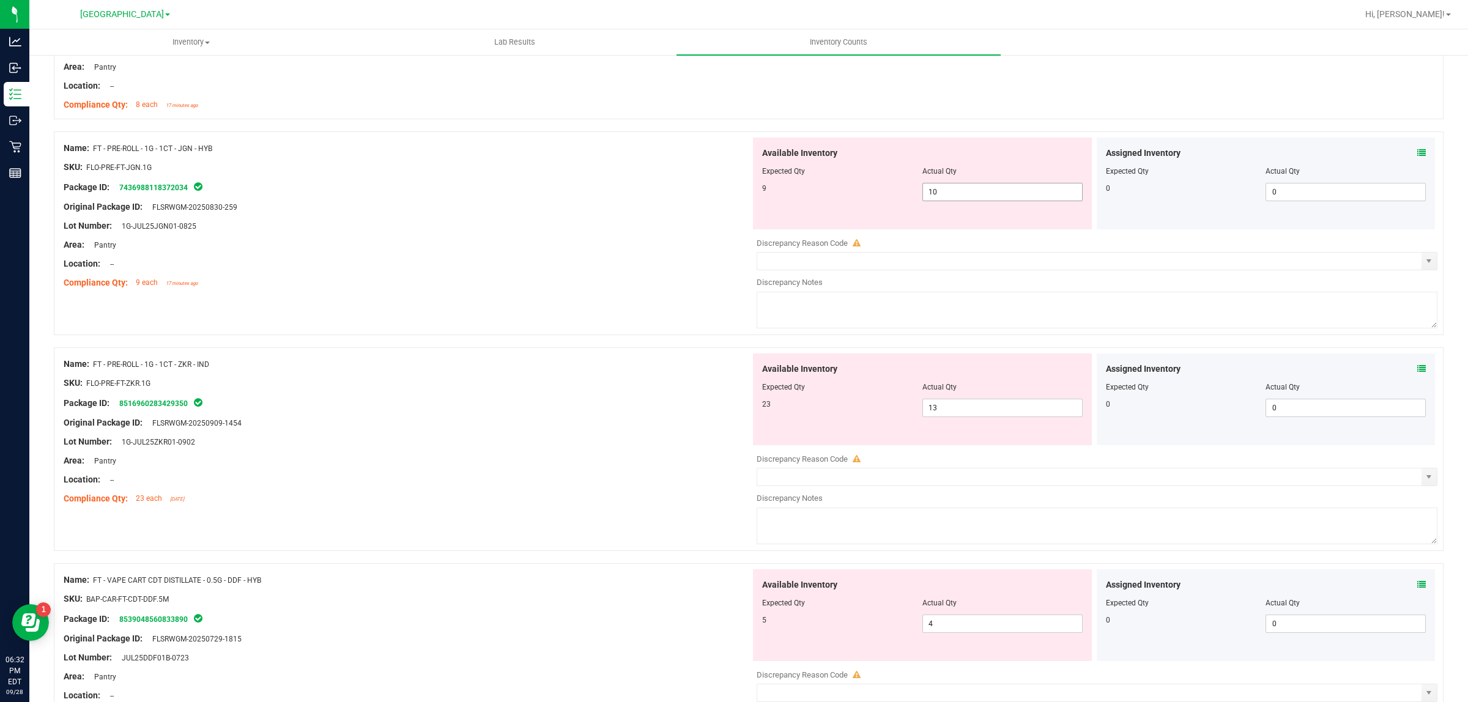
click at [962, 191] on span "10 10" at bounding box center [1002, 192] width 160 height 18
drag, startPoint x: 577, startPoint y: 500, endPoint x: 568, endPoint y: 500, distance: 9.2
click at [576, 500] on div "Name: FT - PRE-ROLL - 1G - 1CT - ZKR - IND SKU: FLO-PRE-FT-ZKR.1G Package ID: 8…" at bounding box center [749, 449] width 1390 height 204
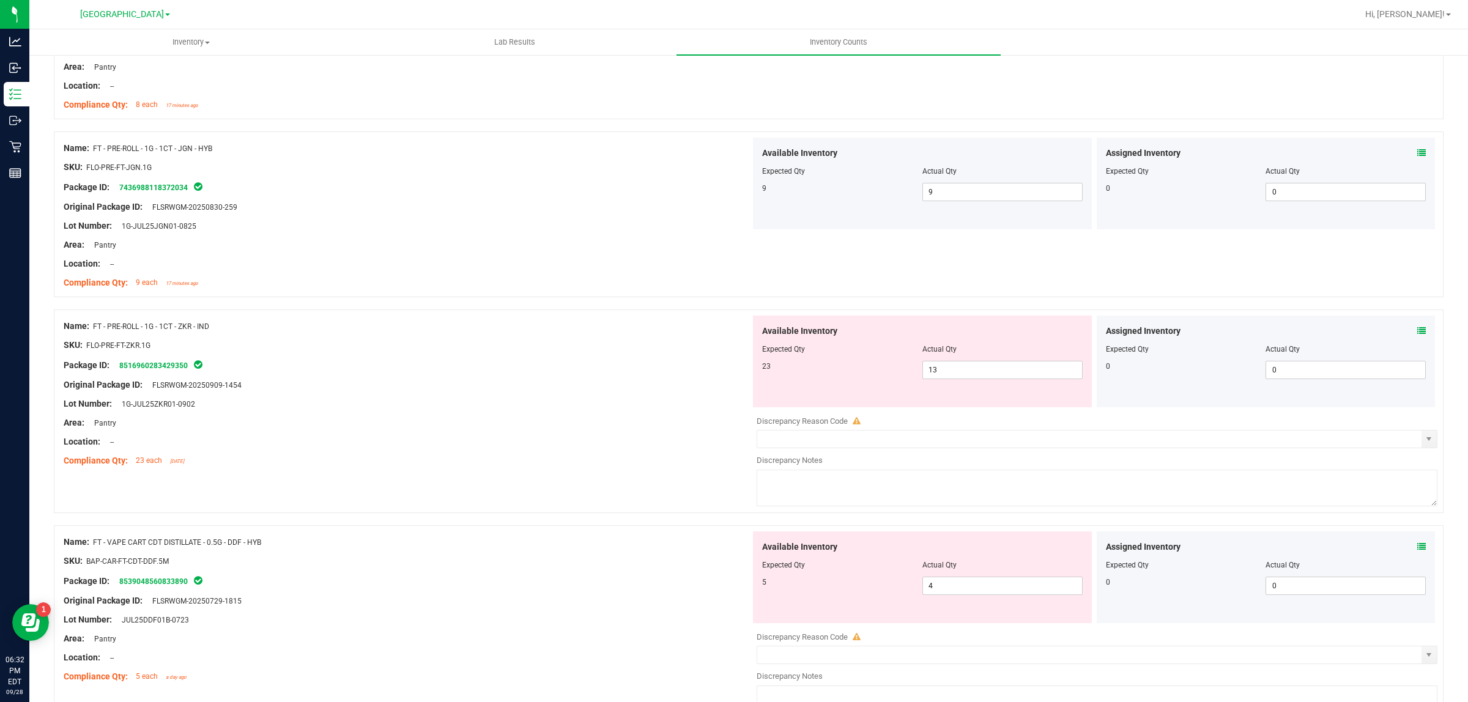
scroll to position [1682, 0]
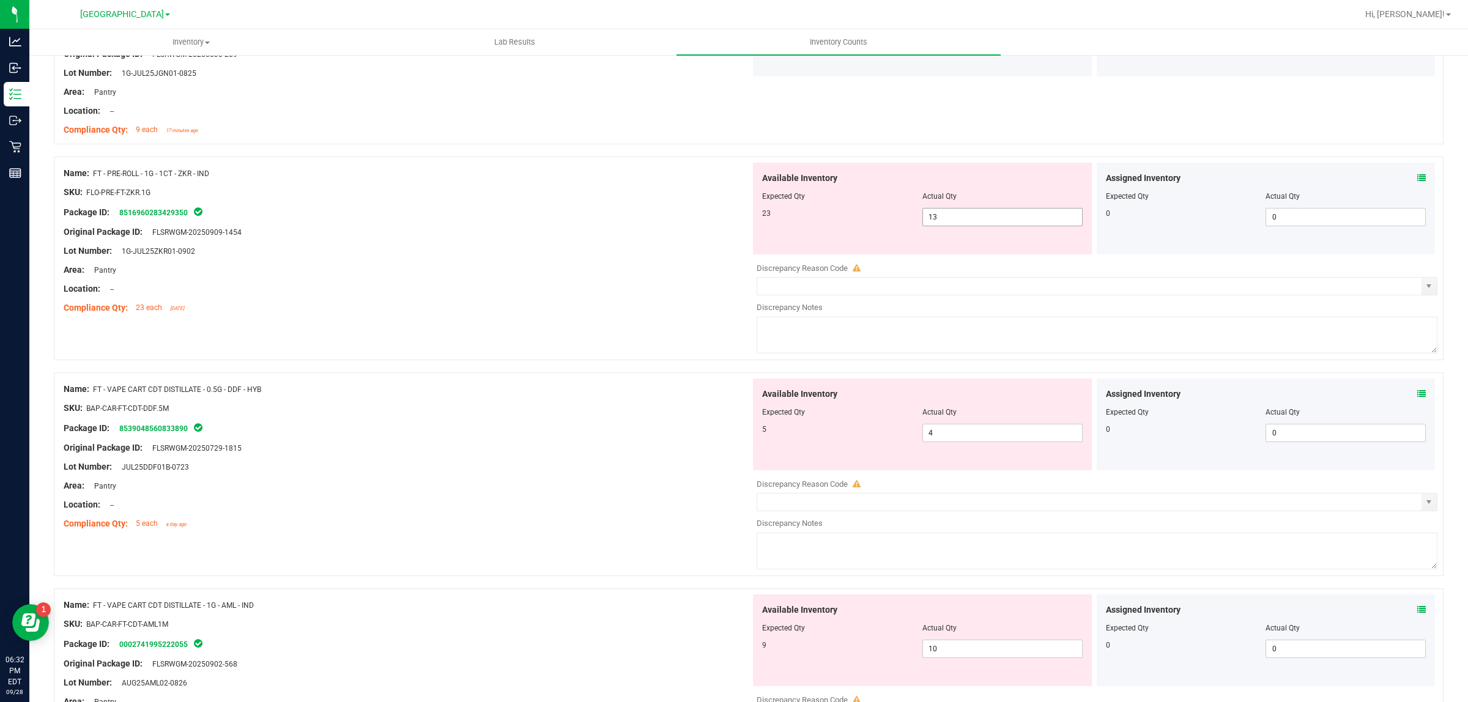
click at [957, 226] on span "13 13" at bounding box center [1002, 217] width 160 height 18
click at [550, 226] on div at bounding box center [407, 223] width 687 height 6
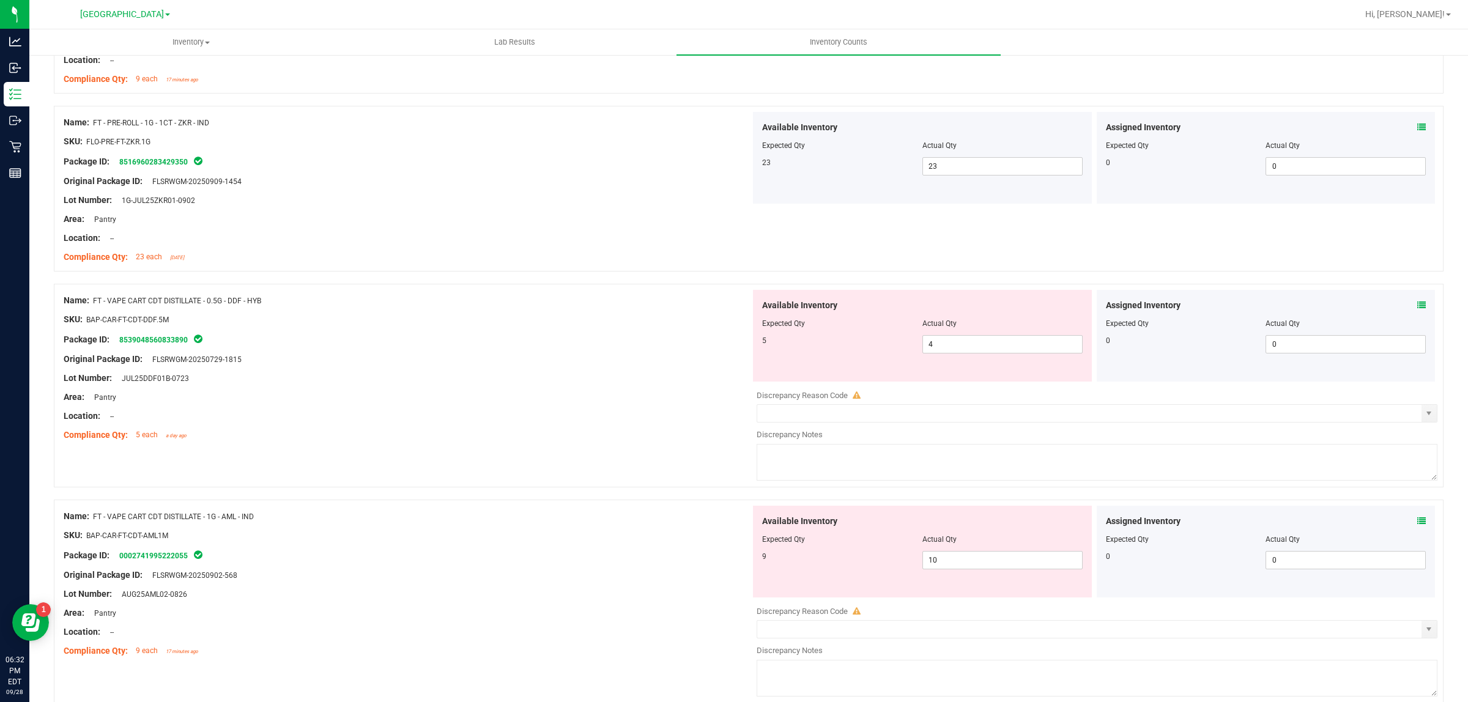
scroll to position [1835, 0]
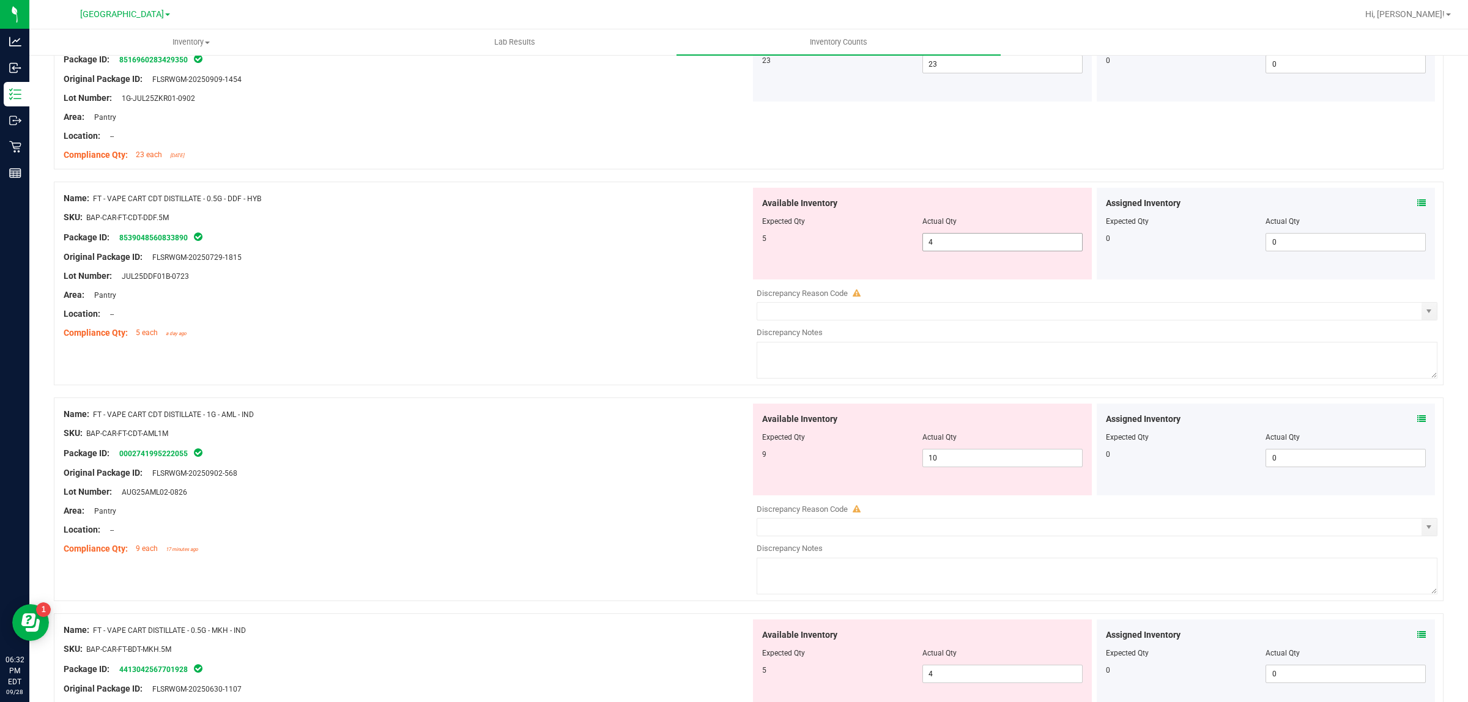
click at [958, 248] on span "4 4" at bounding box center [1002, 242] width 160 height 18
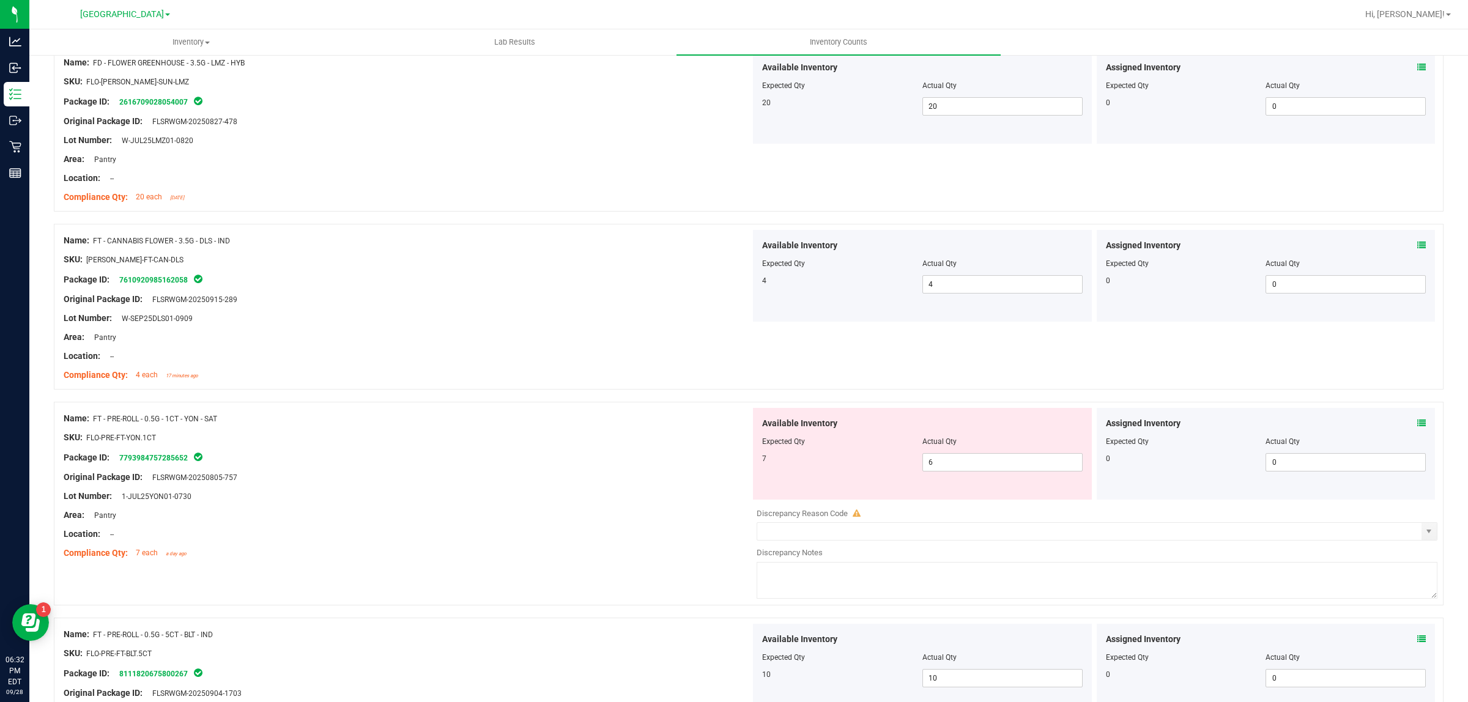
scroll to position [0, 0]
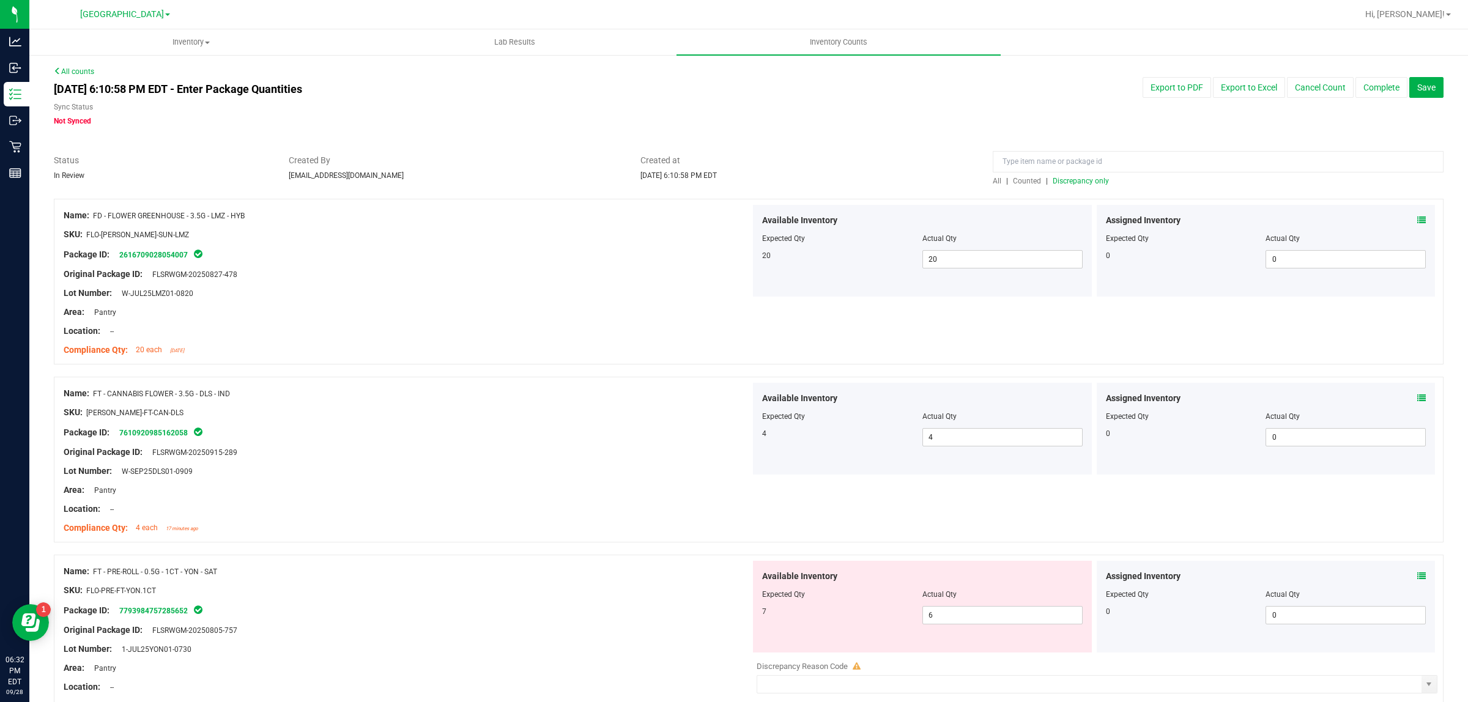
click at [1087, 182] on span "Discrepancy only" at bounding box center [1081, 181] width 56 height 9
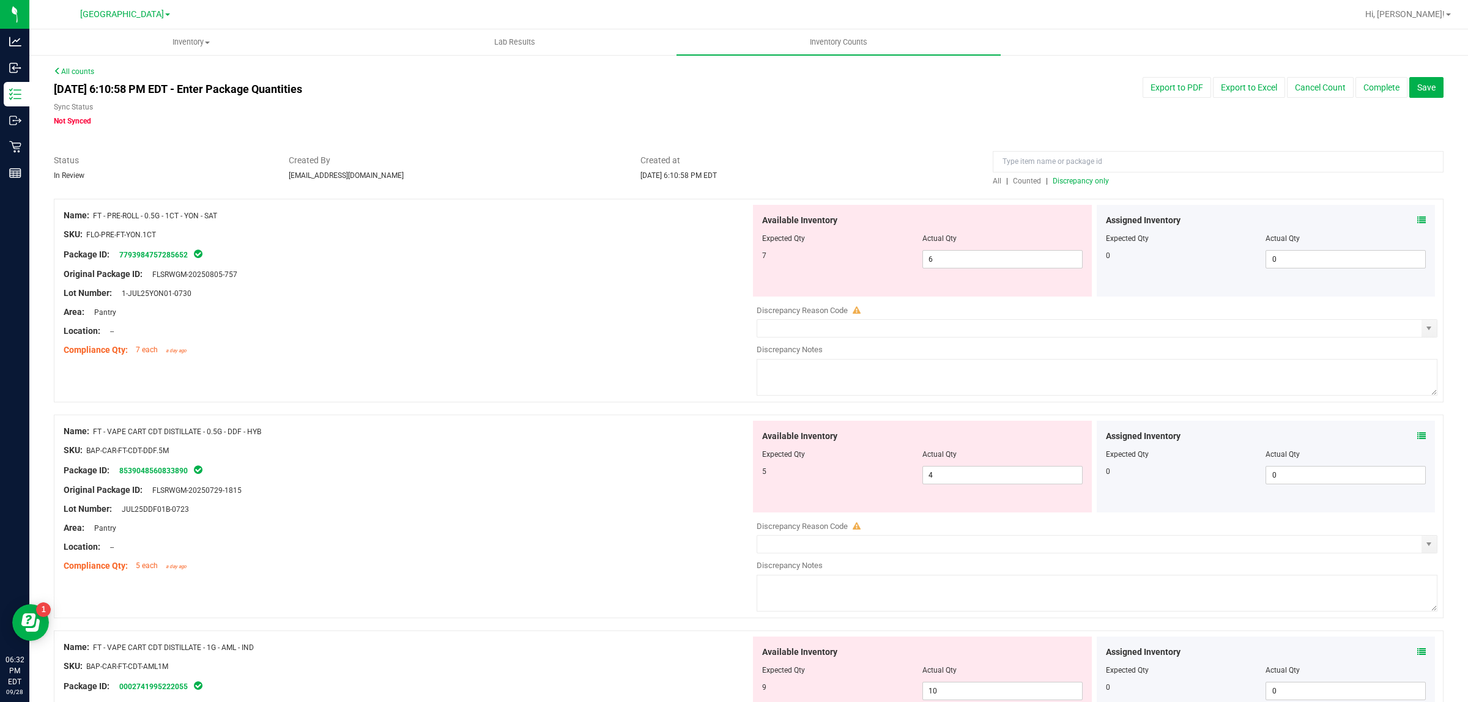
click at [479, 341] on div at bounding box center [407, 341] width 687 height 6
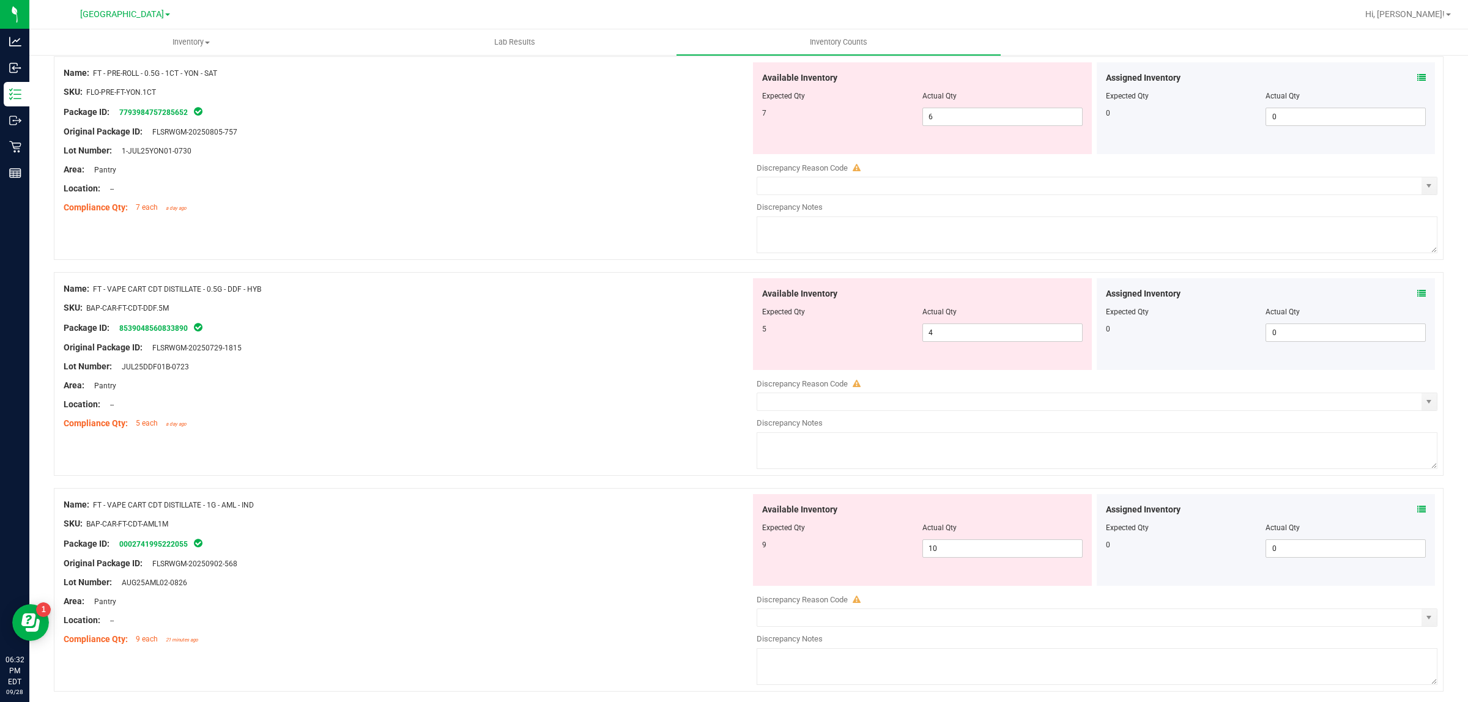
scroll to position [229, 0]
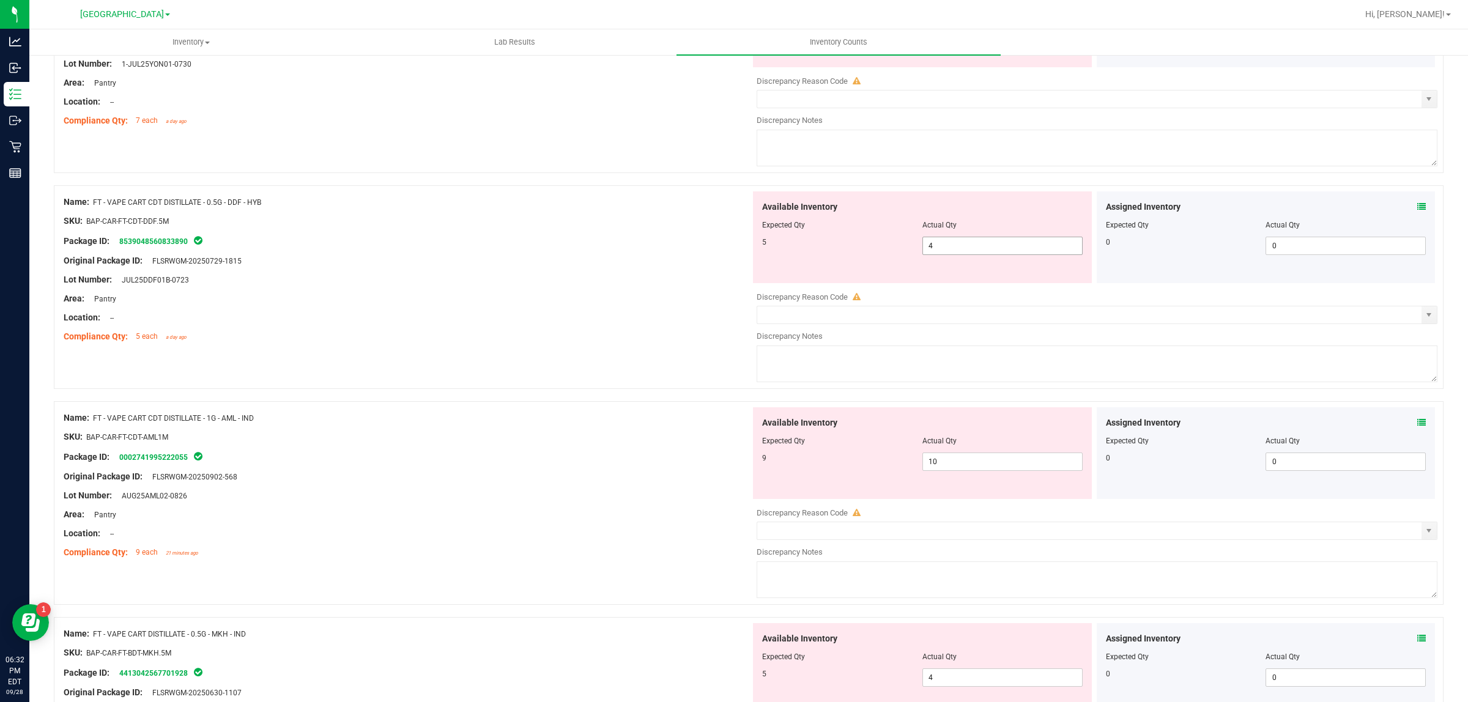
click at [932, 251] on span "4 4" at bounding box center [1002, 246] width 160 height 18
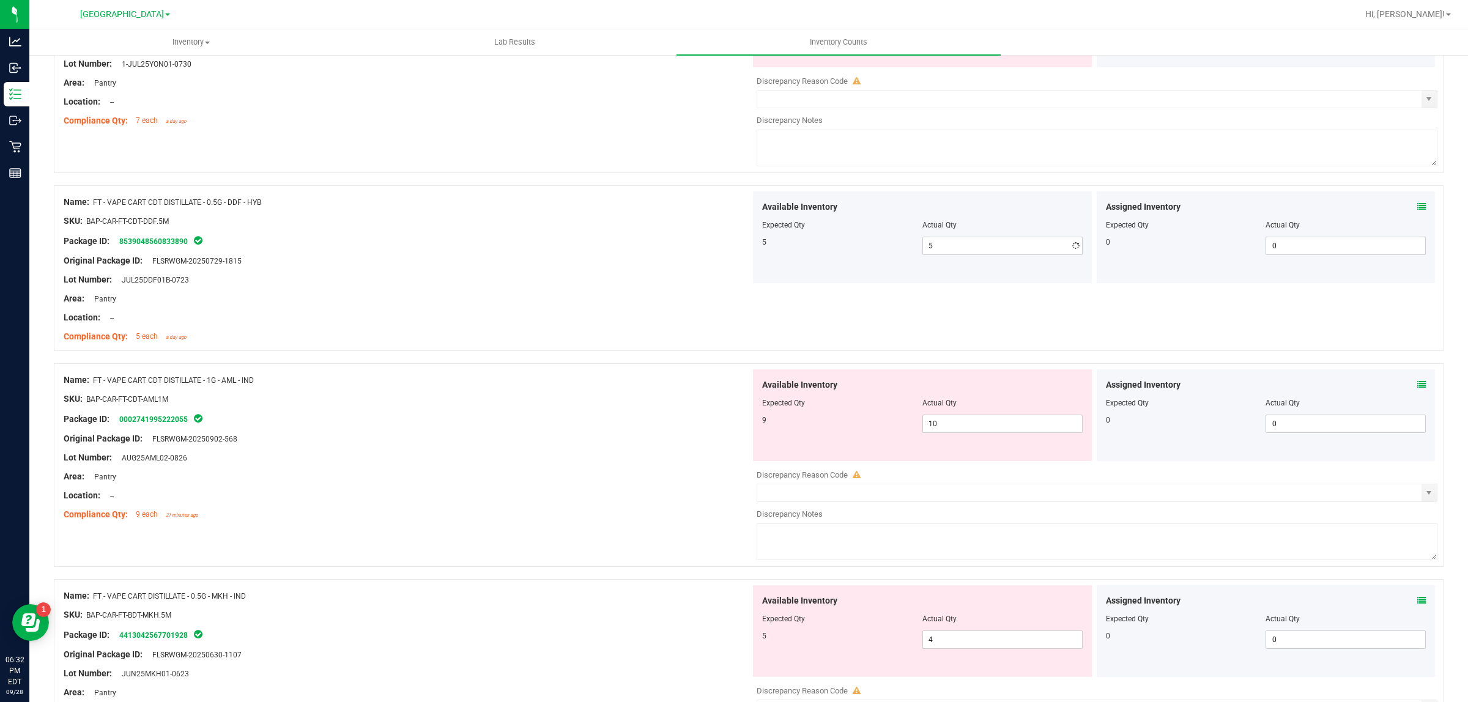
click at [325, 350] on div "Name: FT - VAPE CART CDT DISTILLATE - 0.5G - DDF - HYB SKU: BAP-CAR-FT-CDT-DDF.…" at bounding box center [749, 268] width 1390 height 166
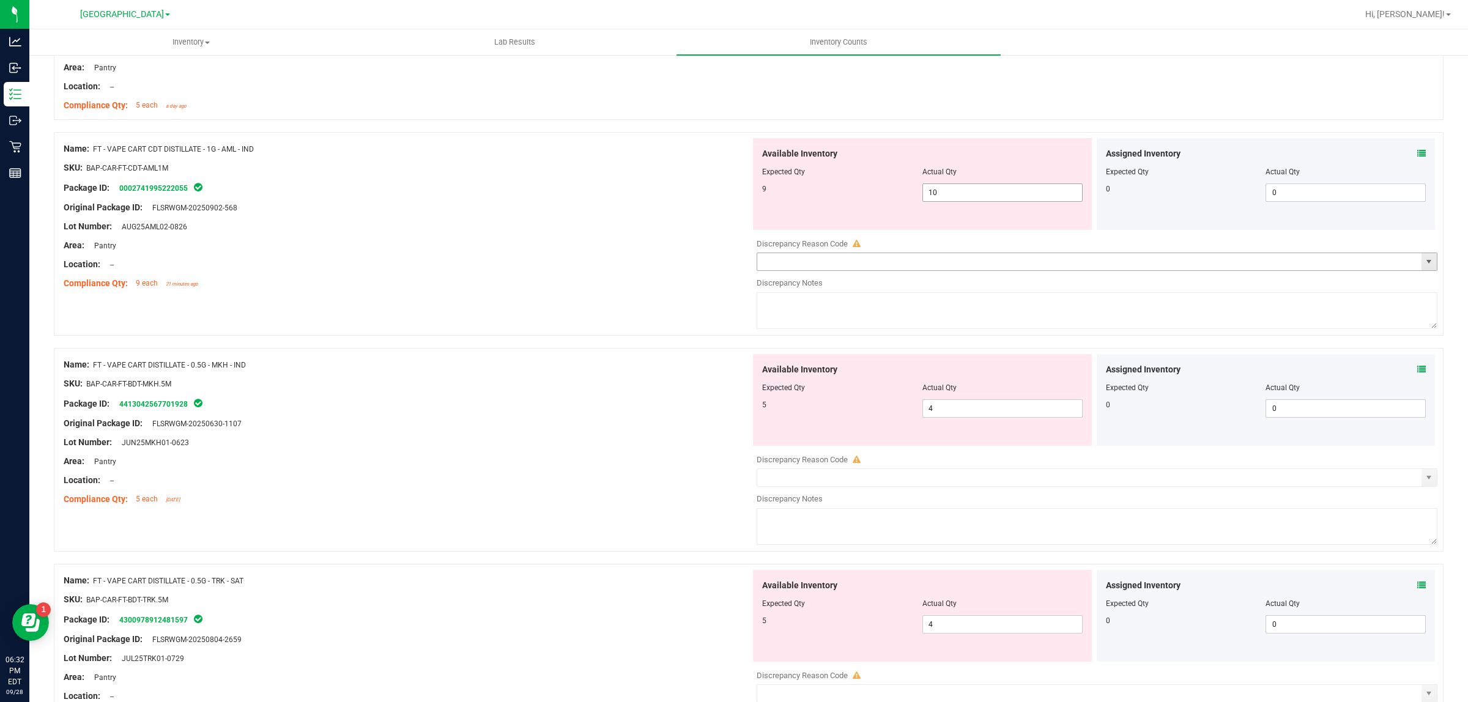
scroll to position [459, 0]
click at [945, 194] on span "10 10" at bounding box center [1002, 194] width 160 height 18
click at [691, 469] on div "Name: FT - VAPE CART DISTILLATE - 0.5G - MKH - IND SKU: BAP-CAR-FT-BDT-MKH.5M P…" at bounding box center [407, 434] width 687 height 156
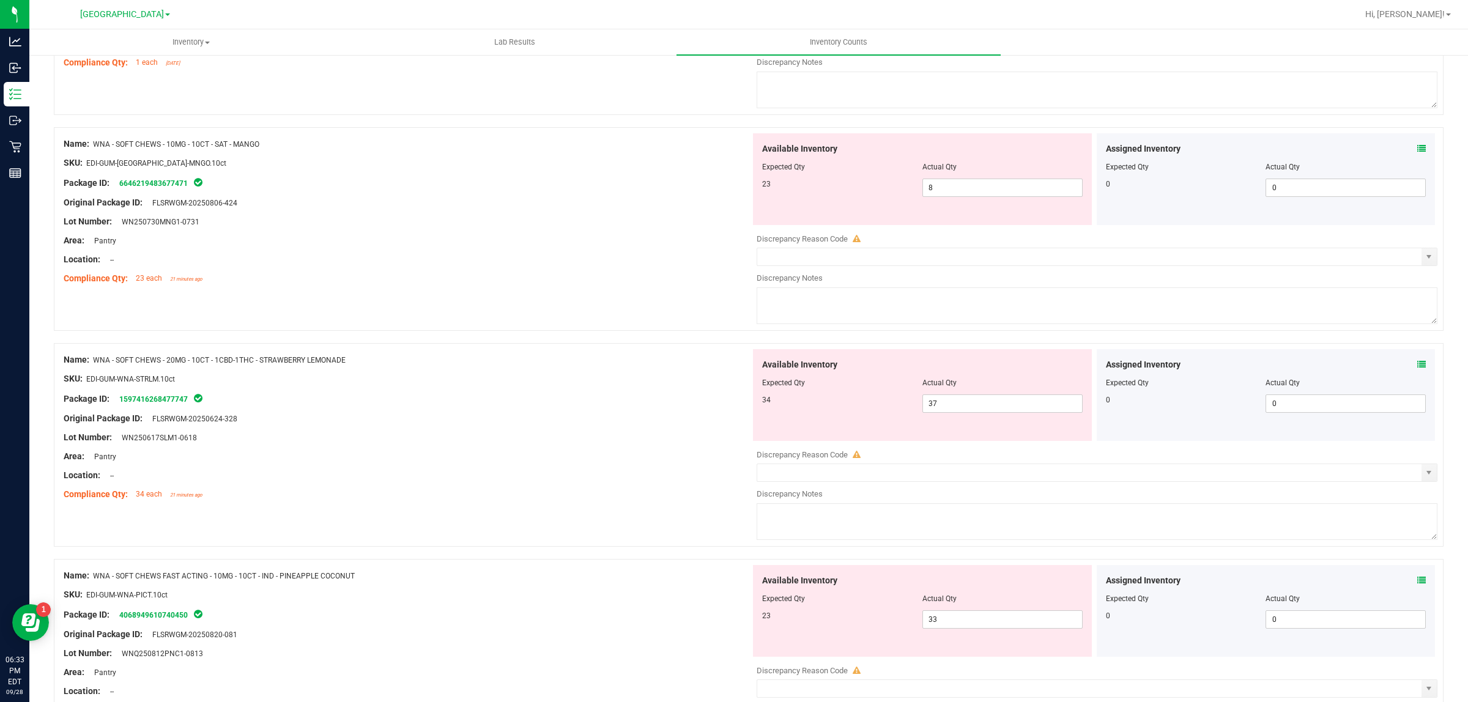
scroll to position [2495, 0]
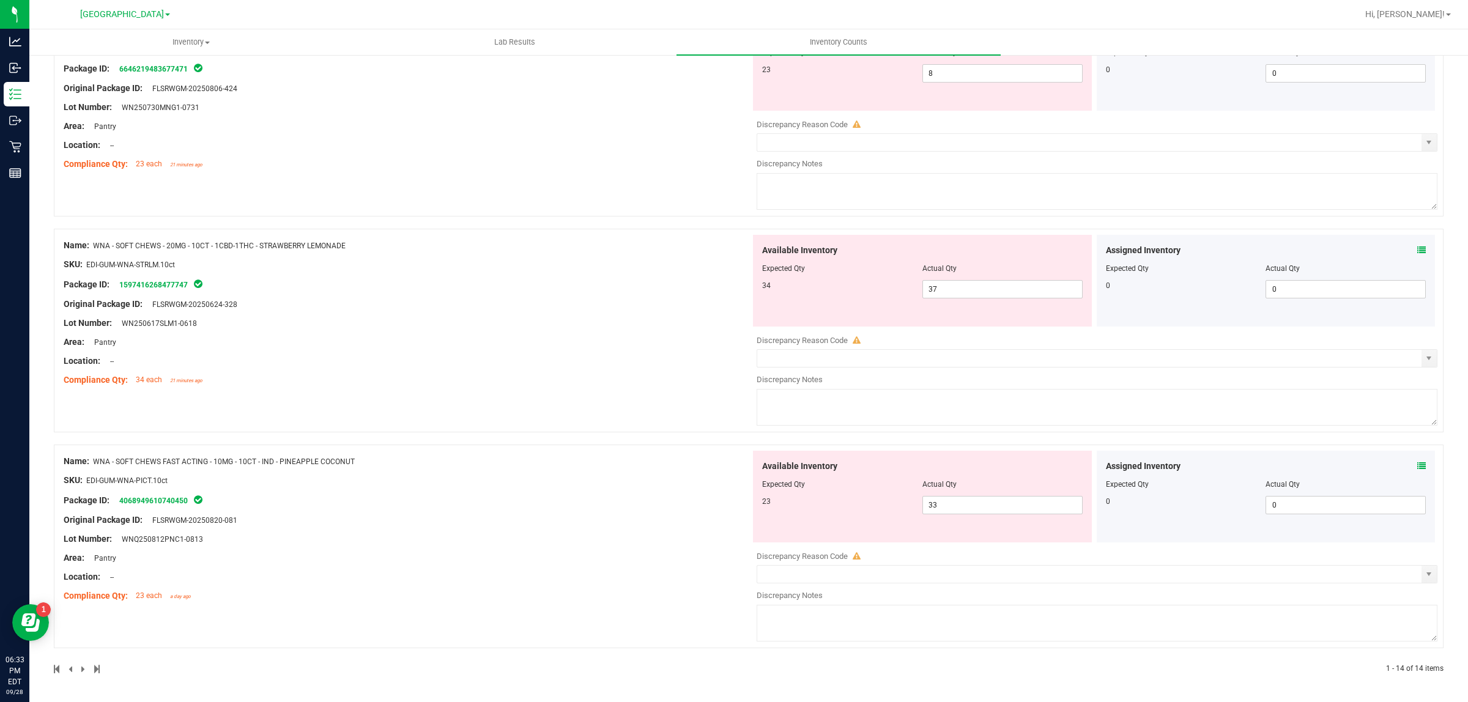
click at [519, 530] on div at bounding box center [407, 530] width 687 height 6
click at [938, 502] on span "33 33" at bounding box center [1002, 505] width 160 height 18
click at [558, 300] on div "Name: WNA - SOFT CHEWS - 20MG - 10CT - 1CBD-1THC - STRAWBERRY LEMONADE SKU: EDI…" at bounding box center [407, 313] width 687 height 156
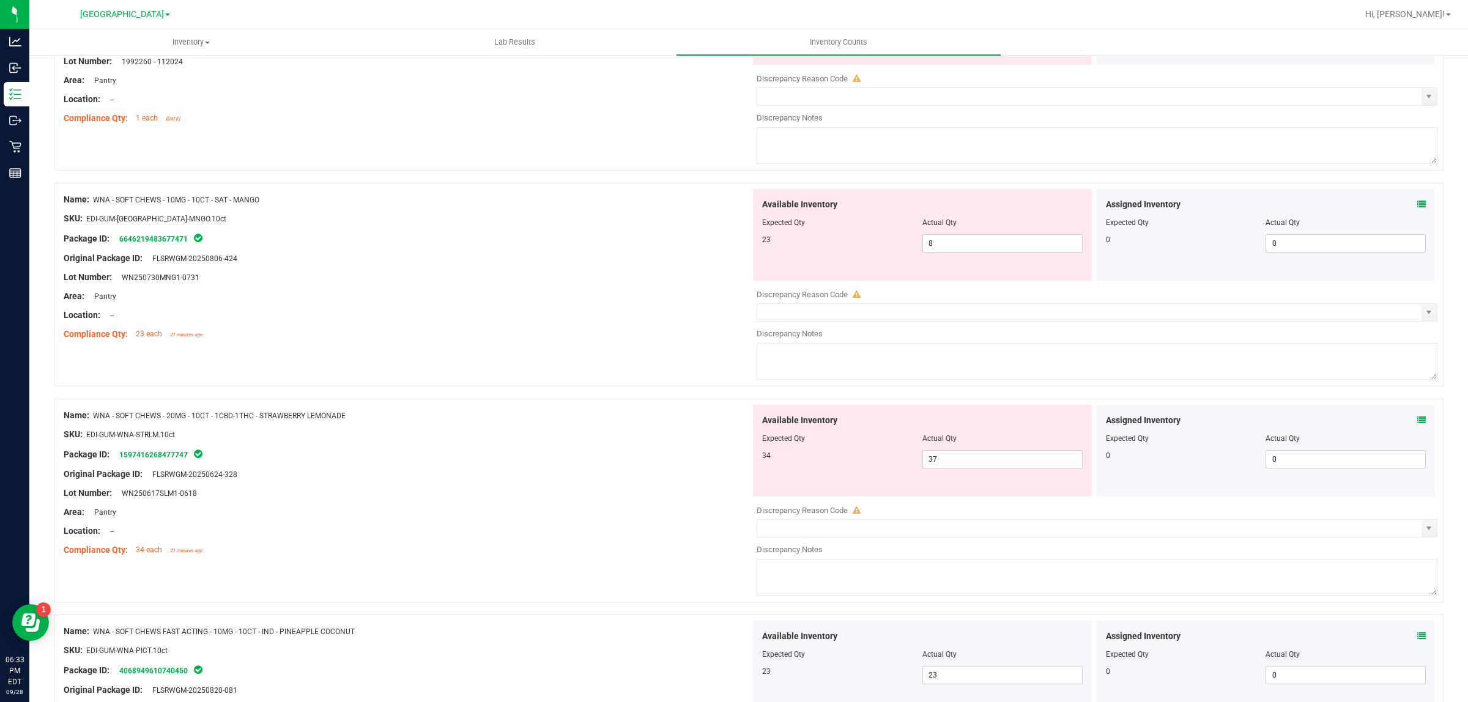
scroll to position [2304, 0]
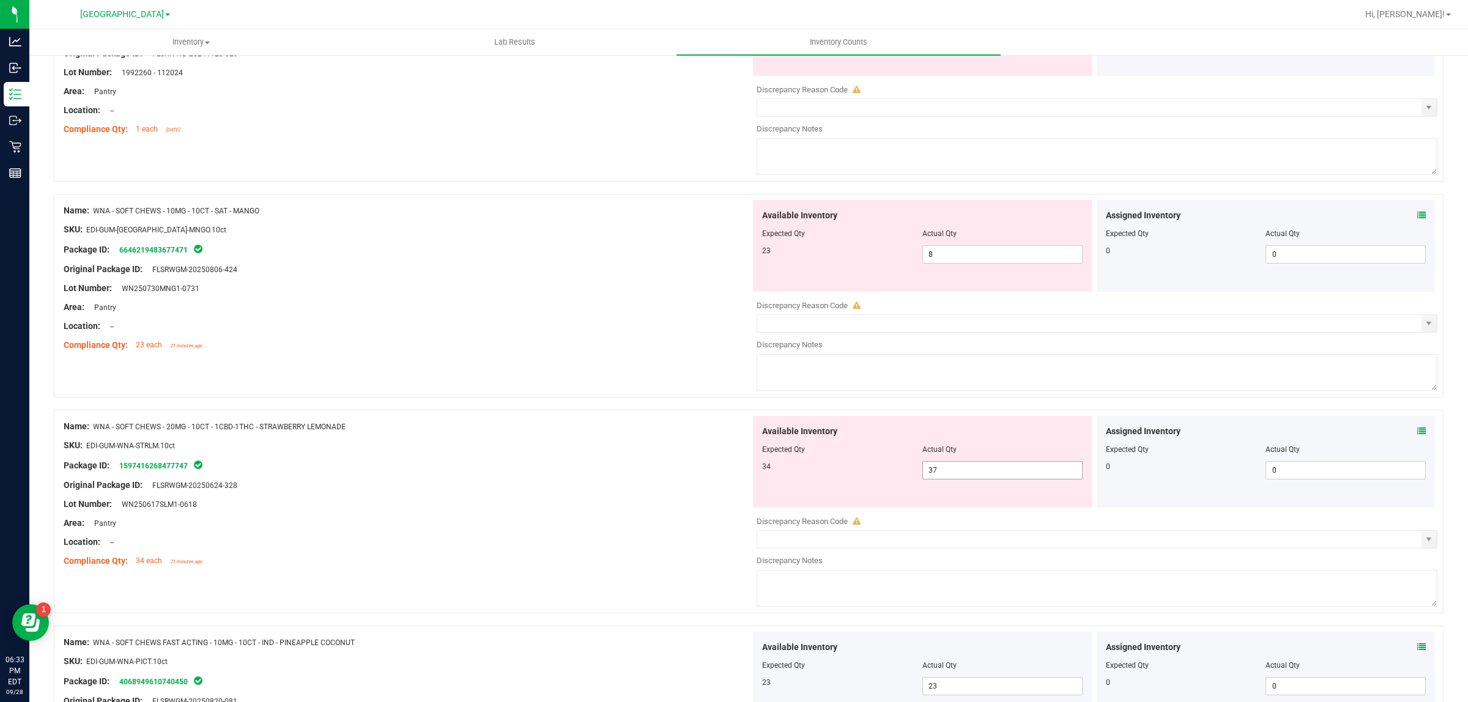
click at [939, 480] on span "37 37" at bounding box center [1002, 470] width 160 height 18
click at [1012, 472] on span "37 37" at bounding box center [1002, 470] width 160 height 18
click at [659, 393] on div "Name: WNA - SOFT CHEWS - 10MG - 10CT - SAT - MANGO SKU: EDI-GUM-WNA-MNGO.10ct P…" at bounding box center [749, 296] width 1390 height 204
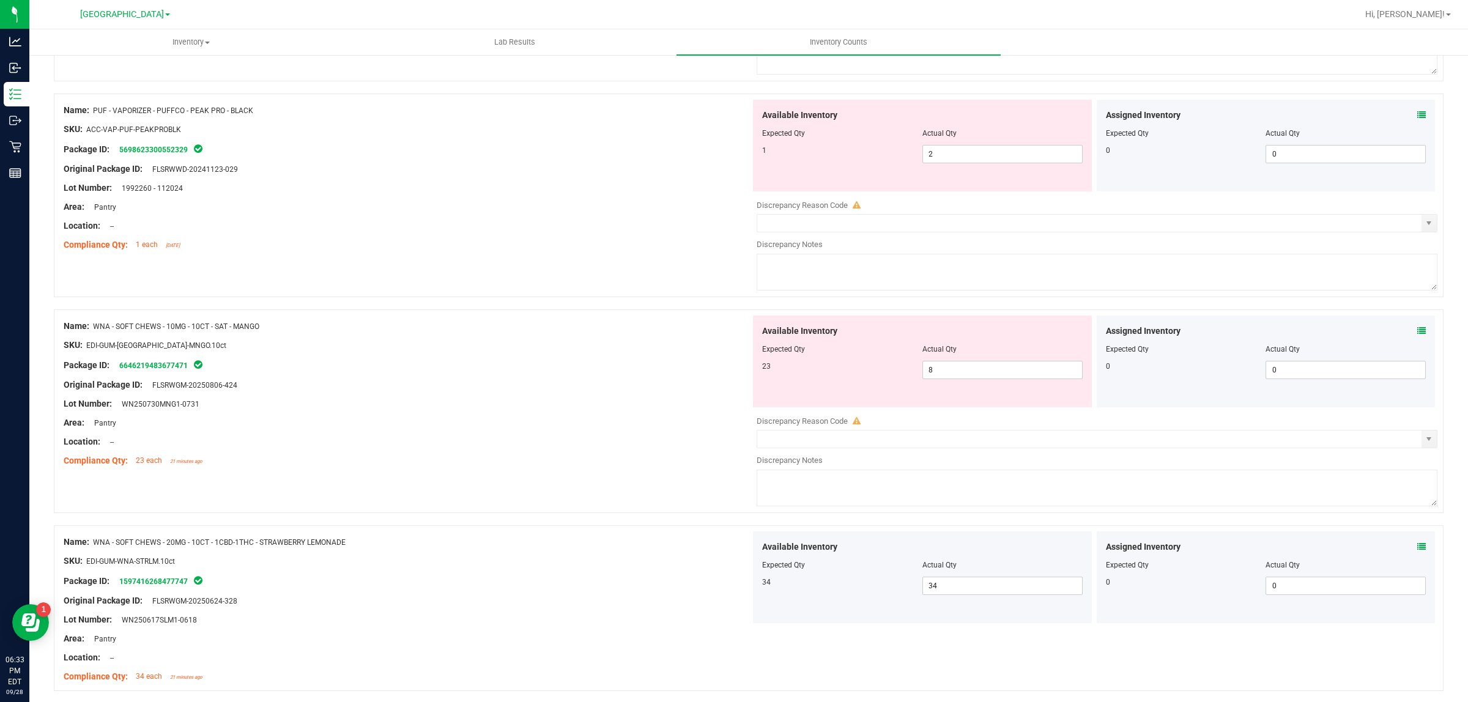
scroll to position [2151, 0]
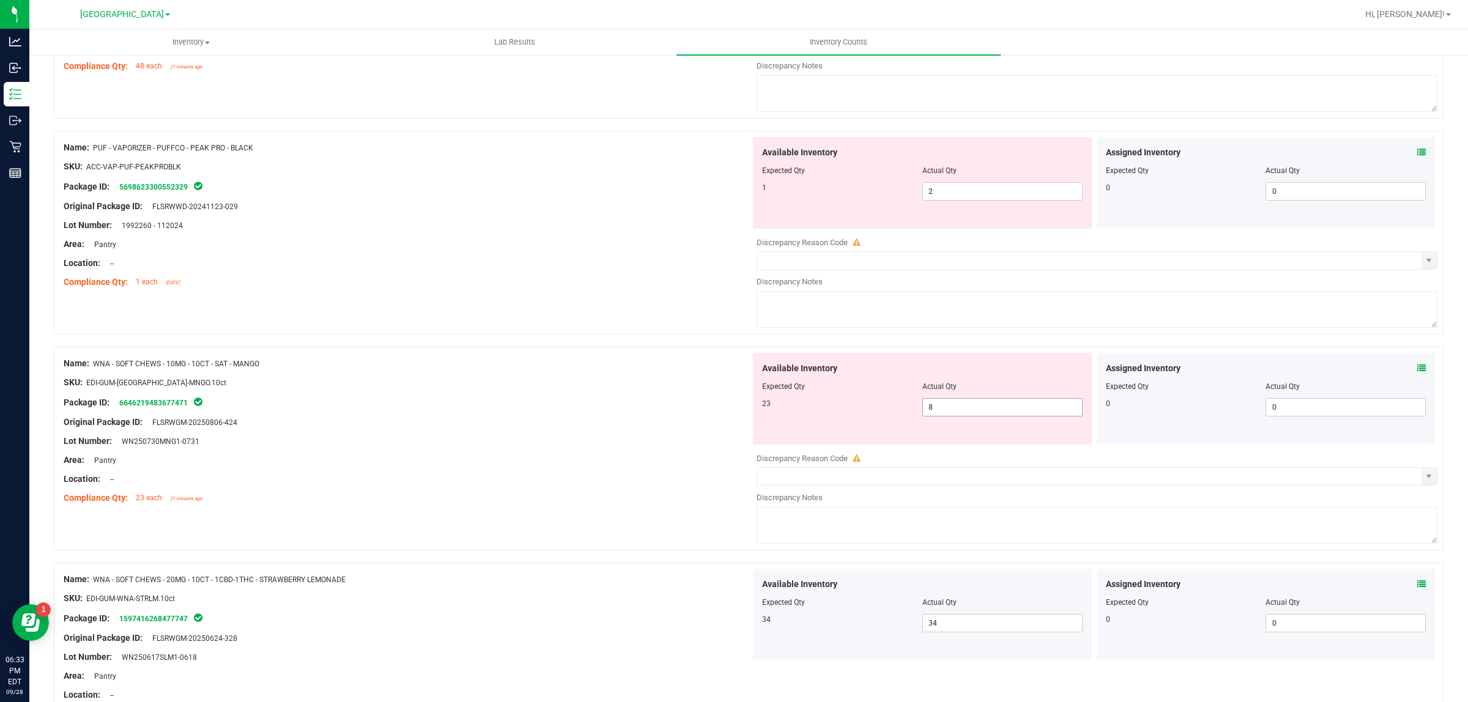
click at [960, 416] on span "8 8" at bounding box center [1002, 407] width 160 height 18
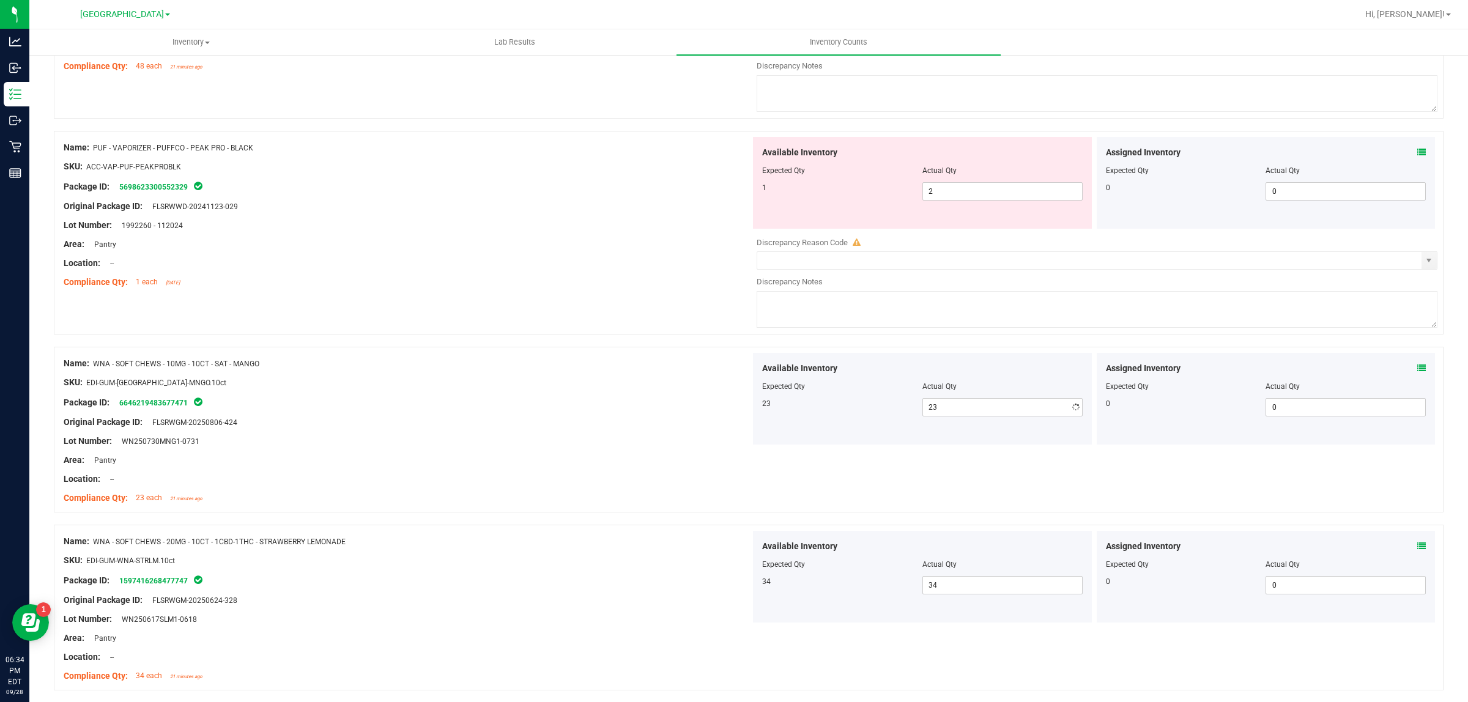
click at [656, 370] on div "Name: WNA - SOFT CHEWS - 10MG - 10CT - SAT - MANGO" at bounding box center [407, 363] width 687 height 13
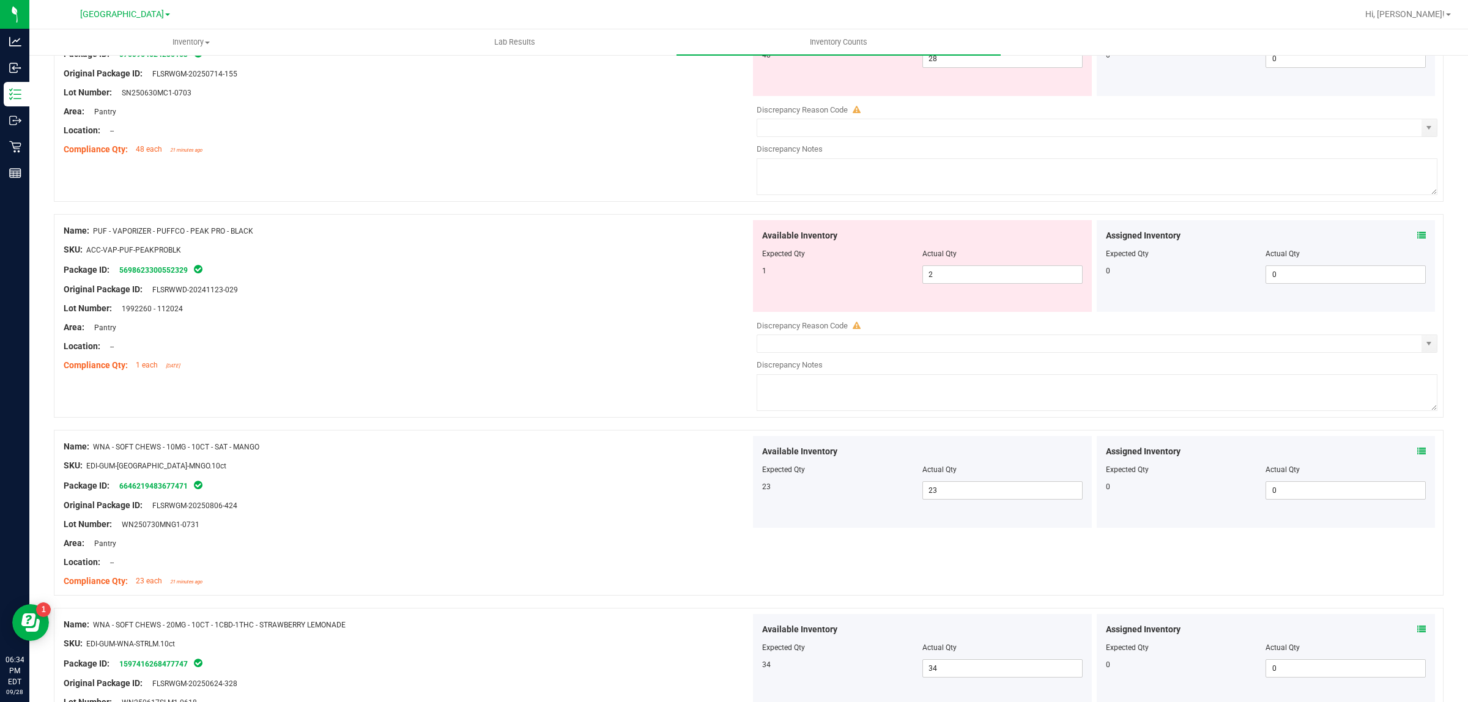
scroll to position [1922, 0]
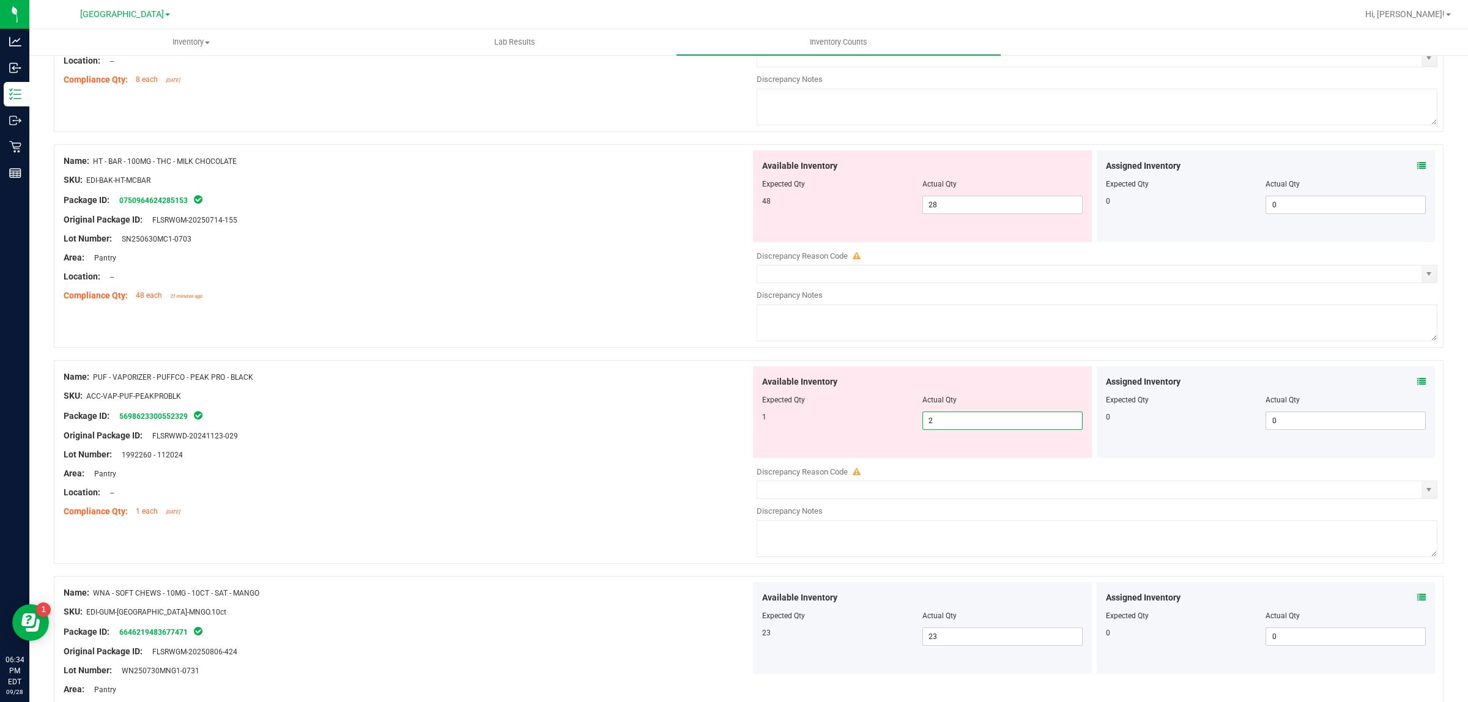
click at [925, 428] on span "2 2" at bounding box center [1002, 421] width 160 height 18
click at [624, 390] on div at bounding box center [407, 386] width 687 height 6
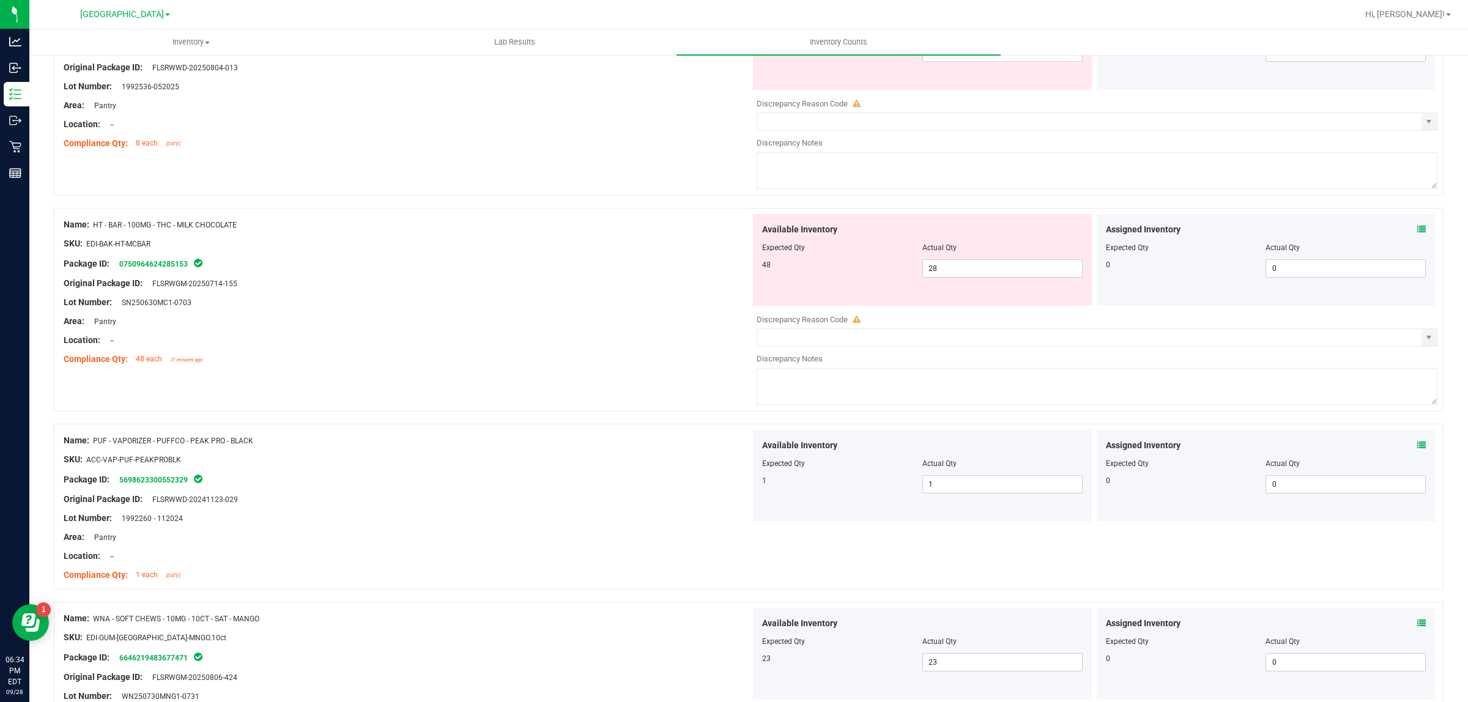
scroll to position [1616, 0]
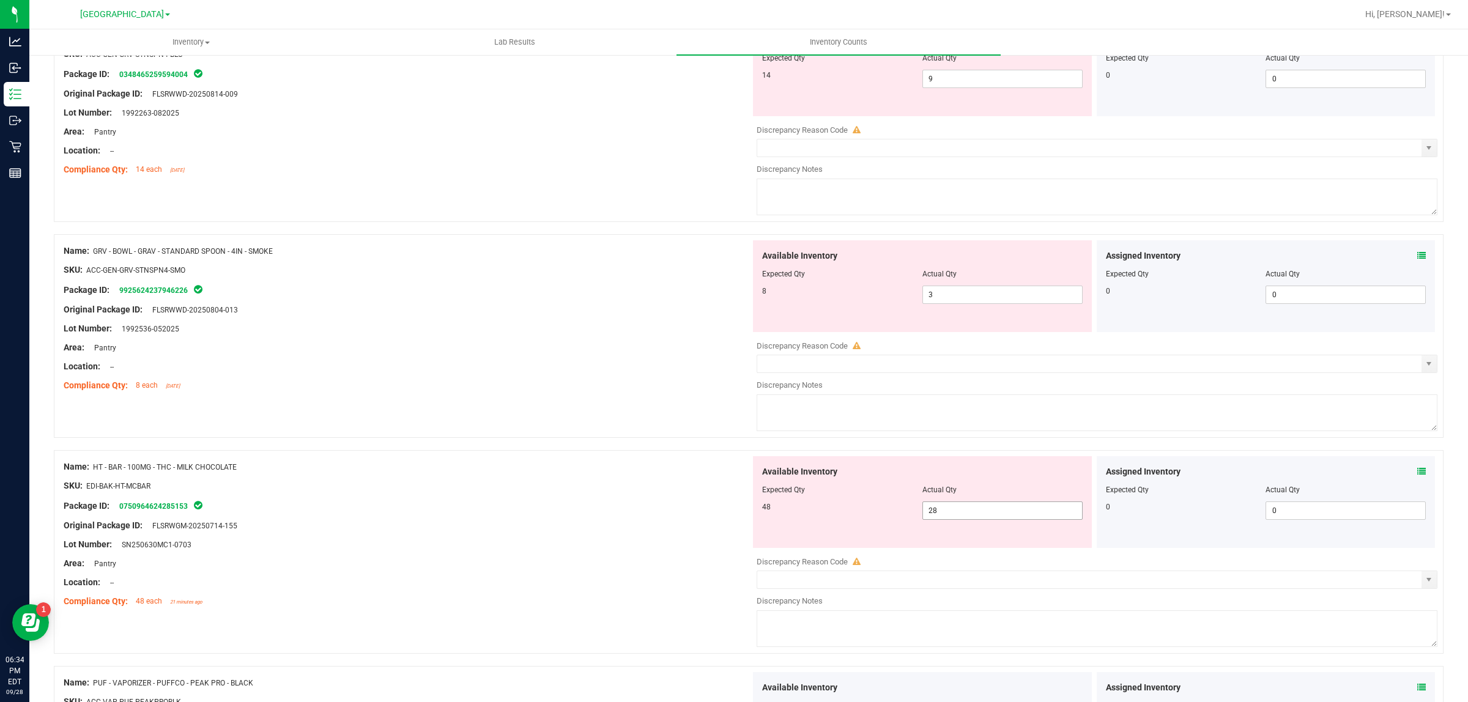
click at [943, 517] on span "28 28" at bounding box center [1002, 511] width 160 height 18
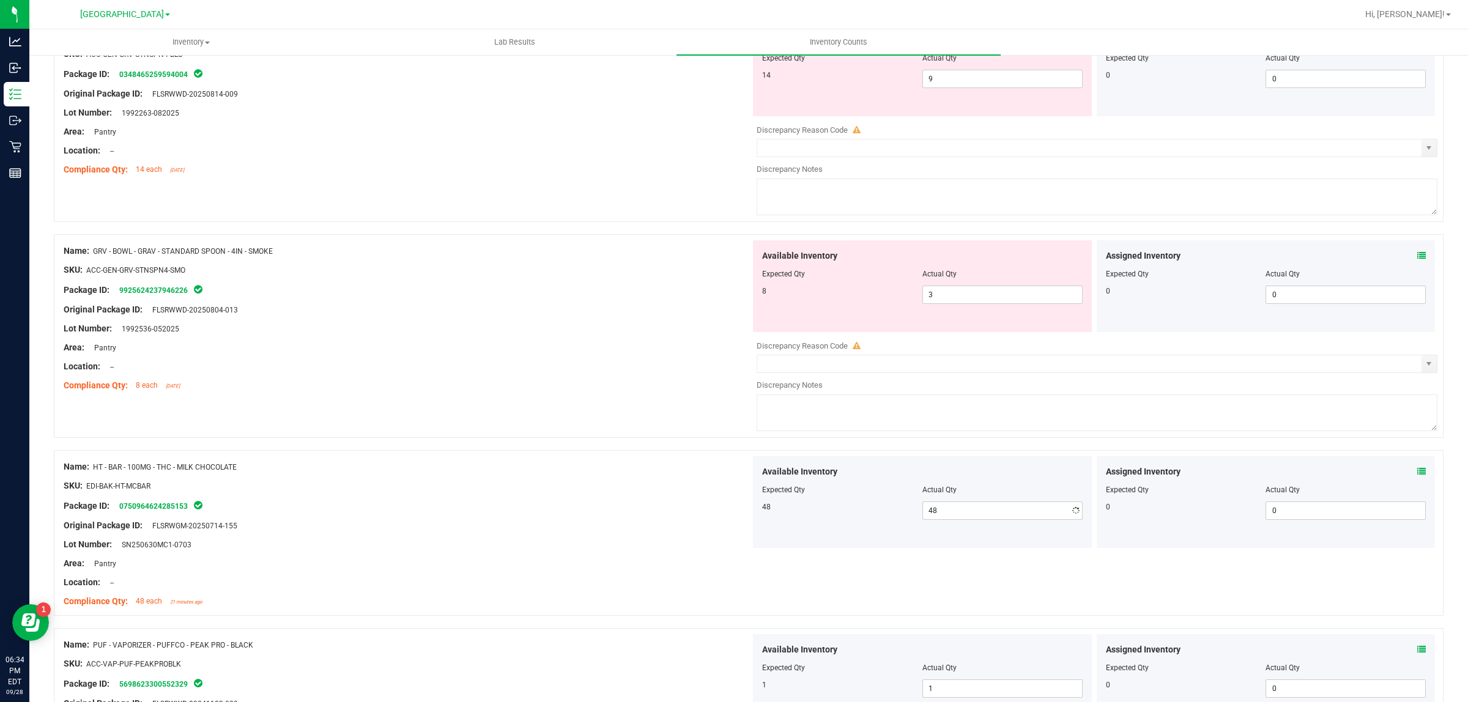
click at [579, 409] on div "Name: GRV - BOWL - GRAV - STANDARD SPOON - 4IN - SMOKE SKU: ACC-GEN-GRV-STNSPN4…" at bounding box center [749, 336] width 1390 height 204
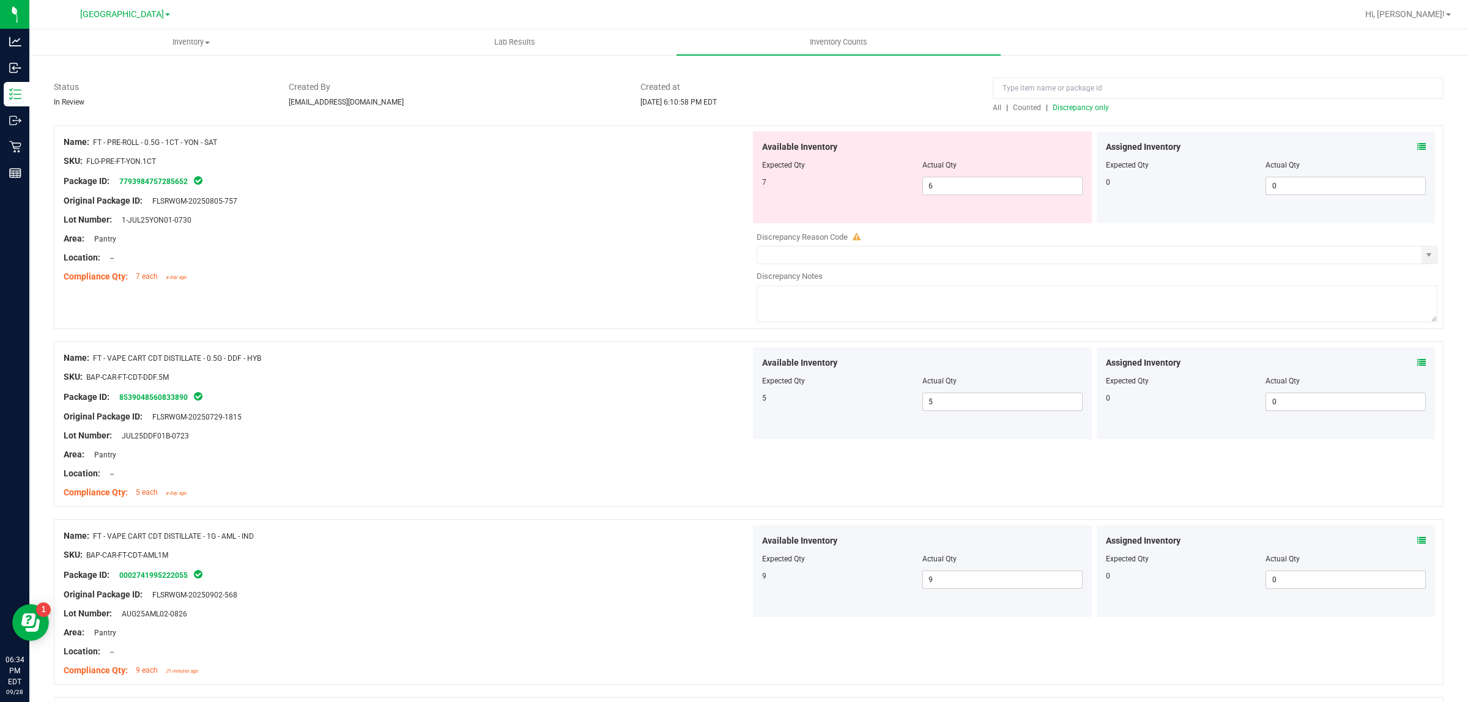
scroll to position [0, 0]
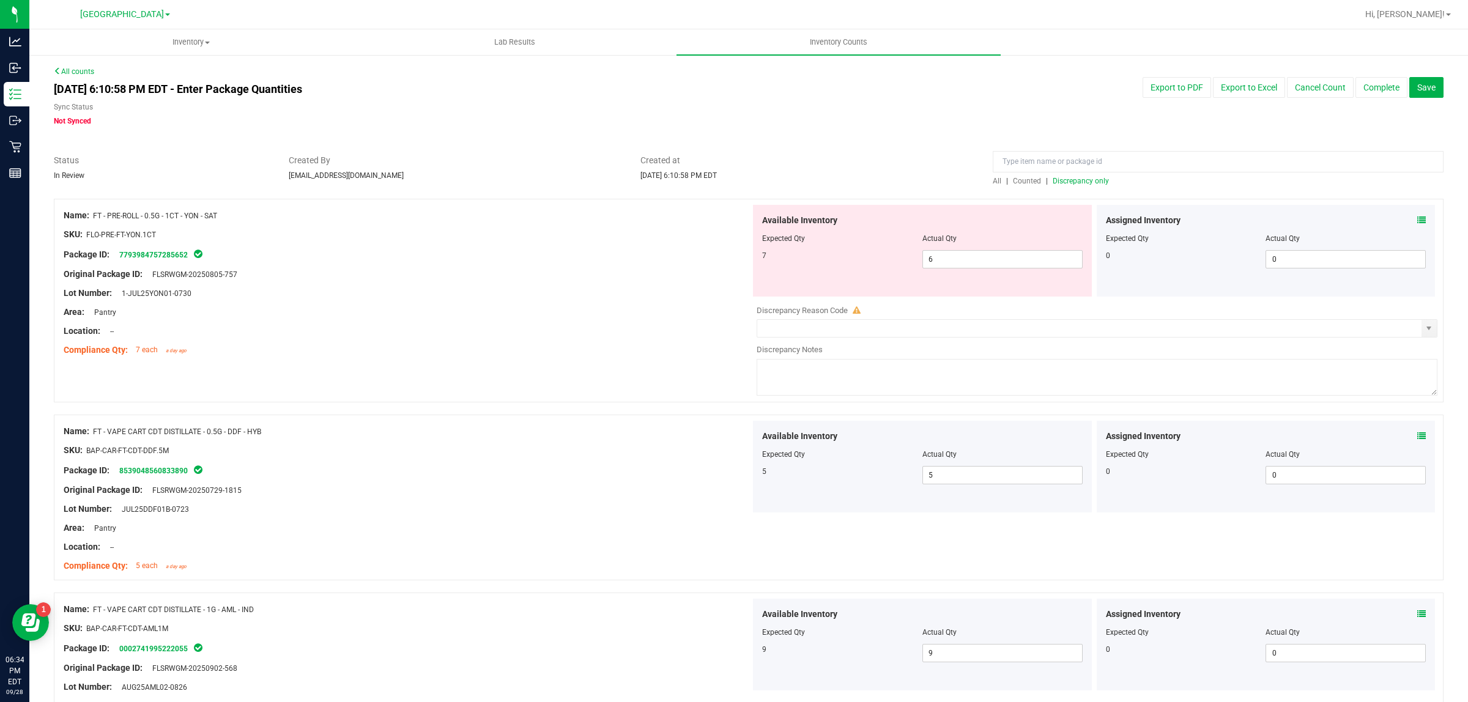
click at [1063, 179] on span "Discrepancy only" at bounding box center [1081, 181] width 56 height 9
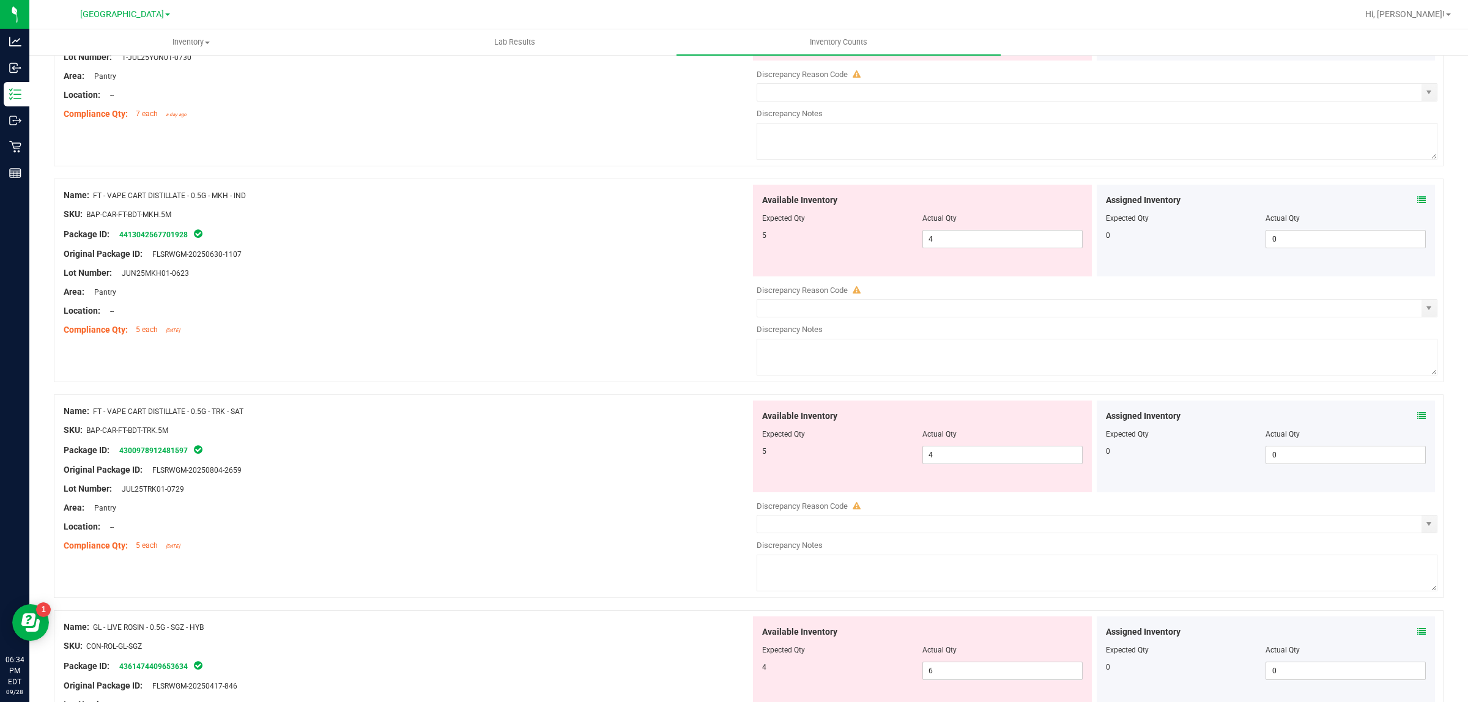
scroll to position [306, 0]
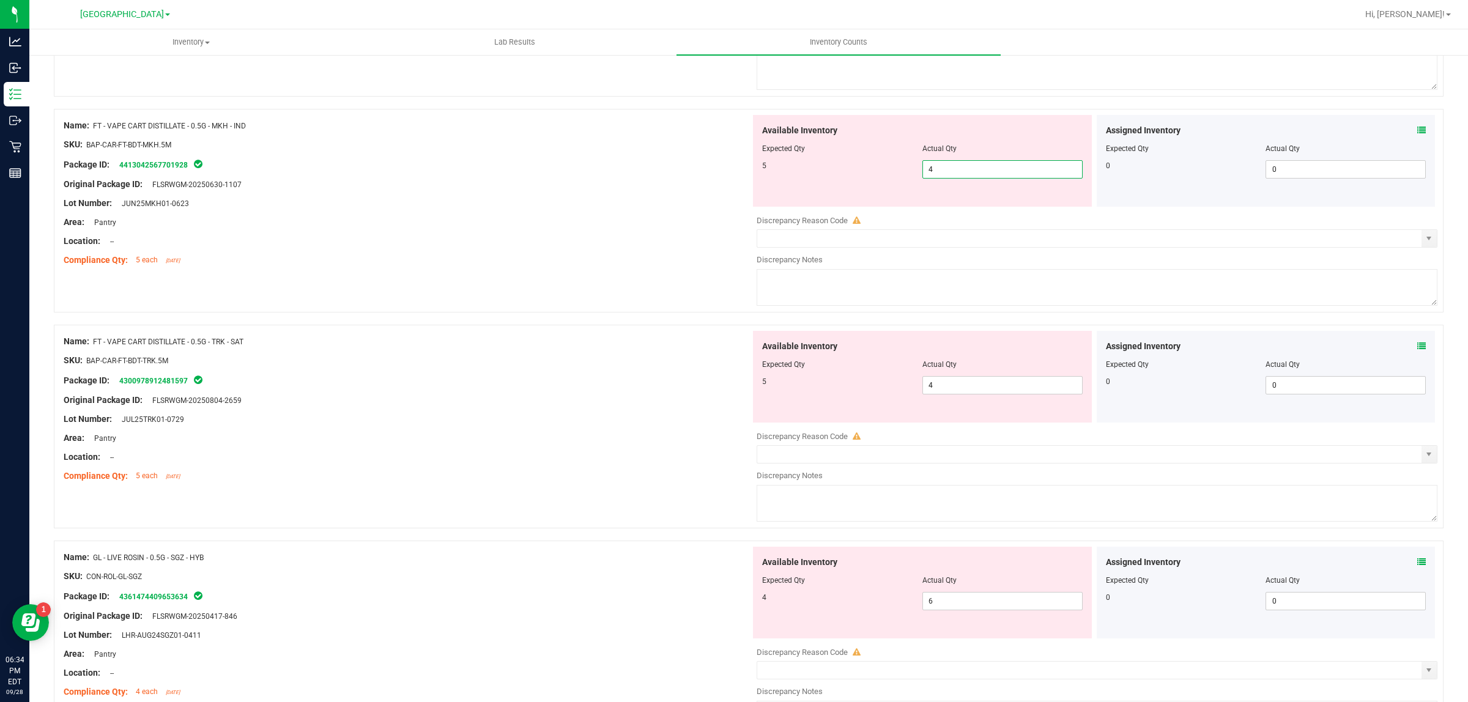
drag, startPoint x: 986, startPoint y: 168, endPoint x: 551, endPoint y: 169, distance: 434.9
click at [777, 169] on div "5 4 4" at bounding box center [922, 169] width 320 height 18
click at [484, 398] on div "Name: FT - VAPE CART DISTILLATE - 0.5G - TRK - SAT SKU: BAP-CAR-FT-BDT-TRK.5M P…" at bounding box center [407, 409] width 687 height 156
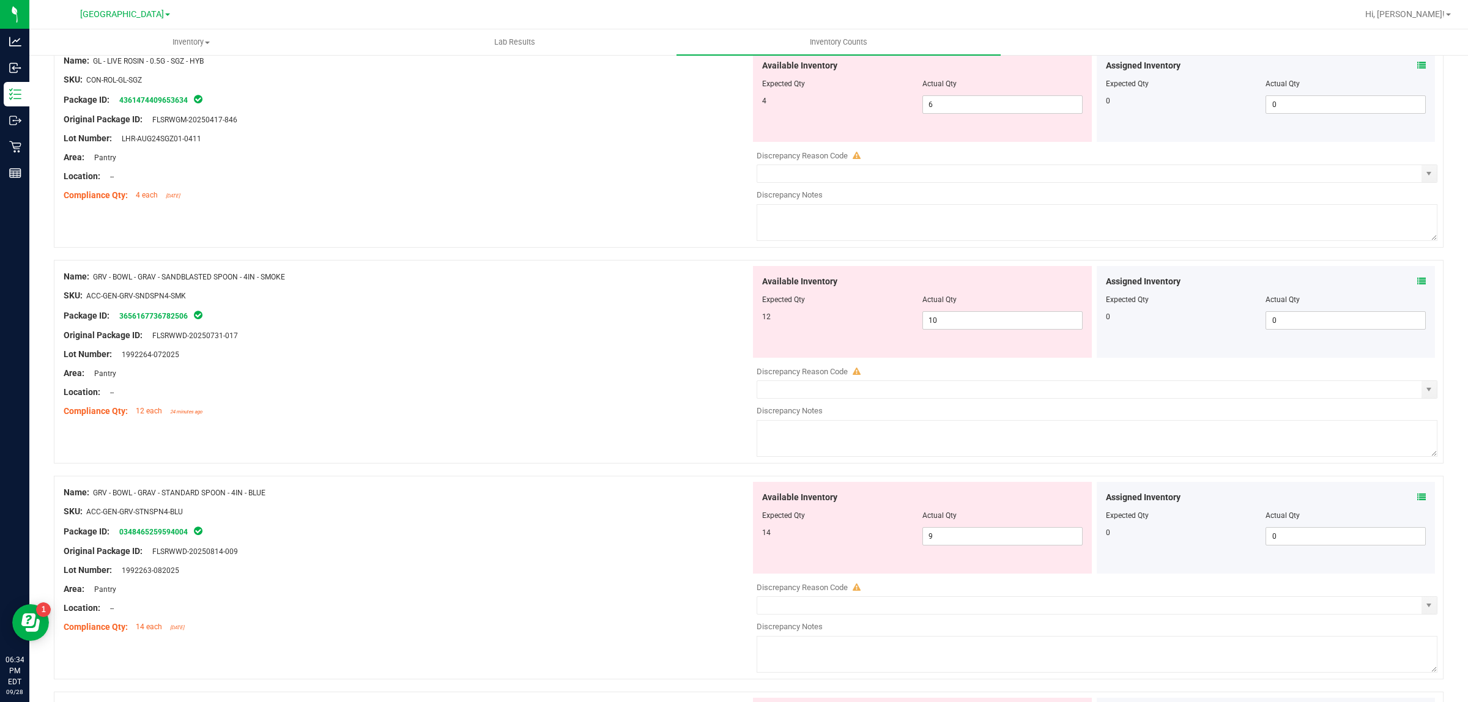
scroll to position [917, 0]
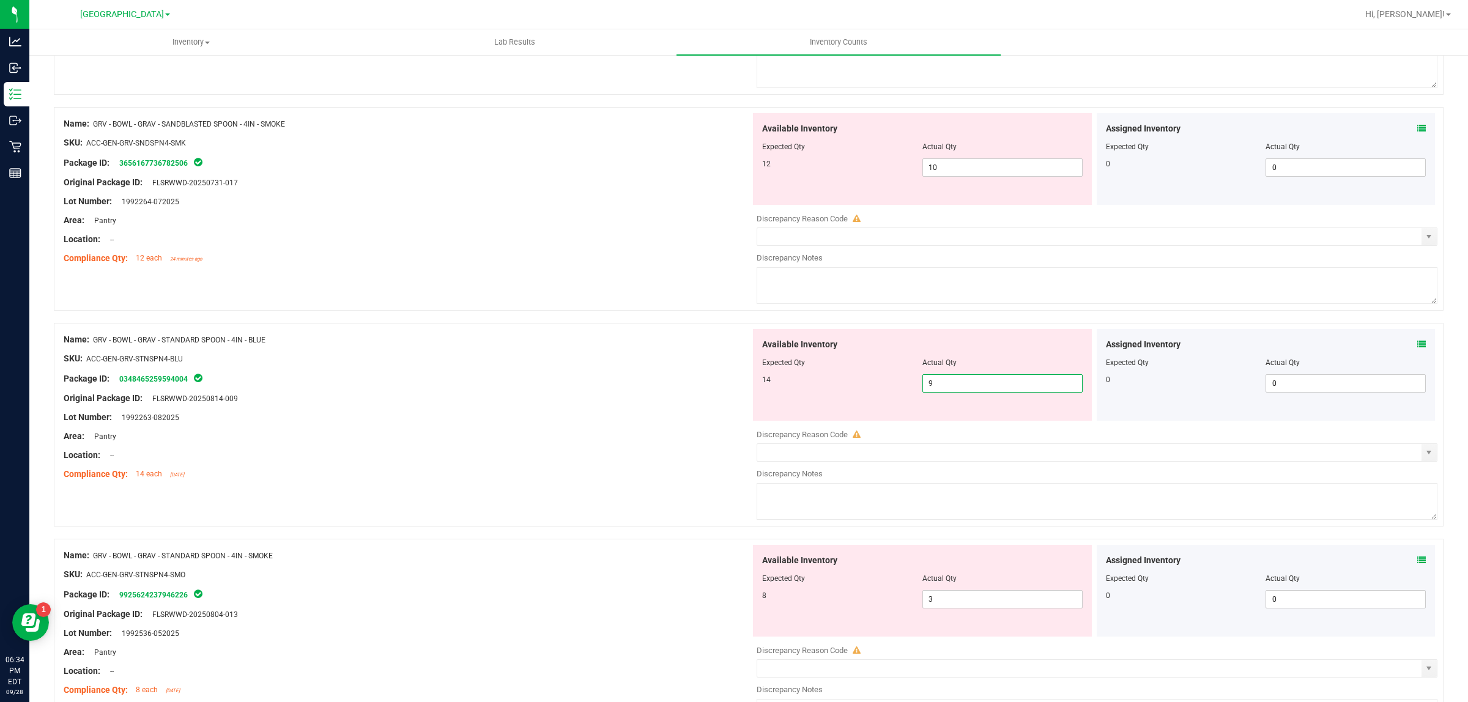
click at [944, 389] on span "9 9" at bounding box center [1002, 383] width 160 height 18
click at [422, 319] on div at bounding box center [749, 317] width 1390 height 12
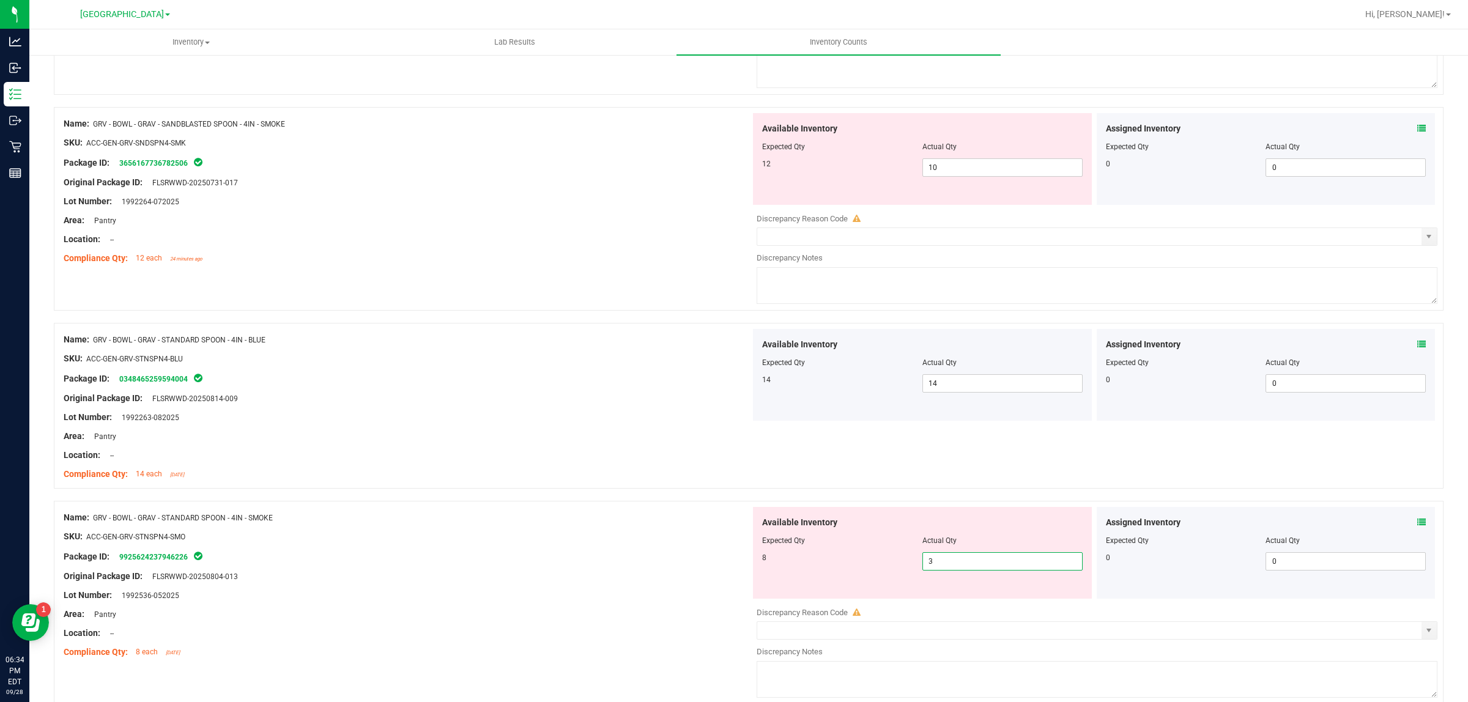
drag, startPoint x: 924, startPoint y: 567, endPoint x: 639, endPoint y: 566, distance: 284.4
click at [755, 566] on div "Available Inventory Expected Qty Actual Qty 8 3 3" at bounding box center [922, 553] width 339 height 92
click at [459, 489] on div "Name: GRV - BOWL - GRAV - STANDARD SPOON - 4IN - BLUE SKU: ACC-GEN-GRV-STNSPN4-…" at bounding box center [749, 406] width 1390 height 166
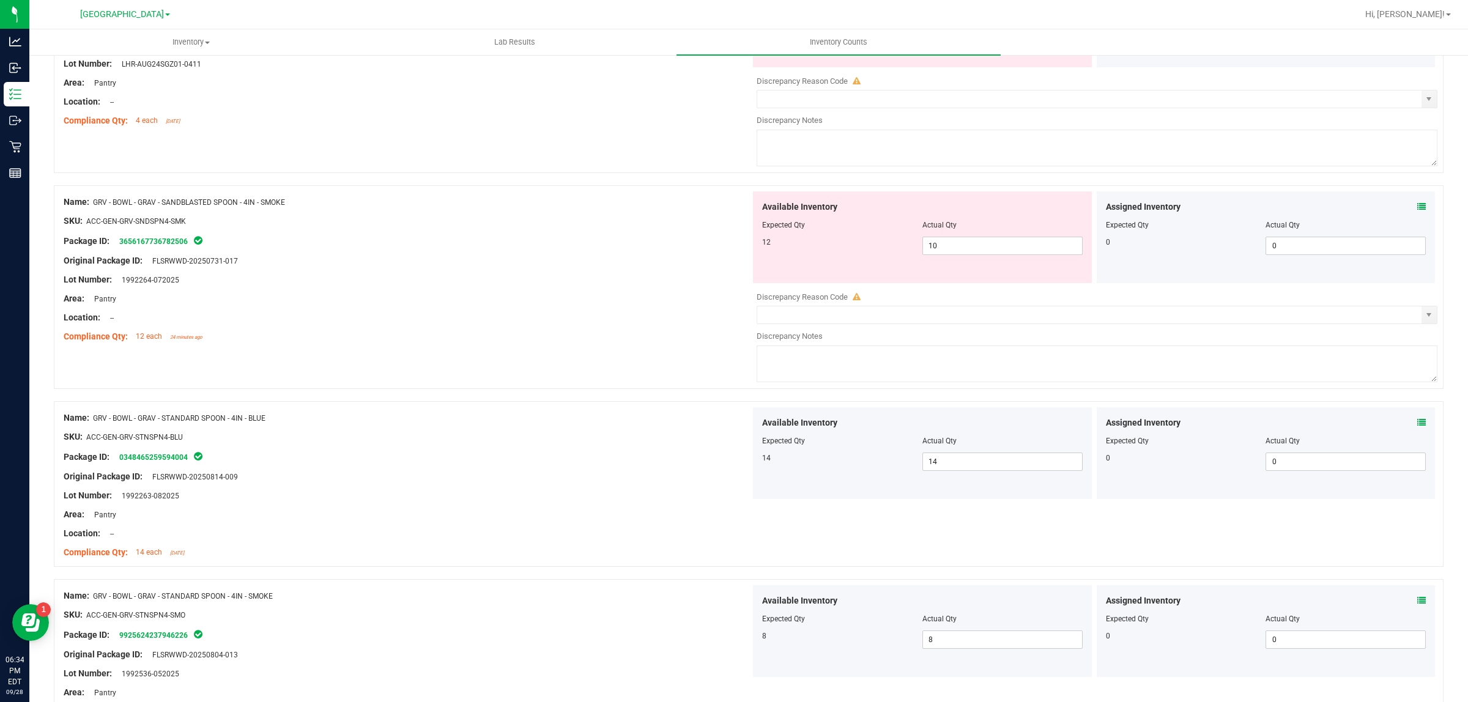
scroll to position [765, 0]
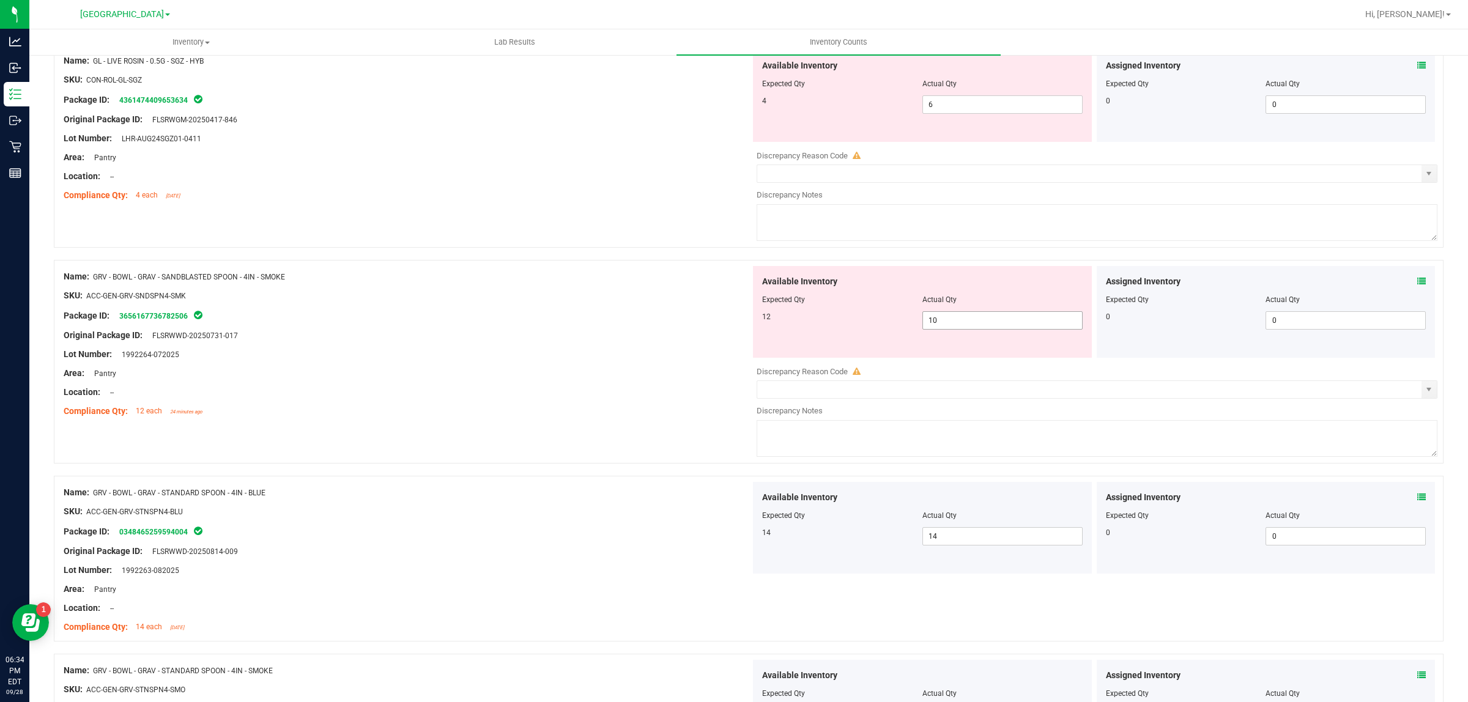
click at [949, 317] on span "10 10" at bounding box center [1002, 320] width 160 height 18
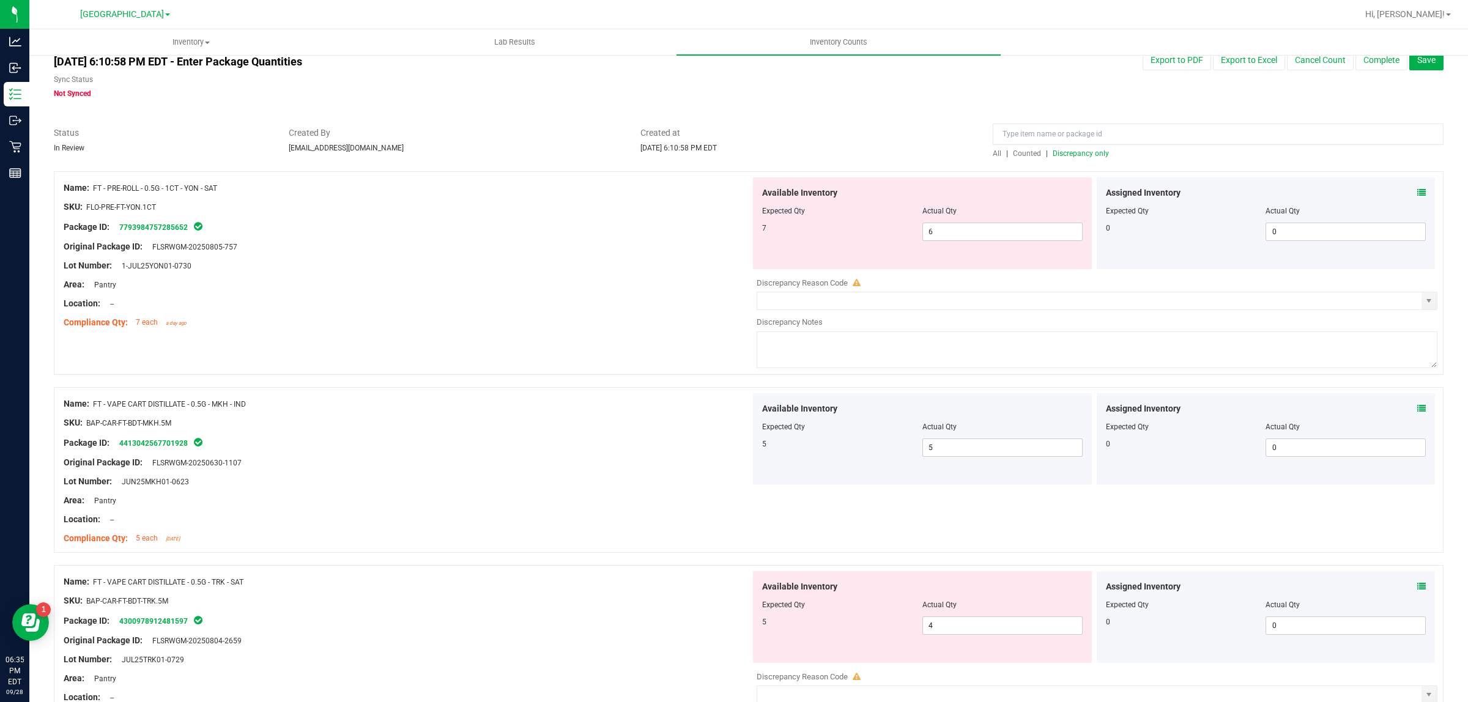
scroll to position [0, 0]
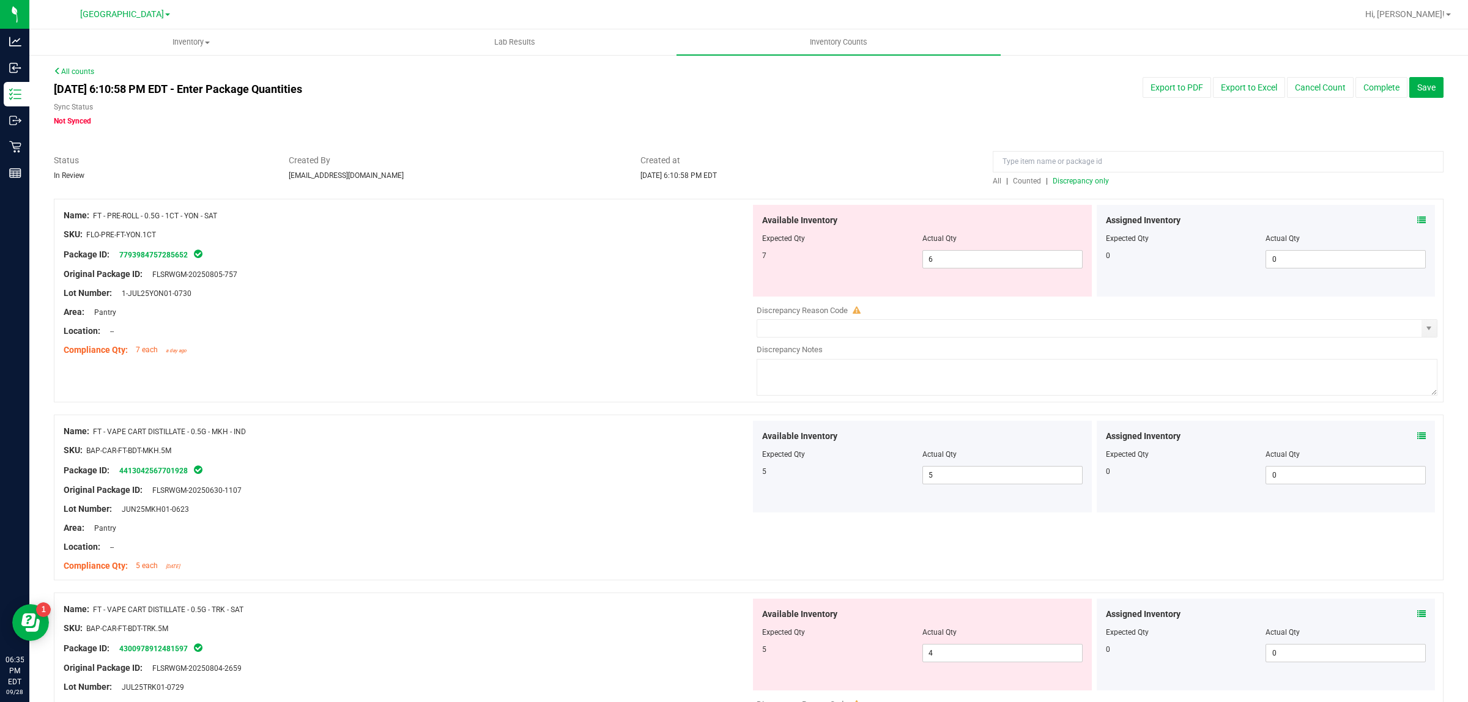
click at [1066, 179] on span "Discrepancy only" at bounding box center [1081, 181] width 56 height 9
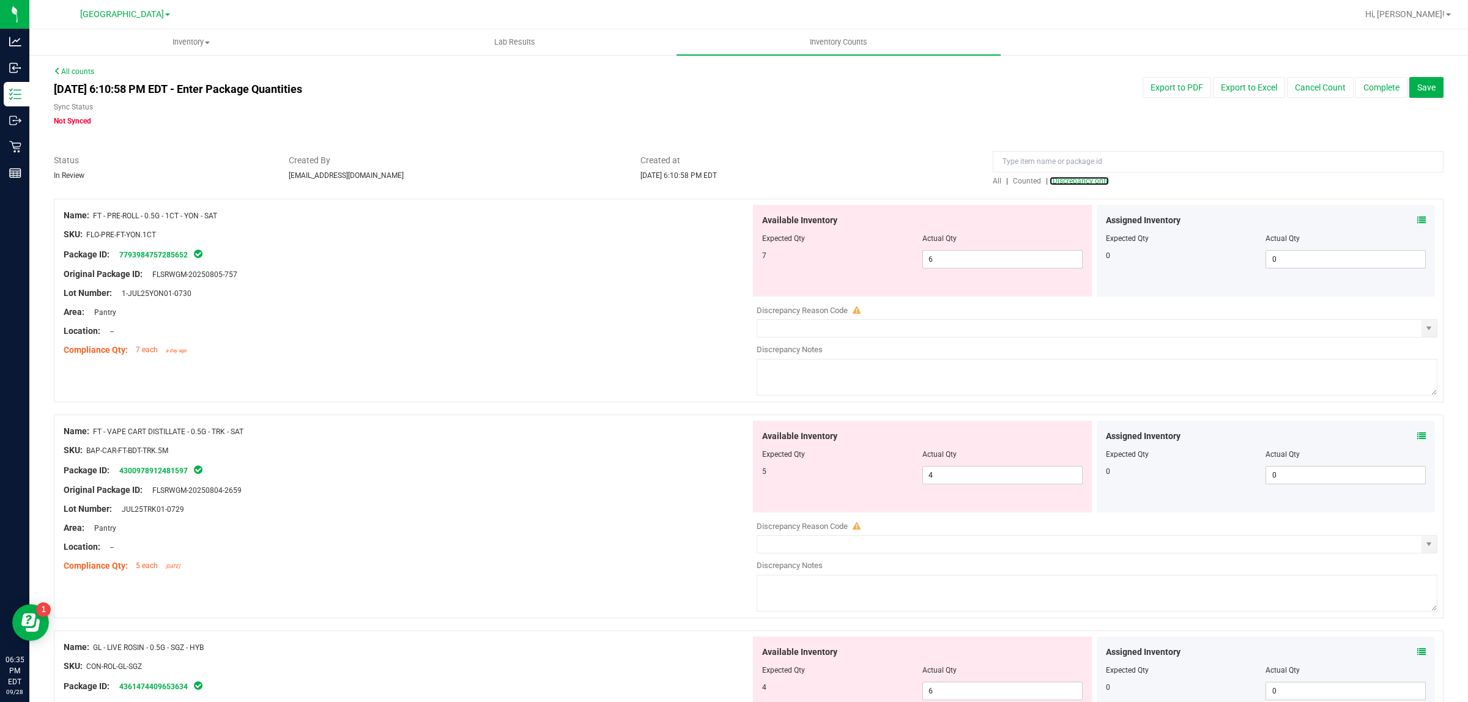
scroll to position [404, 0]
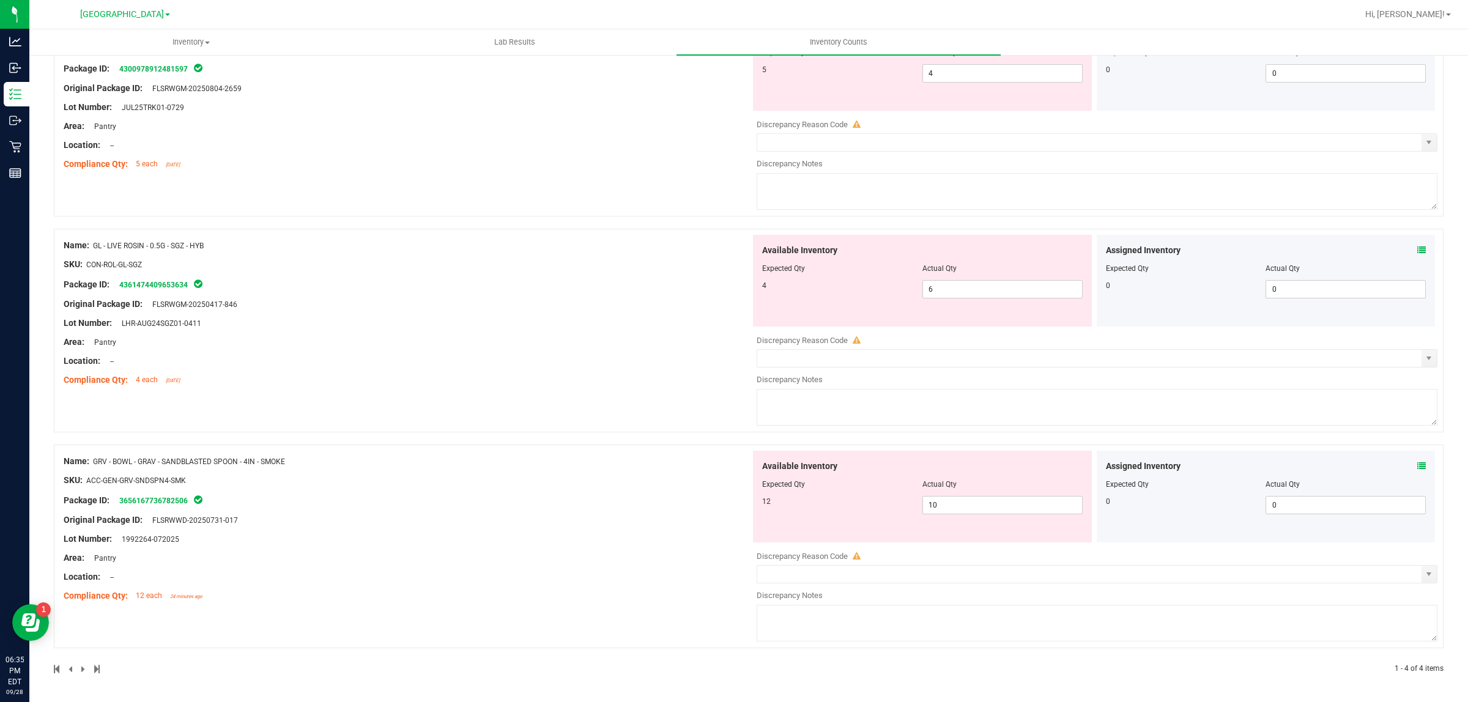
drag, startPoint x: 1055, startPoint y: 520, endPoint x: 998, endPoint y: 539, distance: 60.0
drag, startPoint x: 998, startPoint y: 539, endPoint x: 966, endPoint y: 494, distance: 55.3
click at [967, 494] on div at bounding box center [922, 493] width 320 height 6
click at [960, 503] on span "10 10" at bounding box center [1002, 505] width 160 height 18
click at [619, 442] on div "Name: GL - LIVE ROSIN - 0.5G - SGZ - HYB SKU: CON-ROL-GL-SGZ Package ID: 436147…" at bounding box center [749, 337] width 1390 height 216
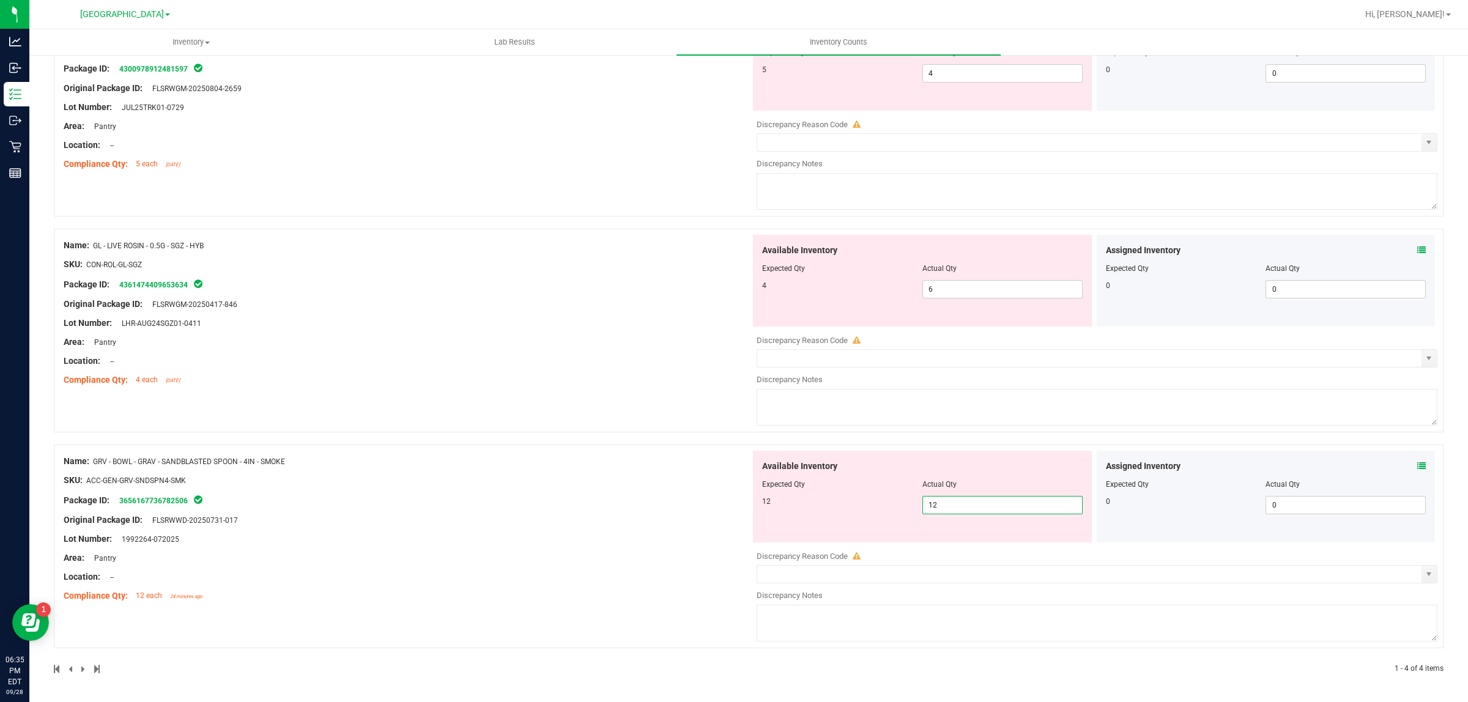
scroll to position [366, 0]
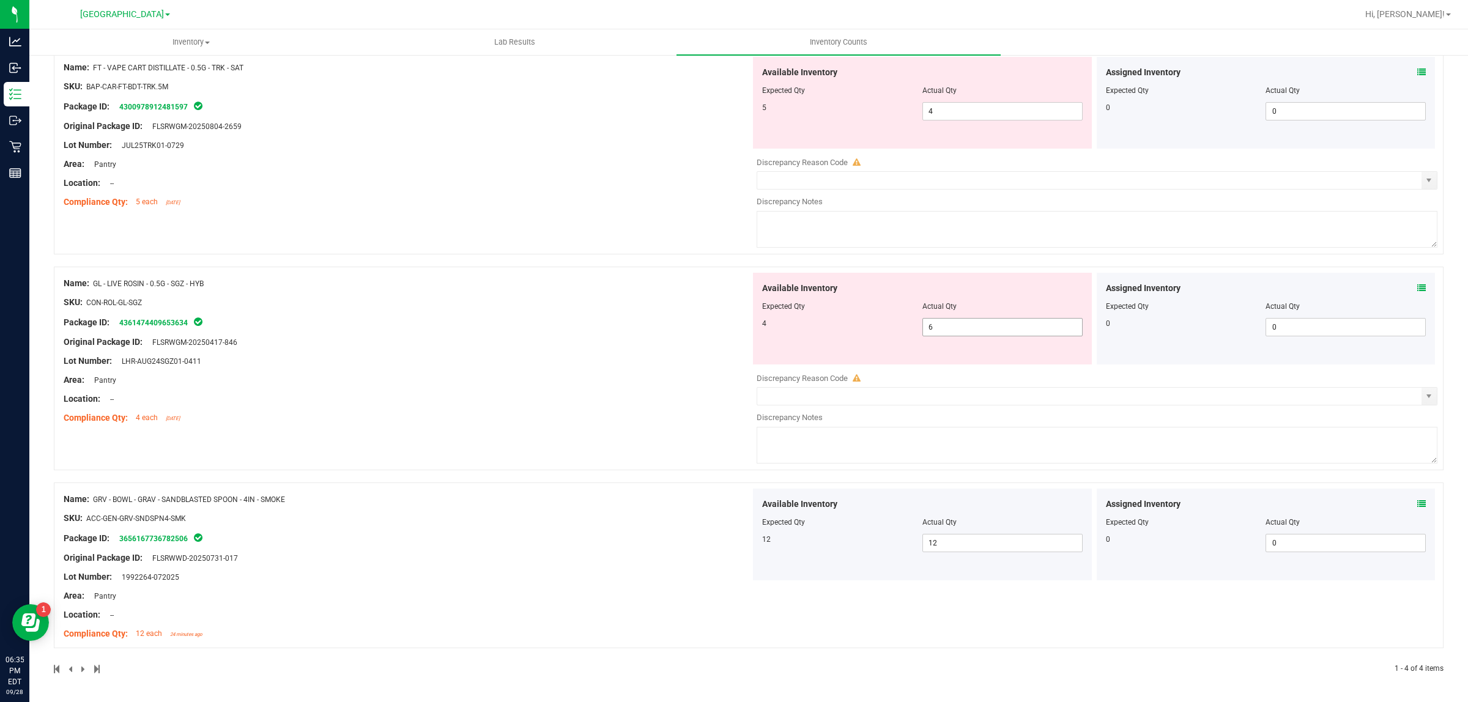
drag, startPoint x: 968, startPoint y: 325, endPoint x: 841, endPoint y: 316, distance: 126.9
click at [854, 318] on div "4 6 6" at bounding box center [922, 327] width 320 height 18
click at [603, 254] on div "Name: FT - VAPE CART DISTILLATE - 0.5G - TRK - SAT SKU: BAP-CAR-FT-BDT-TRK.5M P…" at bounding box center [749, 159] width 1390 height 216
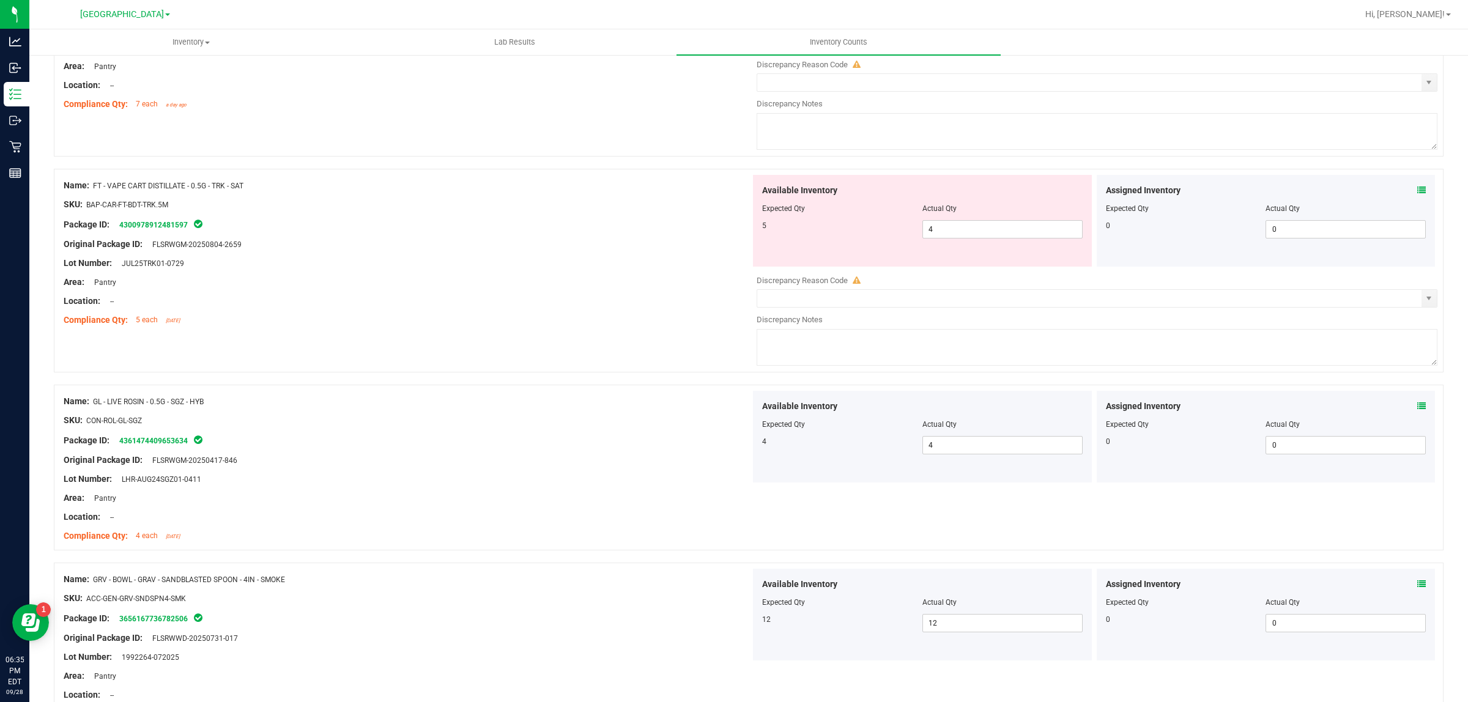
scroll to position [174, 0]
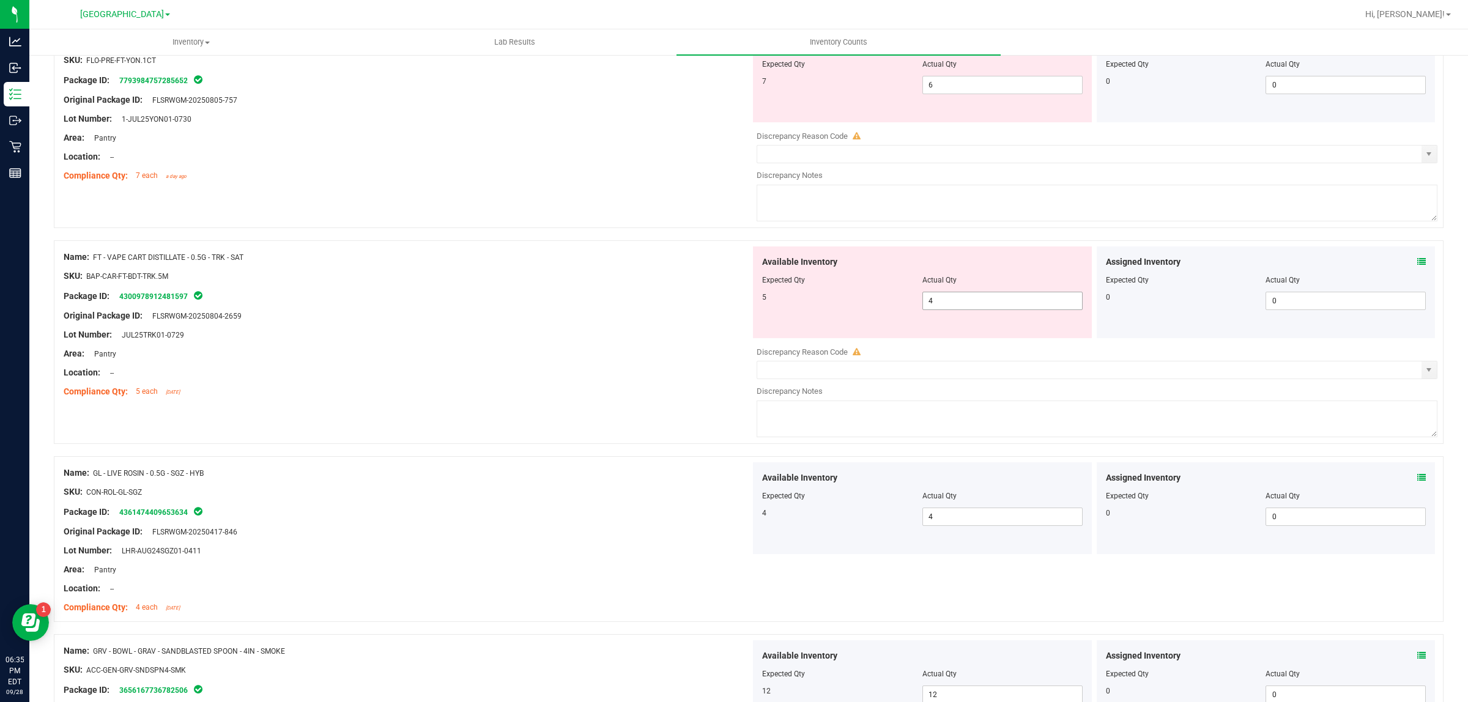
drag, startPoint x: 957, startPoint y: 303, endPoint x: 652, endPoint y: 301, distance: 305.2
click at [815, 301] on div "5 4 4" at bounding box center [922, 301] width 320 height 18
click at [613, 291] on div "Package ID: 4300978912481597" at bounding box center [407, 296] width 687 height 15
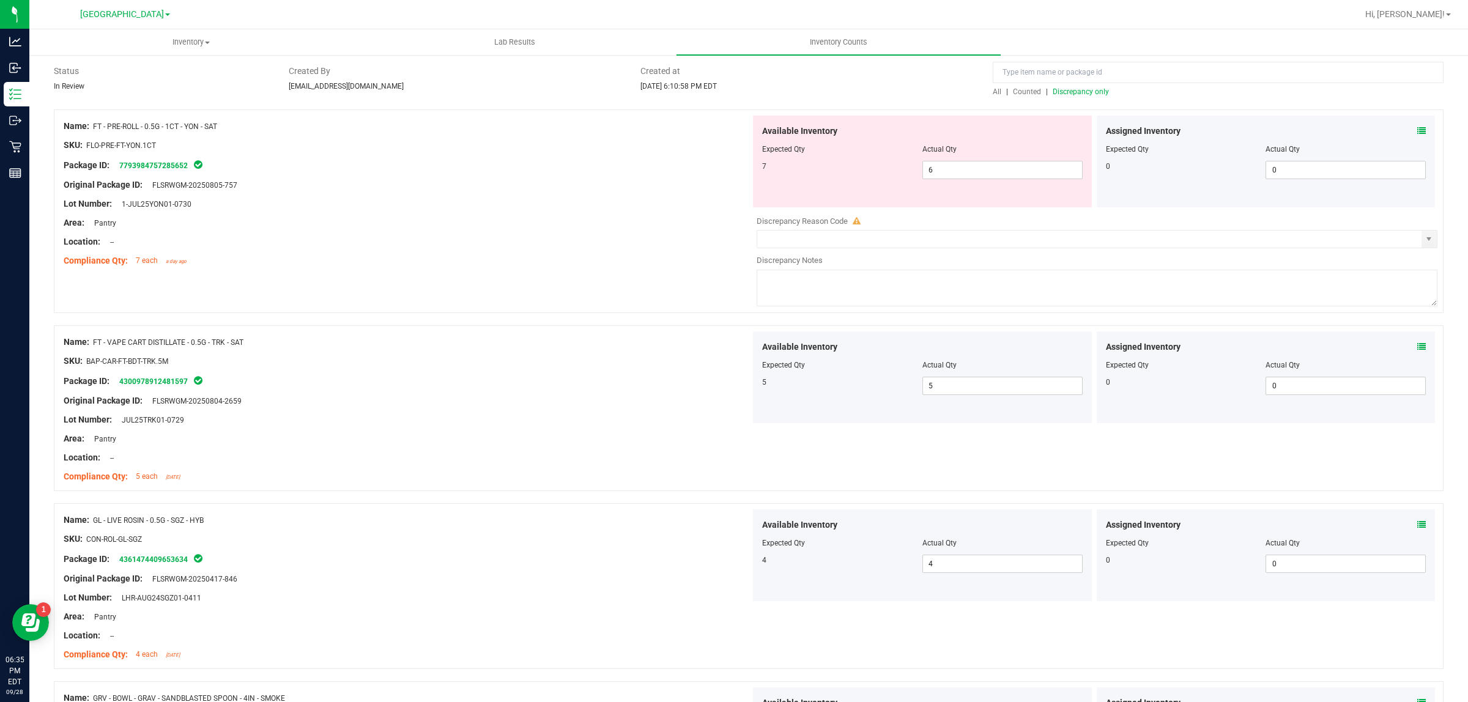
scroll to position [0, 0]
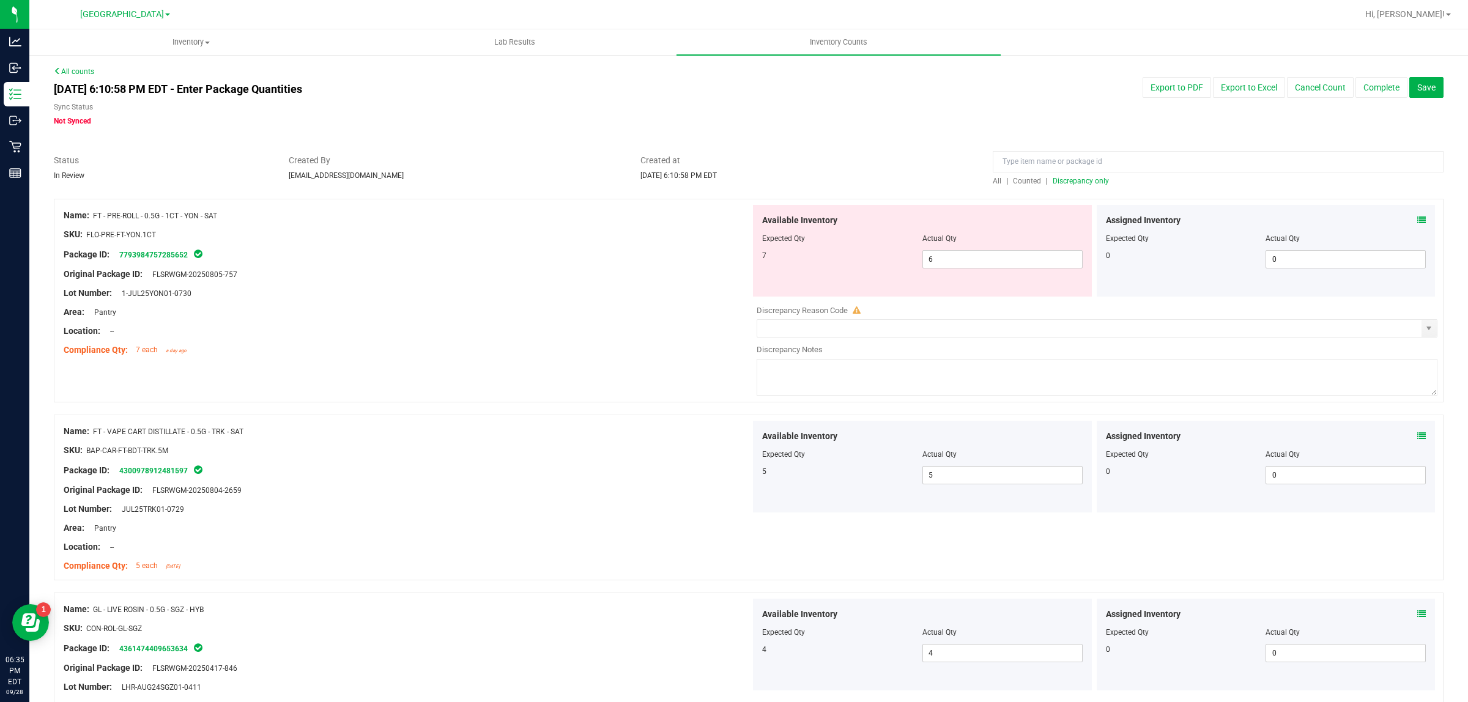
click at [585, 303] on div at bounding box center [407, 303] width 687 height 6
click at [1072, 181] on span "Discrepancy only" at bounding box center [1081, 181] width 56 height 9
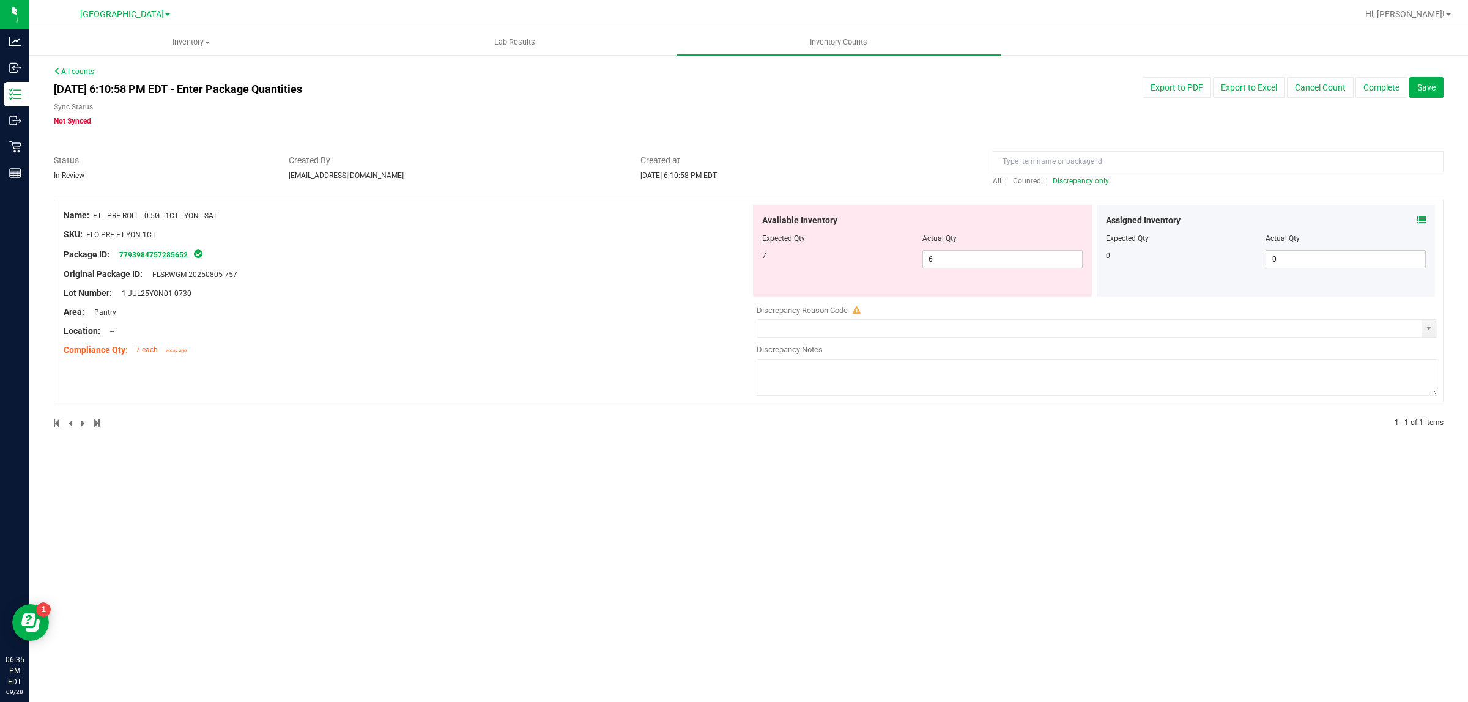
click at [631, 328] on div "Location: --" at bounding box center [407, 331] width 687 height 13
click at [265, 308] on div "Area: Pantry" at bounding box center [407, 312] width 687 height 13
drag, startPoint x: 986, startPoint y: 260, endPoint x: 671, endPoint y: 265, distance: 315.0
click at [809, 261] on div "7 6 6" at bounding box center [922, 259] width 320 height 18
click at [667, 303] on div at bounding box center [407, 303] width 687 height 6
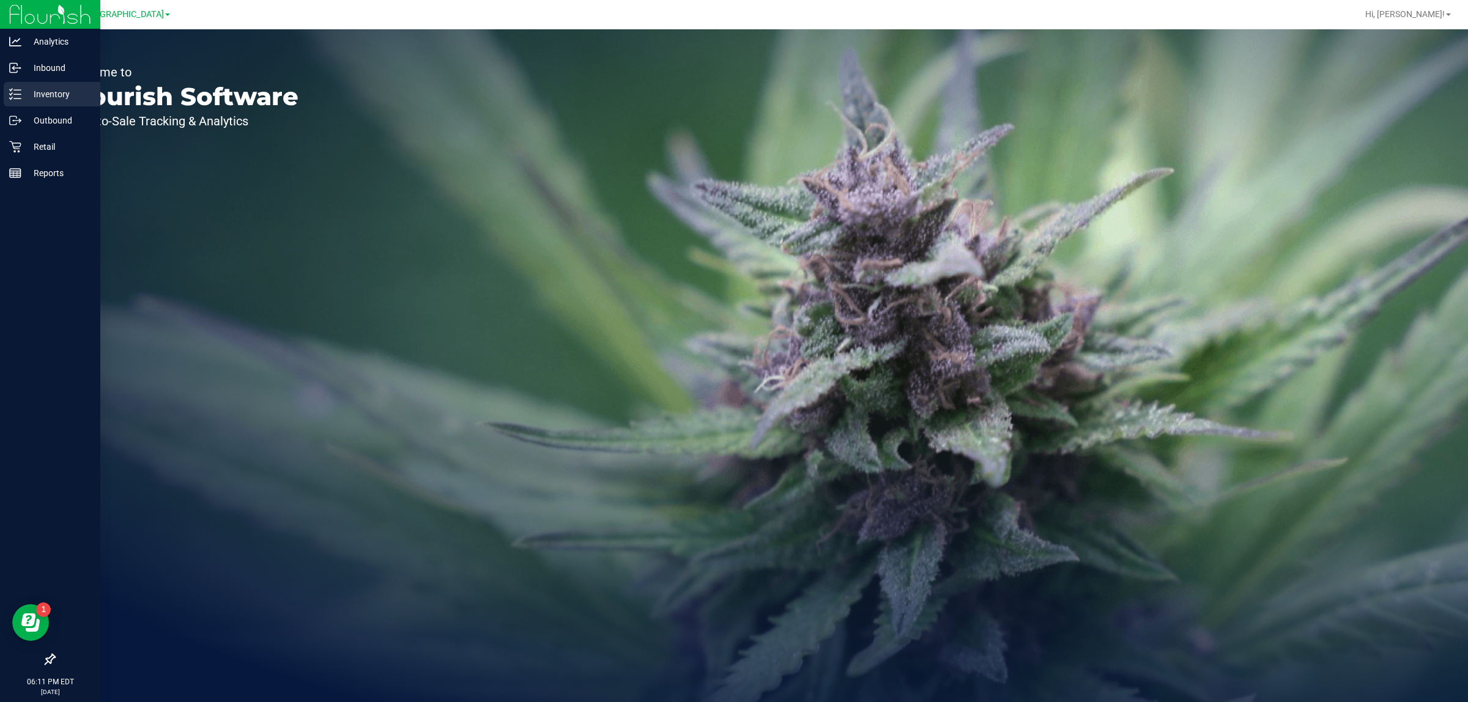
click at [42, 89] on p "Inventory" at bounding box center [57, 94] width 73 height 15
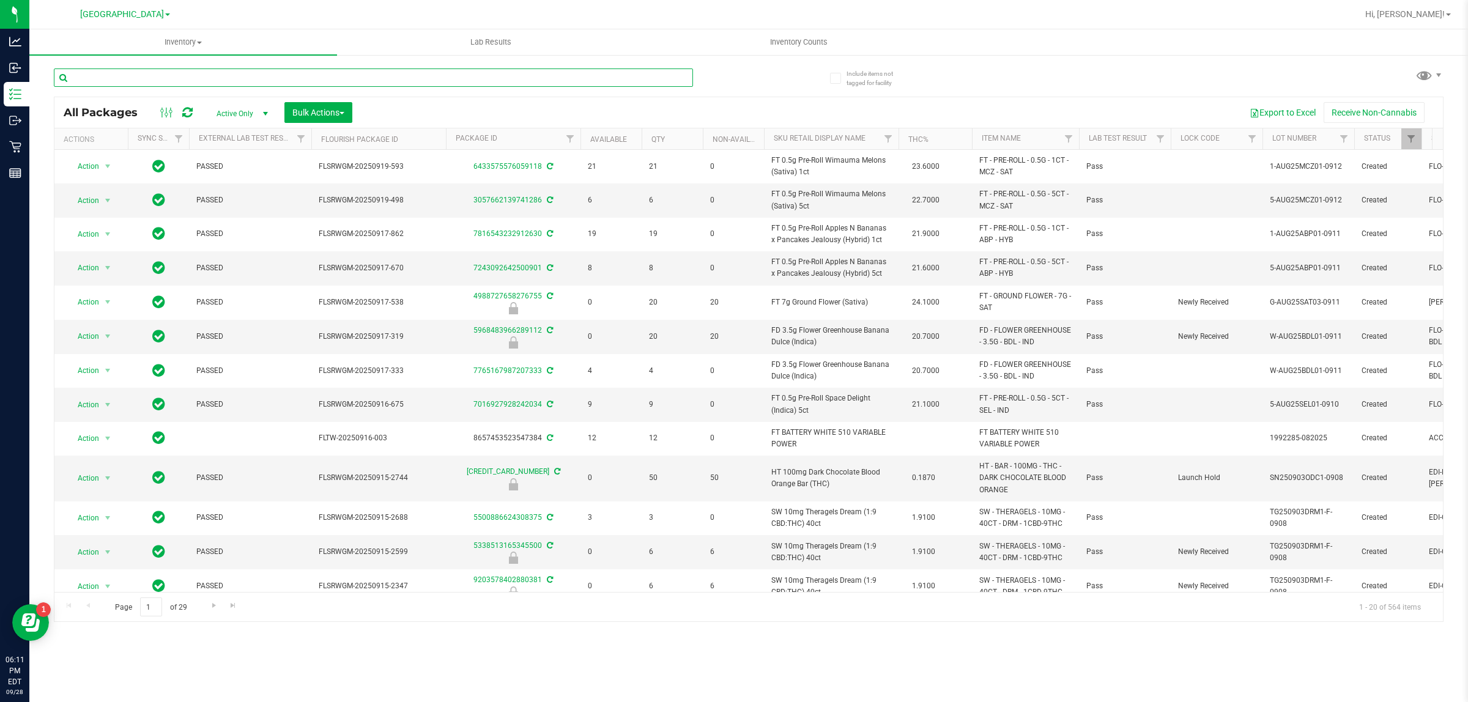
click at [147, 77] on input "text" at bounding box center [373, 78] width 639 height 18
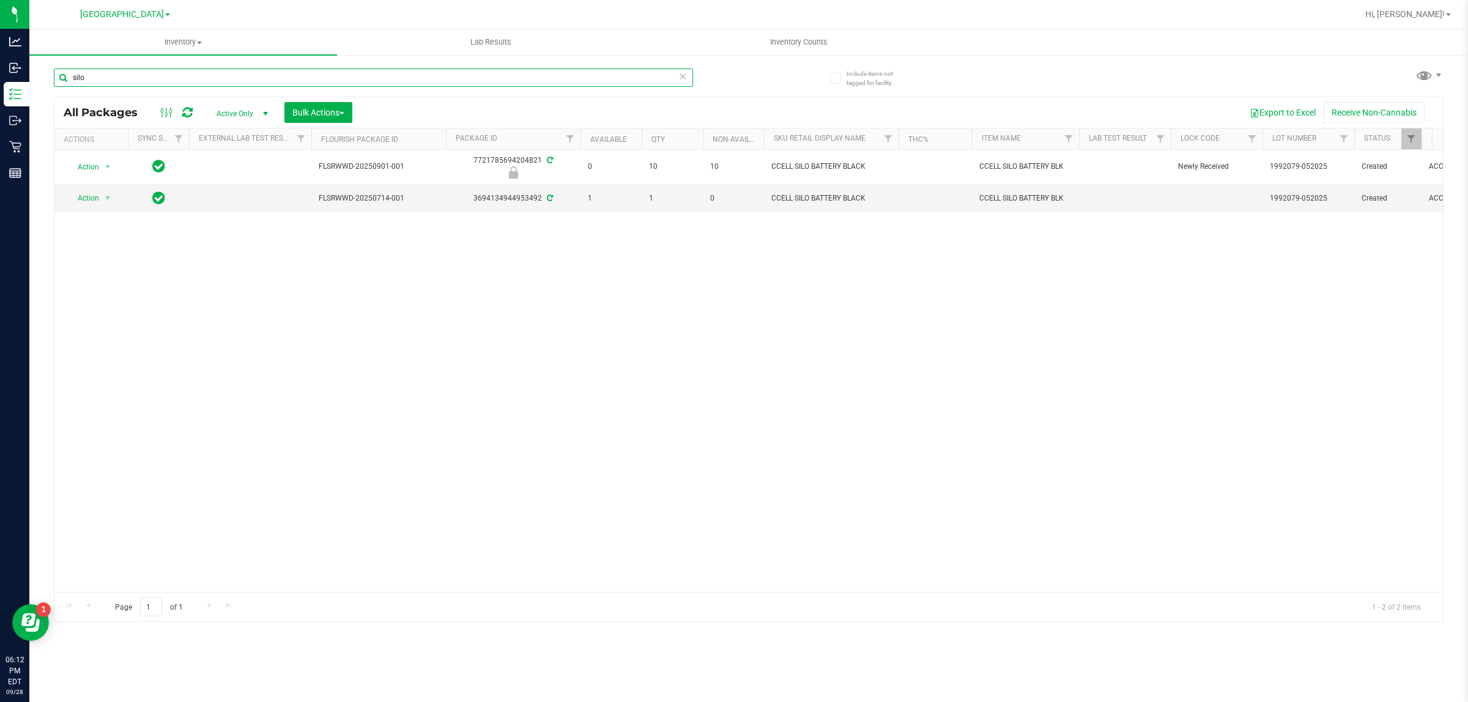
type input "silo"
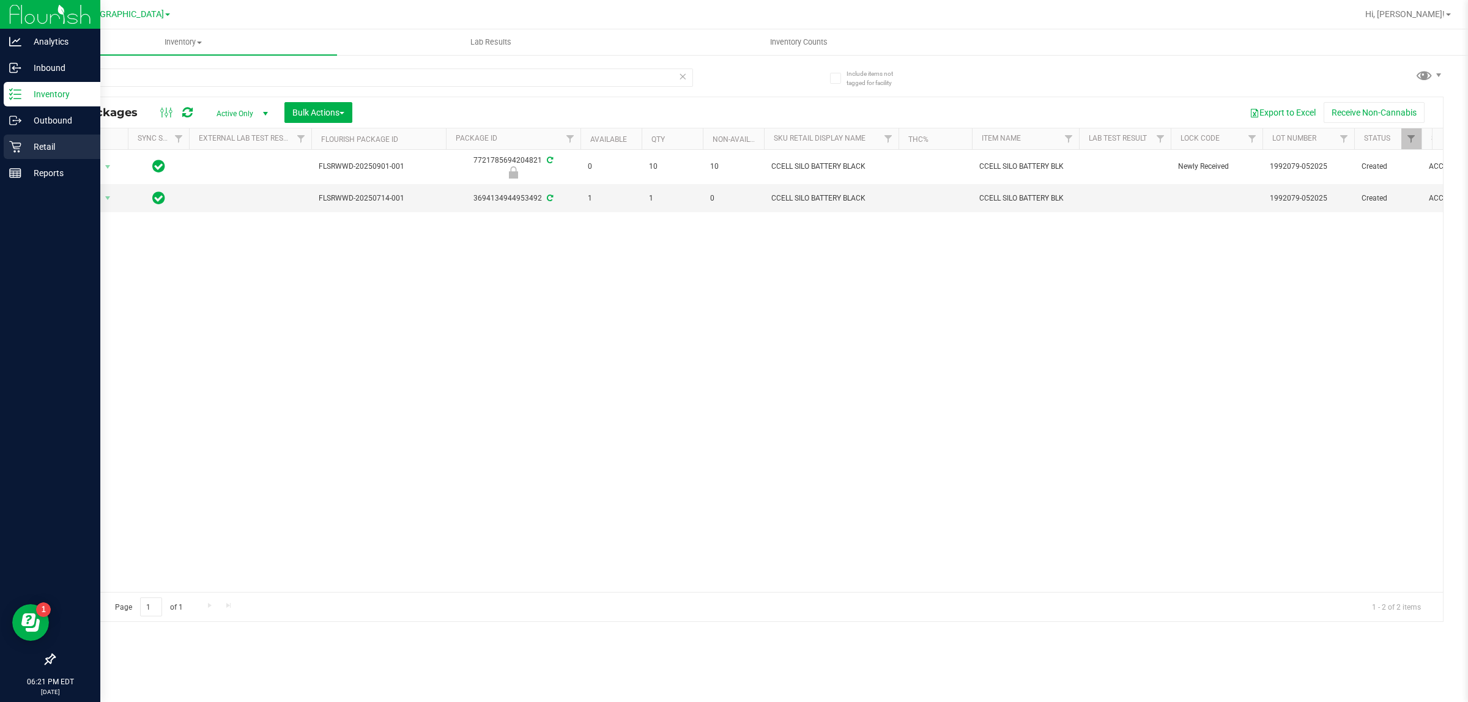
click at [56, 150] on p "Retail" at bounding box center [57, 146] width 73 height 15
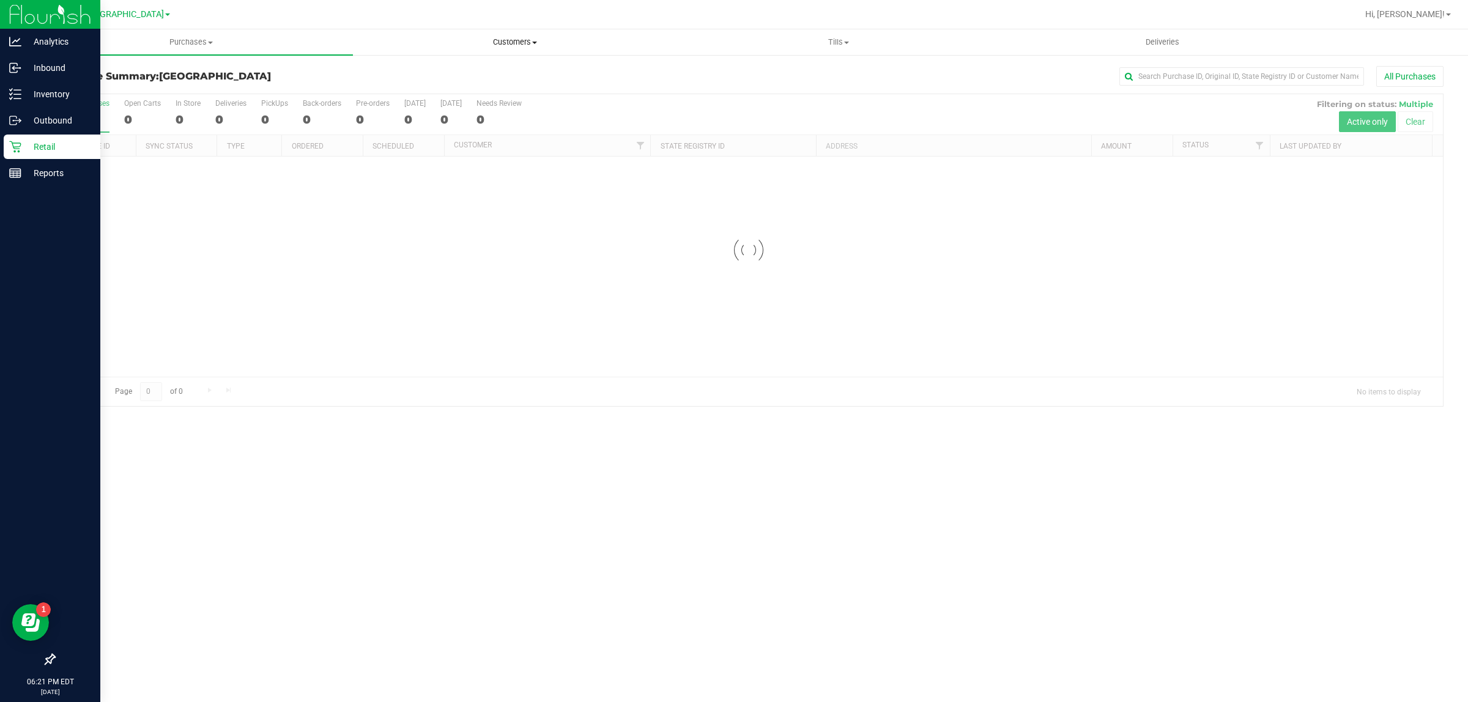
click at [512, 38] on span "Customers" at bounding box center [515, 42] width 322 height 11
click at [399, 69] on span "All customers" at bounding box center [397, 74] width 88 height 10
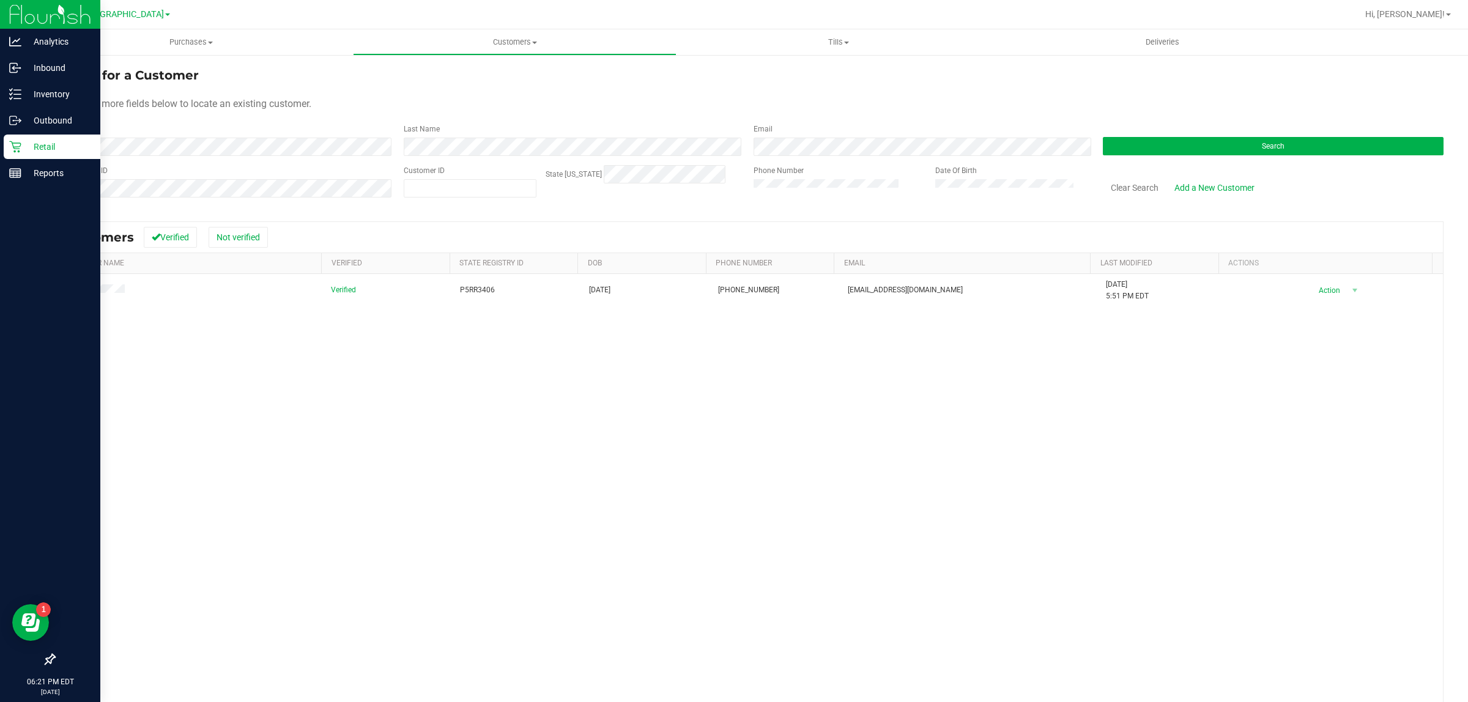
click at [626, 436] on div "Verified P5RR3406 [DATE] (561) 503-5956 [EMAIL_ADDRESS][DOMAIN_NAME] [DATE] 5:5…" at bounding box center [748, 495] width 1388 height 442
click at [432, 418] on div "Verified P5RR3406 [DATE] (561) 503-5956 [EMAIL_ADDRESS][DOMAIN_NAME] [DATE] 5:5…" at bounding box center [748, 495] width 1388 height 442
click at [50, 96] on p "Inventory" at bounding box center [57, 94] width 73 height 15
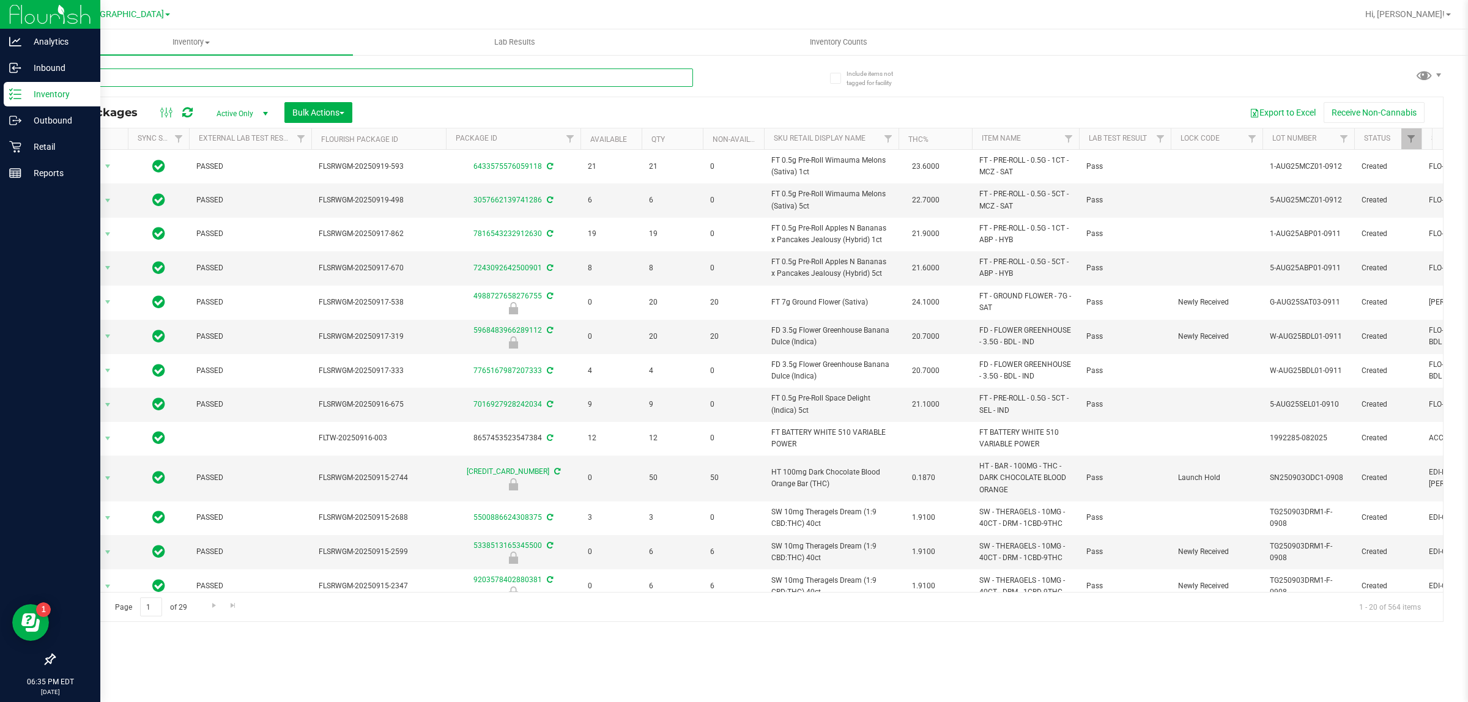
click at [132, 72] on input "text" at bounding box center [373, 78] width 639 height 18
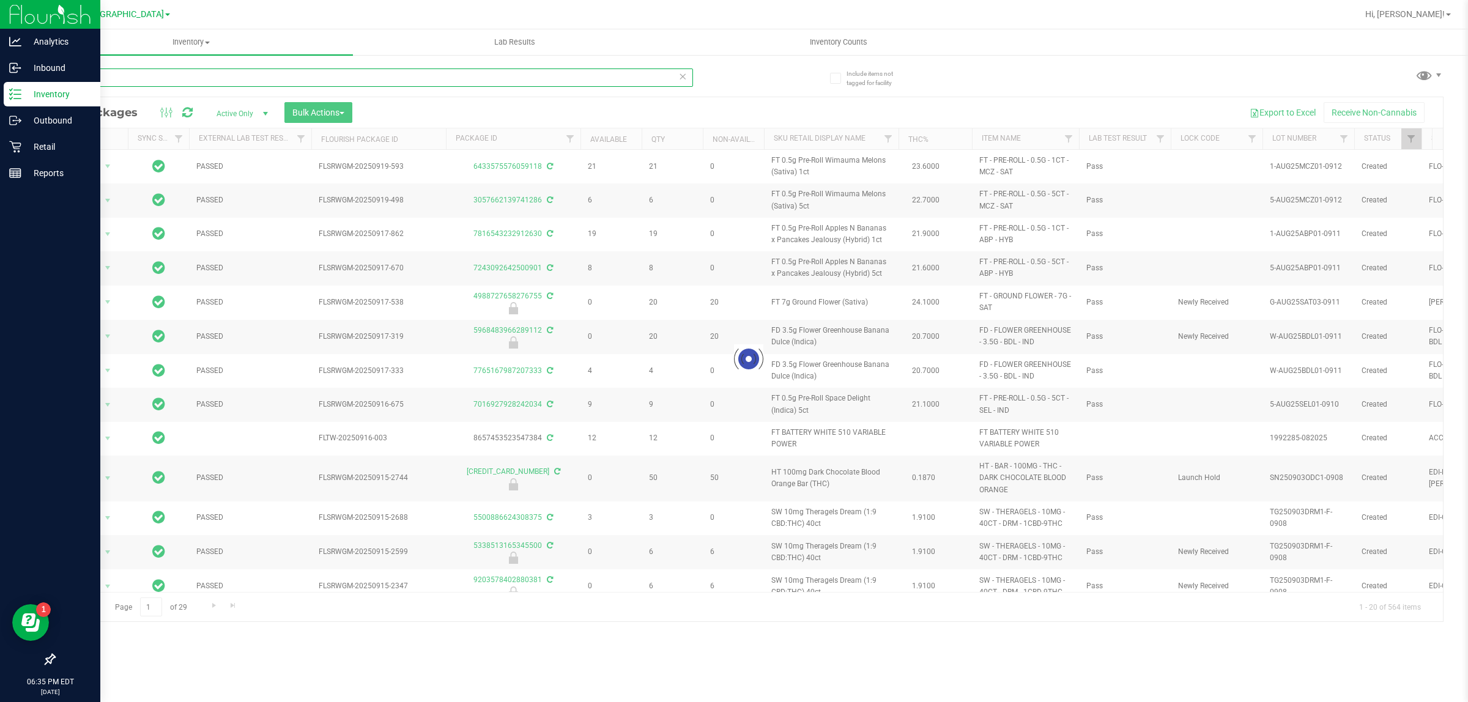
type input "smoke"
